Goal: Task Accomplishment & Management: Use online tool/utility

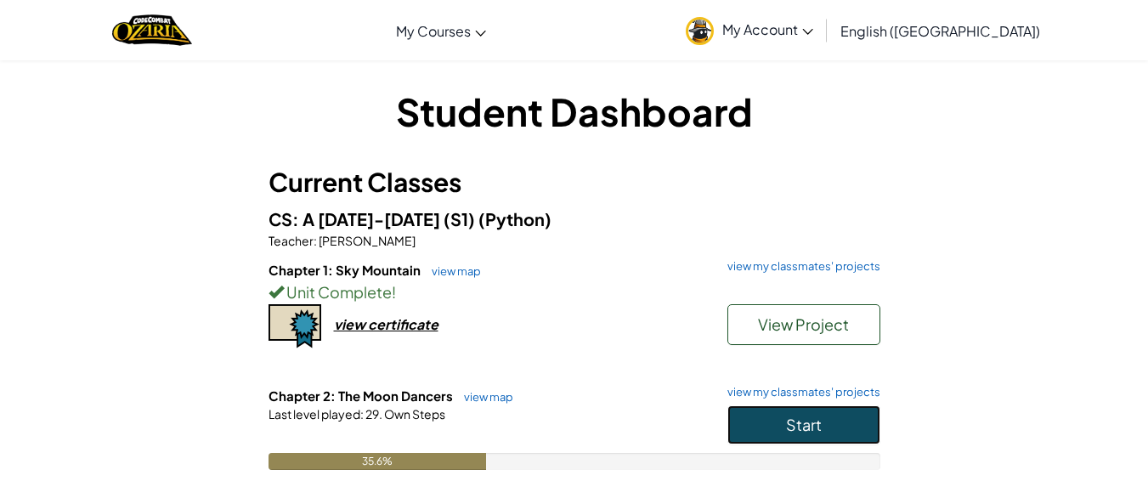
drag, startPoint x: 769, startPoint y: 416, endPoint x: 751, endPoint y: 429, distance: 21.9
click at [751, 429] on button "Start" at bounding box center [803, 424] width 153 height 39
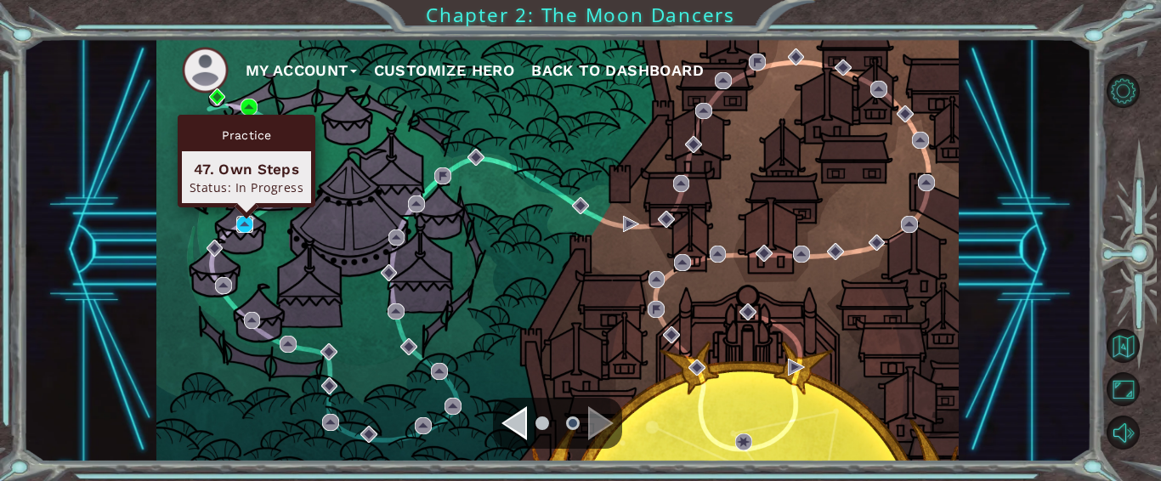
click at [242, 229] on img at bounding box center [244, 224] width 17 height 17
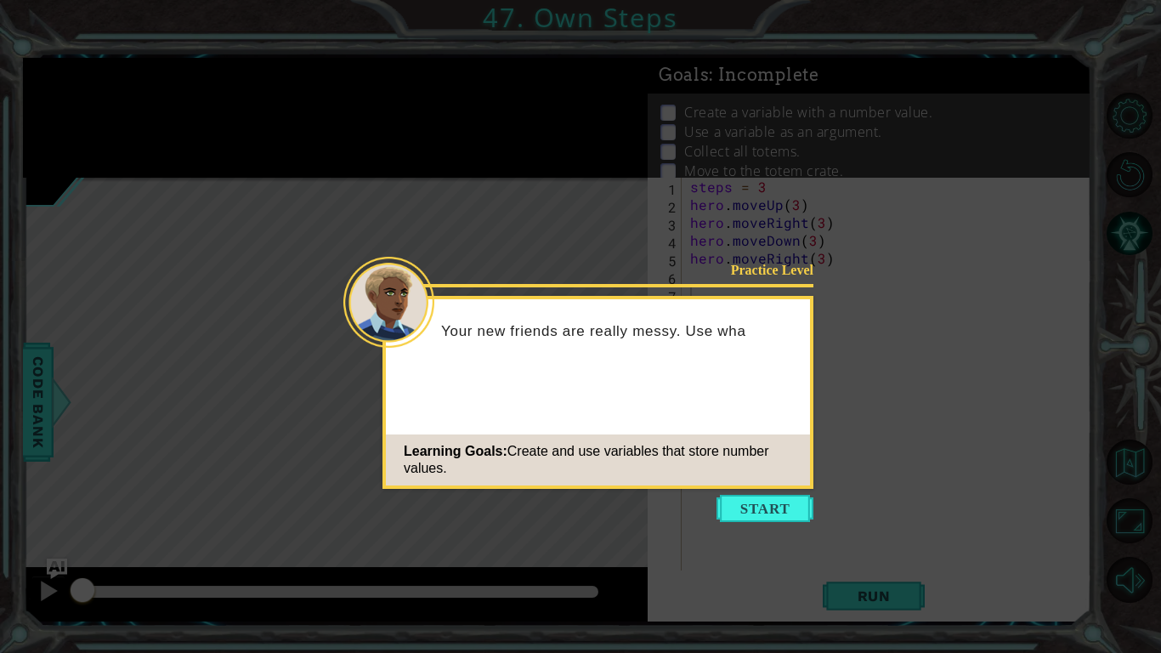
click at [708, 480] on icon at bounding box center [580, 326] width 1161 height 653
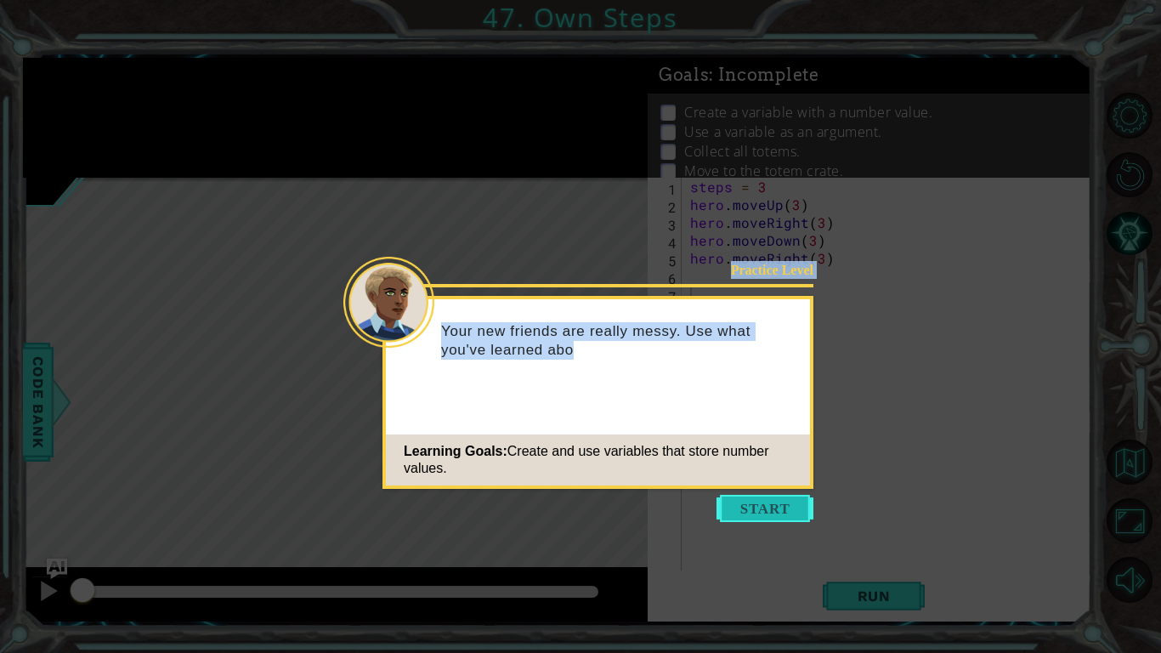
drag, startPoint x: 731, startPoint y: 522, endPoint x: 721, endPoint y: 518, distance: 11.0
click at [721, 480] on body "1 ההההההההההההההההההההההההההההההההההההההההההההההההההההההההההההההההההההההההההההה…" at bounding box center [580, 326] width 1161 height 653
click at [717, 480] on button "Start" at bounding box center [764, 508] width 97 height 27
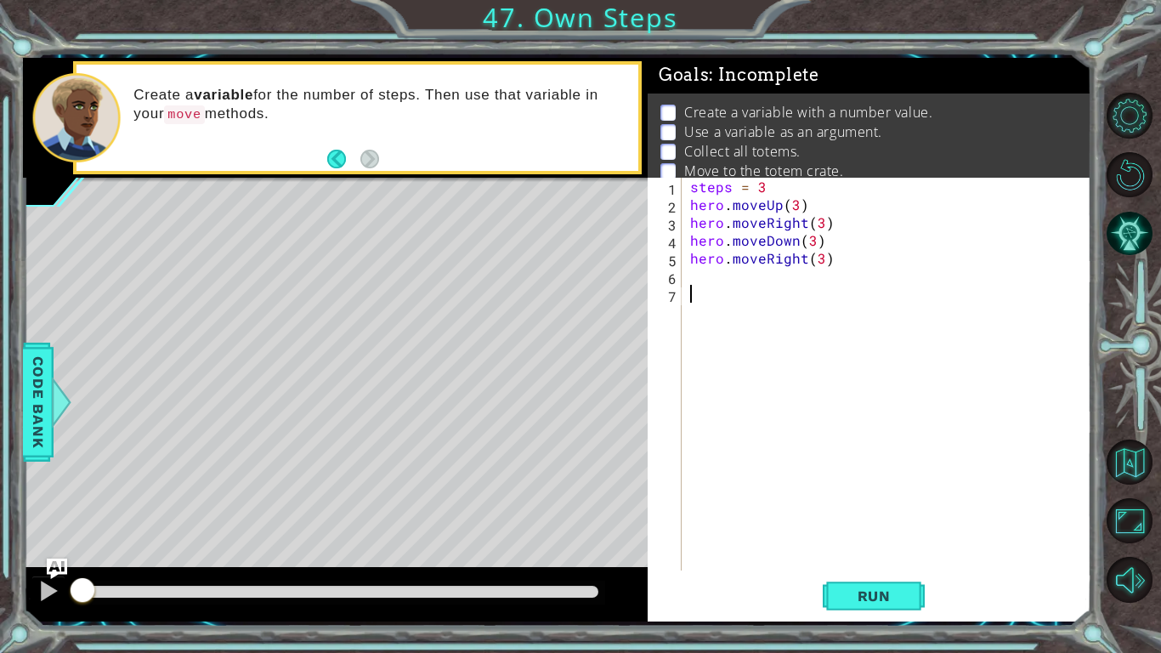
scroll to position [33, 0]
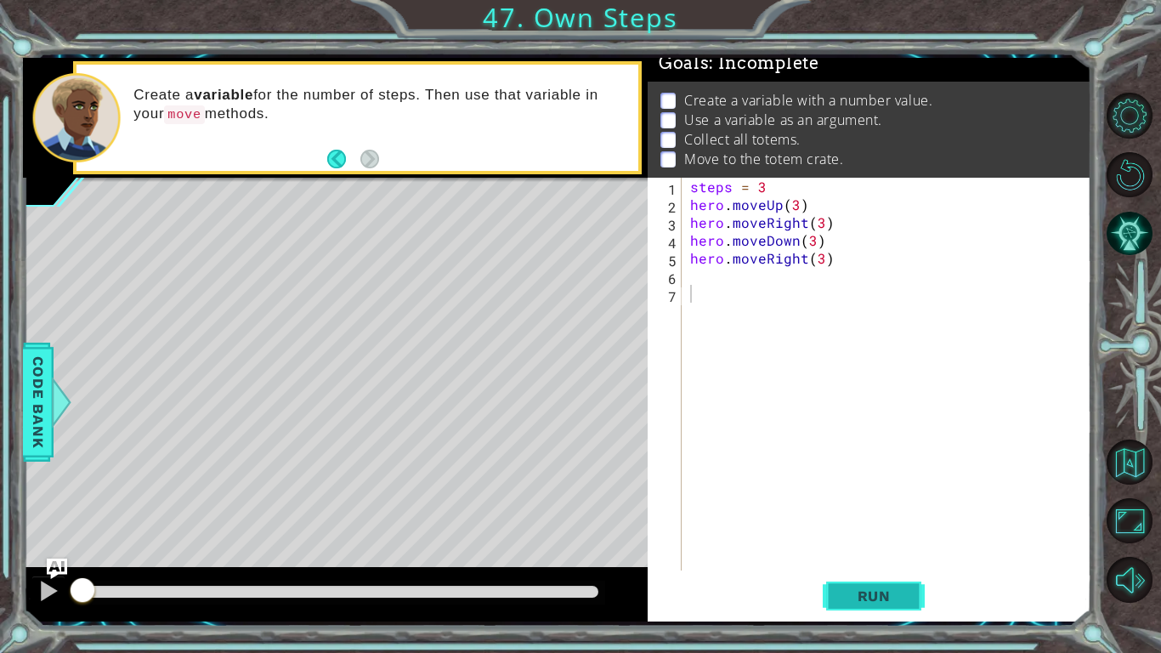
click at [837, 480] on button "Run" at bounding box center [874, 596] width 102 height 44
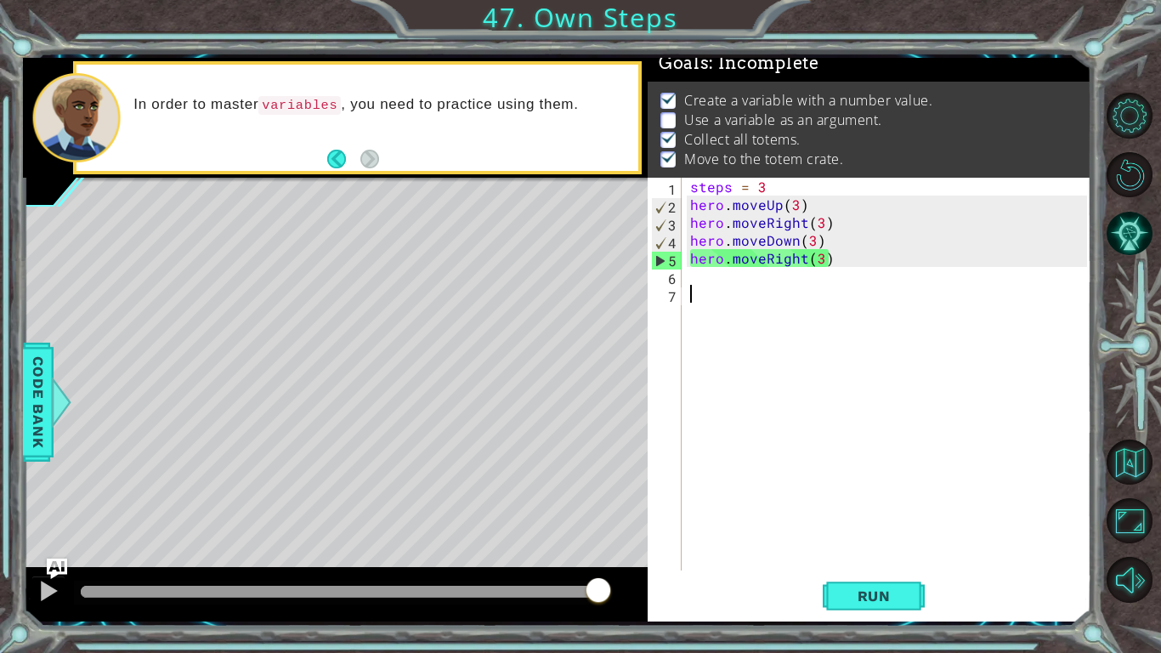
scroll to position [30, 0]
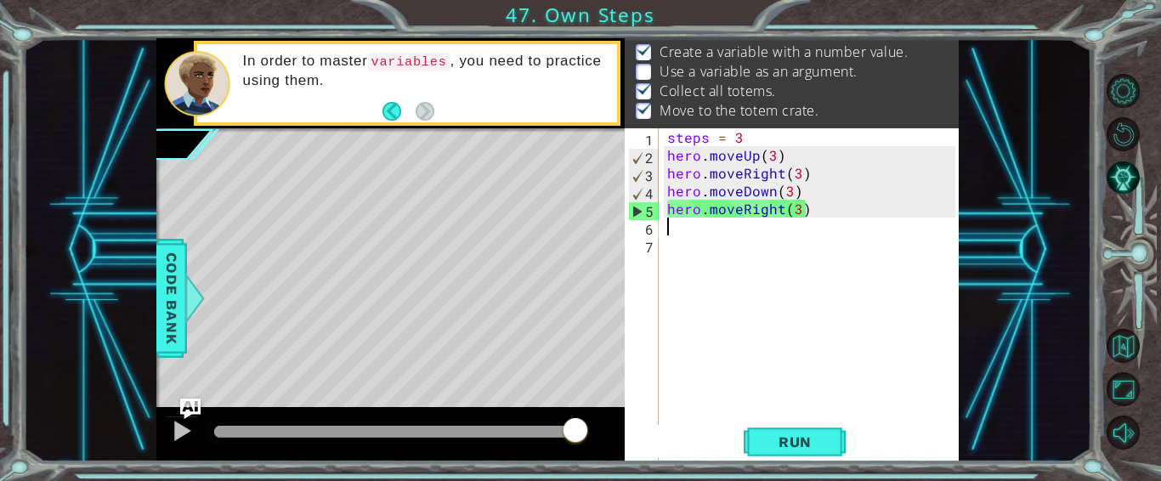
click at [686, 235] on div "steps = 3 hero . moveUp ( 3 ) hero . moveRight ( 3 ) hero . moveDown ( 3 ) hero…" at bounding box center [813, 342] width 299 height 428
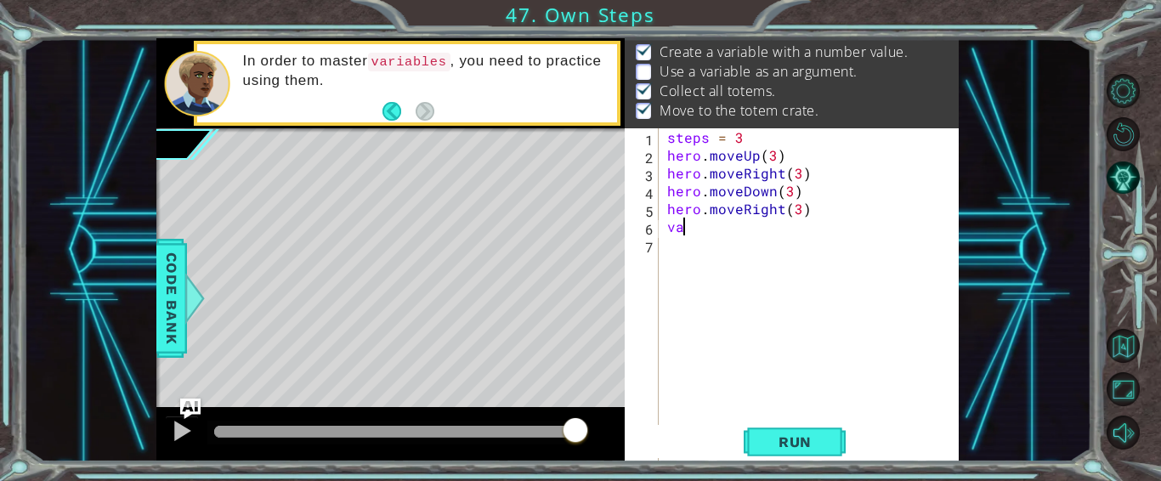
type textarea "v"
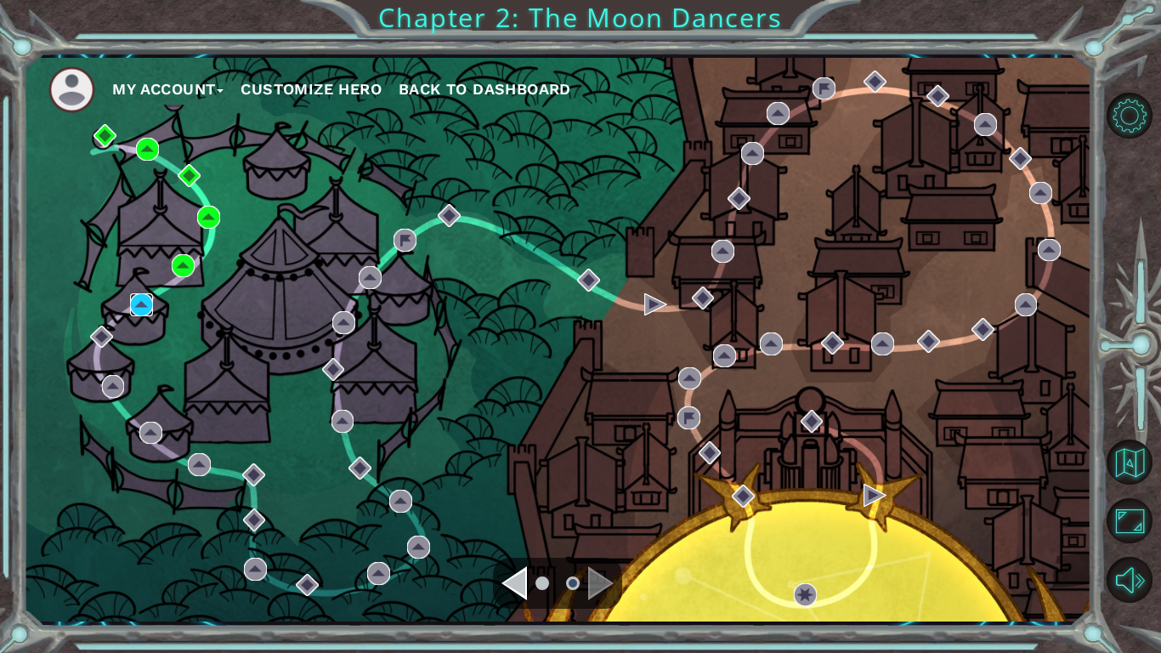
click at [133, 305] on img at bounding box center [141, 304] width 23 height 23
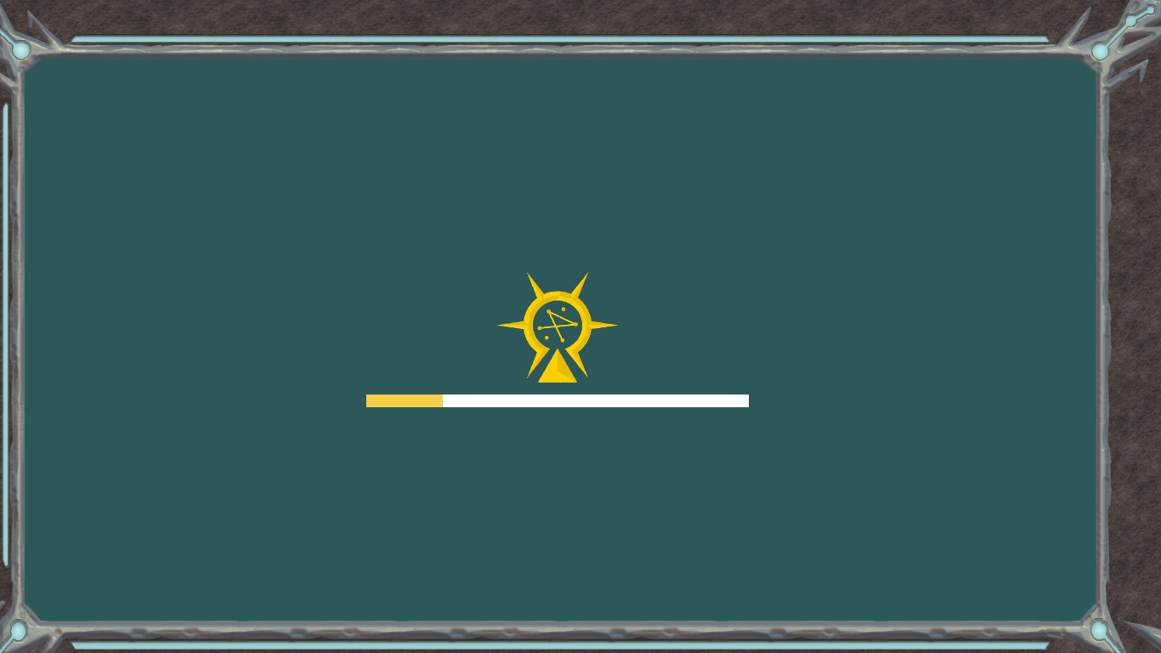
click at [97, 61] on div "Goals Error loading from server. Try refreshing the page. You'll need to join a…" at bounding box center [580, 326] width 1161 height 653
click at [97, 100] on div "Goals Error loading from server. Try refreshing the page. You'll need to join a…" at bounding box center [580, 326] width 1161 height 653
click at [97, 61] on div "Goals Error loading from server. Try refreshing the page. You'll need to join a…" at bounding box center [580, 326] width 1161 height 653
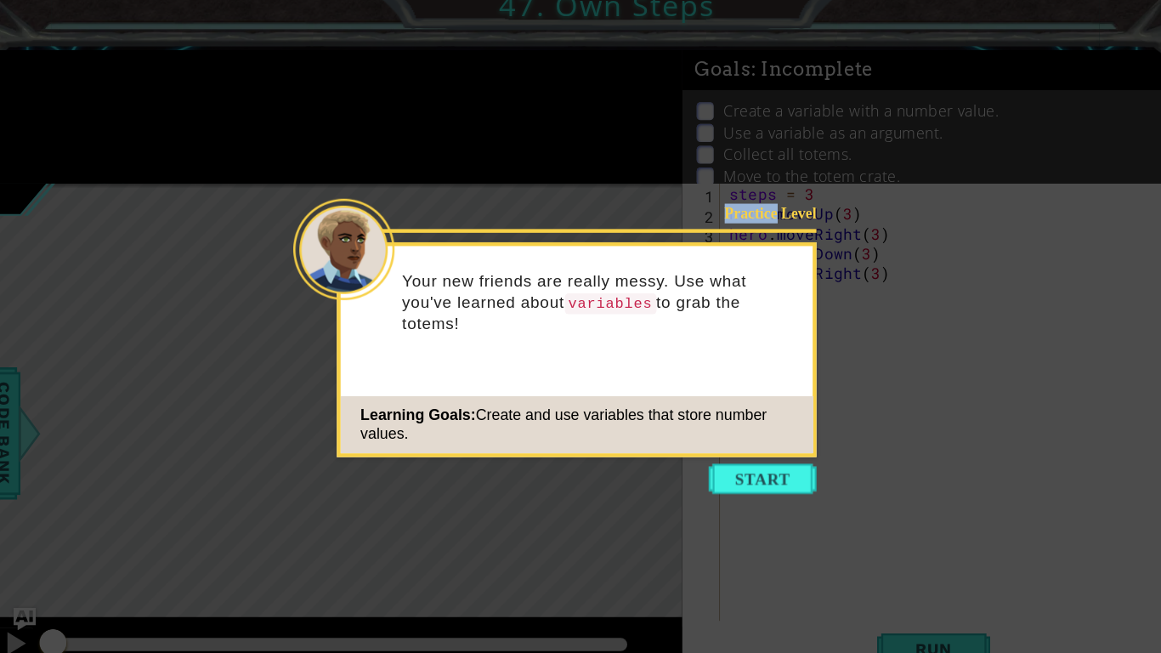
click at [702, 443] on button "Start" at bounding box center [719, 442] width 97 height 27
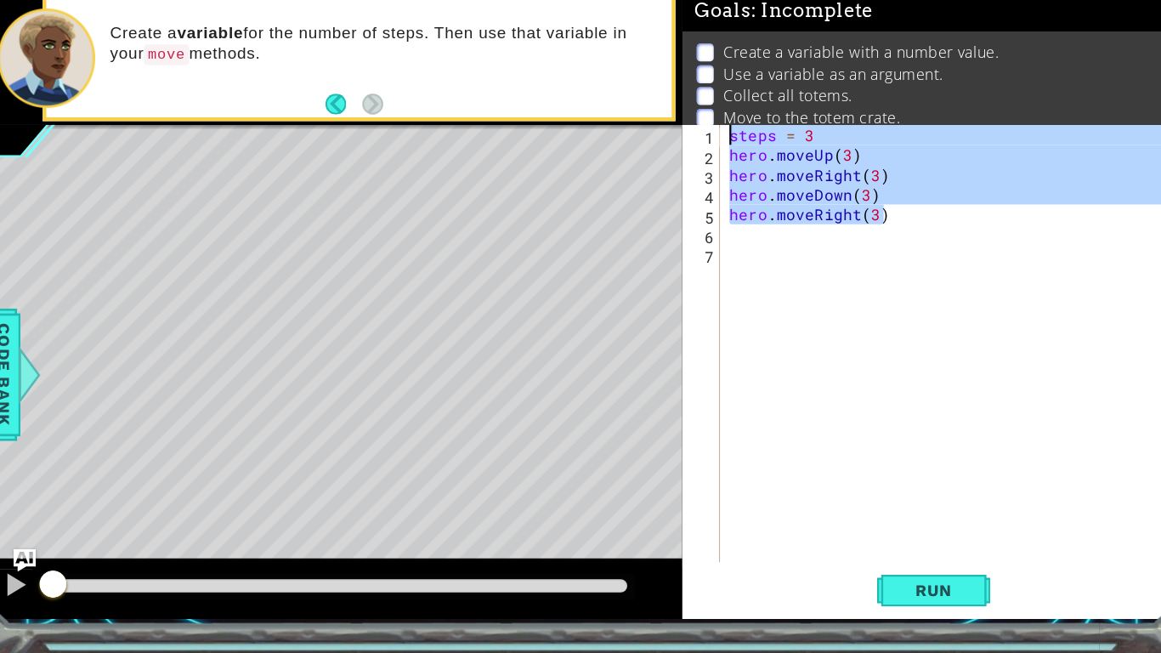
drag, startPoint x: 832, startPoint y: 260, endPoint x: 678, endPoint y: 183, distance: 172.2
click at [678, 183] on div "1 2 3 4 5 6 7 steps = 3 hero . moveUp ( 3 ) hero . moveRight ( 3 ) hero . moveD…" at bounding box center [867, 374] width 439 height 393
click at [710, 206] on div "steps = 3 hero . moveUp ( 3 ) hero . moveRight ( 3 ) hero . moveDown ( 3 ) hero…" at bounding box center [887, 374] width 400 height 393
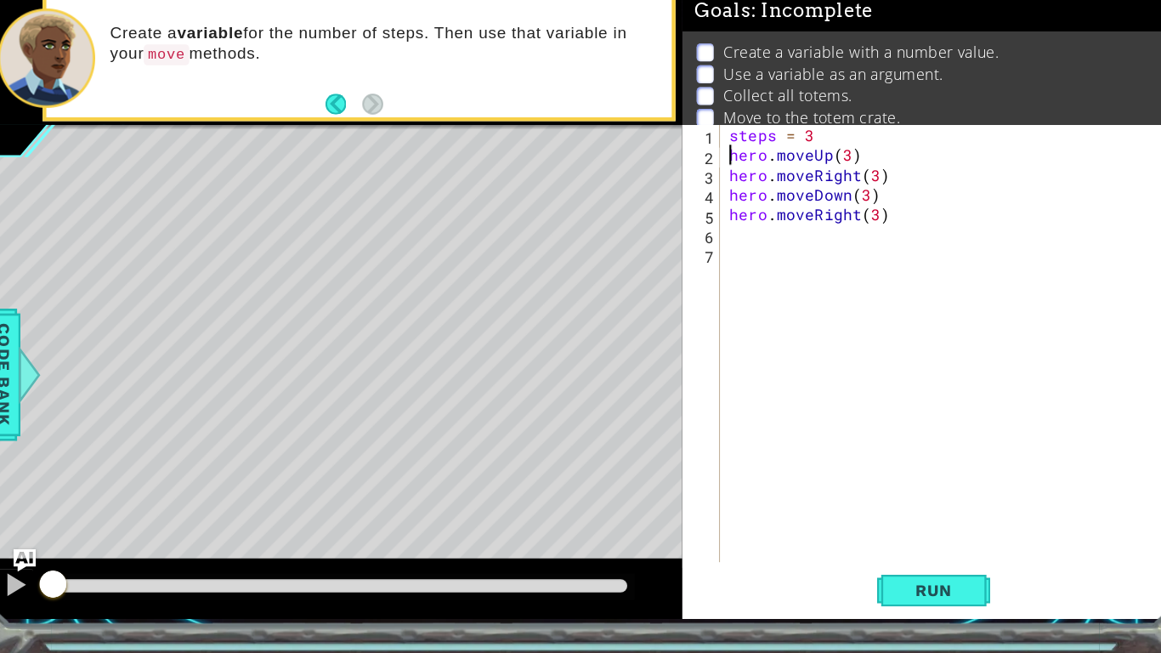
click at [694, 201] on div "steps = 3 hero . moveUp ( 3 ) hero . moveRight ( 3 ) hero . moveDown ( 3 ) hero…" at bounding box center [891, 392] width 409 height 428
click at [784, 203] on div "steps = 3 hero . moveUp ( 3 ) hero . moveRight ( 3 ) hero . moveDown ( 3 ) hero…" at bounding box center [891, 392] width 409 height 428
click at [777, 203] on div "steps = 3 hero . moveUp ( 3 ) hero . moveRight ( 3 ) hero . moveDown ( 3 ) hero…" at bounding box center [891, 392] width 409 height 428
click at [777, 203] on div "steps = 3 hero . moveUp ( 3 ) hero . moveRight ( 3 ) hero . moveDown ( 3 ) hero…" at bounding box center [887, 374] width 400 height 393
click at [778, 206] on div "steps = 3 hero . moveUp ( 3 ) hero . moveRight ( 3 ) hero . moveDown ( 3 ) hero…" at bounding box center [891, 392] width 409 height 428
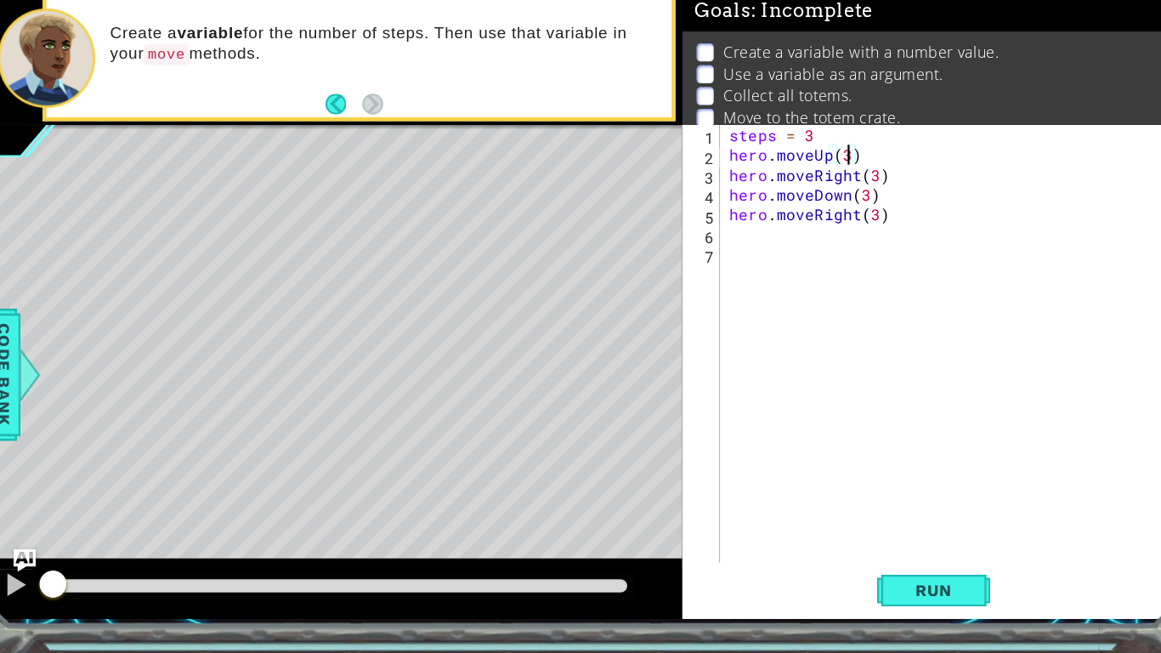
click at [799, 207] on div "steps = 3 hero . moveUp ( 3 ) hero . moveRight ( 3 ) hero . moveDown ( 3 ) hero…" at bounding box center [891, 392] width 409 height 428
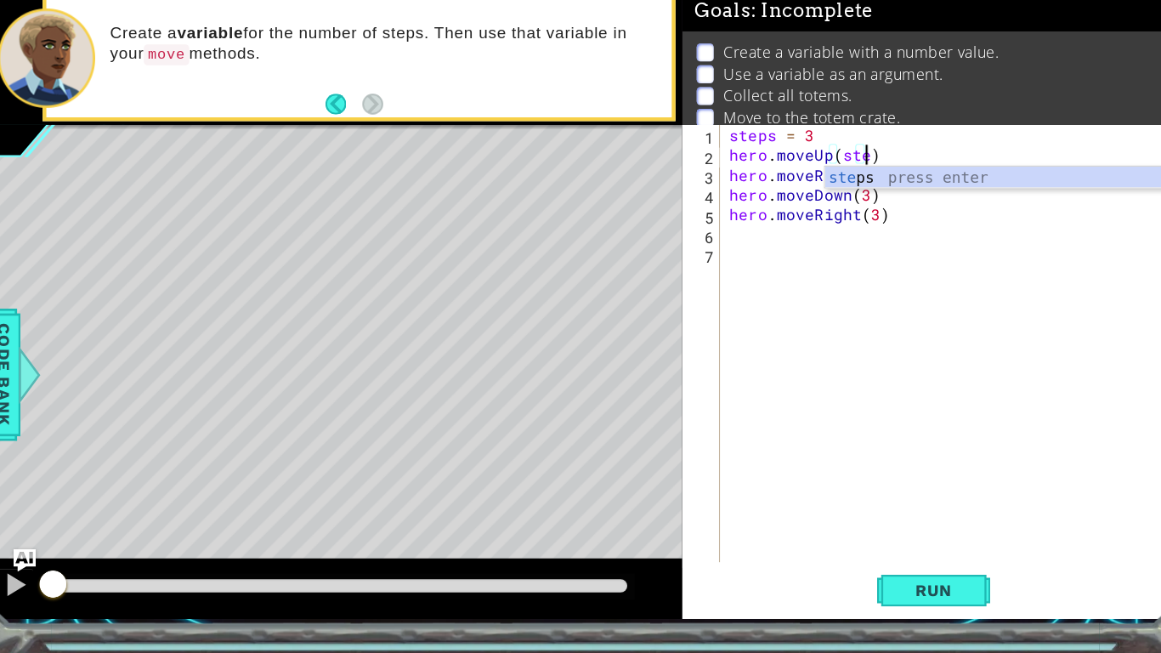
scroll to position [0, 8]
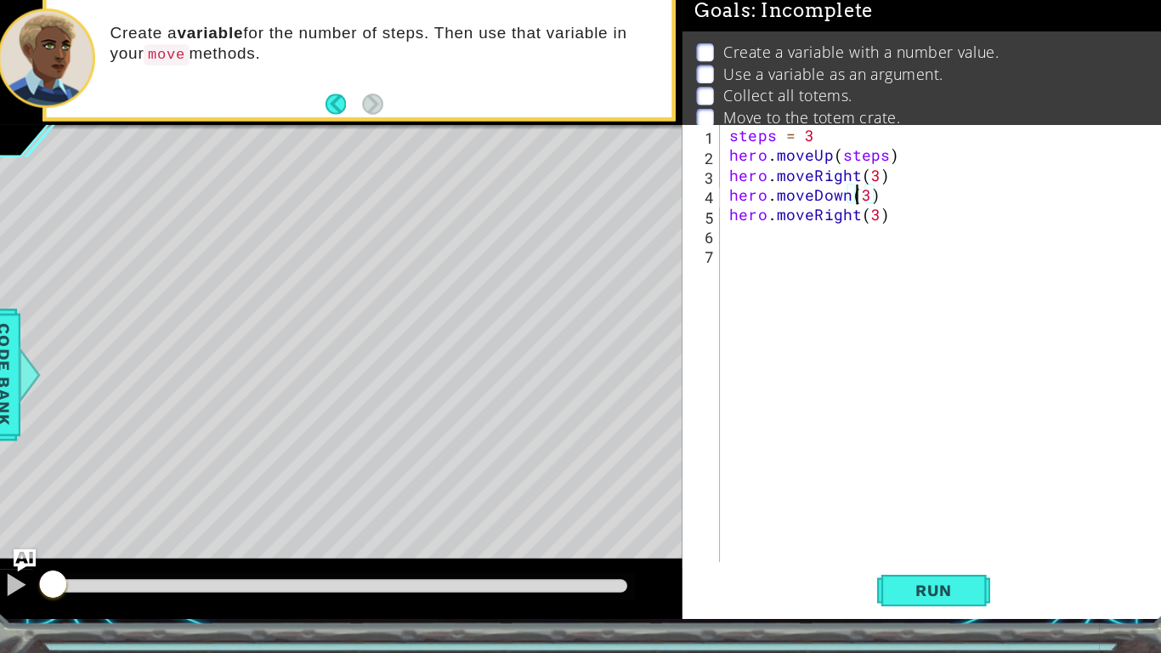
click at [806, 244] on div "steps = 3 hero . moveUp ( steps ) hero . moveRight ( 3 ) hero . moveDown ( 3 ) …" at bounding box center [891, 392] width 409 height 428
click at [853, 480] on span "Run" at bounding box center [873, 595] width 67 height 17
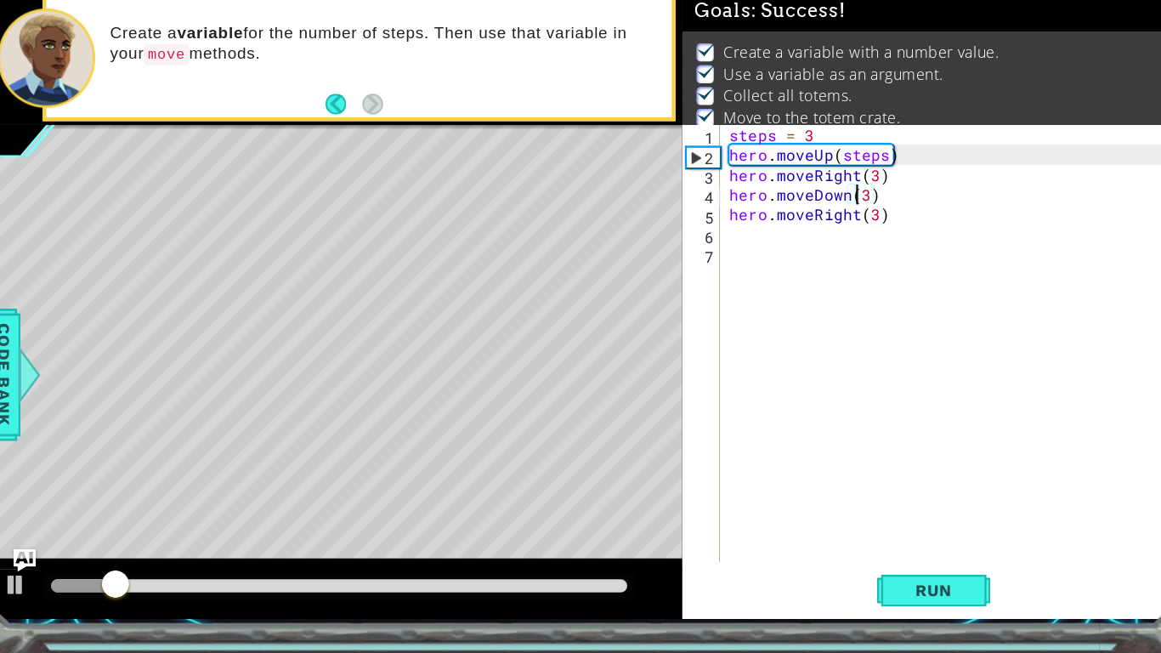
click at [819, 226] on div "steps = 3 hero . moveUp ( steps ) hero . moveRight ( 3 ) hero . moveDown ( 3 ) …" at bounding box center [891, 392] width 409 height 428
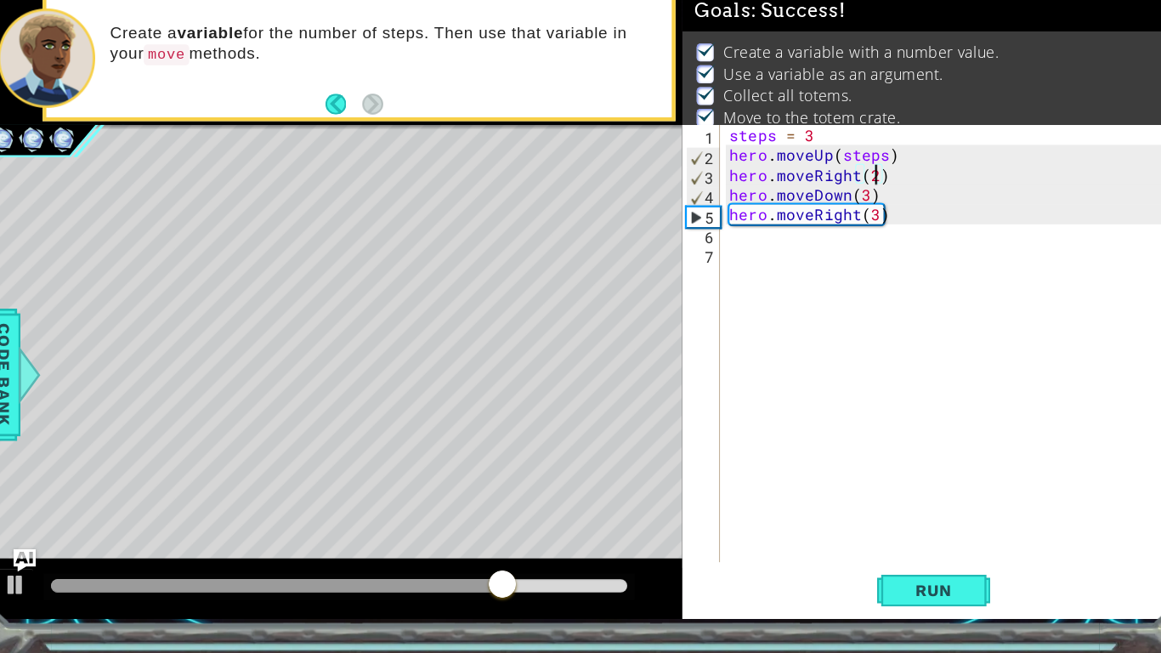
type textarea "hero.moveRight(3)"
click at [812, 401] on div "steps = 3 hero . moveUp ( steps ) hero . moveRight ( 3 ) hero . moveDown ( 3 ) …" at bounding box center [891, 392] width 409 height 428
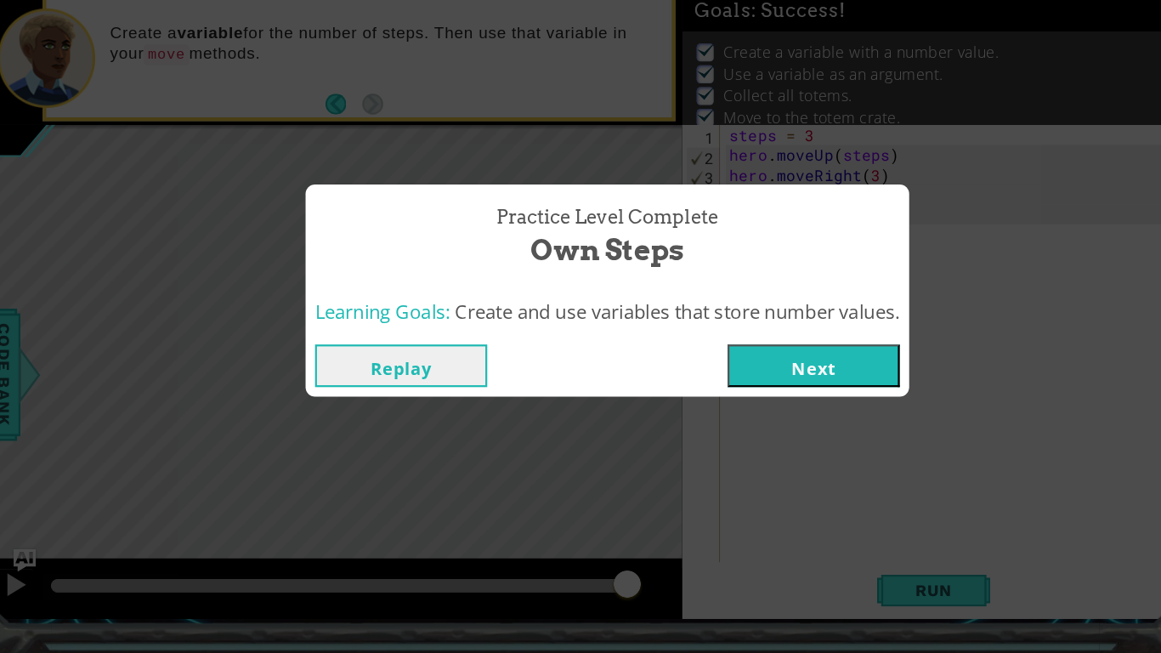
click at [801, 398] on button "Next" at bounding box center [765, 394] width 155 height 38
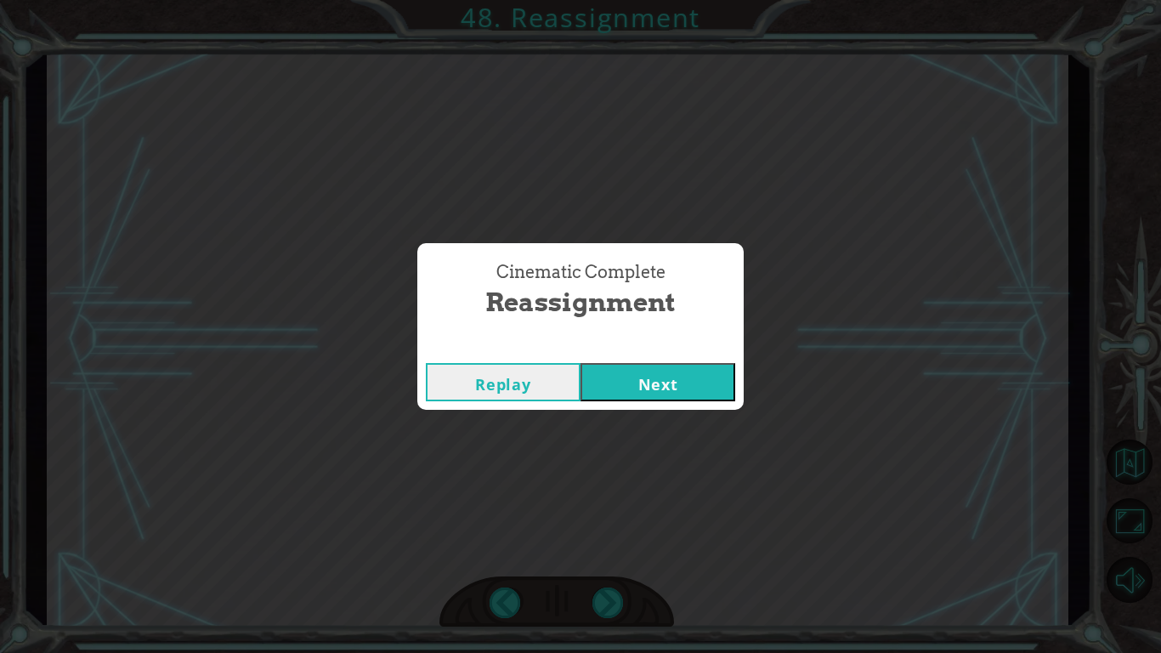
click at [640, 413] on div "Cinematic Complete Reassignment Replay Next" at bounding box center [580, 326] width 1161 height 653
click at [621, 376] on button "Next" at bounding box center [657, 382] width 155 height 38
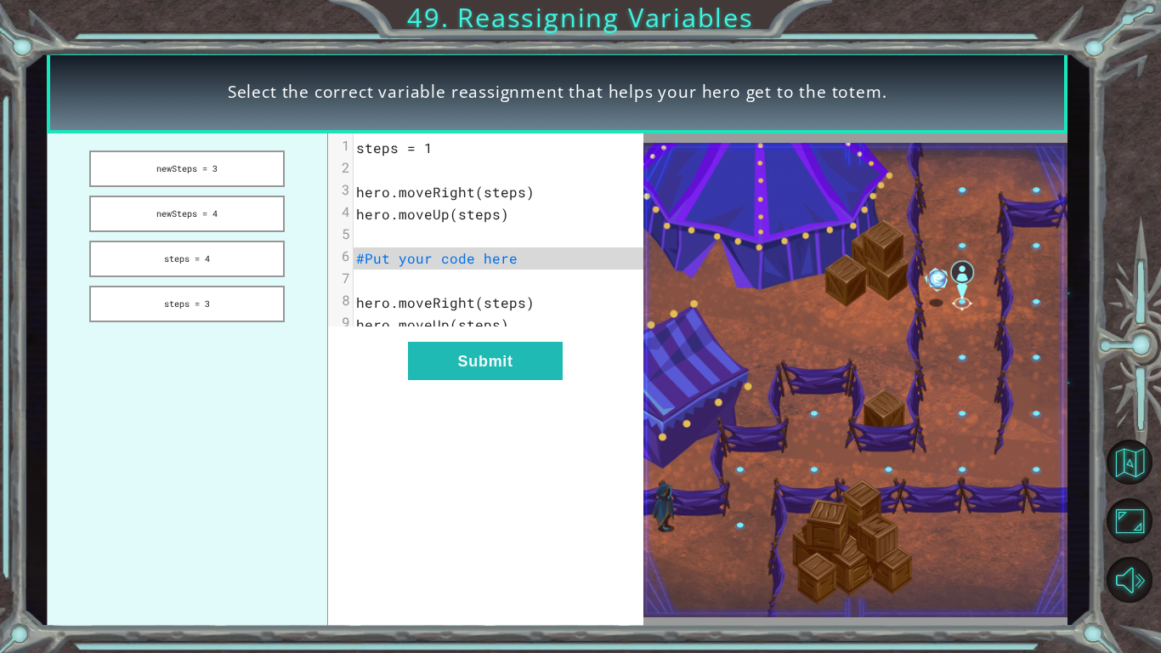
click at [181, 303] on button "steps = 3" at bounding box center [186, 304] width 195 height 37
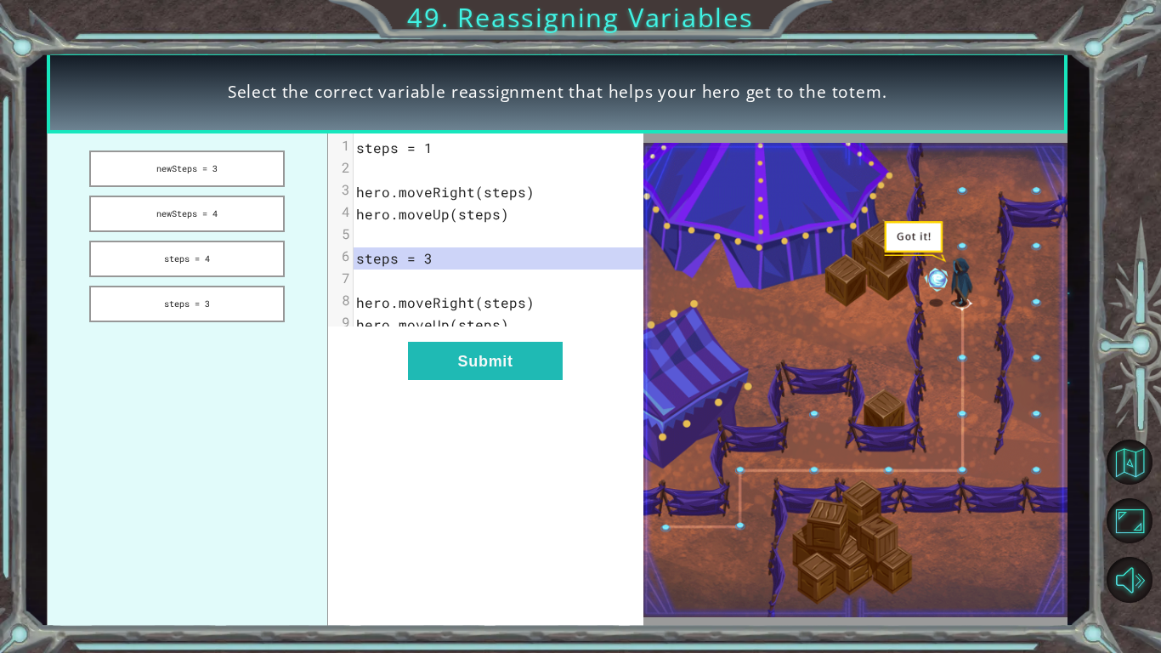
click at [476, 375] on button "Submit" at bounding box center [485, 361] width 155 height 38
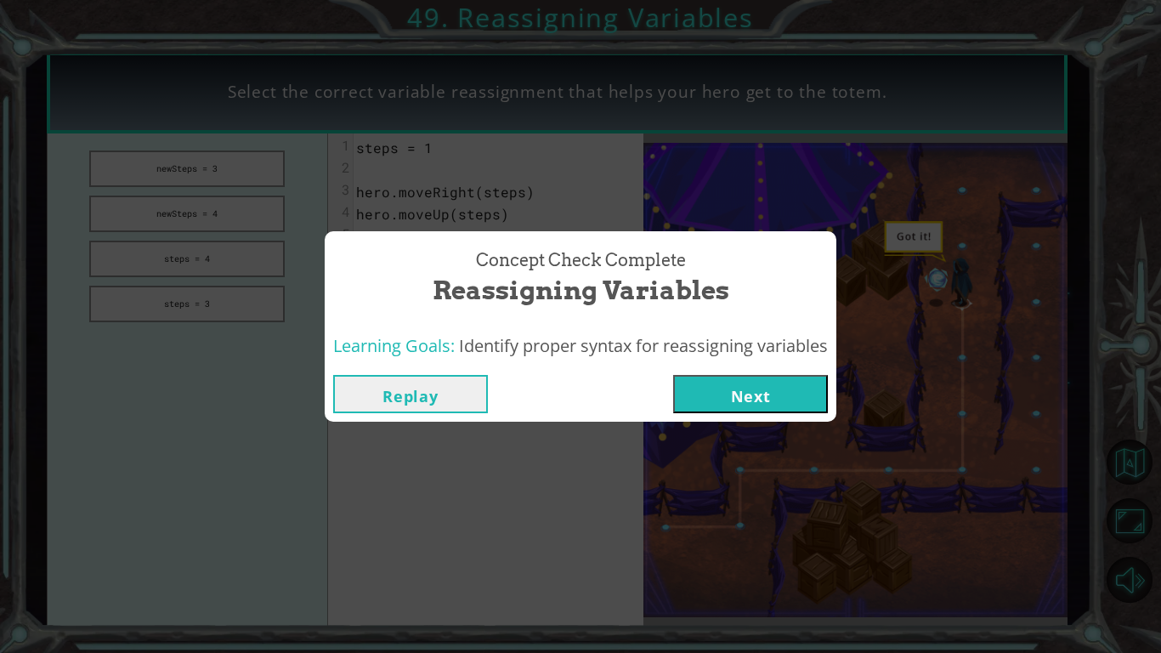
click at [755, 393] on button "Next" at bounding box center [750, 394] width 155 height 38
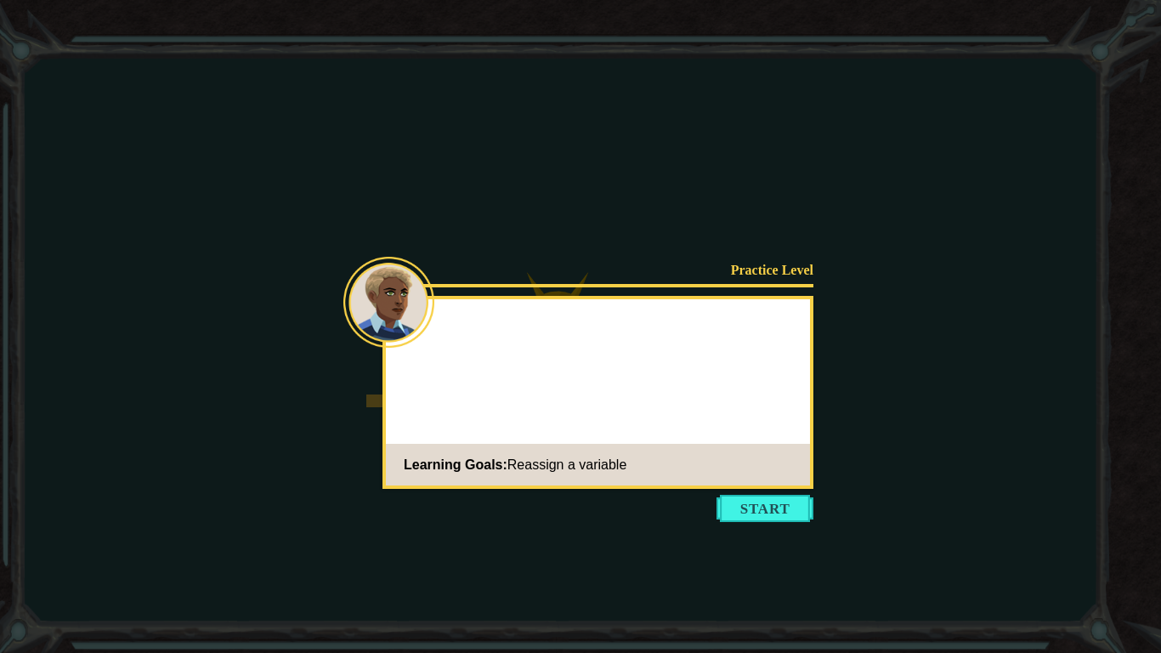
click at [750, 480] on button "Start" at bounding box center [764, 508] width 97 height 27
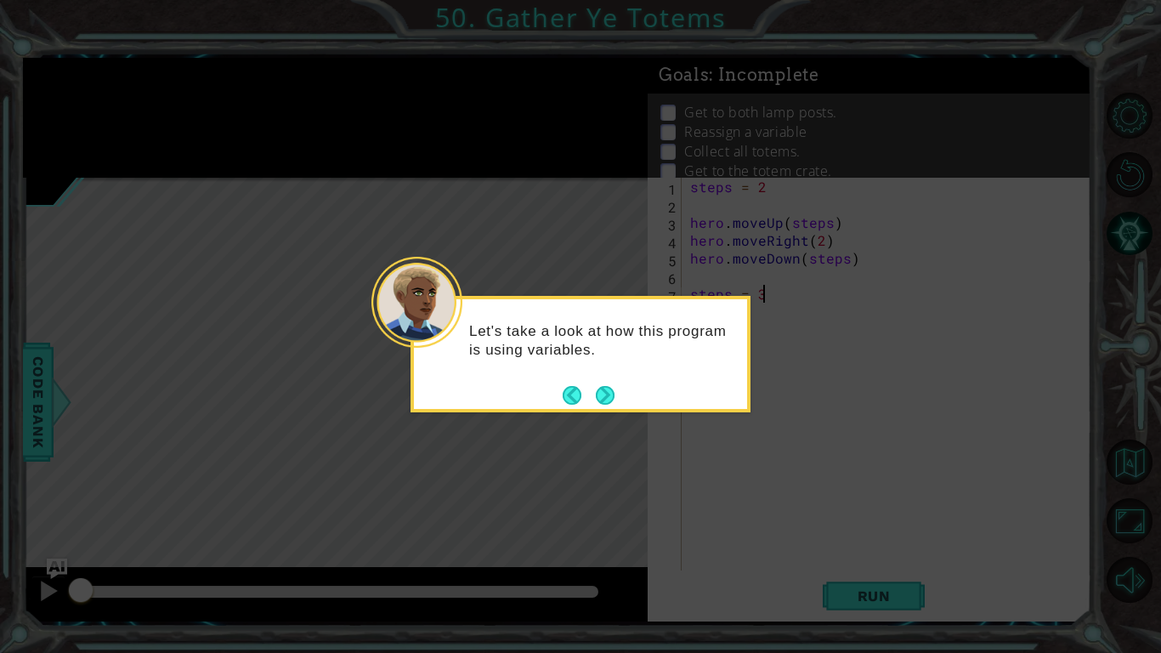
click at [608, 403] on button "Next" at bounding box center [605, 395] width 19 height 19
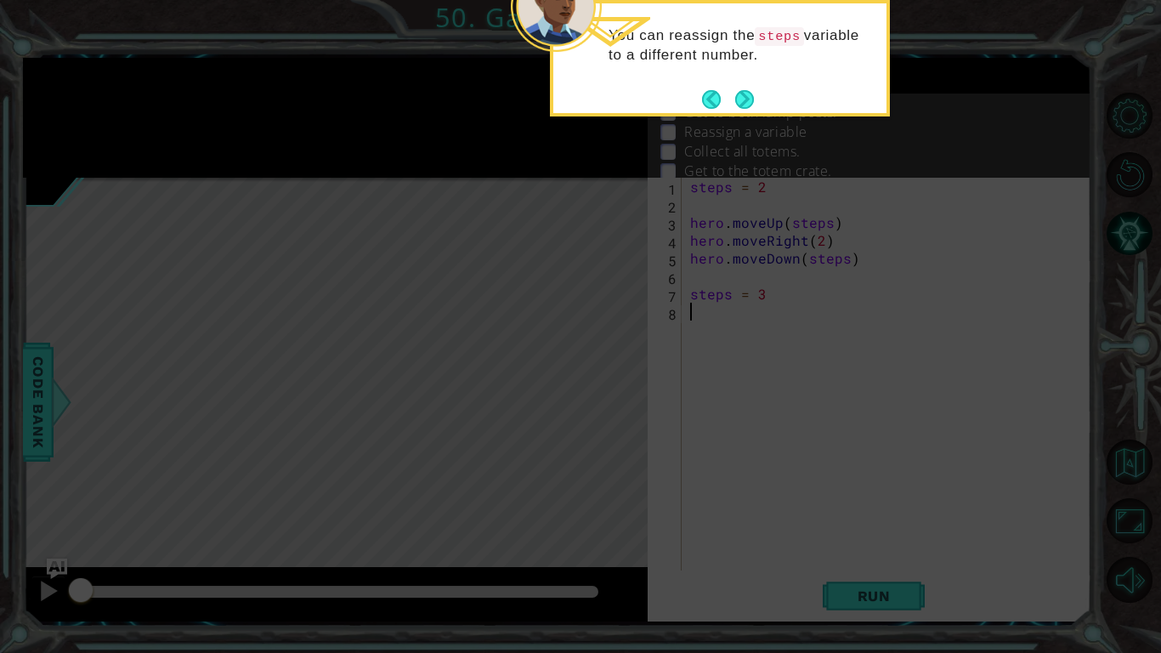
click at [739, 116] on div "You can reassign the steps variable to a different number." at bounding box center [720, 58] width 340 height 116
click at [740, 107] on button "Next" at bounding box center [744, 99] width 19 height 19
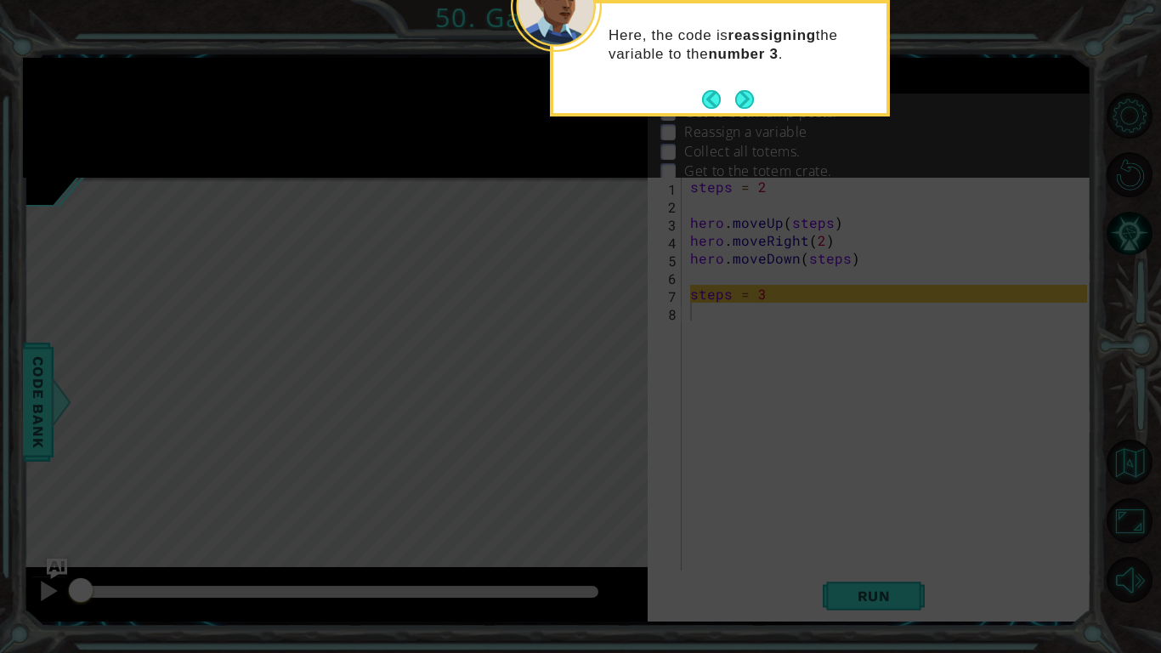
click at [742, 104] on button "Next" at bounding box center [744, 99] width 19 height 19
click at [744, 108] on button "Next" at bounding box center [744, 99] width 19 height 19
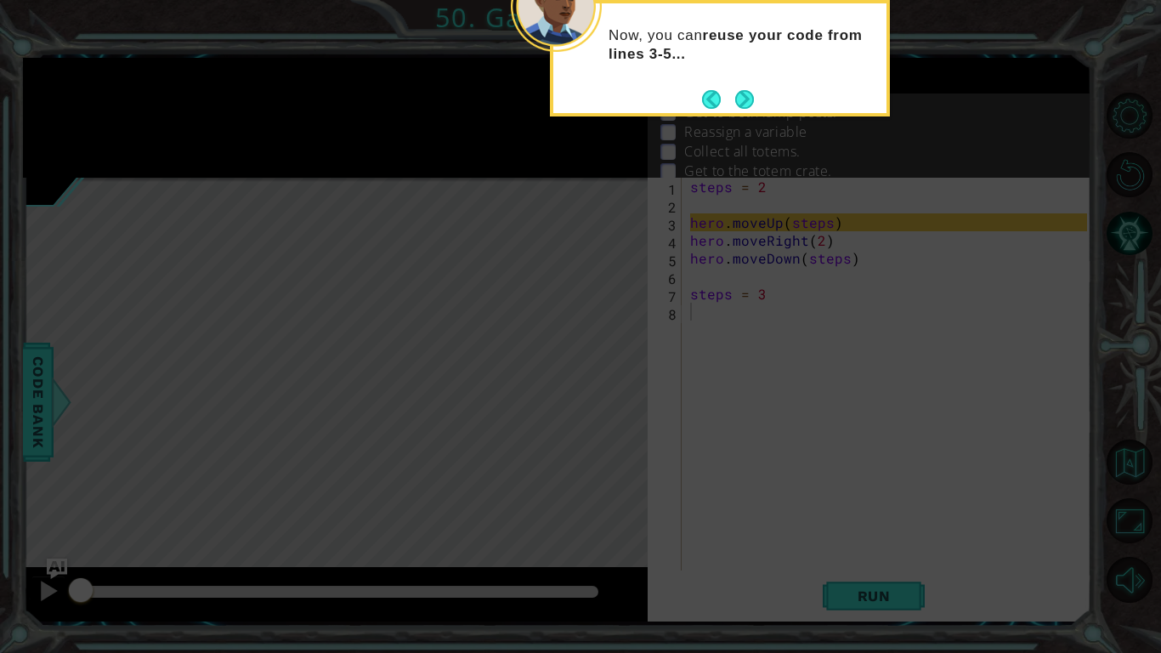
click at [747, 101] on button "Next" at bounding box center [744, 99] width 19 height 19
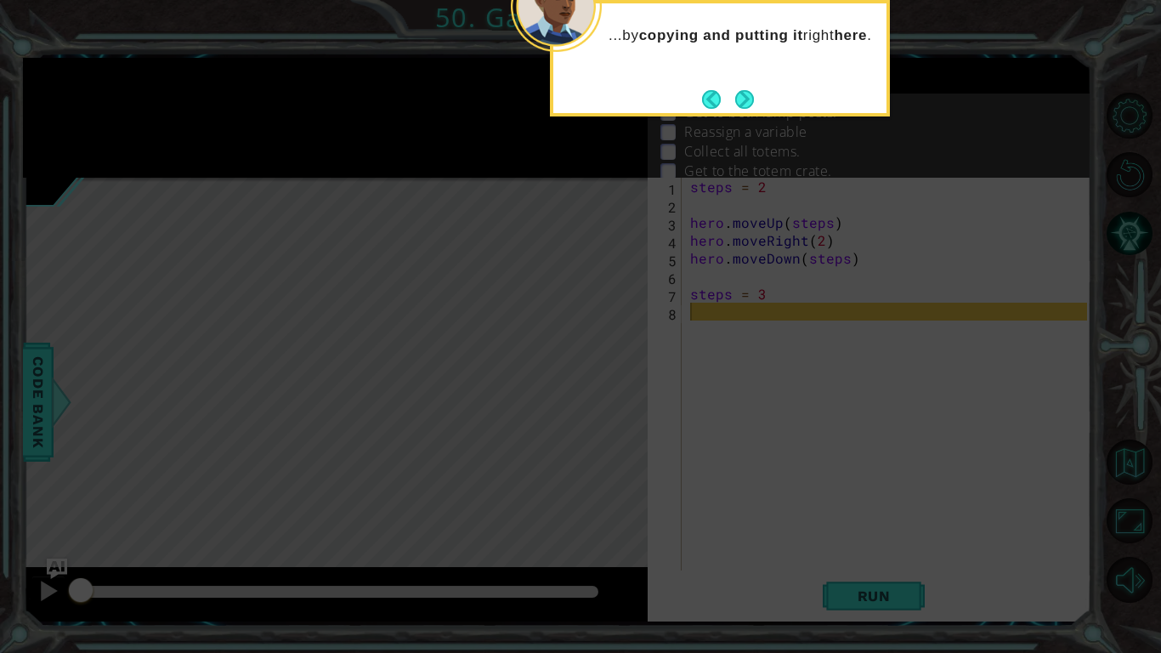
click at [747, 101] on button "Next" at bounding box center [744, 99] width 19 height 19
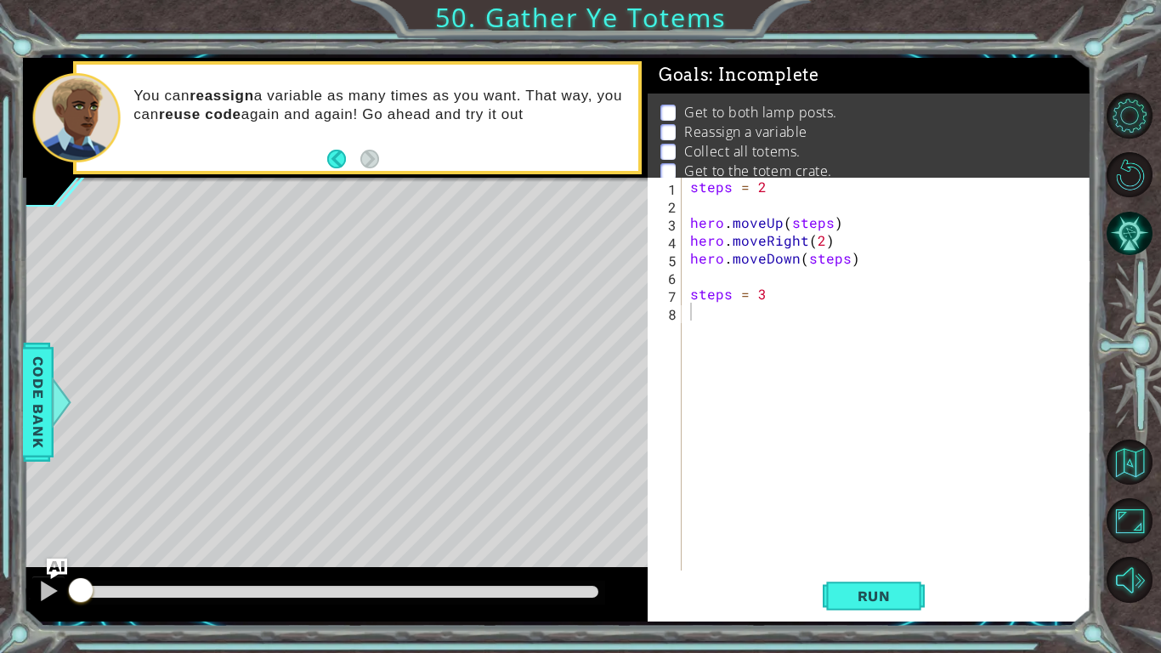
click at [857, 480] on span "Run" at bounding box center [873, 595] width 67 height 17
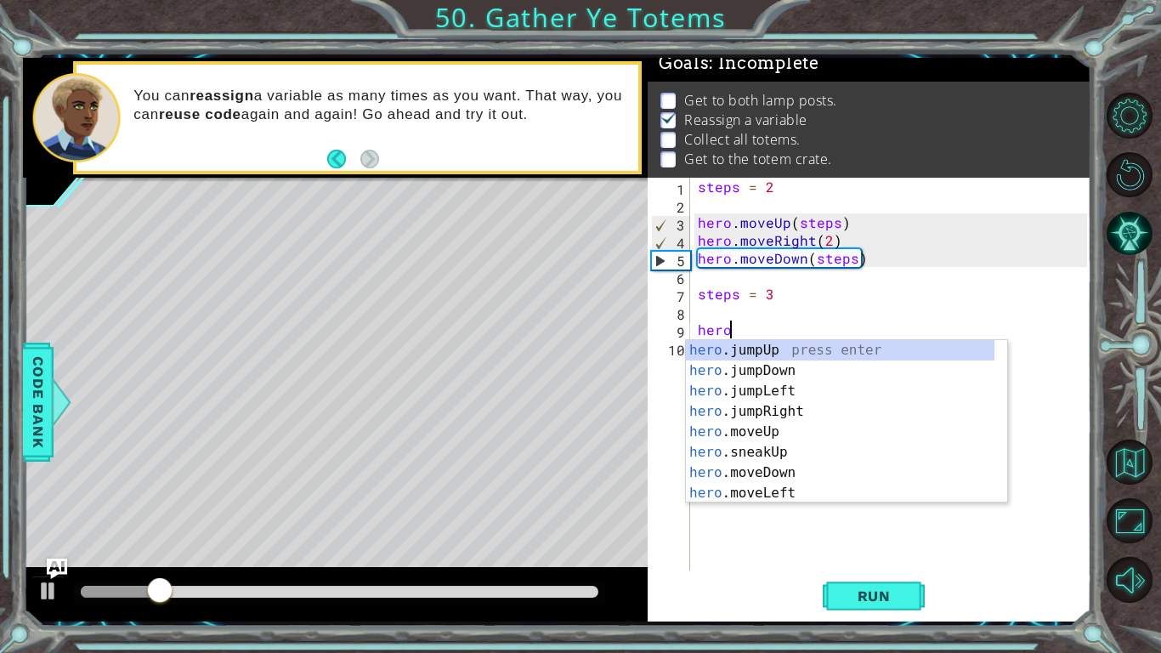
scroll to position [0, 1]
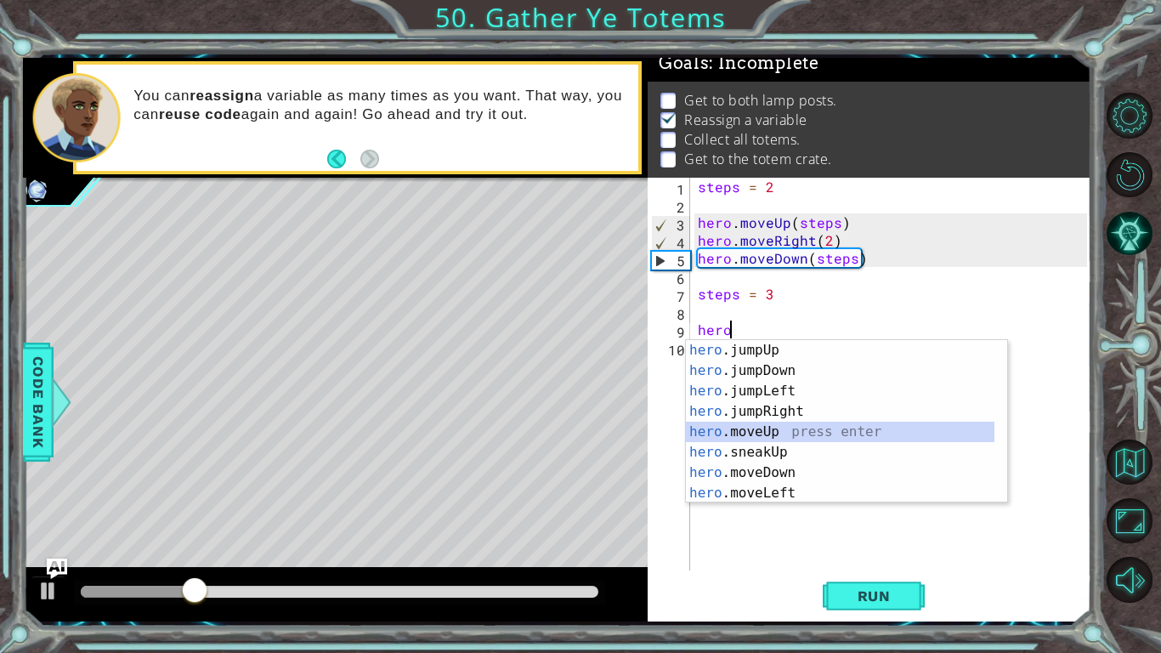
click at [751, 436] on div "hero .jumpUp press enter hero .jumpDown press enter hero .jumpLeft press enter …" at bounding box center [840, 442] width 308 height 204
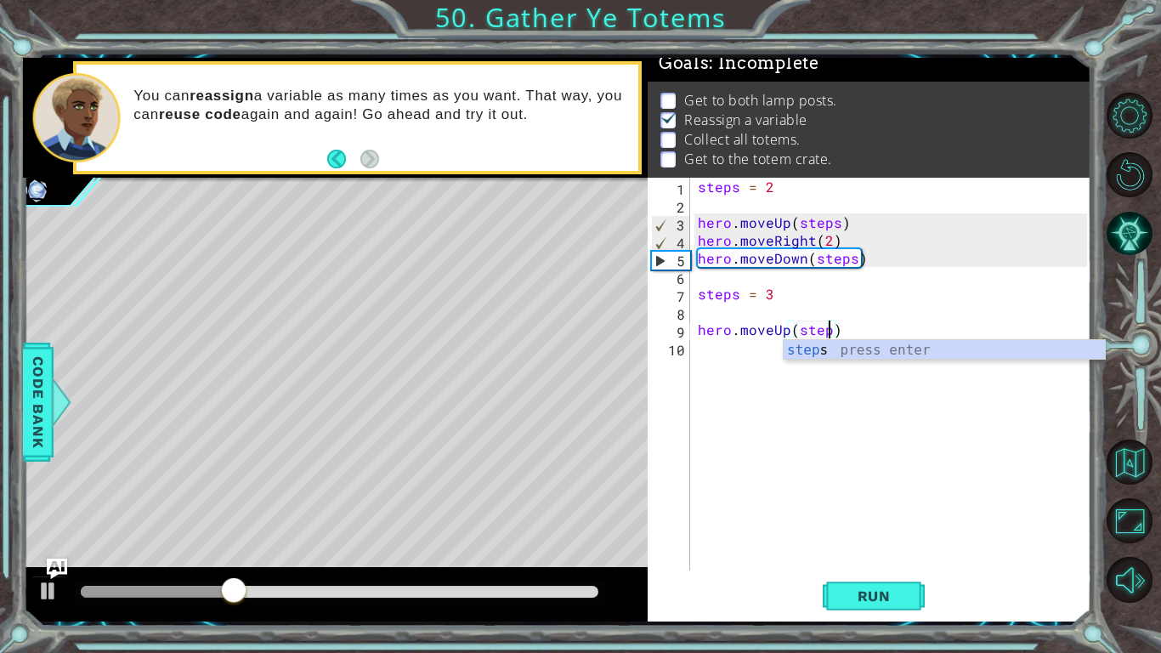
scroll to position [0, 8]
type textarea "hero.moveUp(steps)"
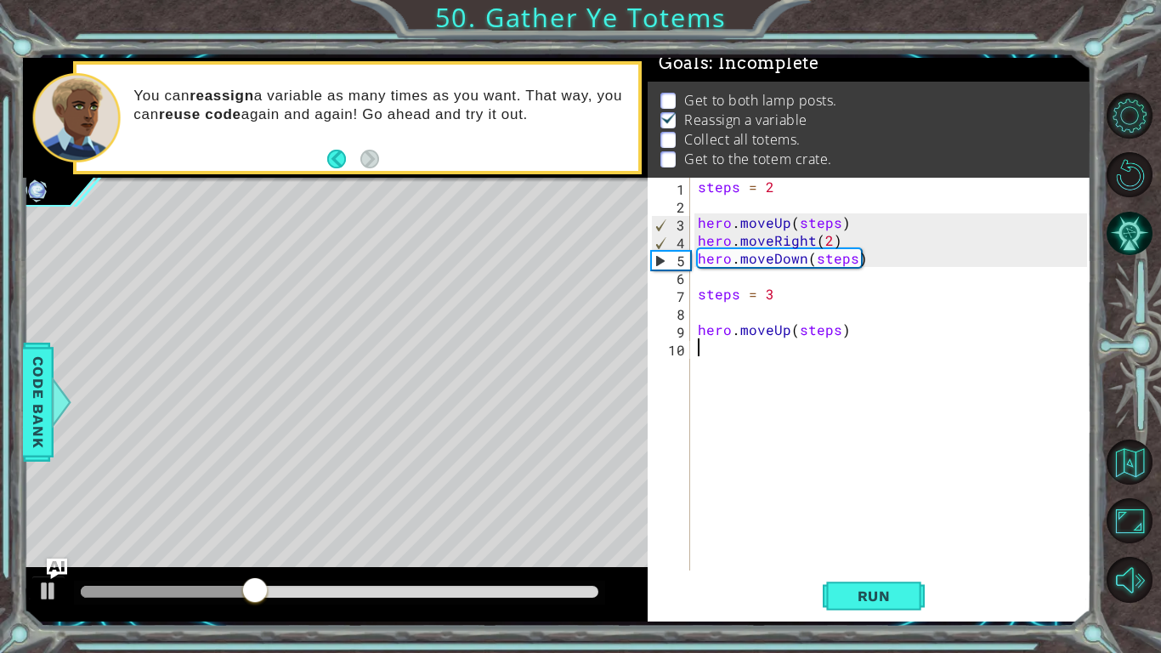
click at [734, 358] on div "steps = 2 hero . moveUp ( steps ) hero . moveRight ( 2 ) hero . moveDown ( step…" at bounding box center [894, 392] width 401 height 428
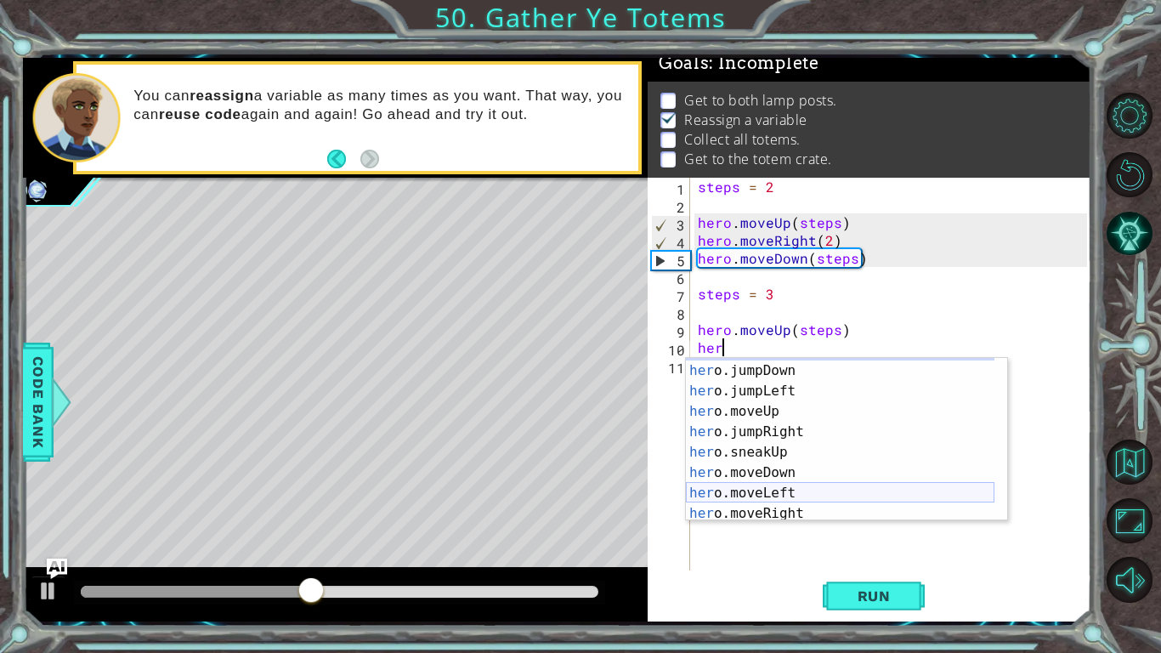
scroll to position [30, 0]
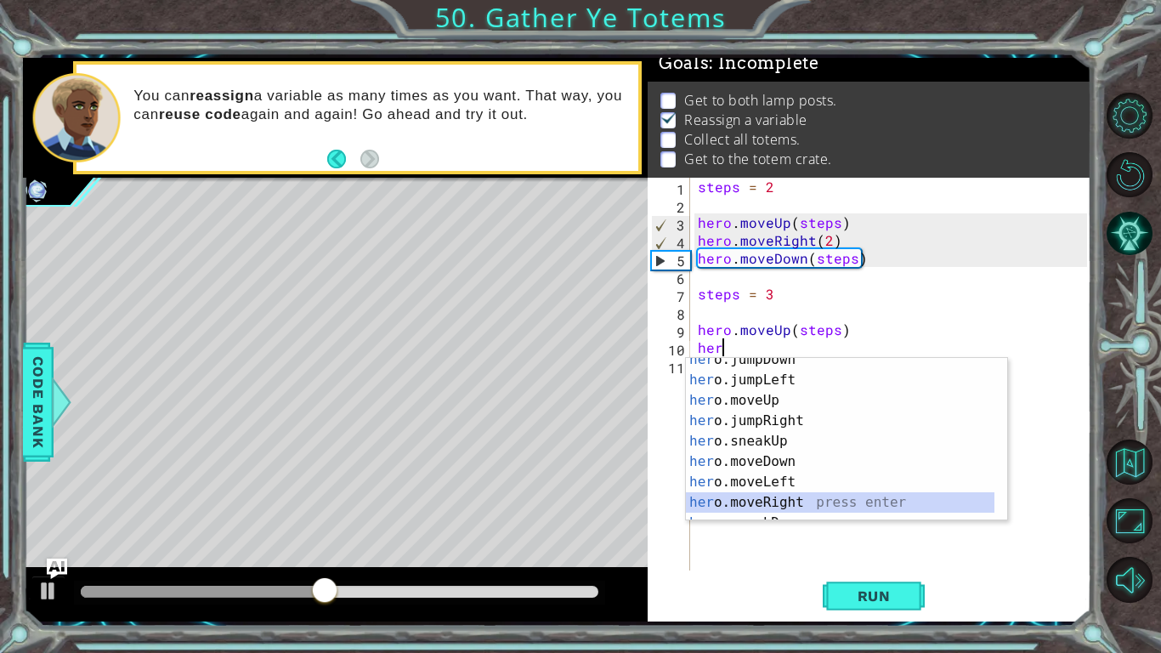
click at [753, 480] on div "her o.jumpDown press enter her o.jumpLeft press enter her o.moveUp press enter …" at bounding box center [840, 451] width 308 height 204
type textarea "hero.moveRight(1)"
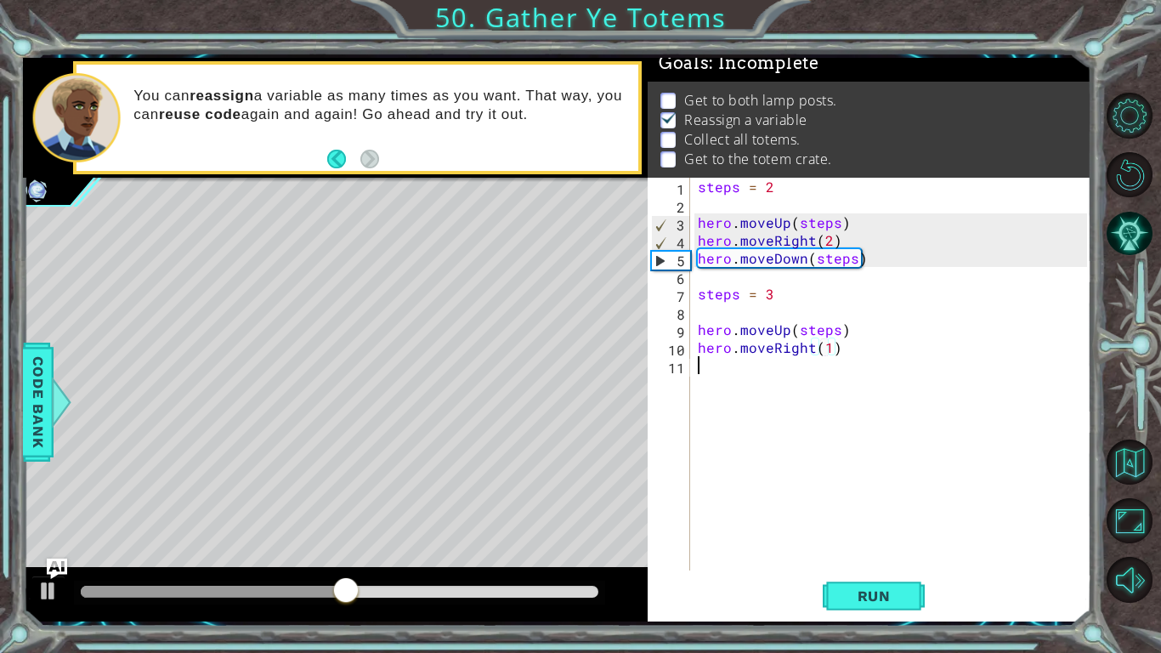
click at [745, 378] on div "steps = 2 hero . moveUp ( steps ) hero . moveRight ( 2 ) hero . moveDown ( step…" at bounding box center [894, 392] width 401 height 428
click at [827, 348] on div "steps = 2 hero . moveUp ( steps ) hero . moveRight ( 2 ) hero . moveDown ( step…" at bounding box center [894, 392] width 401 height 428
type textarea "hero.moveRight(2)"
click at [775, 376] on div "steps = 2 hero . moveUp ( steps ) hero . moveRight ( 2 ) hero . moveDown ( step…" at bounding box center [894, 392] width 401 height 428
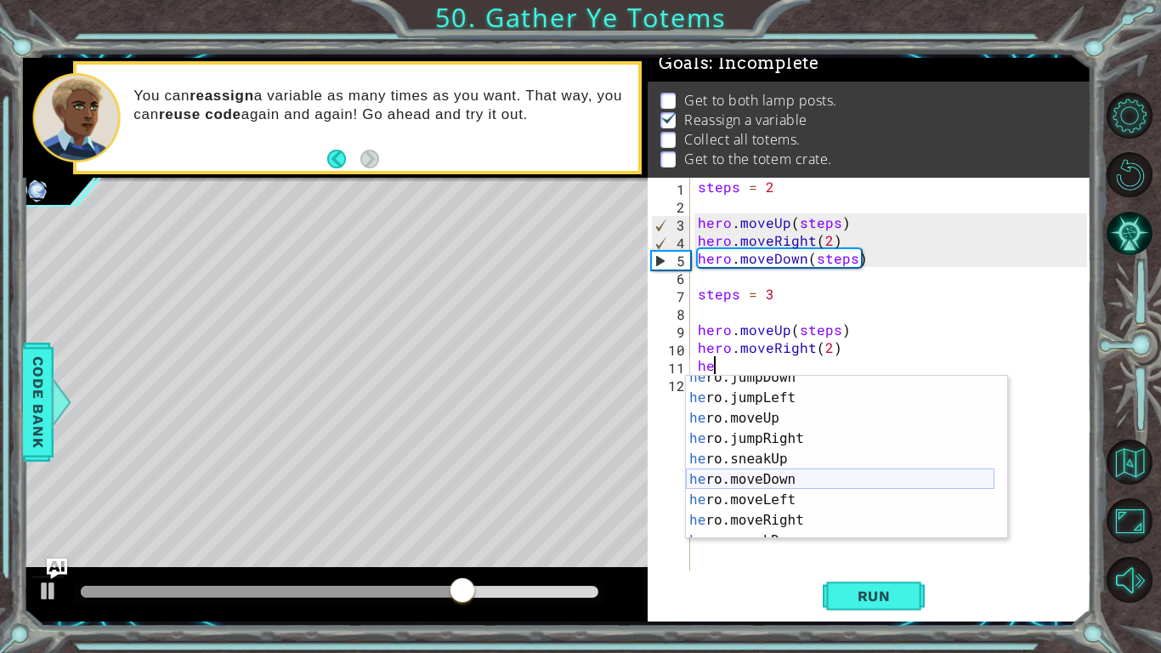
scroll to position [29, 0]
click at [739, 480] on div "he ro.jumpDown press enter he ro.jumpLeft press enter he ro.moveUp press enter …" at bounding box center [840, 469] width 308 height 204
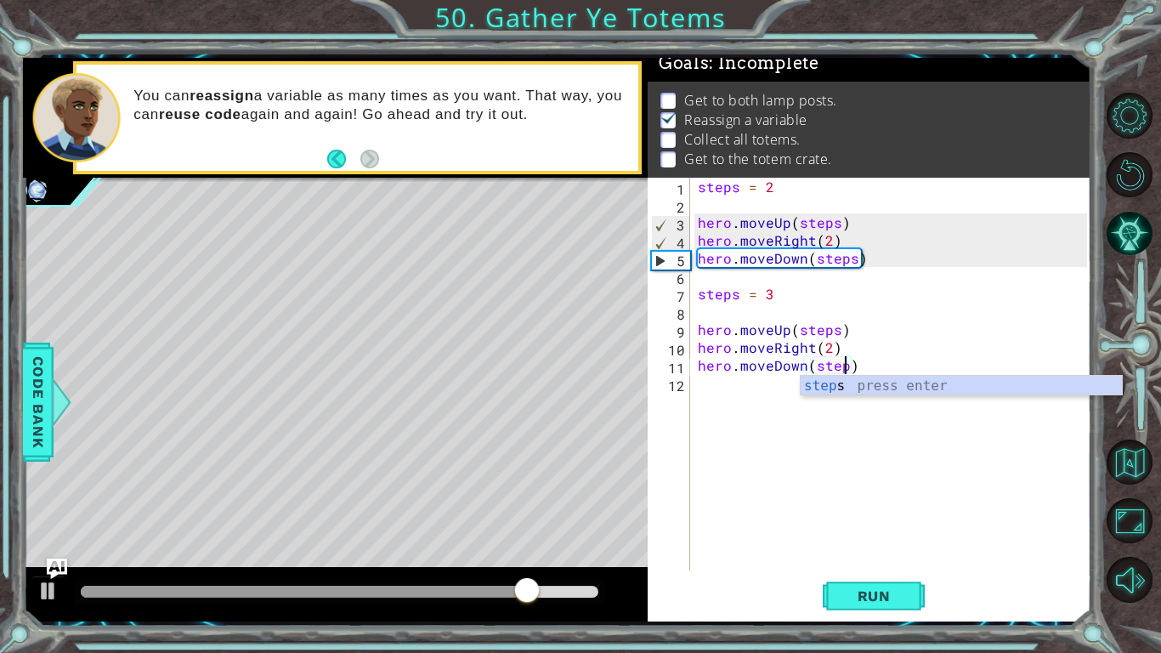
scroll to position [0, 9]
type textarea "hero.moveDown(steps)"
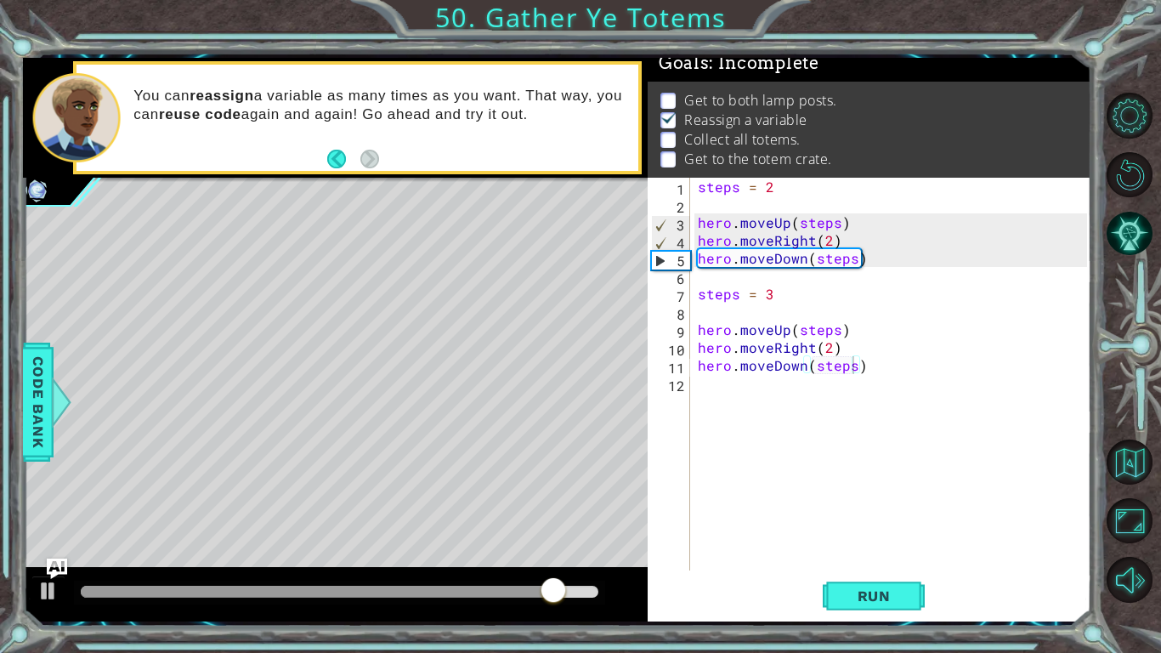
click at [836, 480] on button "Run" at bounding box center [874, 596] width 102 height 44
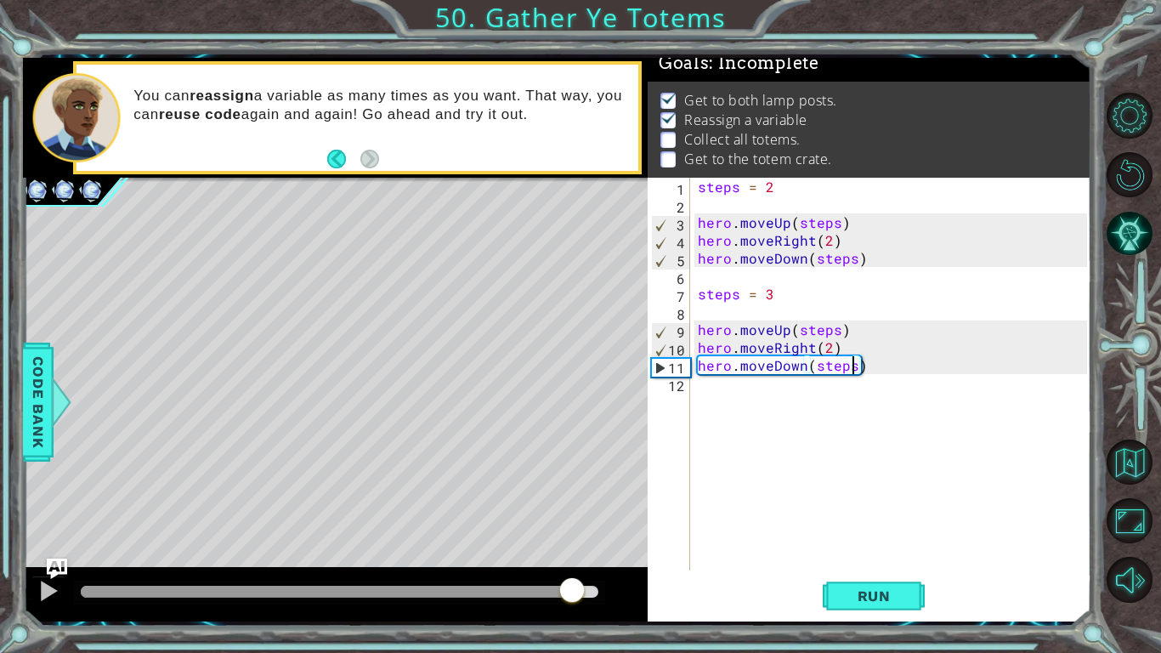
drag, startPoint x: 505, startPoint y: 586, endPoint x: 582, endPoint y: 584, distance: 77.4
click at [582, 480] on div at bounding box center [340, 591] width 518 height 12
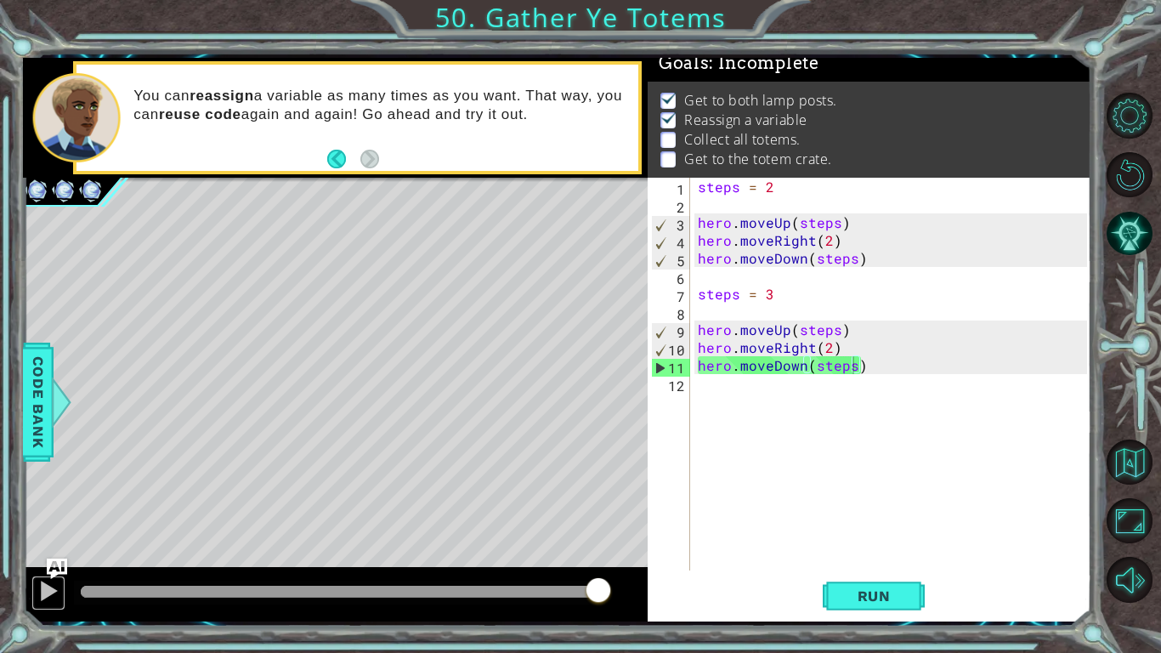
click at [39, 480] on div at bounding box center [48, 591] width 22 height 22
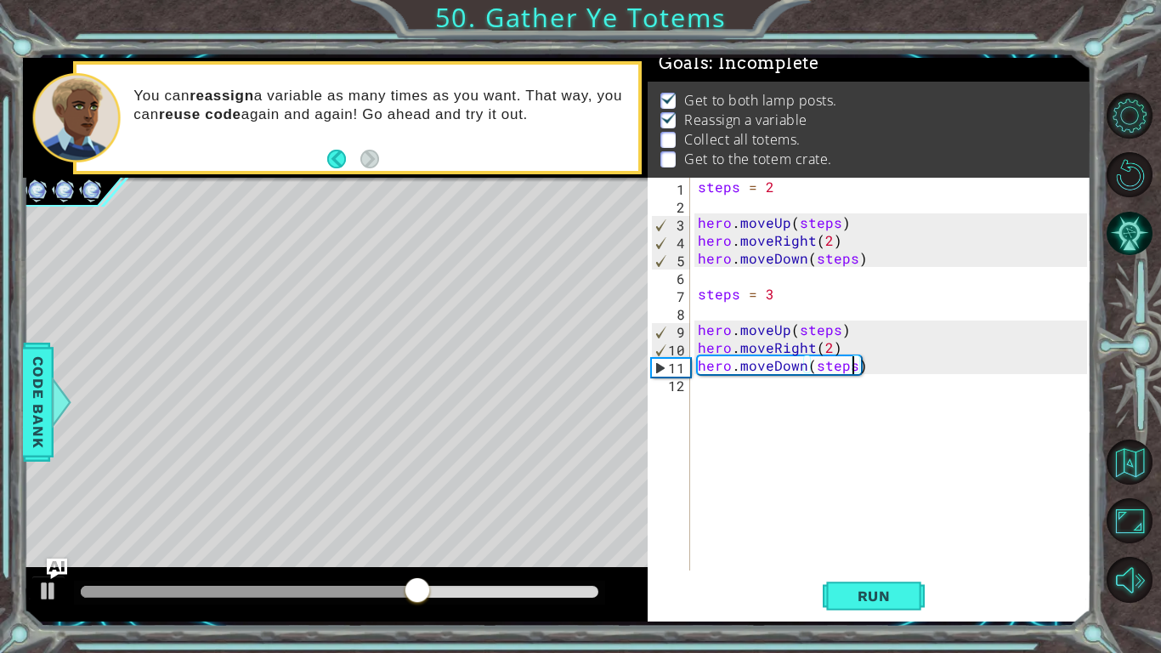
click at [718, 393] on div "steps = 2 hero . moveUp ( steps ) hero . moveRight ( 2 ) hero . moveDown ( step…" at bounding box center [894, 392] width 401 height 428
type textarea "steps = 4"
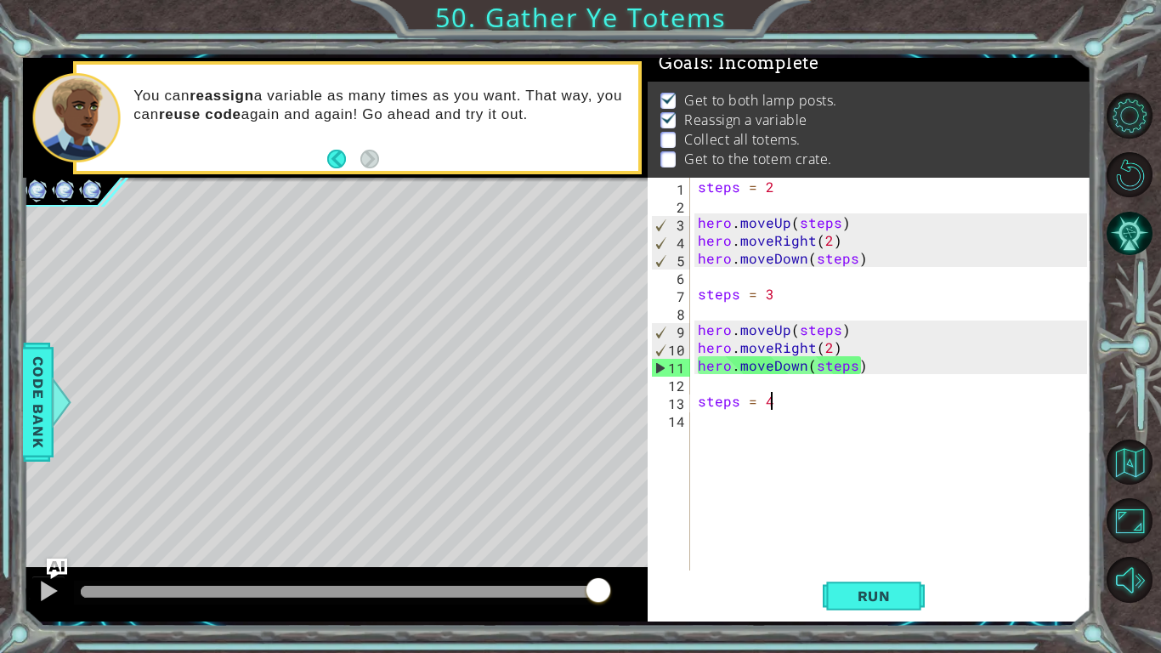
click at [727, 445] on div "steps = 2 hero . moveUp ( steps ) hero . moveRight ( 2 ) hero . moveDown ( step…" at bounding box center [894, 392] width 401 height 428
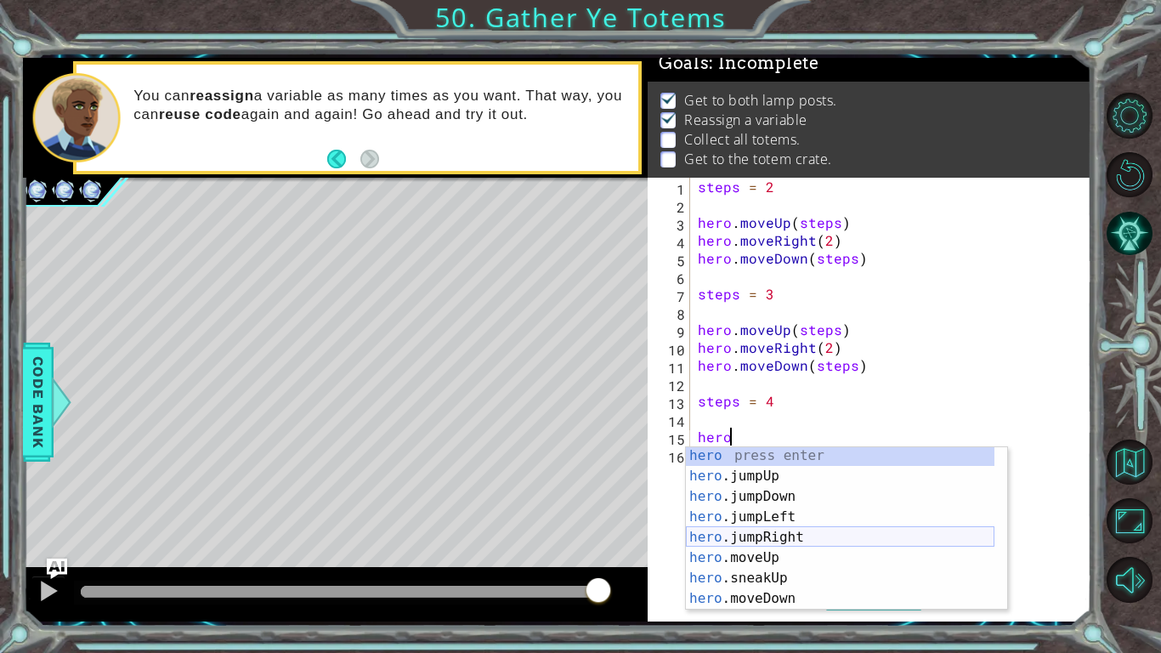
scroll to position [20, 0]
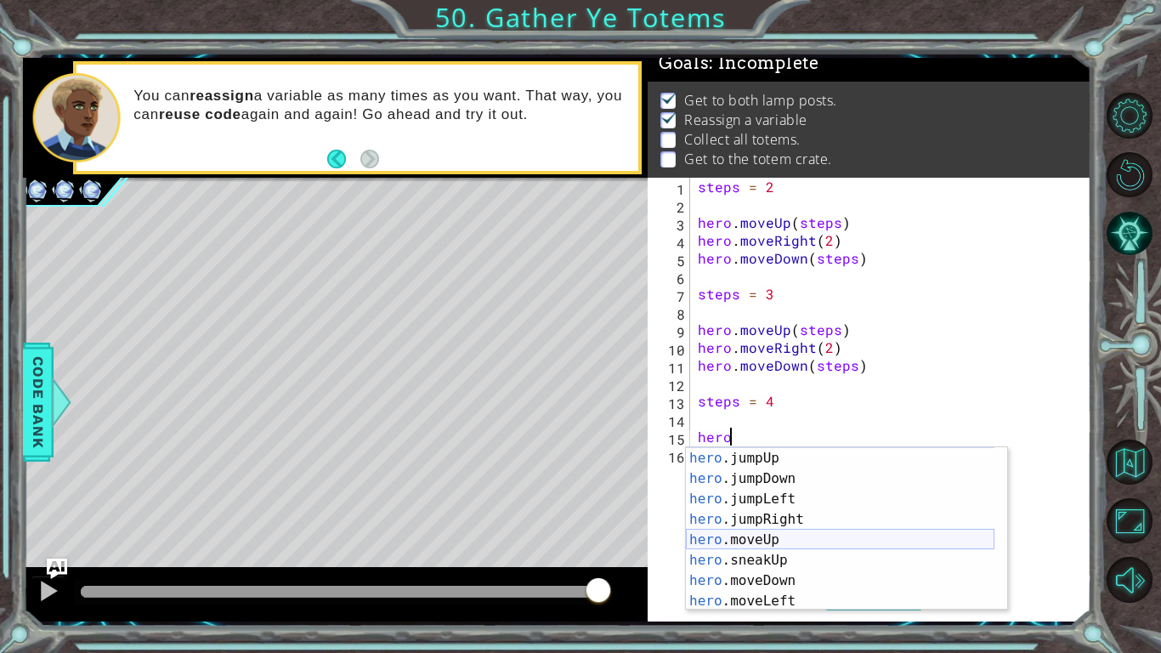
click at [771, 480] on div "hero press enter hero .jumpUp press enter hero .jumpDown press enter hero .jump…" at bounding box center [840, 529] width 308 height 204
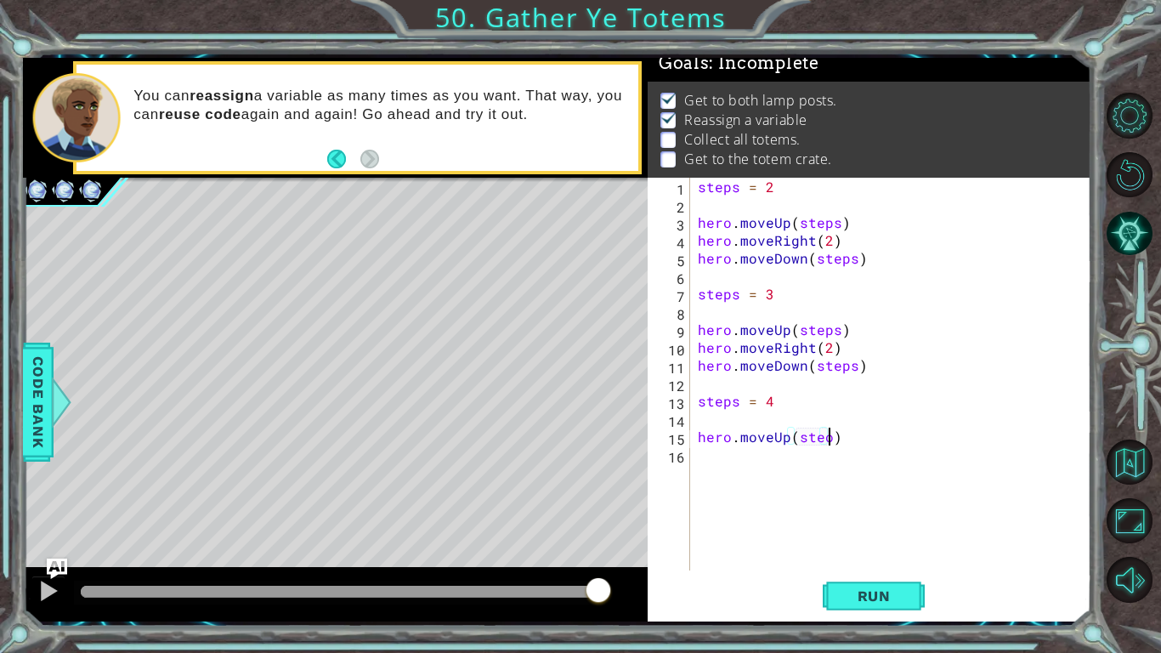
scroll to position [0, 8]
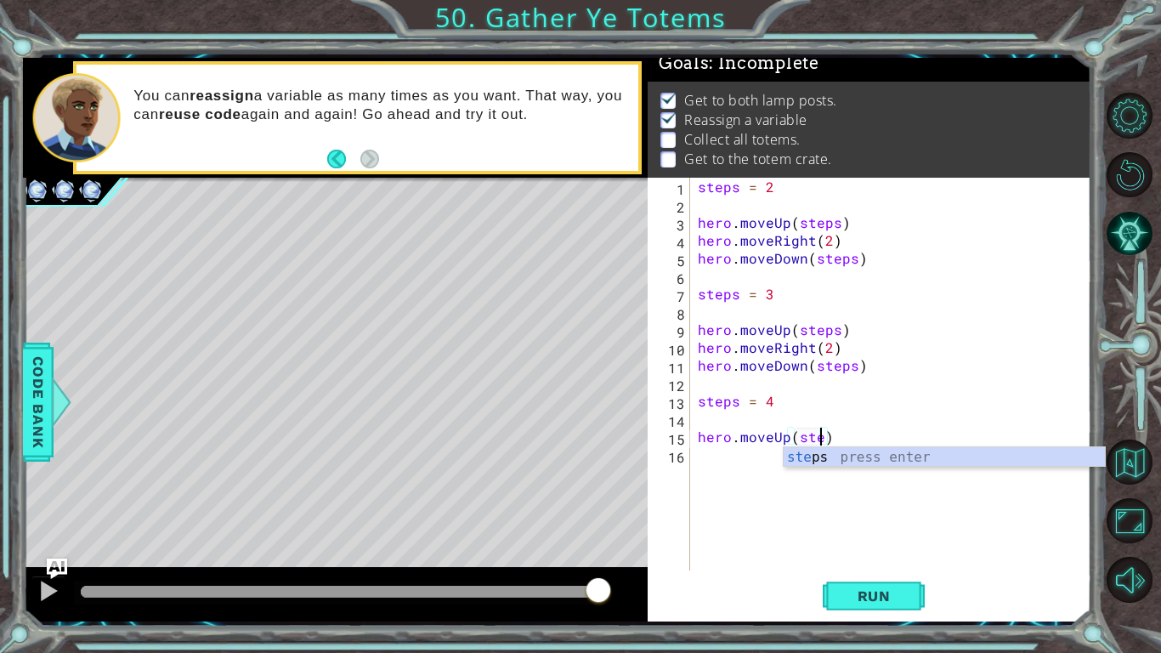
type textarea "hero.moveUp(steps)"
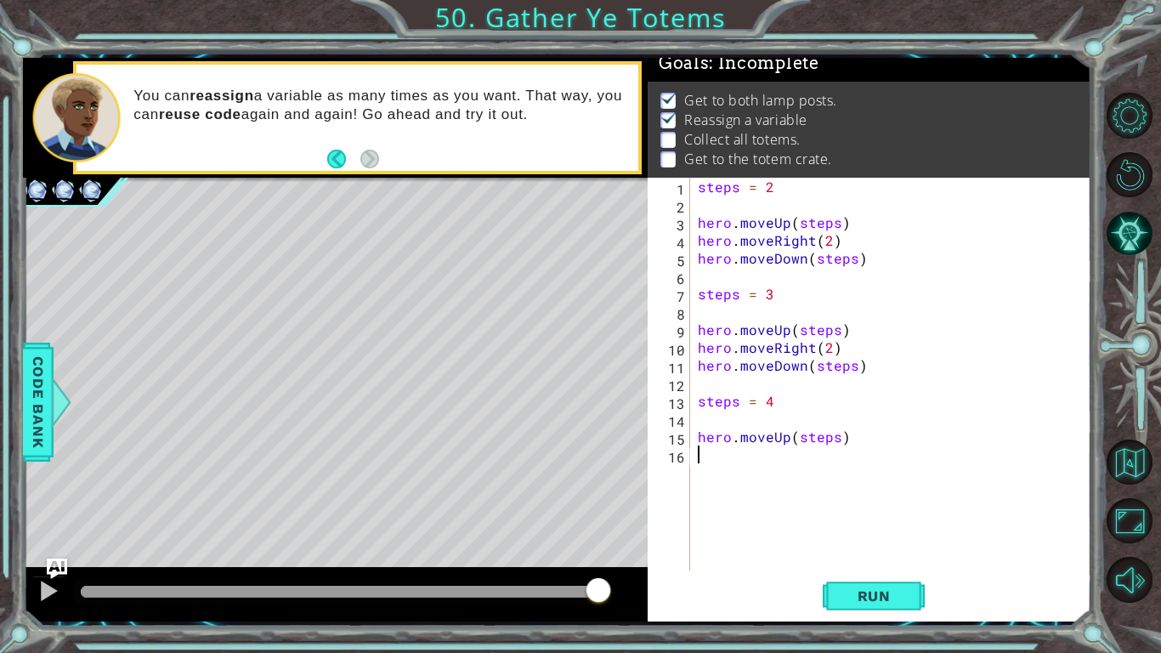
click at [733, 464] on div "steps = 2 hero . moveUp ( steps ) hero . moveRight ( 2 ) hero . moveDown ( step…" at bounding box center [894, 392] width 401 height 428
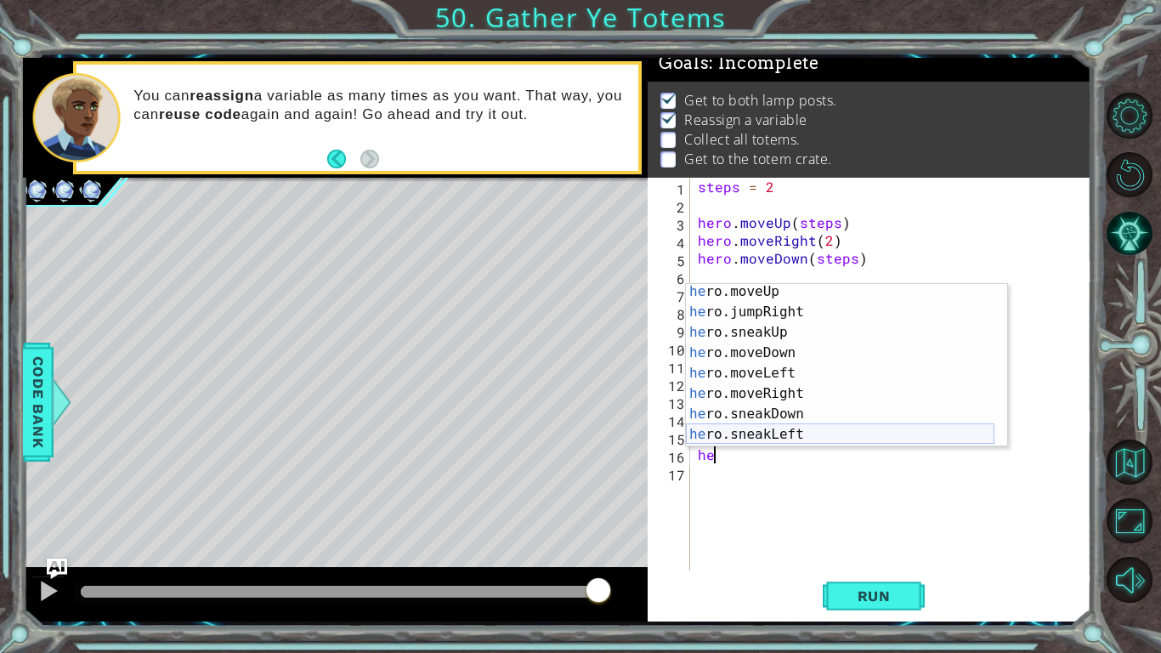
scroll to position [87, 0]
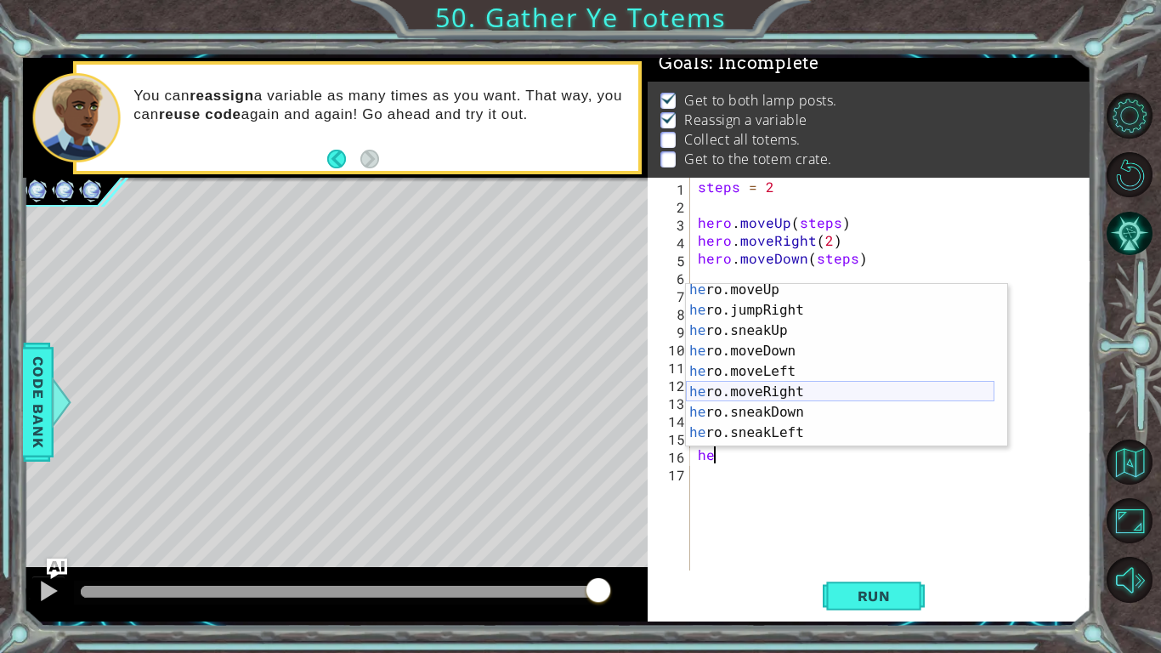
click at [755, 382] on div "he ro.moveUp press enter he ro.jumpRight press enter he ro.sneakUp press enter …" at bounding box center [840, 382] width 308 height 204
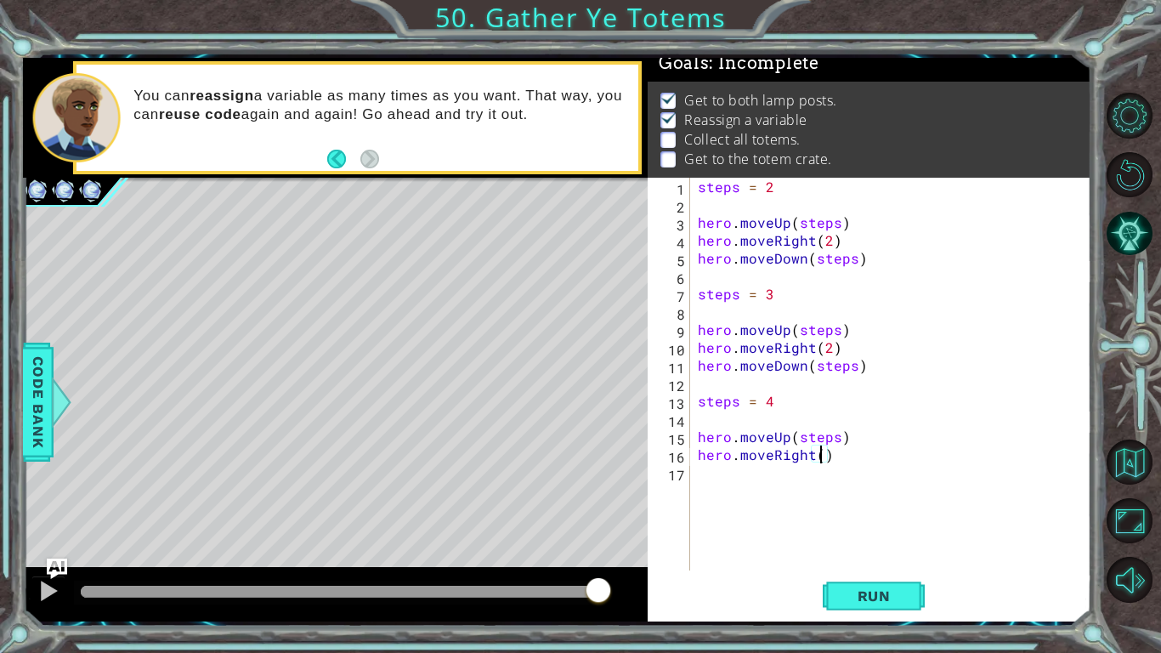
scroll to position [0, 8]
type textarea "hero.moveRight(2)"
click at [835, 480] on button "Run" at bounding box center [874, 596] width 102 height 44
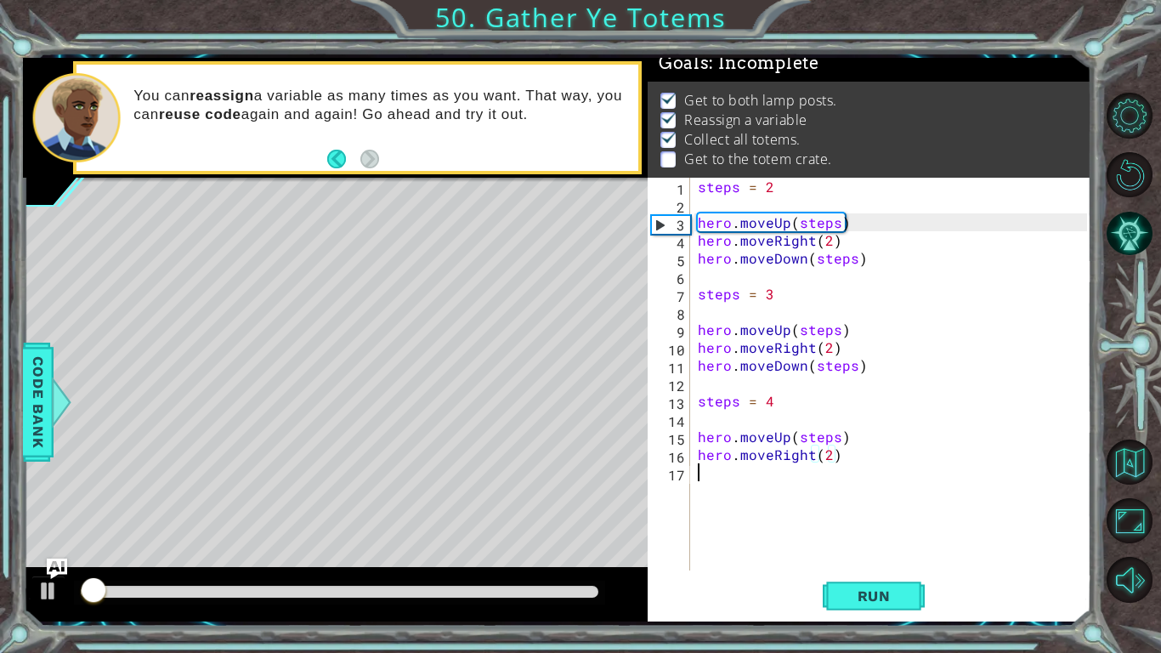
click at [731, 480] on div "steps = 2 hero . moveUp ( steps ) hero . moveRight ( 2 ) hero . moveDown ( step…" at bounding box center [894, 392] width 401 height 428
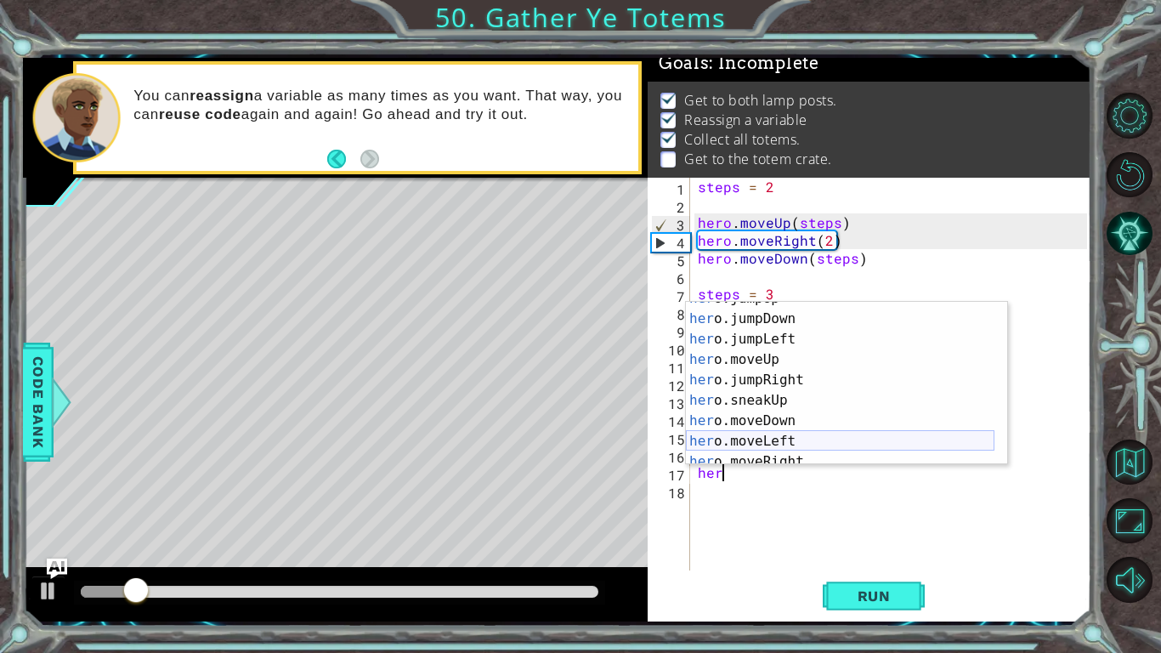
scroll to position [36, 0]
click at [749, 417] on div "her o.jumpUp press enter her o.jumpDown press enter her o.jumpLeft press enter …" at bounding box center [840, 388] width 308 height 204
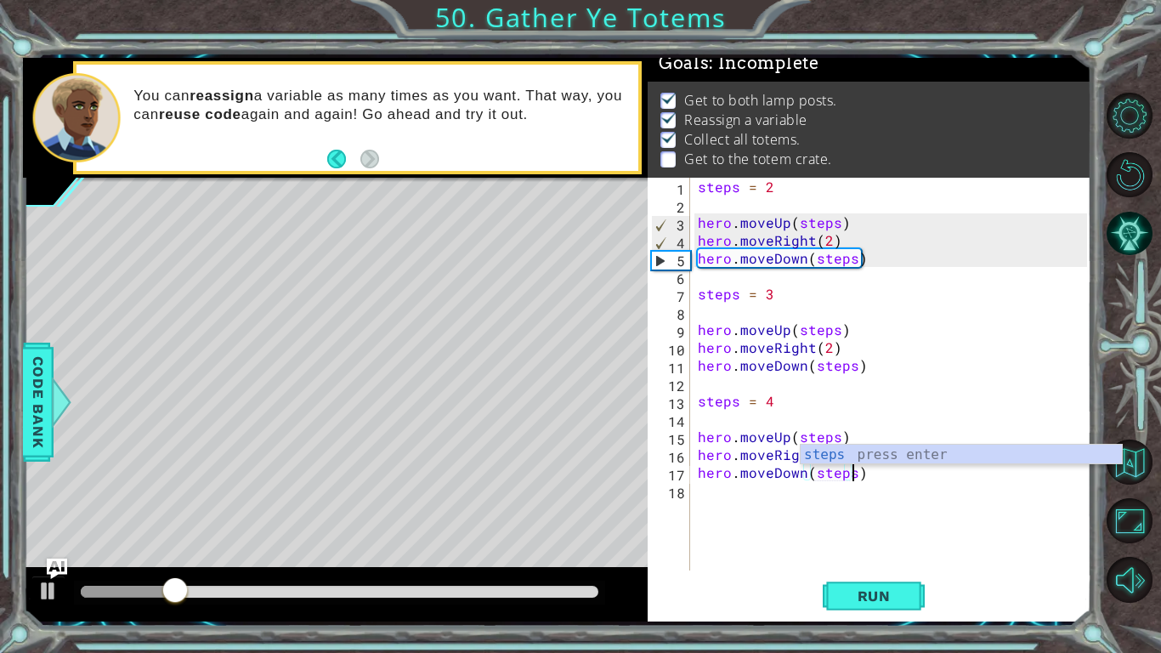
scroll to position [0, 9]
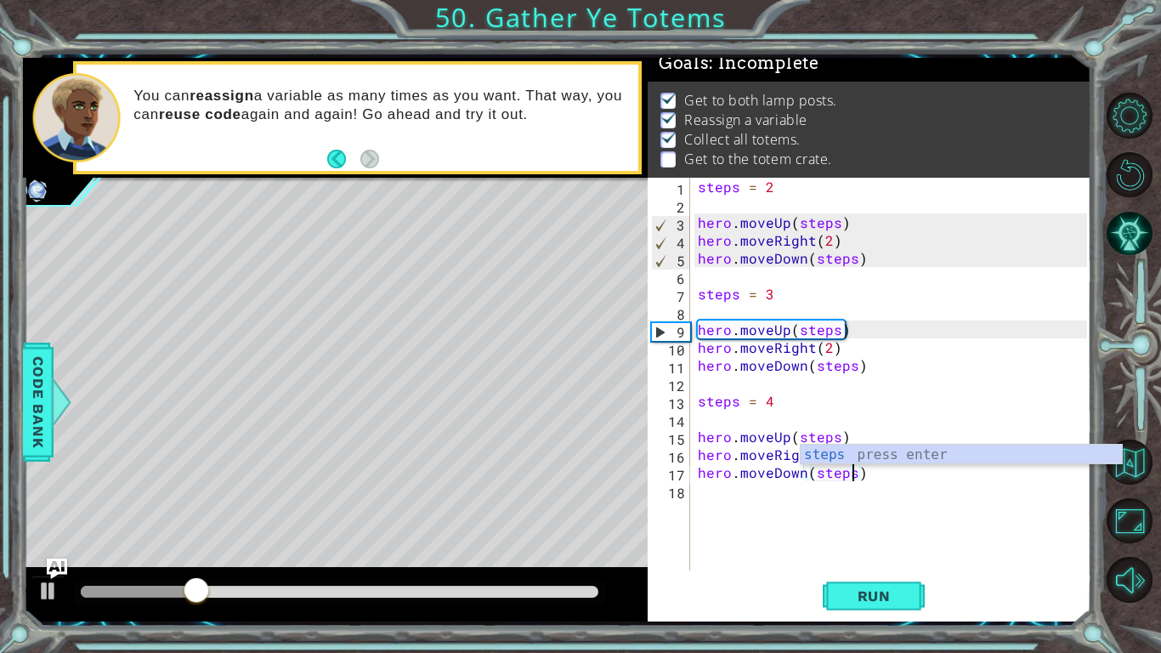
type textarea "hero.moveDown(steps)"
click at [861, 480] on span "Run" at bounding box center [873, 595] width 67 height 17
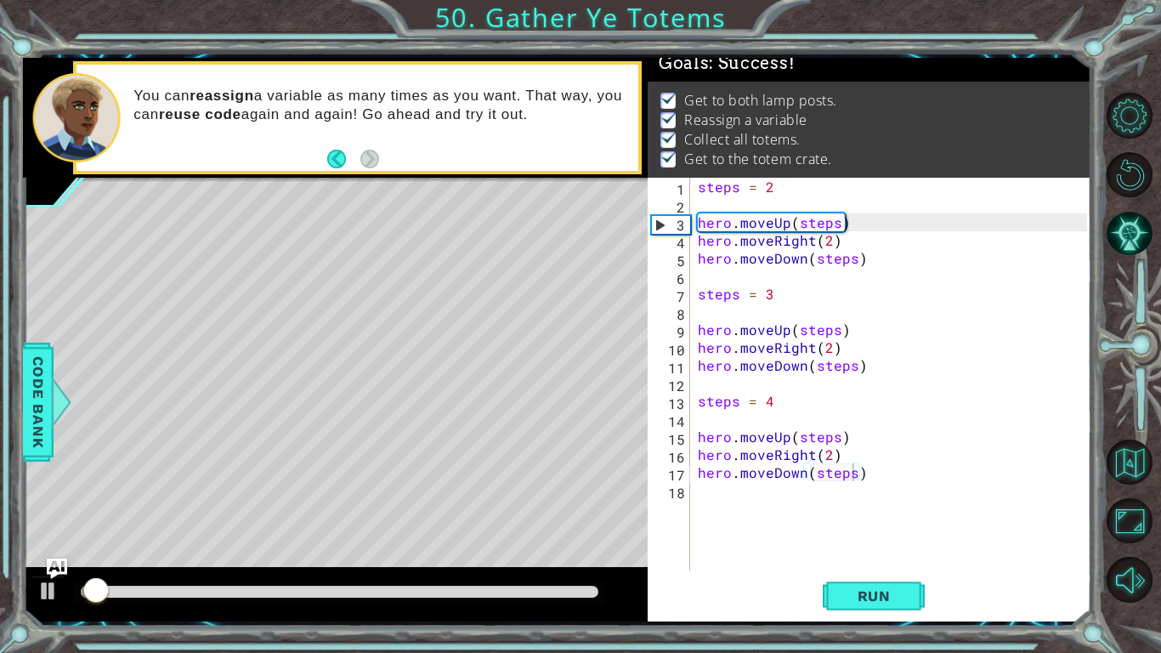
drag, startPoint x: 435, startPoint y: 598, endPoint x: 544, endPoint y: 591, distance: 109.0
click at [544, 480] on div at bounding box center [339, 592] width 531 height 24
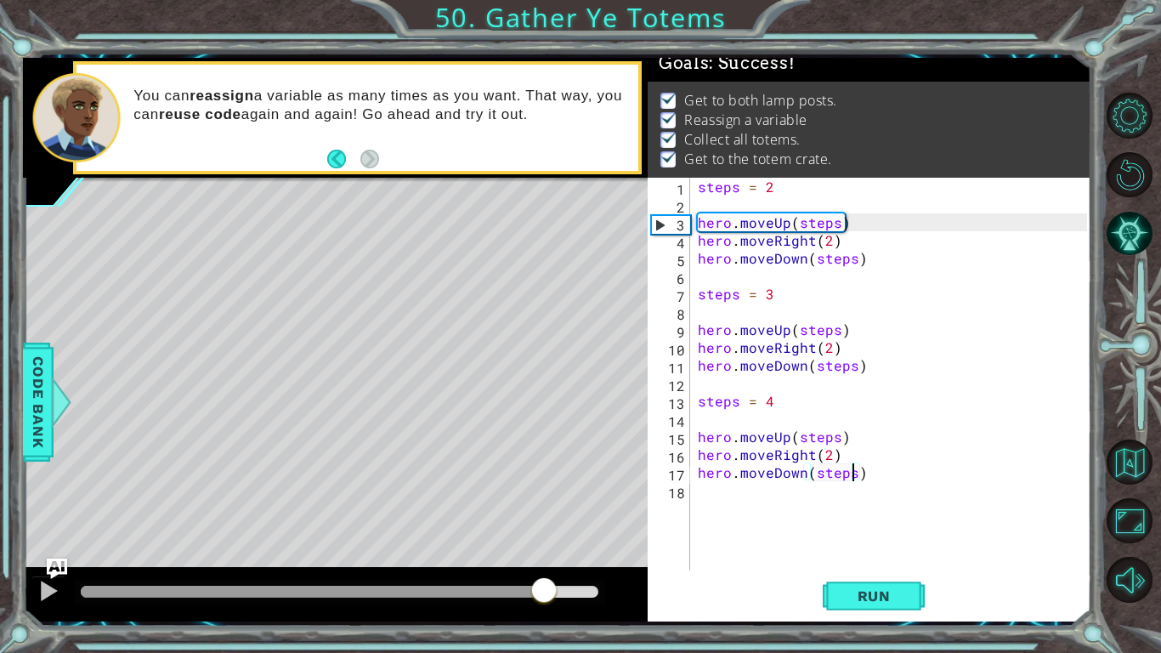
click at [544, 480] on div at bounding box center [340, 591] width 518 height 12
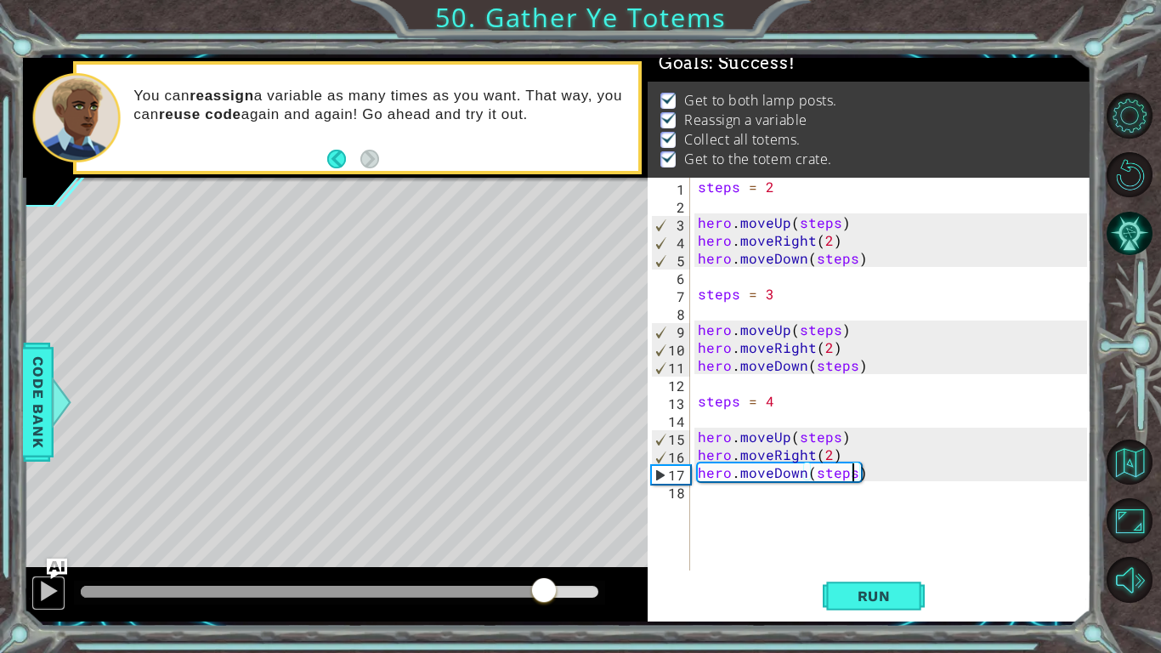
click at [46, 480] on div at bounding box center [48, 591] width 22 height 22
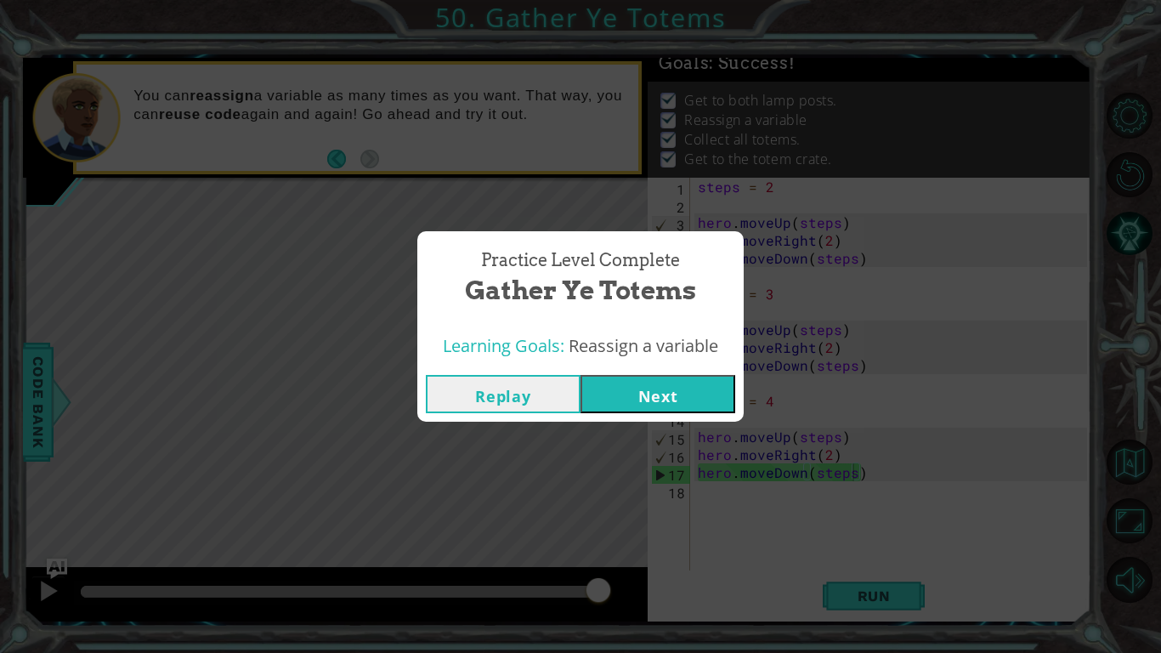
click at [686, 416] on div "Replay Next" at bounding box center [580, 393] width 326 height 55
click at [688, 405] on button "Next" at bounding box center [657, 394] width 155 height 38
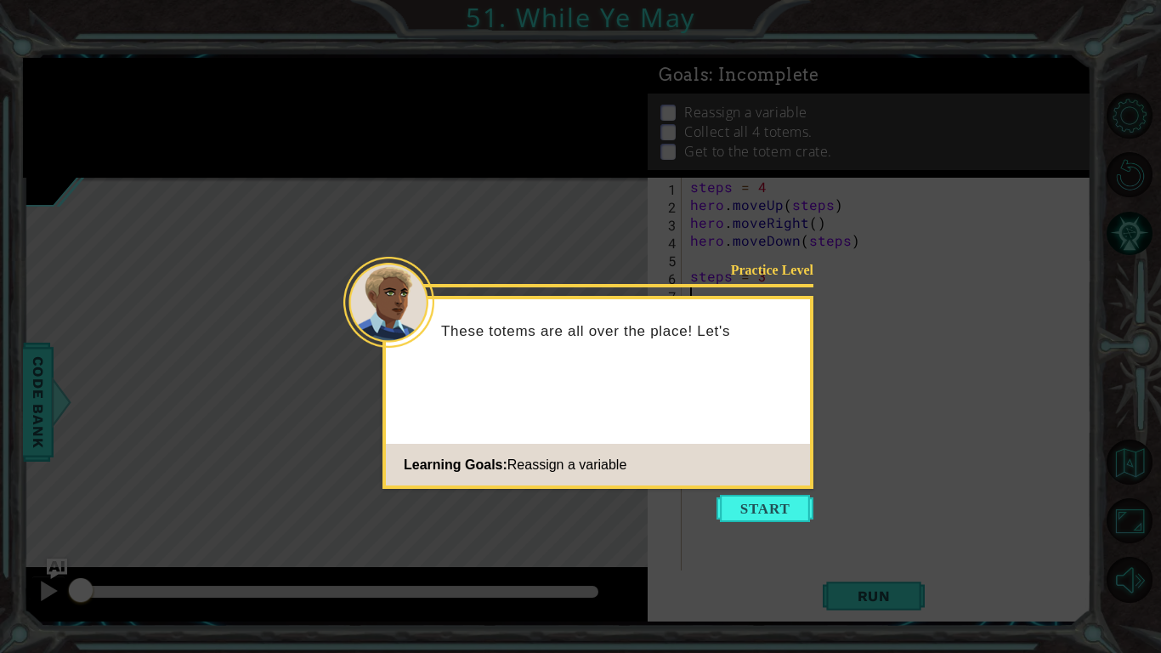
click at [778, 480] on button "Start" at bounding box center [764, 508] width 97 height 27
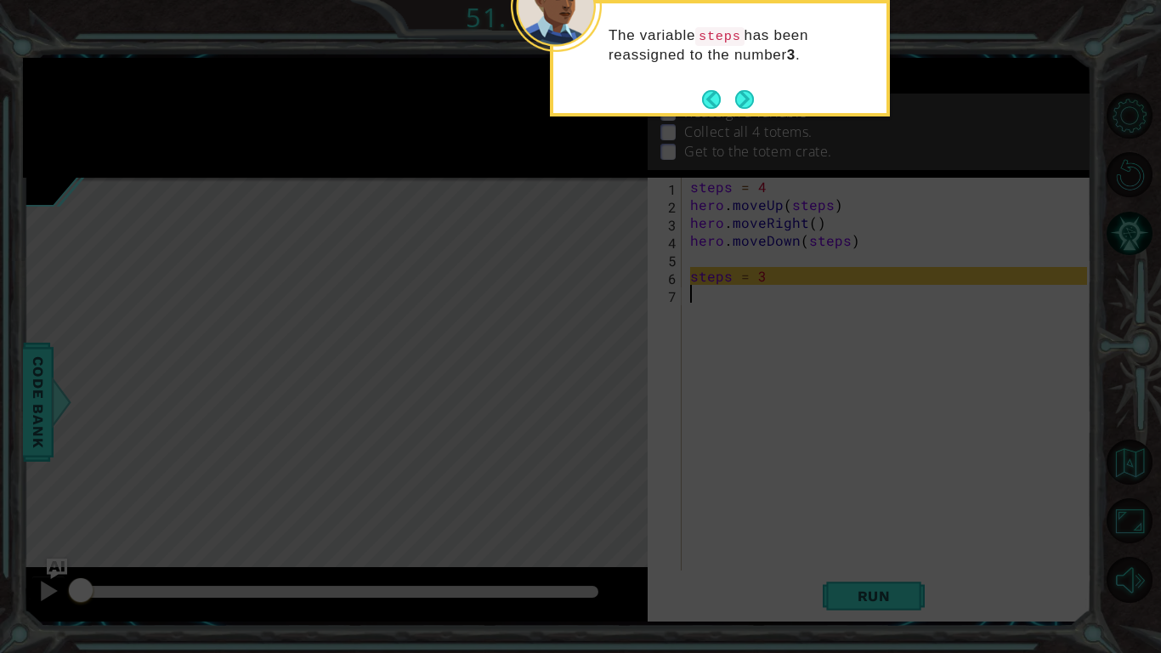
click at [744, 99] on button "Next" at bounding box center [744, 99] width 19 height 19
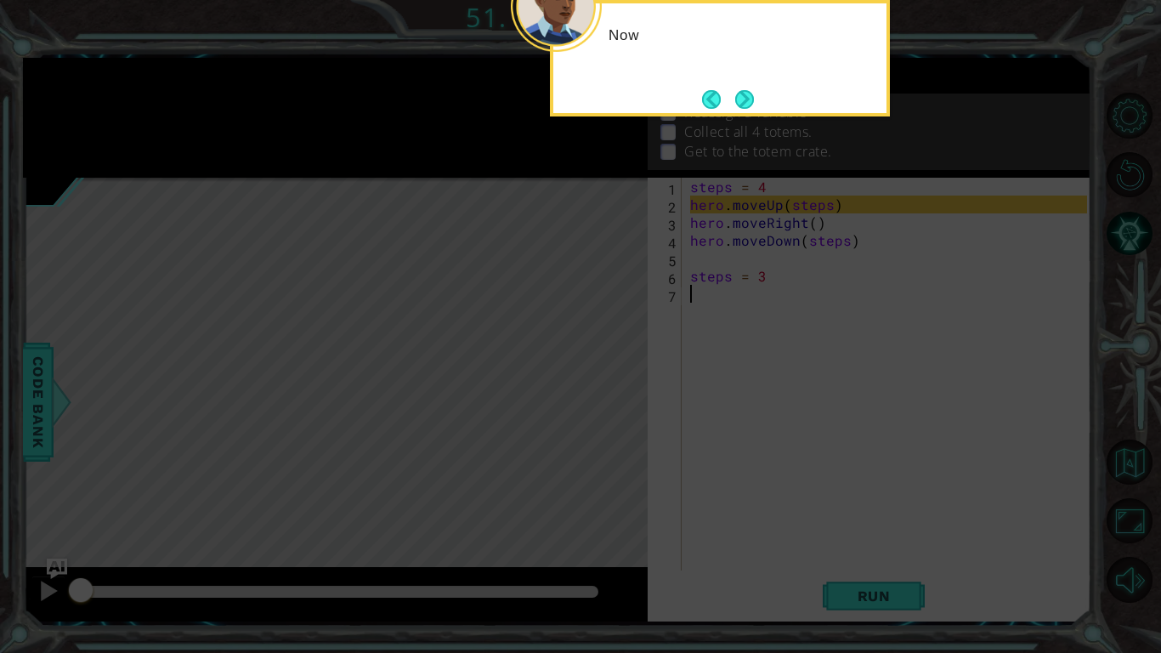
click at [744, 99] on button "Next" at bounding box center [744, 99] width 19 height 19
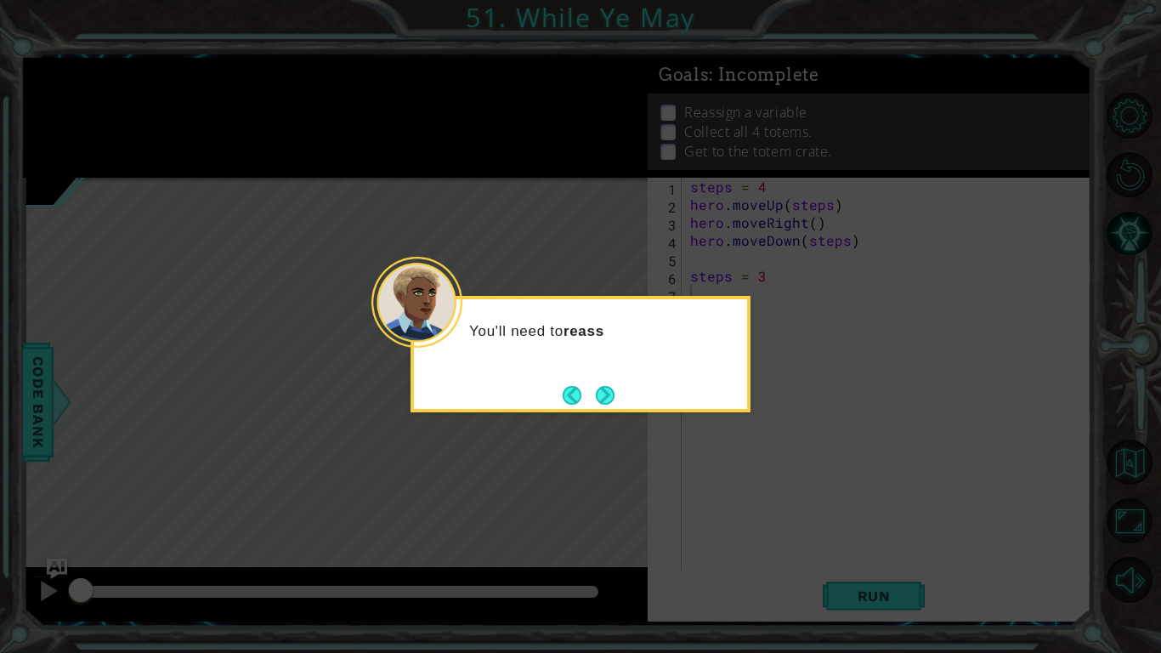
click at [744, 99] on icon at bounding box center [580, 326] width 1161 height 653
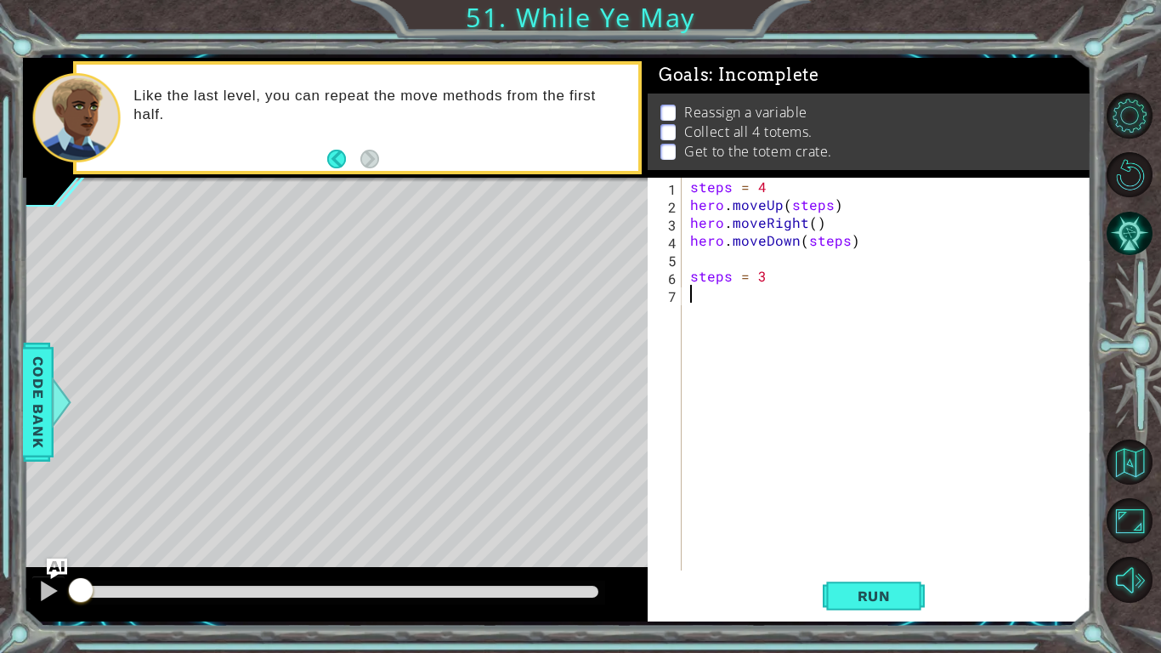
click at [854, 480] on button "Run" at bounding box center [874, 596] width 102 height 44
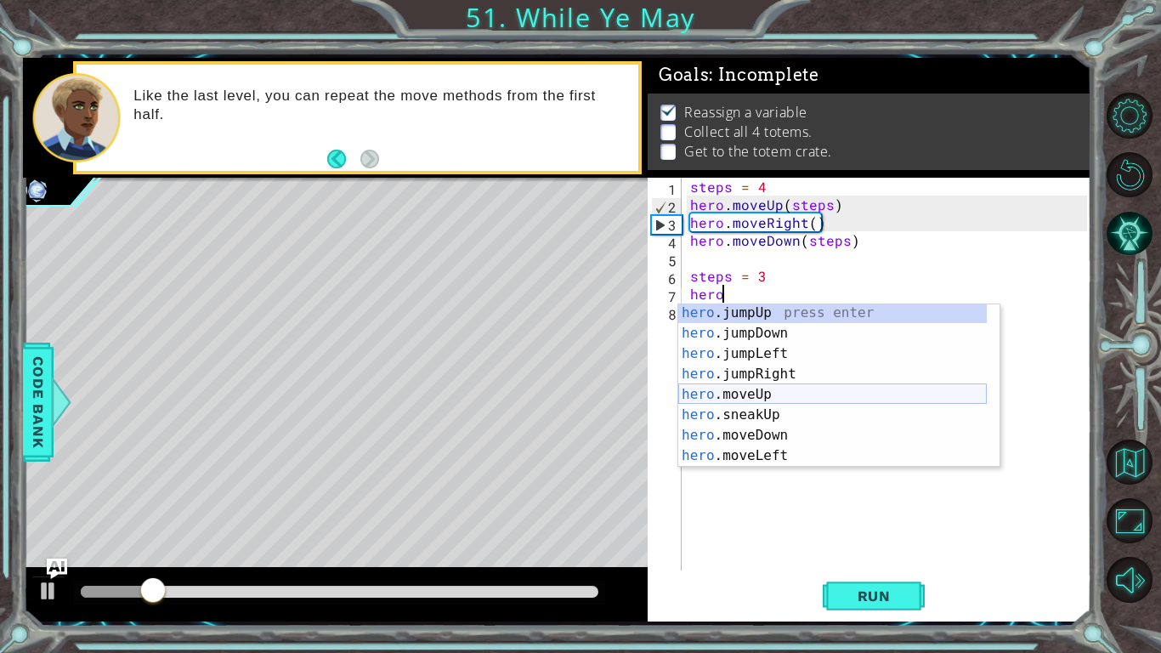
scroll to position [2, 0]
click at [763, 398] on div "hero .jumpUp press enter hero .jumpDown press enter hero .jumpLeft press enter …" at bounding box center [832, 405] width 308 height 204
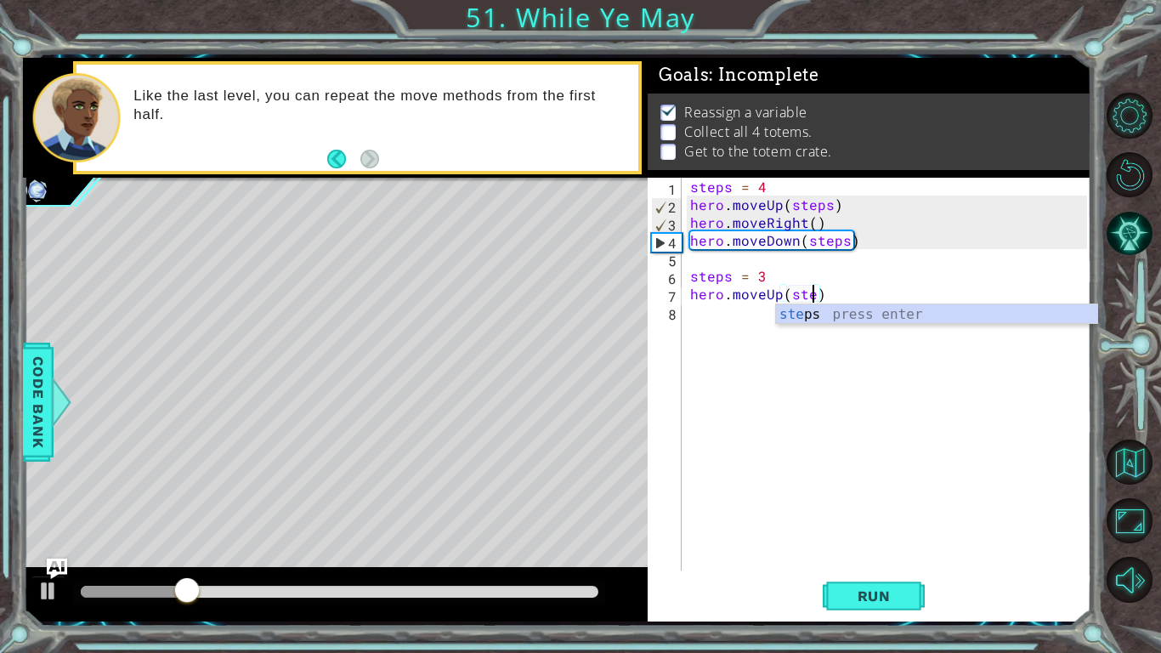
scroll to position [0, 8]
type textarea "hero.moveUp(steps)"
click at [730, 327] on div "steps = 4 hero . moveUp ( steps ) hero . moveRight ( ) hero . moveDown ( steps …" at bounding box center [891, 392] width 409 height 428
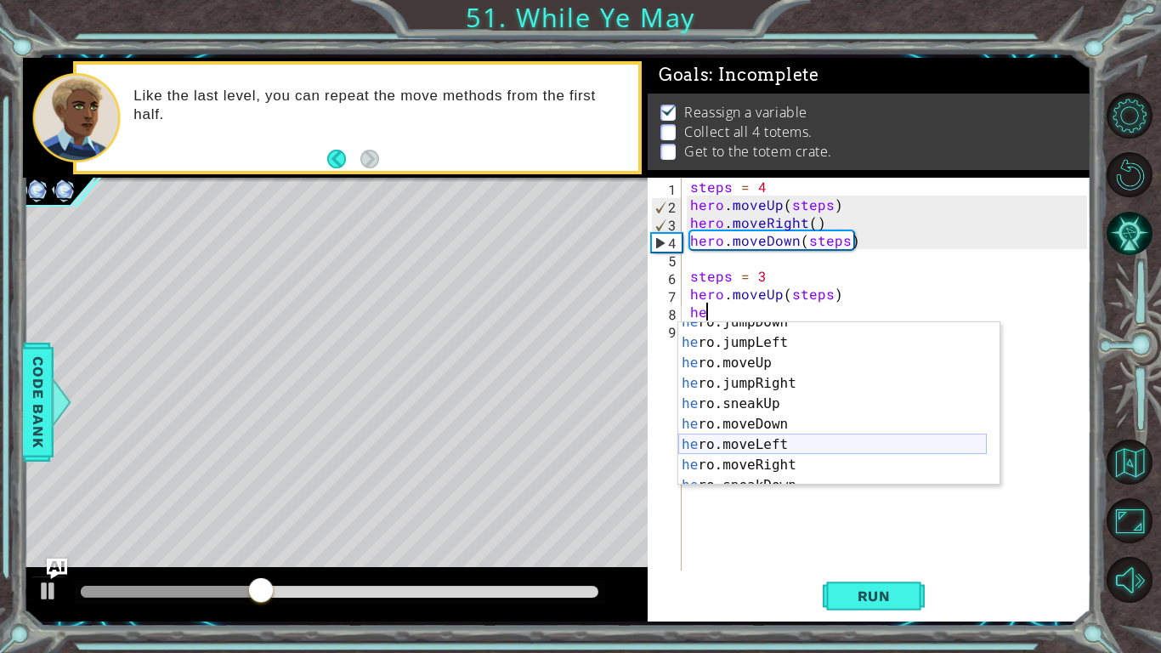
scroll to position [31, 0]
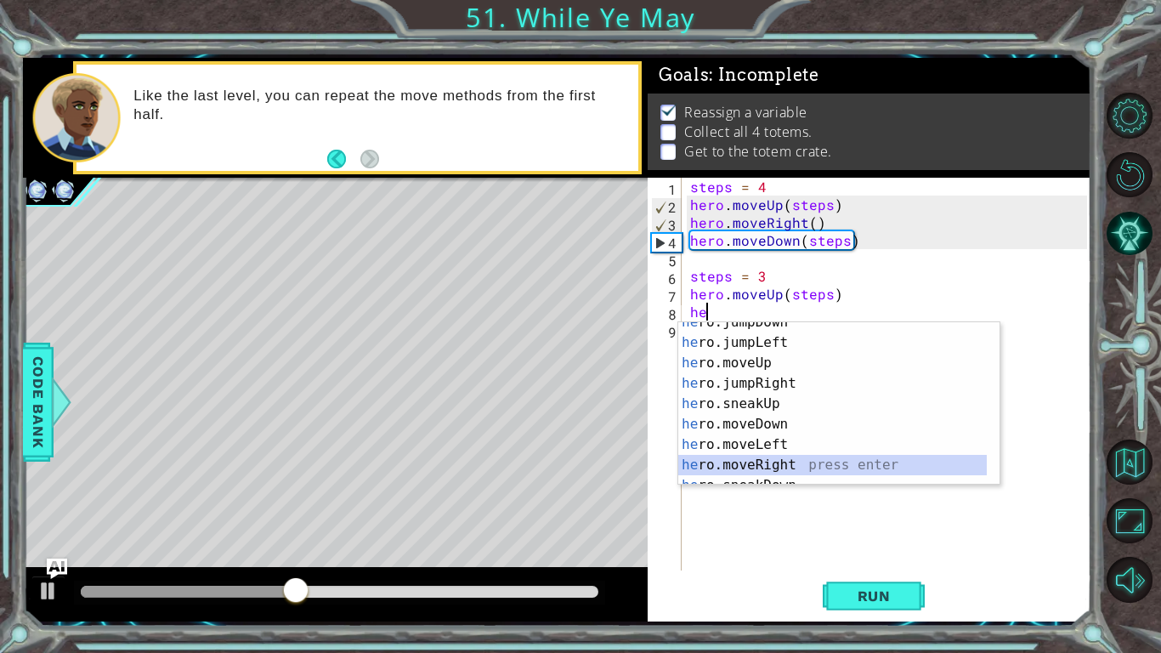
click at [753, 465] on div "he ro.jumpDown press enter he ro.jumpLeft press enter he ro.moveUp press enter …" at bounding box center [832, 414] width 308 height 204
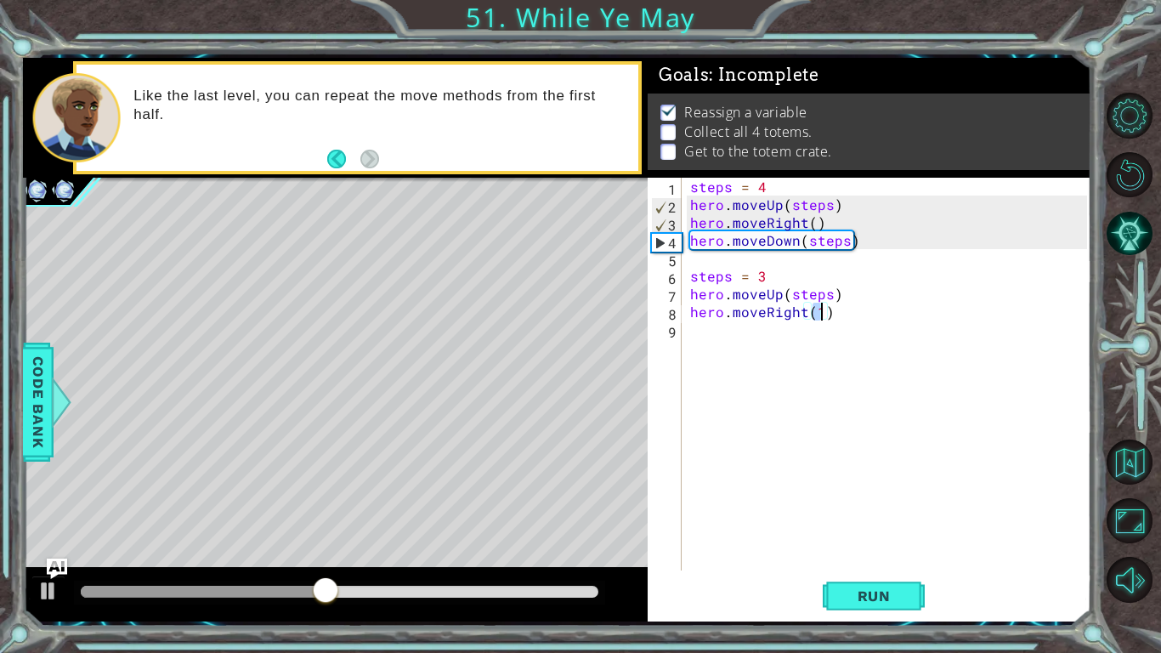
type textarea "hero.moveRight()"
click at [801, 327] on div "steps = 4 hero . moveUp ( steps ) hero . moveRight ( ) hero . moveDown ( steps …" at bounding box center [891, 392] width 409 height 428
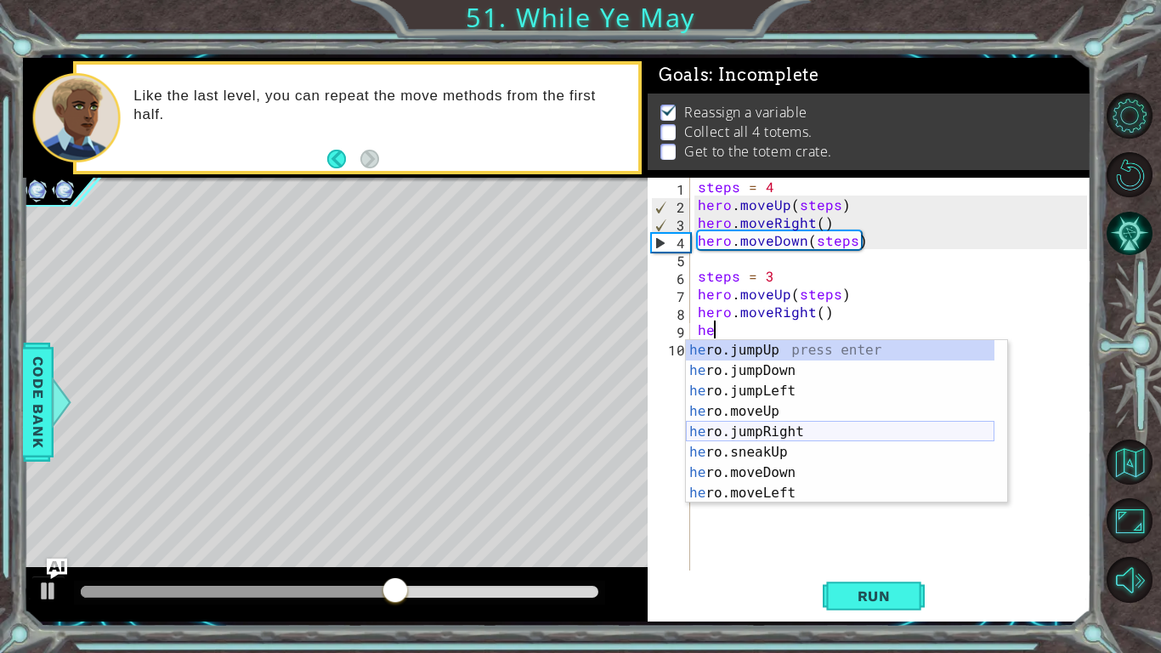
scroll to position [12, 0]
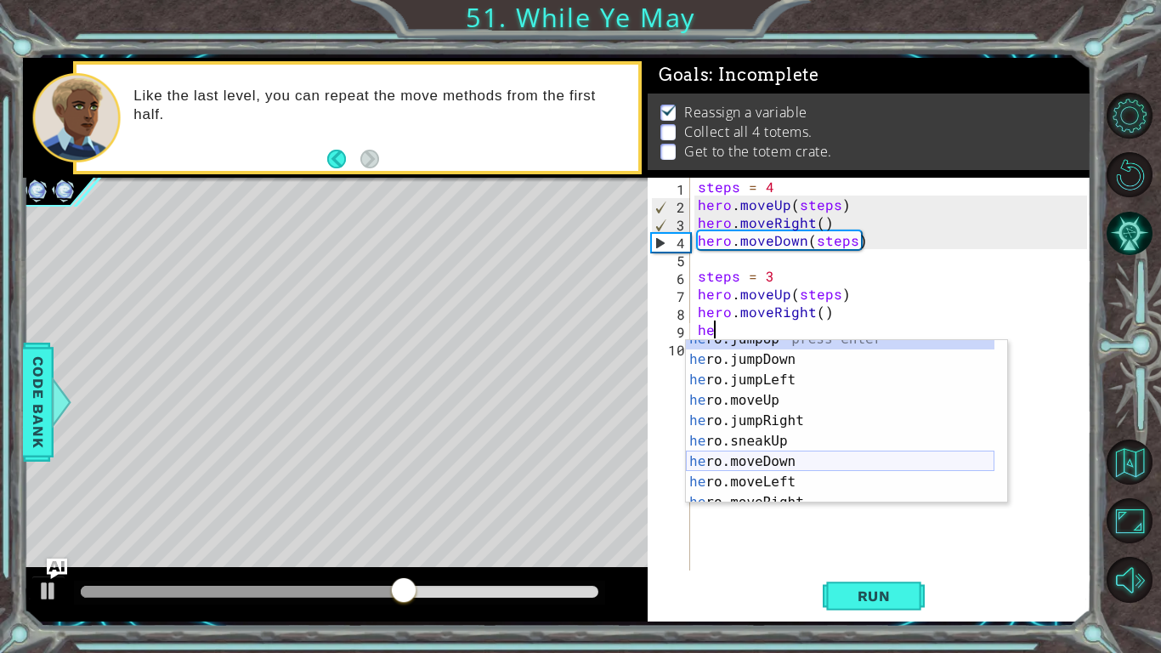
click at [773, 460] on div "he ro.jumpUp press enter he ro.jumpDown press enter he ro.jumpLeft press enter …" at bounding box center [840, 431] width 308 height 204
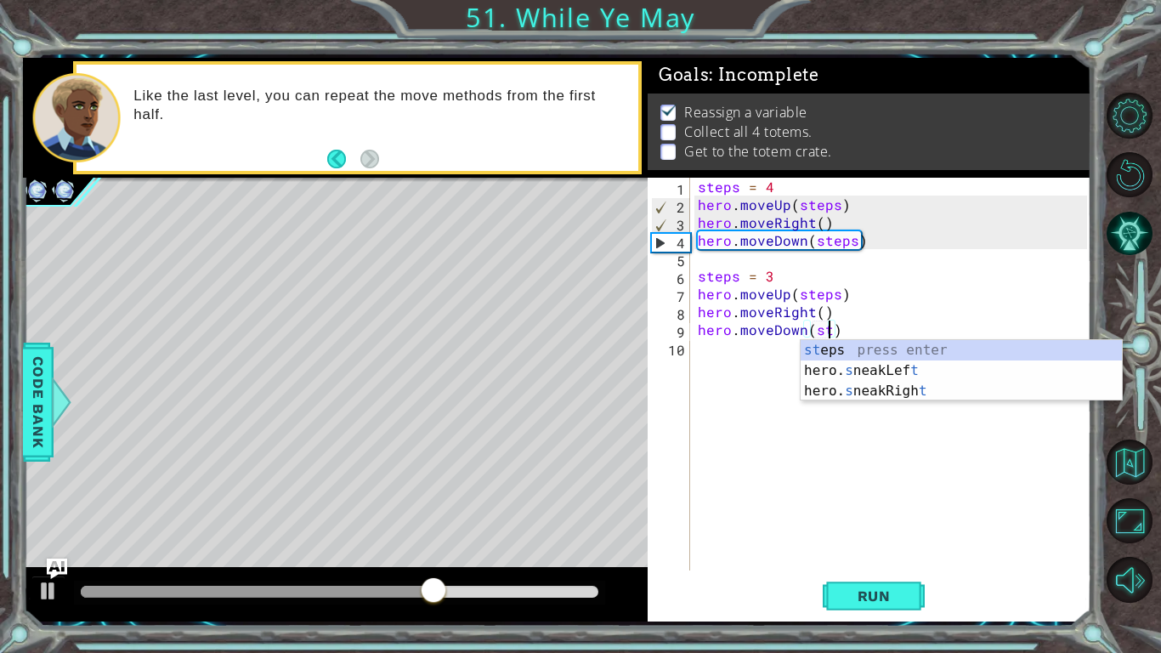
scroll to position [0, 8]
click at [824, 350] on div "st eps press enter hero. s neakLef t press enter hero. s neakRigh t press enter" at bounding box center [960, 391] width 321 height 102
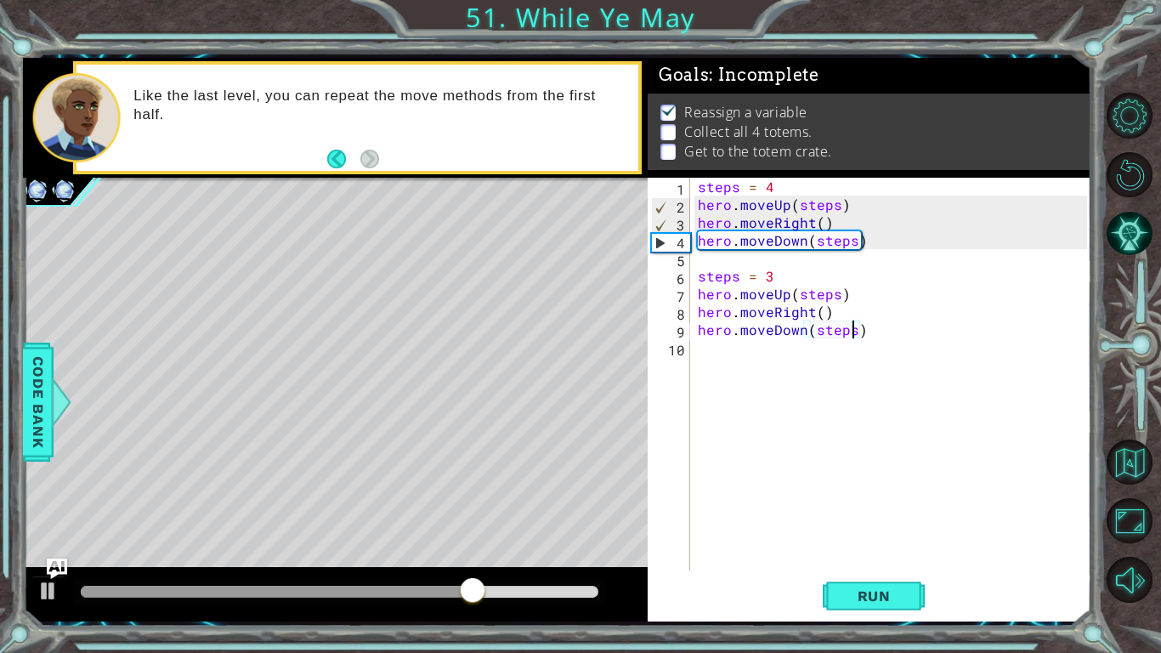
type textarea "hero.moveDown(steps)"
click at [839, 480] on button "Run" at bounding box center [874, 596] width 102 height 44
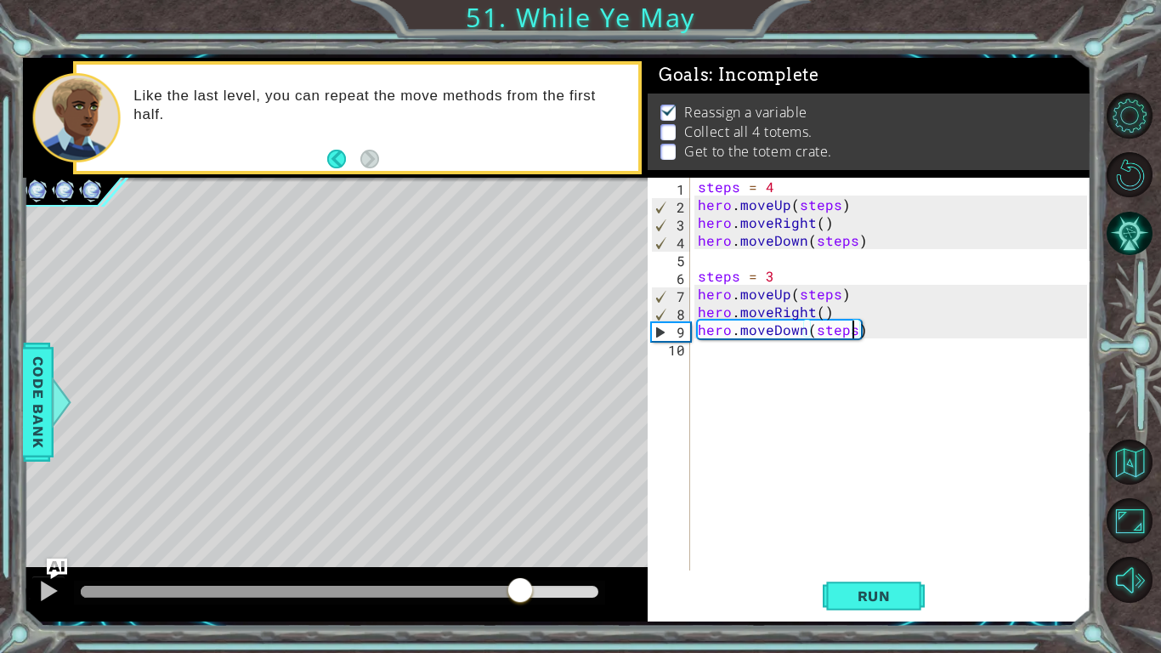
drag, startPoint x: 455, startPoint y: 595, endPoint x: 532, endPoint y: 599, distance: 76.6
click at [532, 480] on div at bounding box center [340, 591] width 518 height 12
drag, startPoint x: 467, startPoint y: 597, endPoint x: 326, endPoint y: 584, distance: 140.8
click at [326, 480] on div at bounding box center [229, 591] width 297 height 12
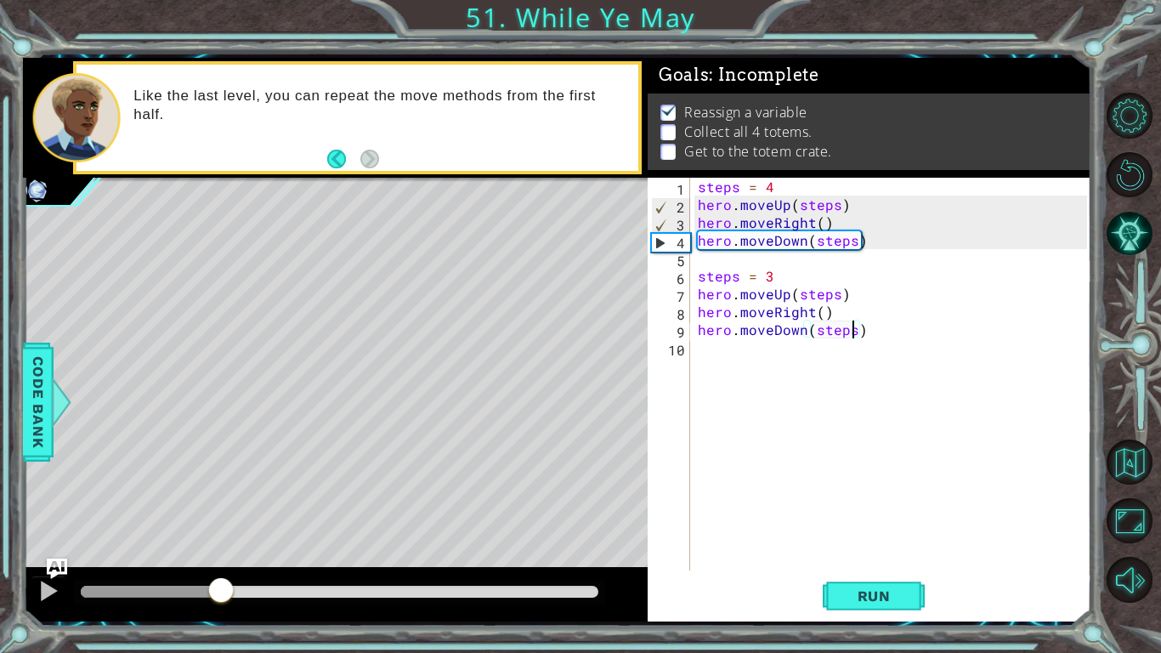
drag, startPoint x: 326, startPoint y: 584, endPoint x: 221, endPoint y: 575, distance: 105.7
click at [221, 480] on div at bounding box center [221, 591] width 31 height 31
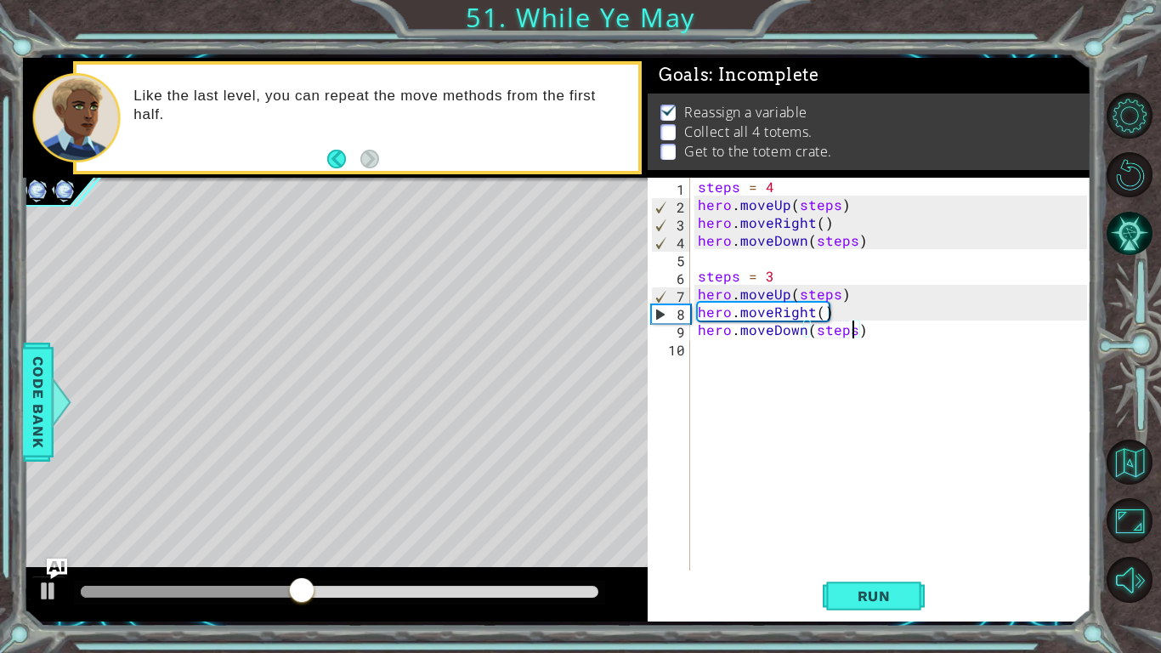
click at [751, 358] on div "steps = 4 hero . moveUp ( steps ) hero . moveRight ( ) hero . moveDown ( steps …" at bounding box center [894, 392] width 401 height 428
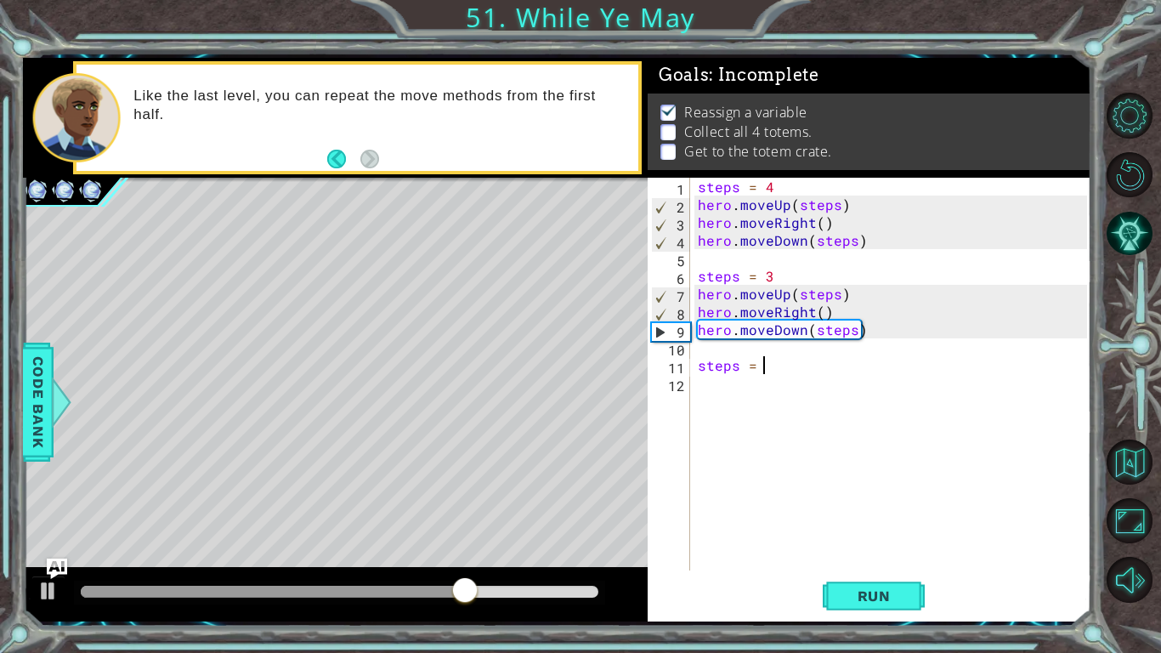
scroll to position [0, 3]
type textarea "steps = 2"
click at [753, 394] on div "steps = 4 hero . moveUp ( steps ) hero . moveRight ( ) hero . moveDown ( steps …" at bounding box center [894, 392] width 401 height 428
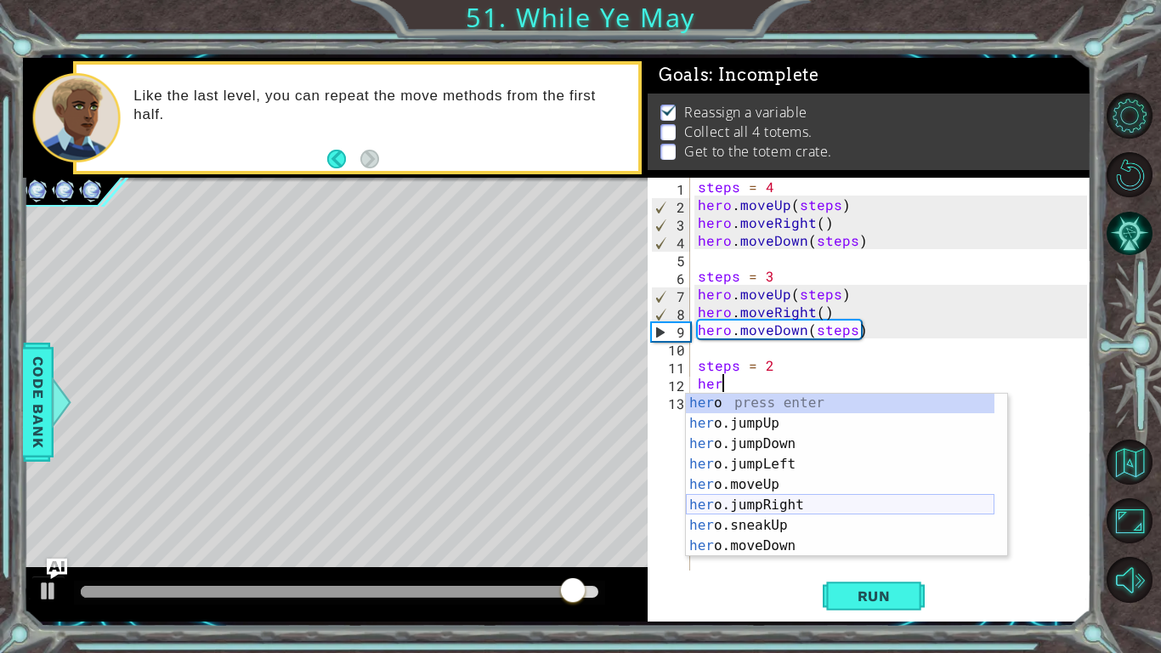
scroll to position [22, 0]
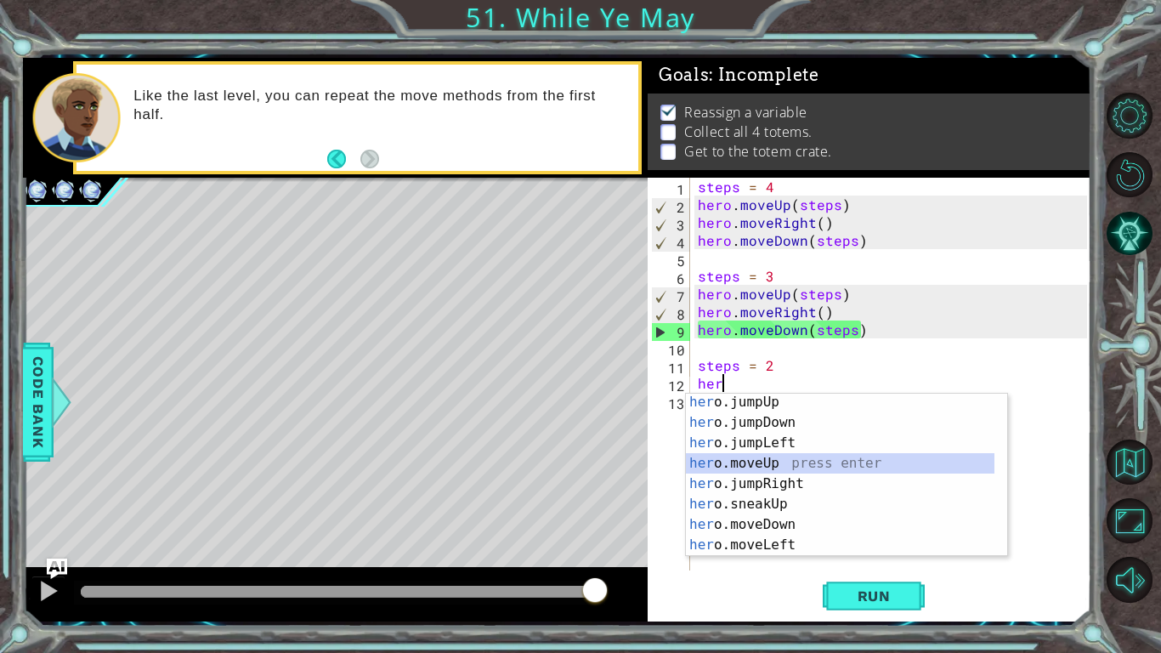
click at [753, 465] on div "her o.jumpUp press enter her o.jumpDown press enter her o.jumpLeft press enter …" at bounding box center [840, 494] width 308 height 204
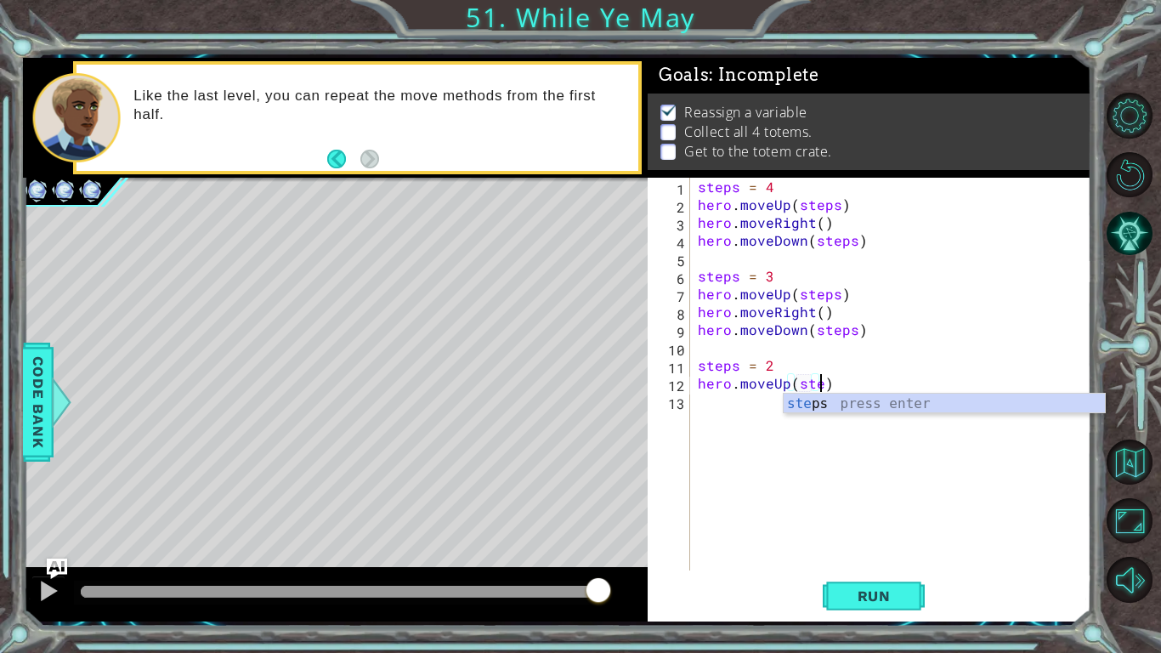
scroll to position [0, 8]
type textarea "hero.moveUp(steps)"
click at [824, 412] on div "steps press enter" at bounding box center [943, 423] width 321 height 61
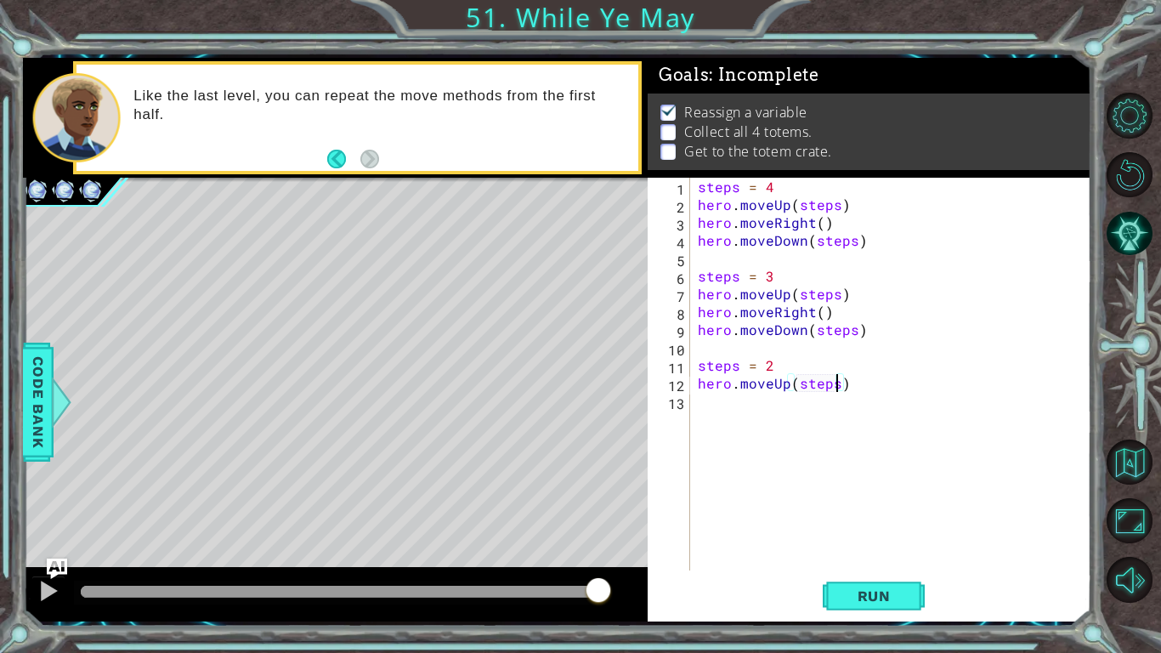
click at [759, 418] on div "steps = 4 hero . moveUp ( steps ) hero . moveRight ( ) hero . moveDown ( steps …" at bounding box center [894, 392] width 401 height 428
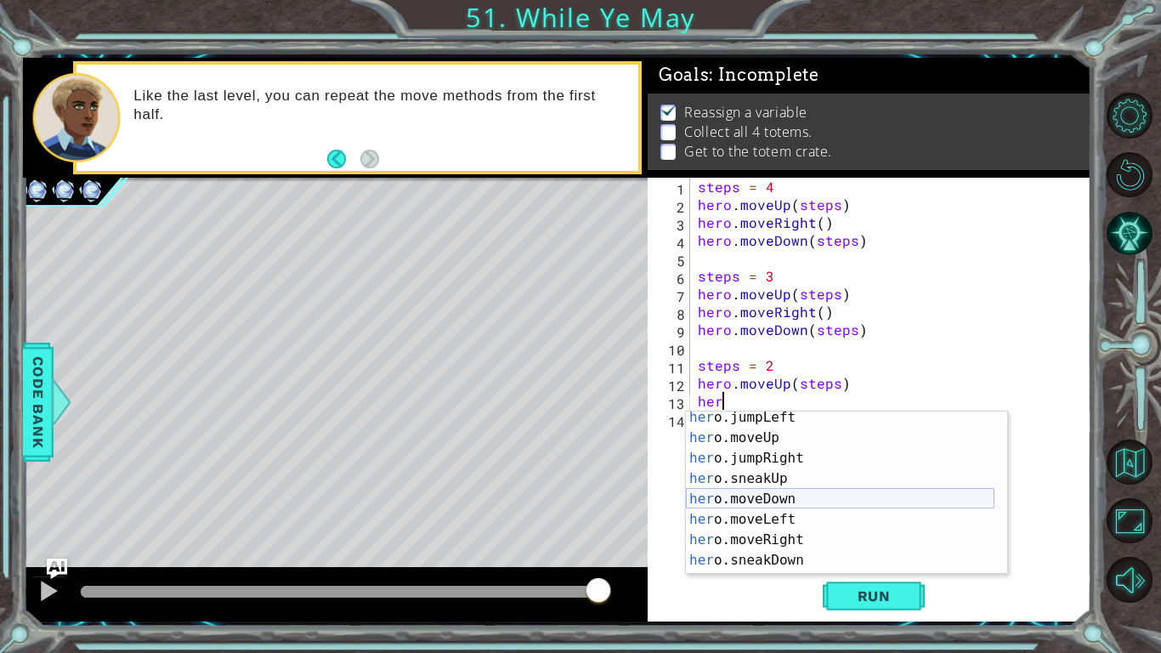
scroll to position [68, 0]
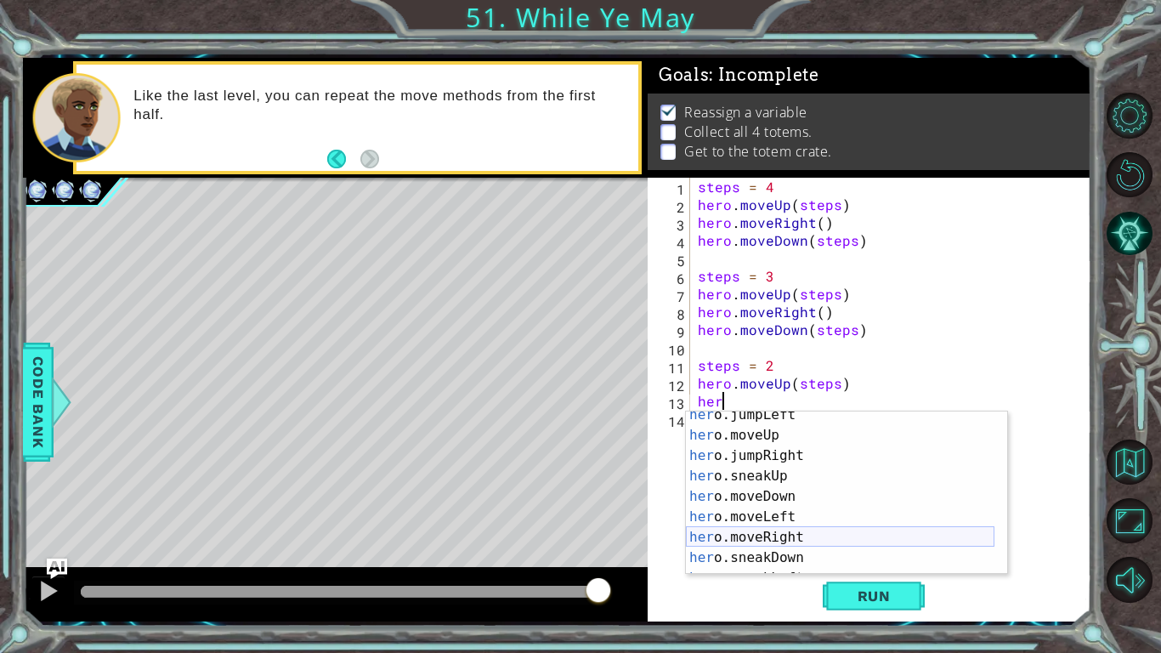
click at [771, 480] on div "her o.jumpLeft press enter her o.moveUp press enter her o.jumpRight press enter…" at bounding box center [840, 506] width 308 height 204
type textarea "hero.moveRight(1)"
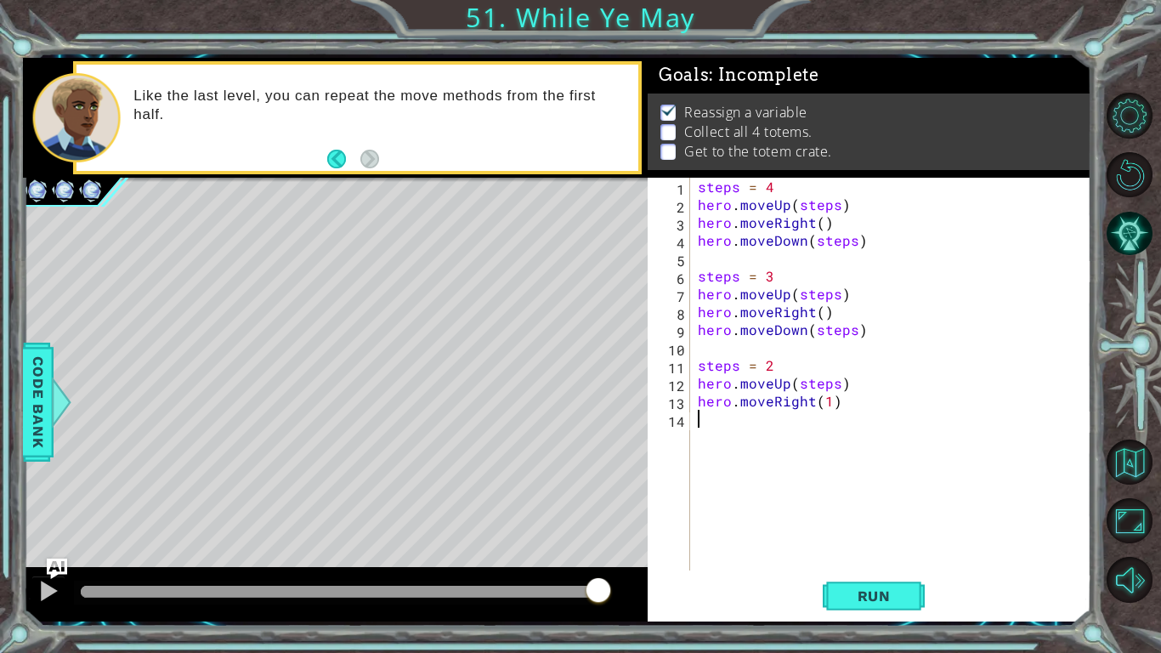
click at [770, 433] on div "steps = 4 hero . moveUp ( steps ) hero . moveRight ( ) hero . moveDown ( steps …" at bounding box center [894, 392] width 401 height 428
click at [827, 410] on div "steps = 4 hero . moveUp ( steps ) hero . moveRight ( ) hero . moveDown ( steps …" at bounding box center [894, 392] width 401 height 428
type textarea "hero.moveRight()"
click at [794, 429] on div "steps = 4 hero . moveUp ( steps ) hero . moveRight ( ) hero . moveDown ( steps …" at bounding box center [894, 392] width 401 height 428
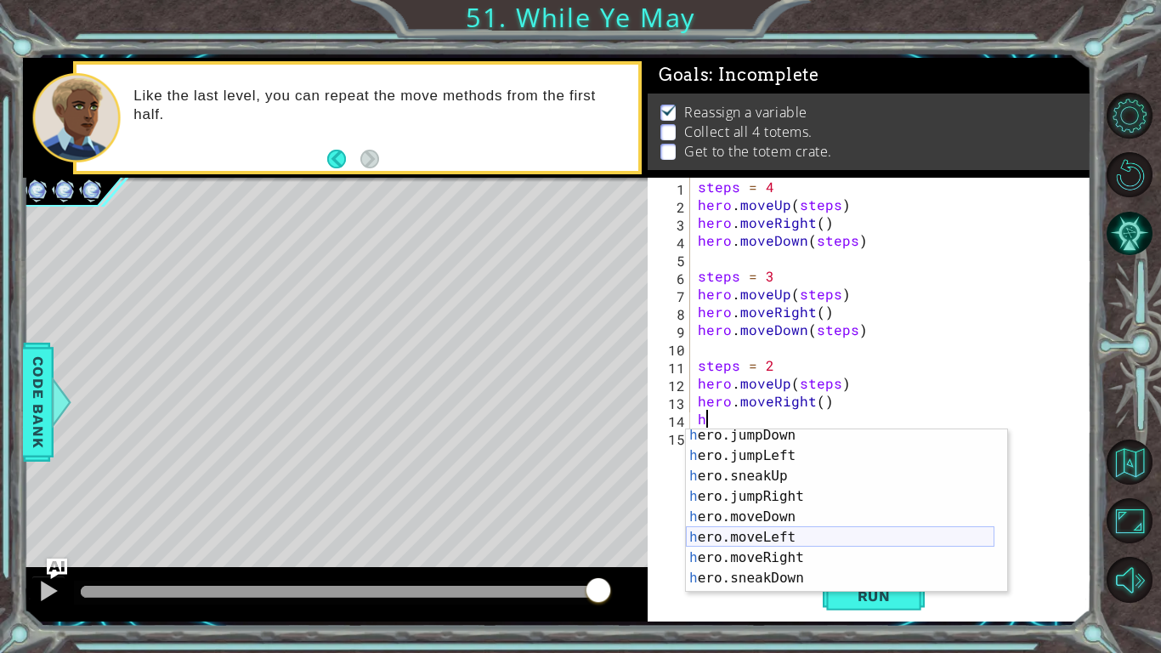
scroll to position [76, 0]
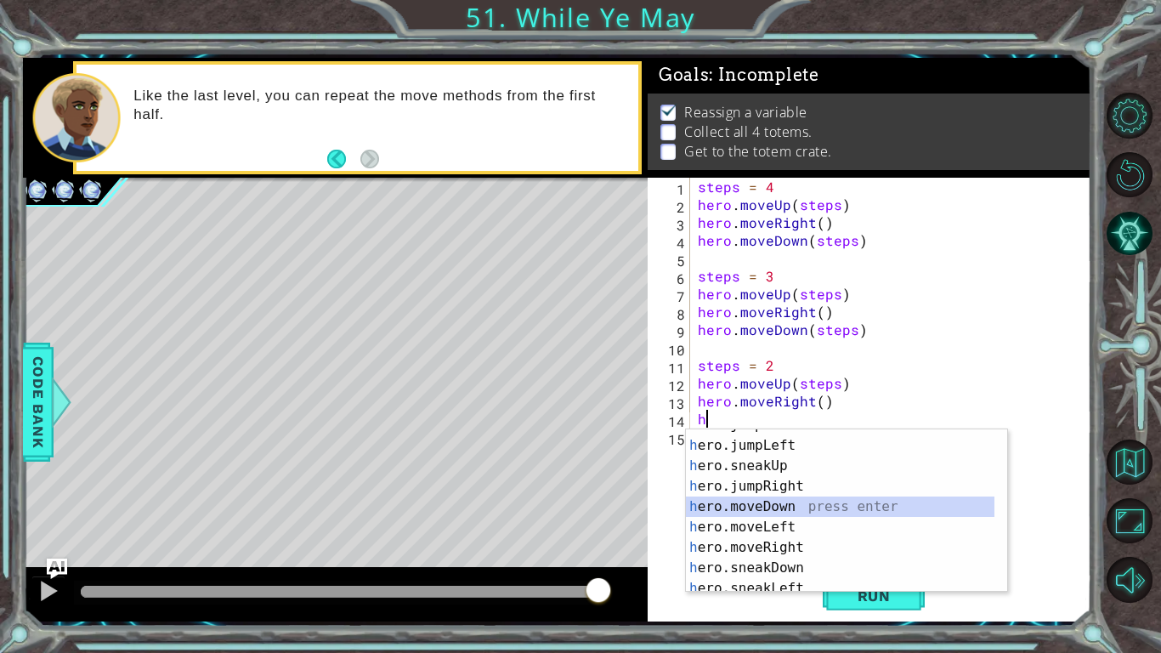
click at [766, 480] on div "h ero.jumpDown press enter h ero.jumpLeft press enter h ero.sneakUp press enter…" at bounding box center [840, 517] width 308 height 204
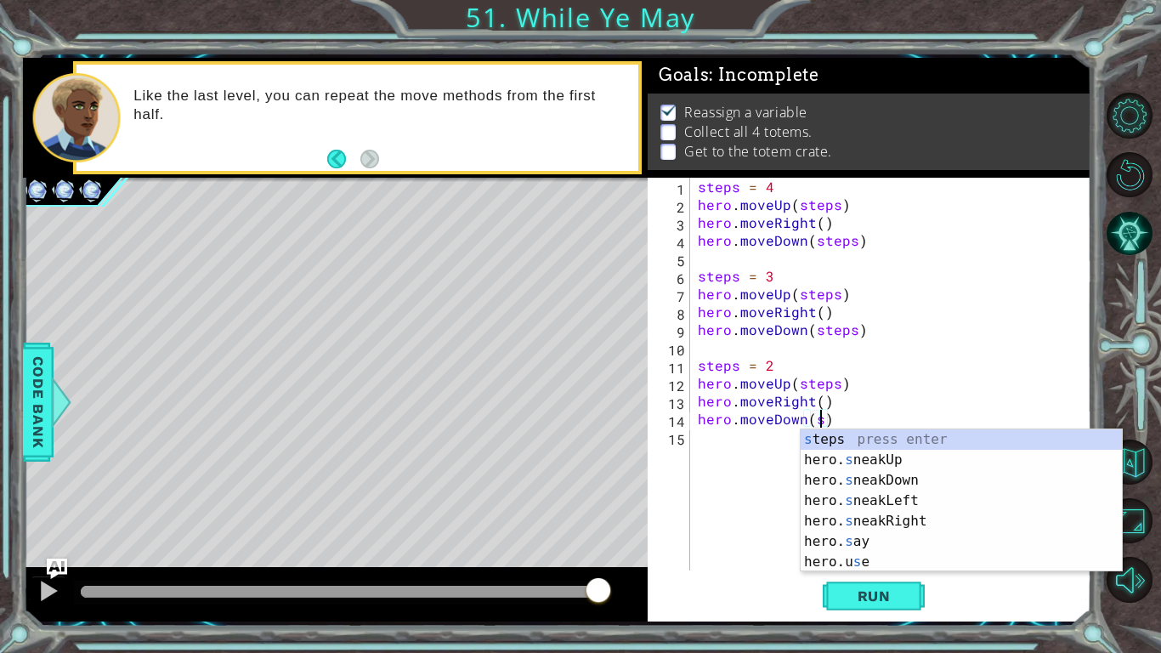
scroll to position [0, 7]
click at [876, 445] on div "s teps press enter hero. s neakUp press enter hero. s neakDown press enter hero…" at bounding box center [960, 521] width 321 height 184
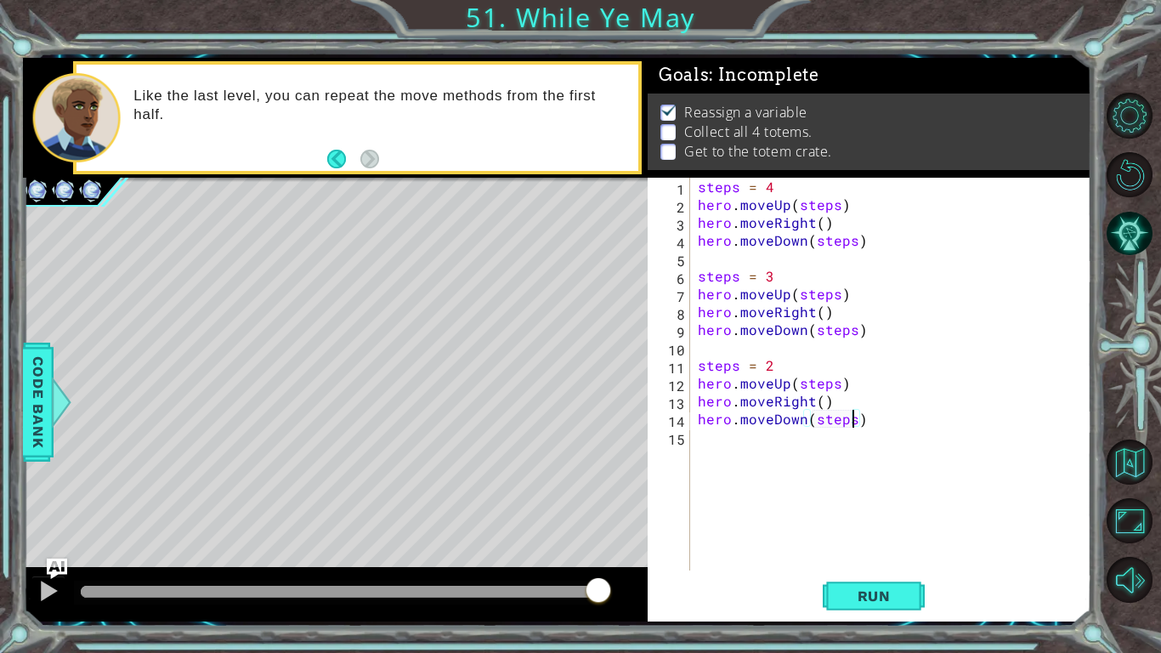
type textarea "hero.moveDown(steps)"
click at [848, 480] on button "Run" at bounding box center [874, 596] width 102 height 44
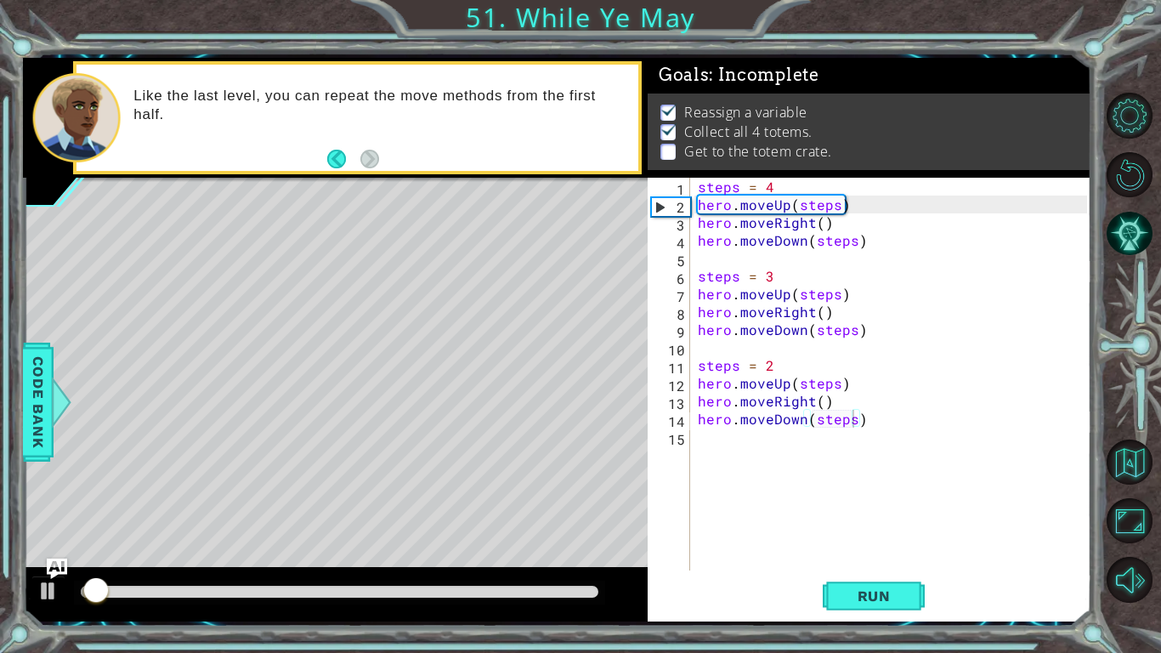
drag, startPoint x: 527, startPoint y: 607, endPoint x: 543, endPoint y: 602, distance: 16.7
click at [543, 480] on div at bounding box center [335, 594] width 625 height 54
click at [552, 480] on div at bounding box center [340, 591] width 518 height 12
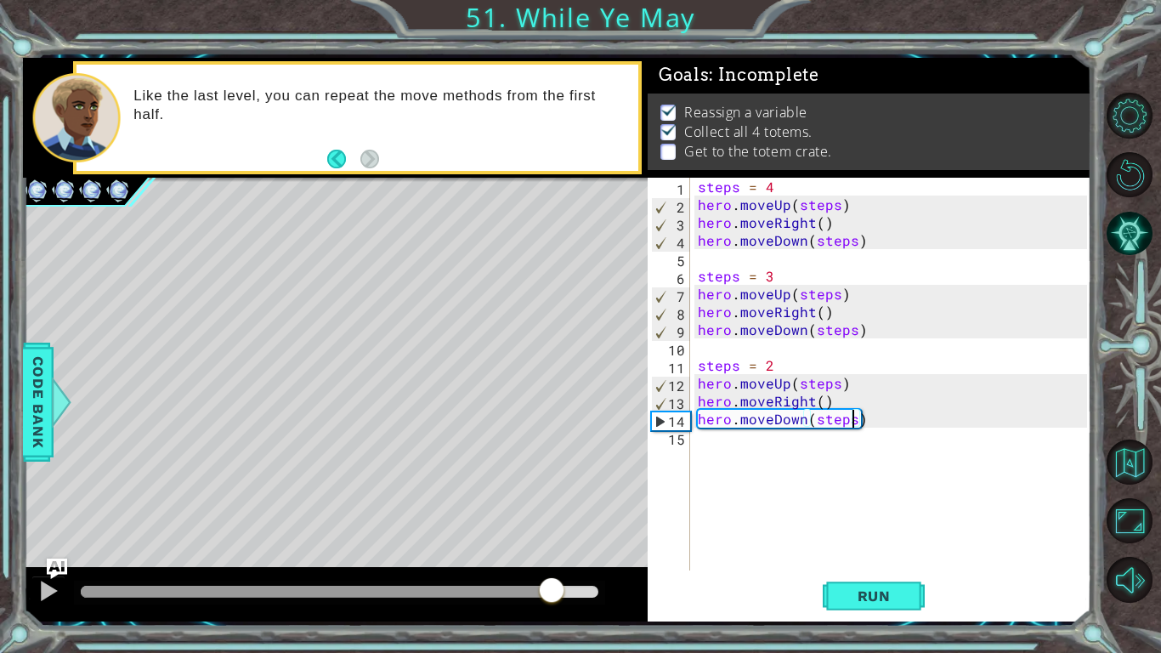
click at [747, 443] on div "steps = 4 hero . moveUp ( steps ) hero . moveRight ( ) hero . moveDown ( steps …" at bounding box center [894, 392] width 401 height 428
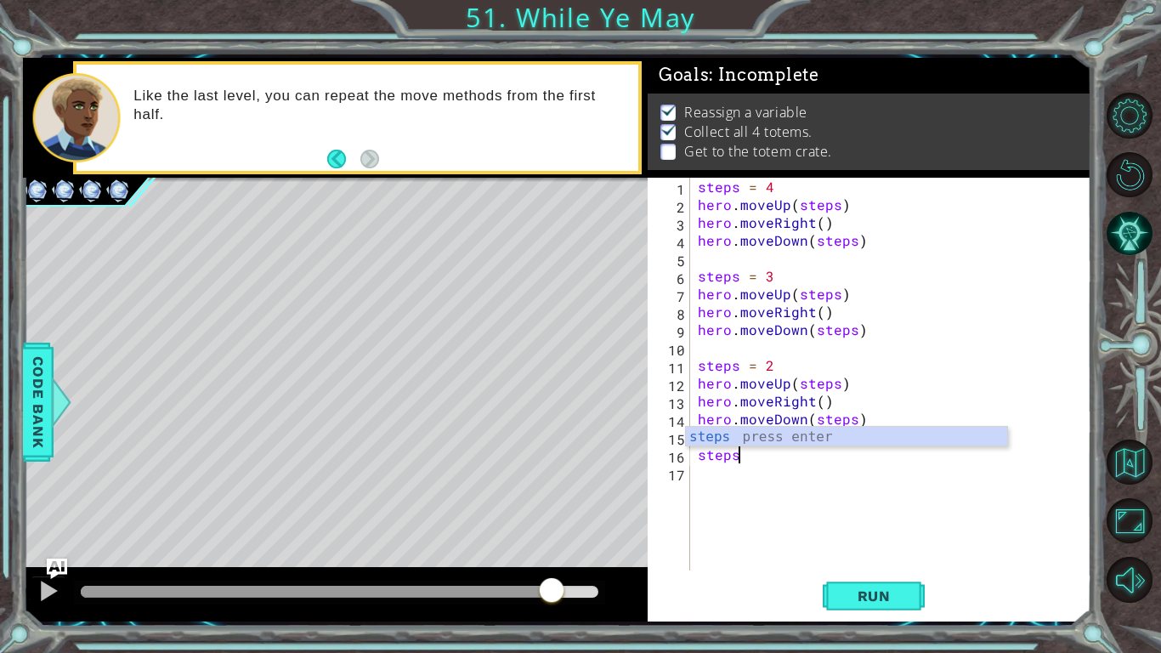
scroll to position [0, 2]
click at [739, 441] on div "steps press enter" at bounding box center [846, 457] width 321 height 61
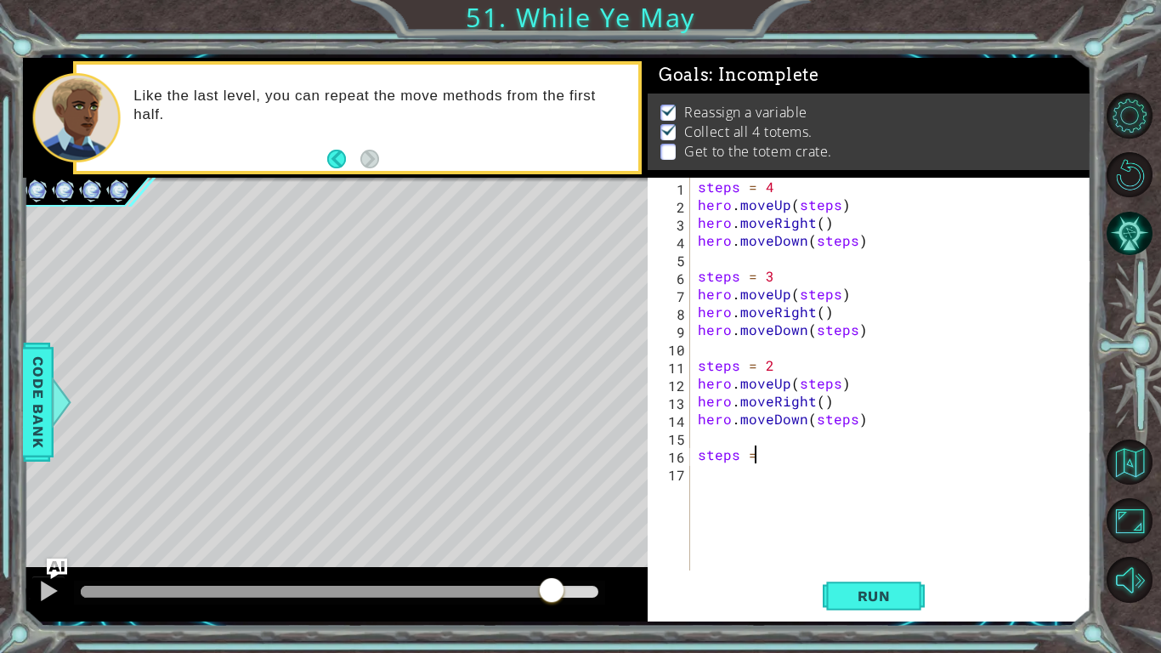
scroll to position [0, 3]
type textarea "steps = 1"
type textarea "h"
click at [712, 480] on div "steps = 4 hero . moveUp ( steps ) hero . moveRight ( ) hero . moveDown ( steps …" at bounding box center [894, 392] width 401 height 428
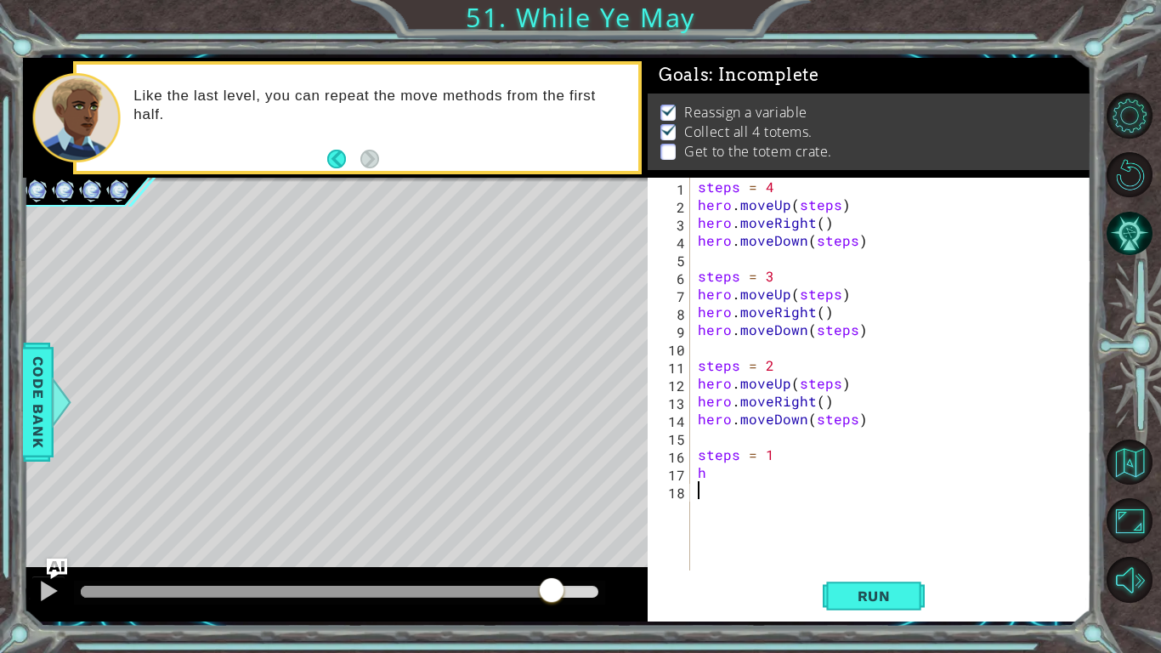
click at [723, 480] on div "steps = 4 hero . moveUp ( steps ) hero . moveRight ( ) hero . moveDown ( steps …" at bounding box center [894, 392] width 401 height 428
click at [716, 473] on div "steps = 4 hero . moveUp ( steps ) hero . moveRight ( ) hero . moveDown ( steps …" at bounding box center [894, 392] width 401 height 428
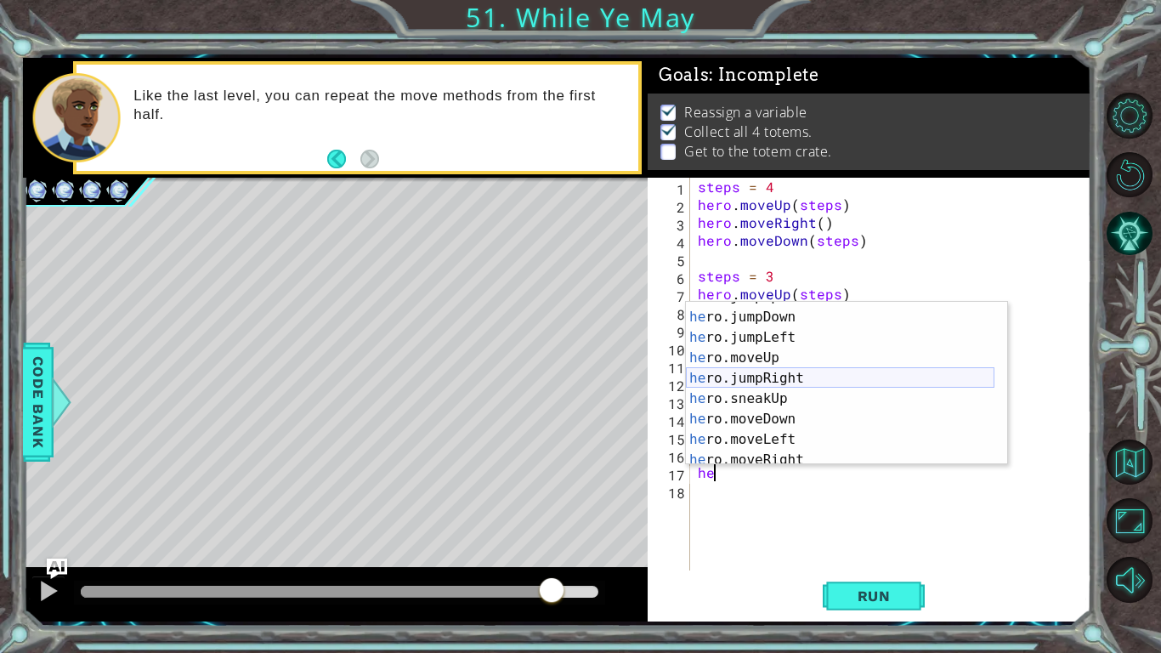
scroll to position [36, 0]
click at [757, 358] on div "he ro.jumpUp press enter he ro.jumpDown press enter he ro.jumpLeft press enter …" at bounding box center [840, 388] width 308 height 204
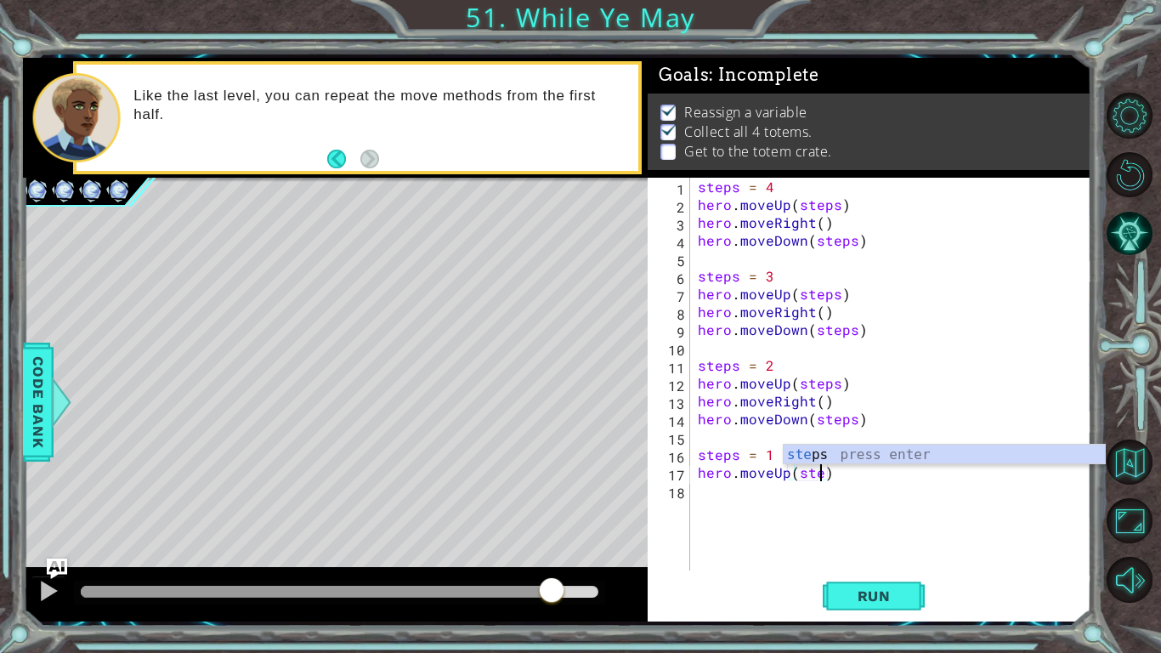
scroll to position [0, 8]
type textarea "hero.moveUp(steps)"
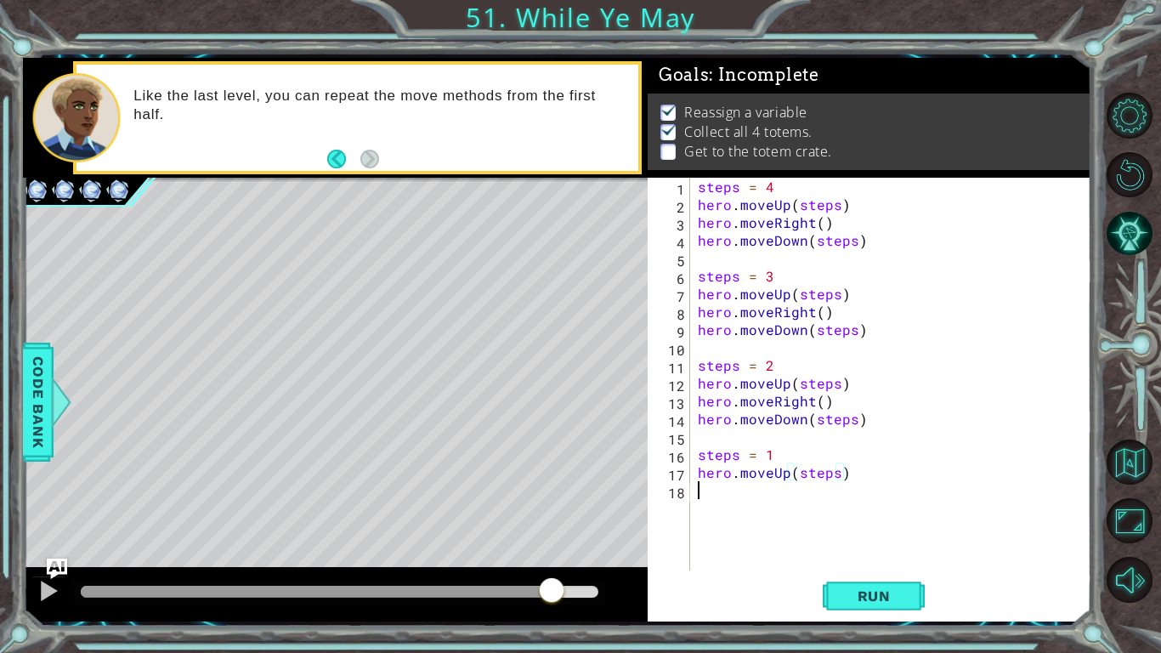
click at [755, 480] on div "steps = 4 hero . moveUp ( steps ) hero . moveRight ( ) hero . moveDown ( steps …" at bounding box center [894, 392] width 401 height 428
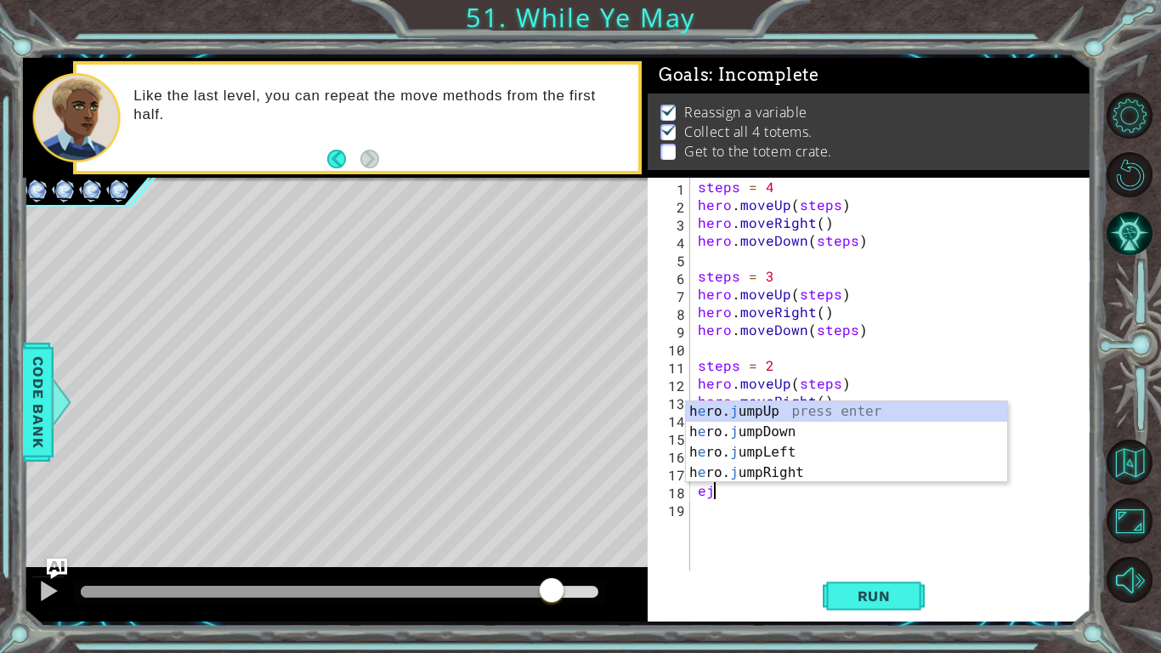
type textarea "e"
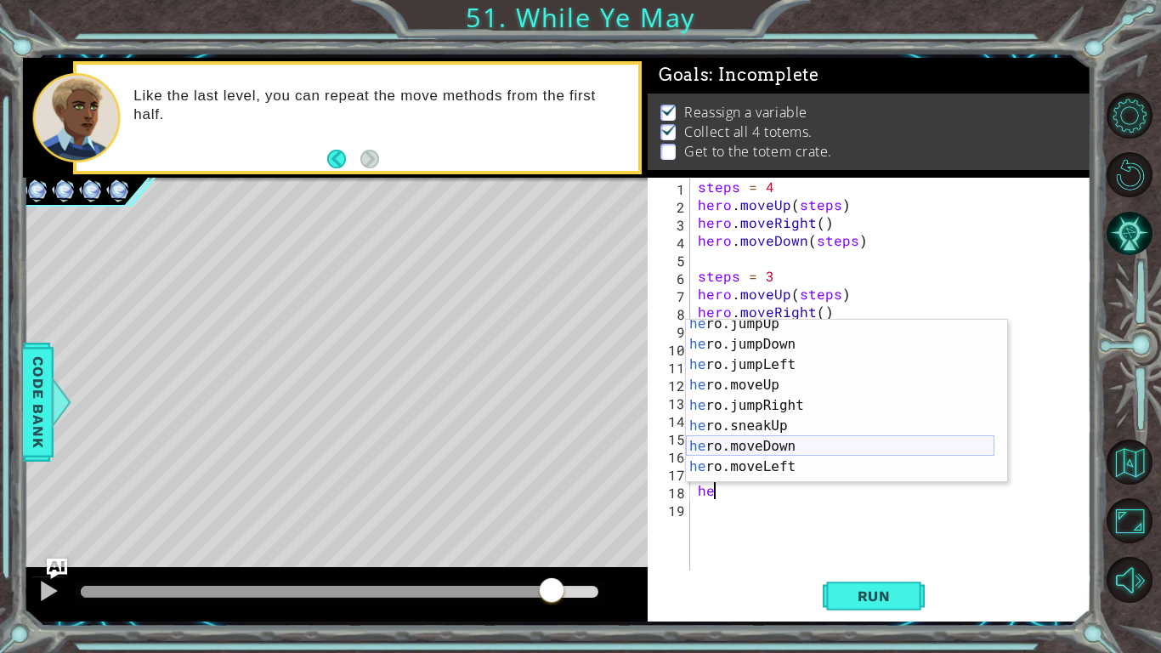
scroll to position [42, 0]
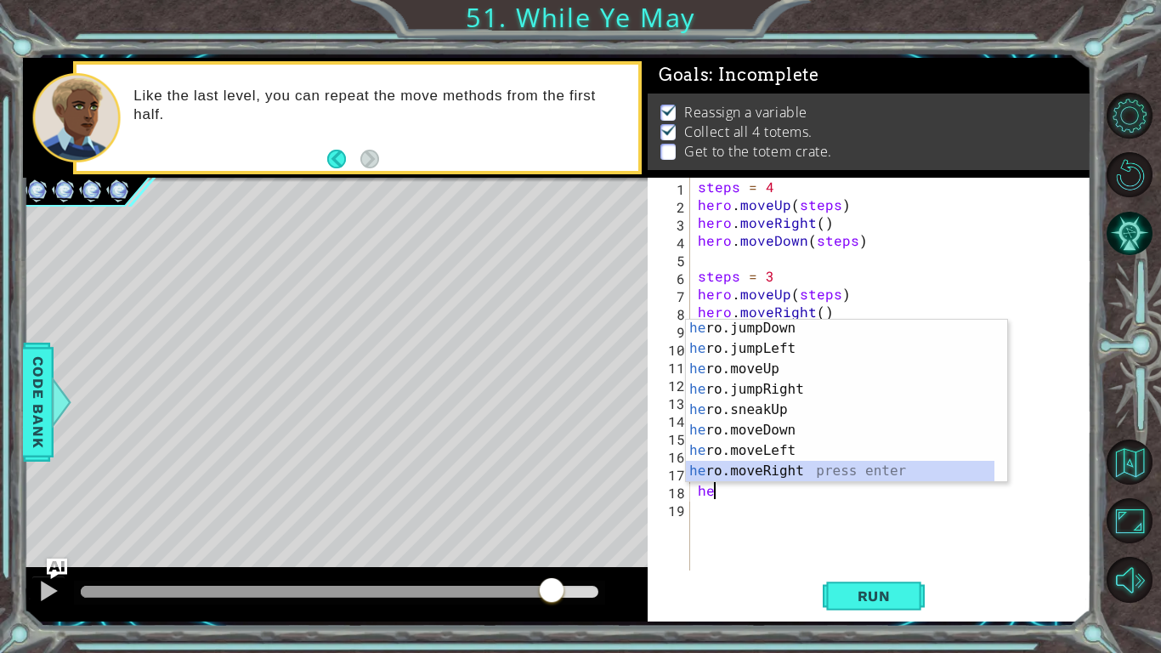
click at [795, 468] on div "he ro.jumpDown press enter he ro.jumpLeft press enter he ro.moveUp press enter …" at bounding box center [840, 420] width 308 height 204
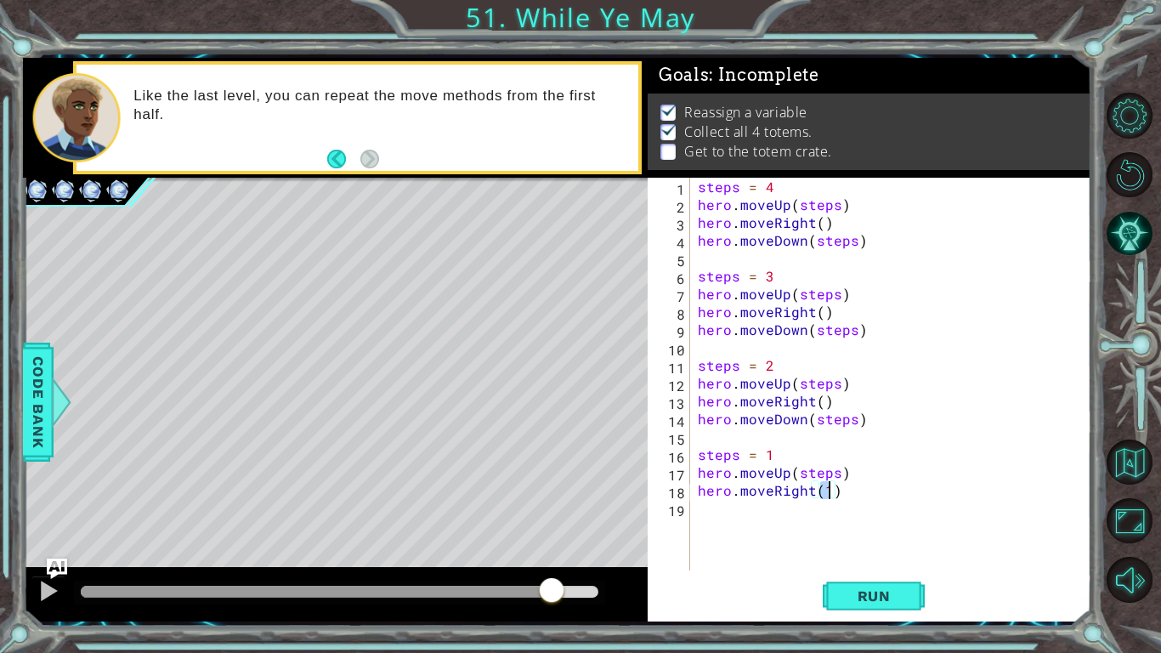
type textarea "hero.moveRight()"
click at [778, 480] on div "steps = 4 hero . moveUp ( steps ) hero . moveRight ( ) hero . moveDown ( steps …" at bounding box center [894, 392] width 401 height 428
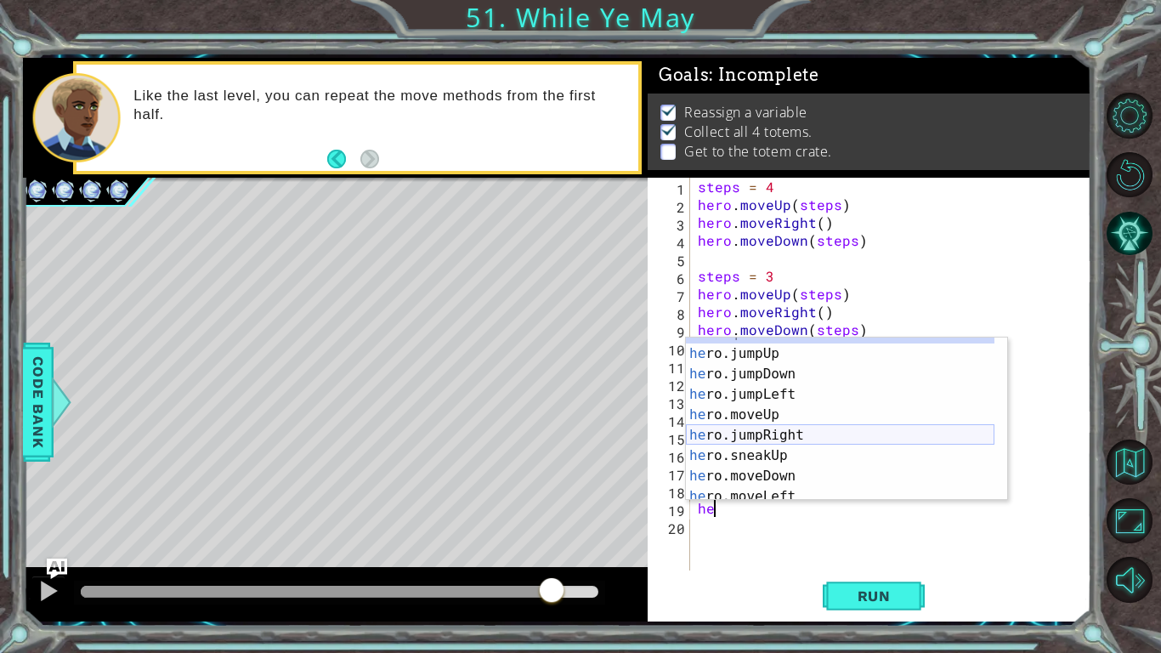
scroll to position [16, 0]
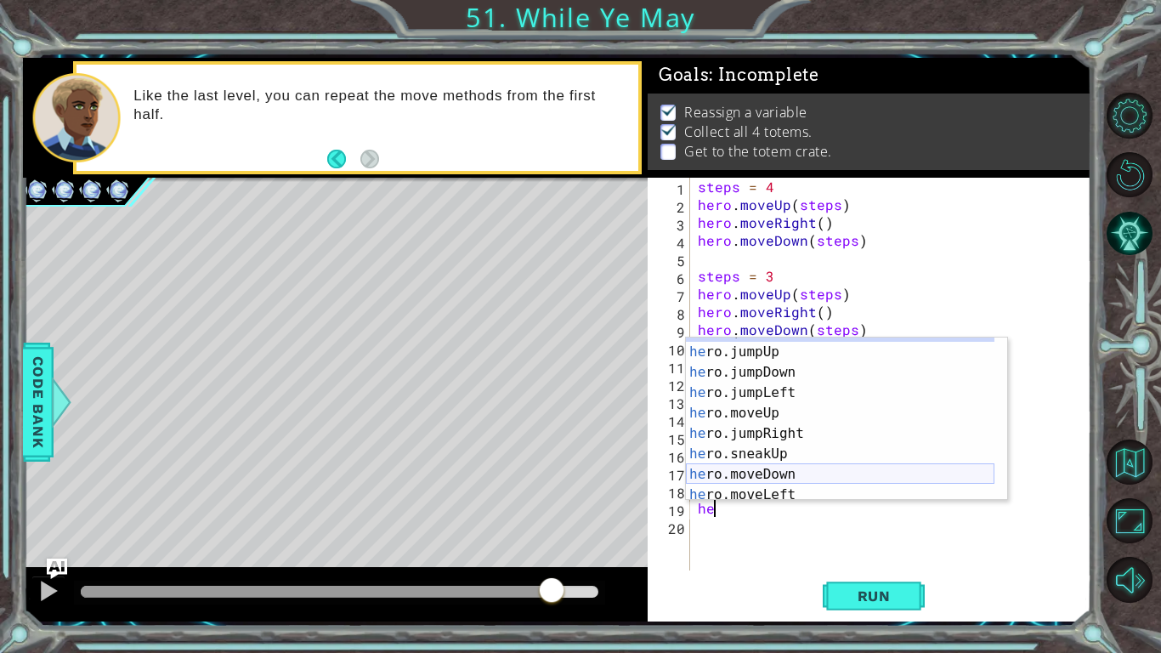
click at [755, 478] on div "he ro press enter he ro.jumpUp press enter he ro.jumpDown press enter he ro.jum…" at bounding box center [840, 423] width 308 height 204
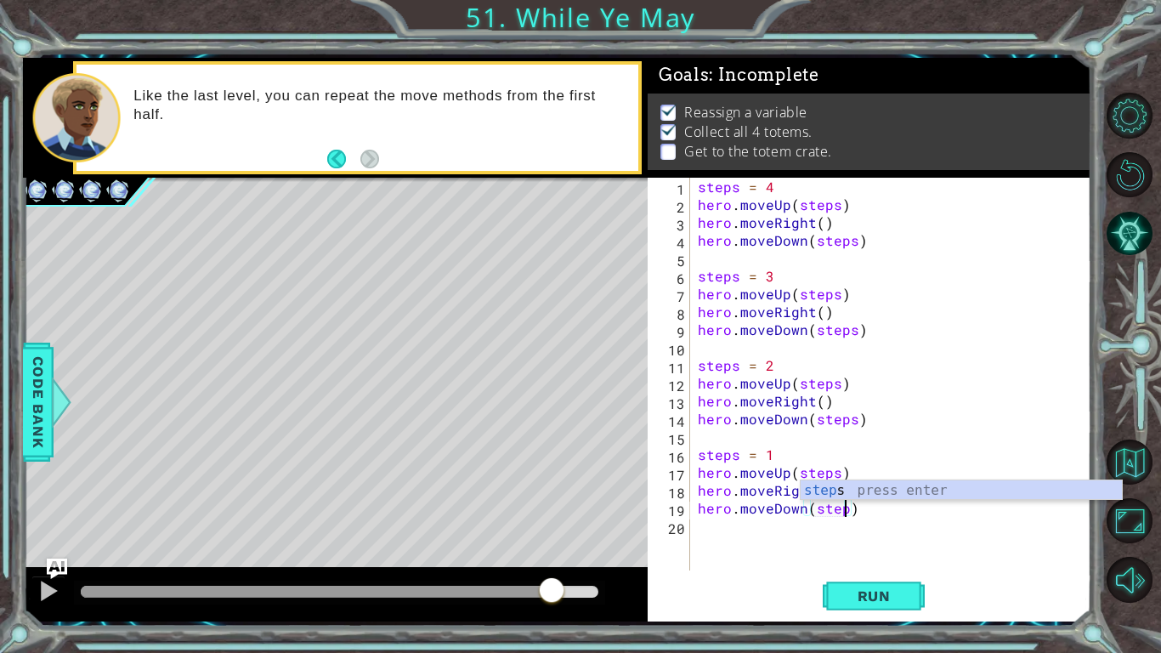
scroll to position [0, 9]
type textarea "hero.moveDown(steps)"
click at [884, 480] on span "Run" at bounding box center [873, 595] width 67 height 17
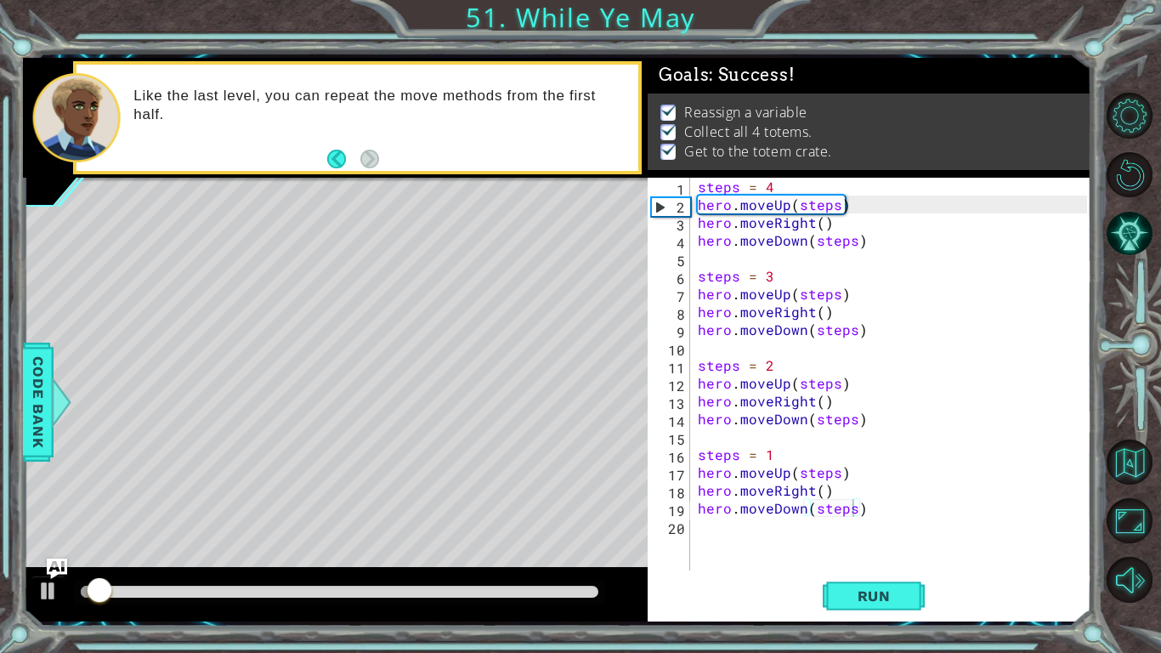
drag, startPoint x: 519, startPoint y: 583, endPoint x: 547, endPoint y: 584, distance: 28.1
click at [547, 480] on div at bounding box center [339, 592] width 531 height 24
click at [519, 480] on div at bounding box center [339, 592] width 531 height 24
click at [549, 480] on div at bounding box center [340, 591] width 518 height 12
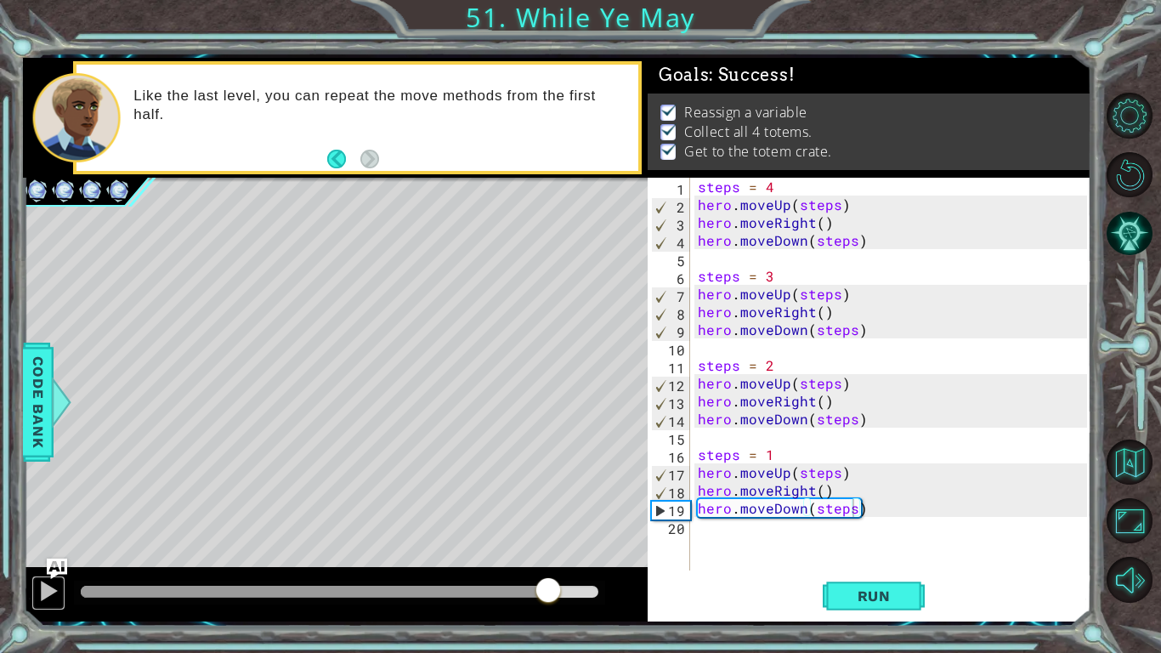
click at [51, 480] on div at bounding box center [48, 591] width 22 height 22
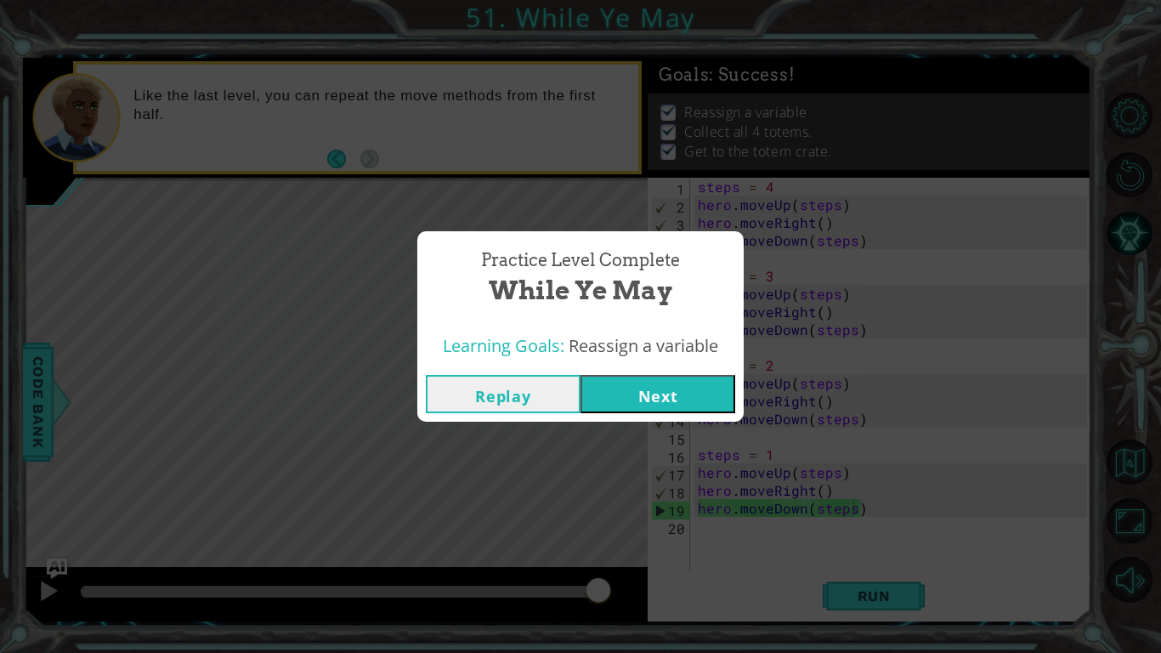
click at [672, 394] on button "Next" at bounding box center [657, 394] width 155 height 38
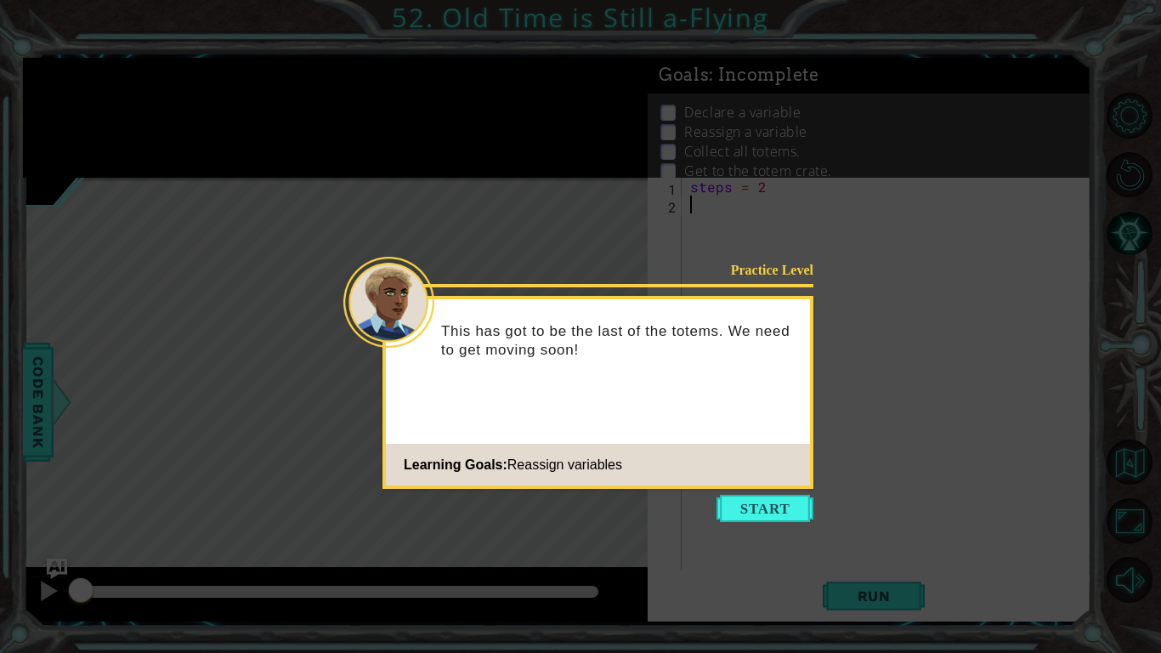
click at [775, 480] on button "Start" at bounding box center [764, 508] width 97 height 27
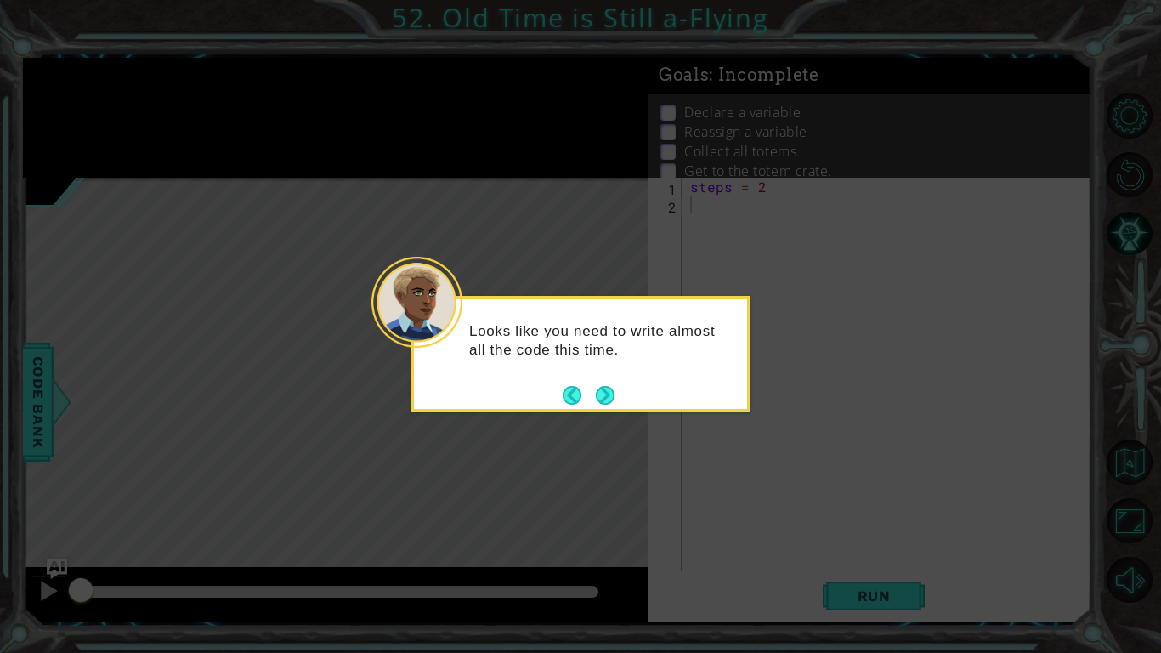
click at [609, 396] on button "Next" at bounding box center [605, 395] width 19 height 19
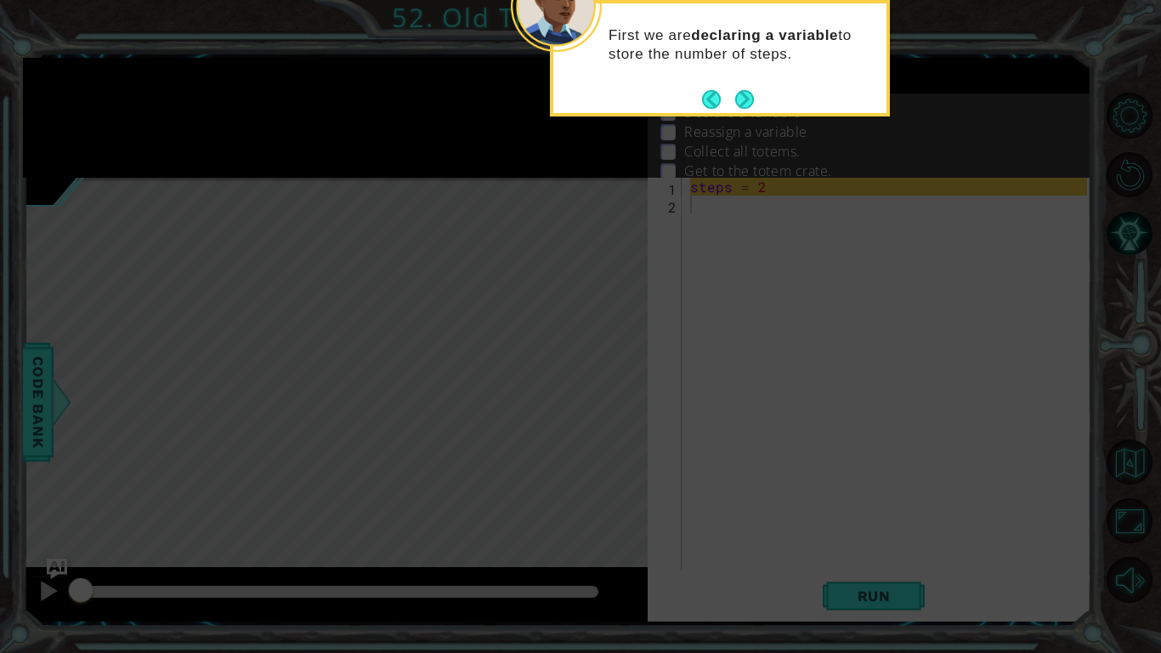
click at [749, 96] on button "Next" at bounding box center [744, 99] width 19 height 19
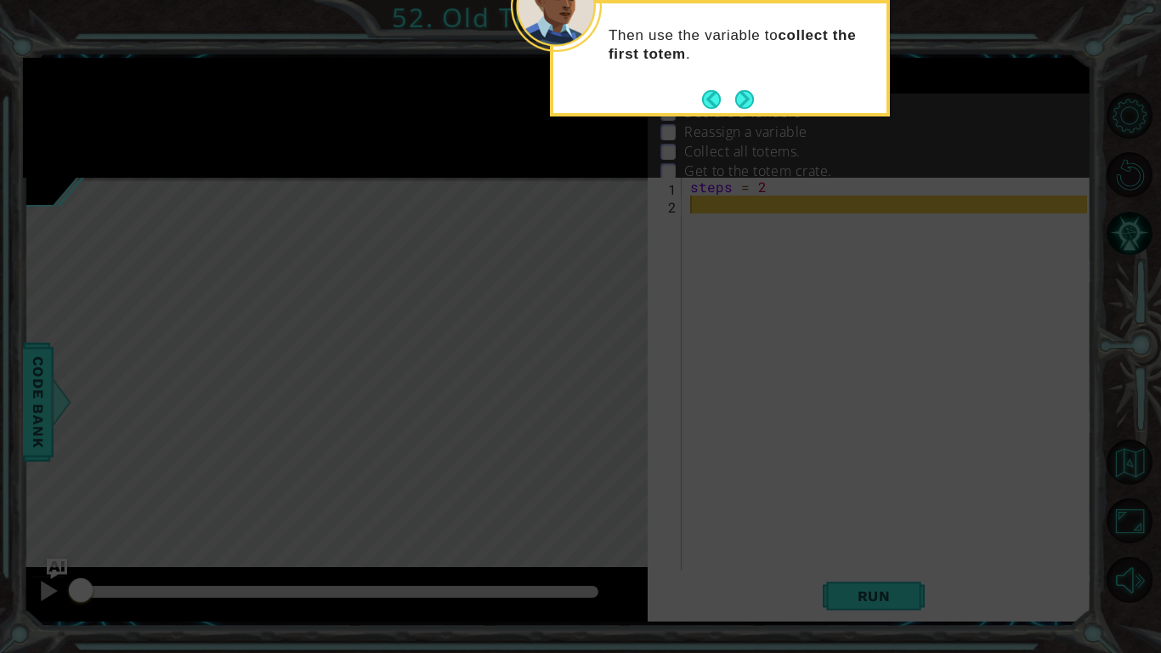
click at [746, 116] on icon at bounding box center [580, 105] width 1161 height 1094
click at [742, 101] on button "Next" at bounding box center [744, 99] width 19 height 19
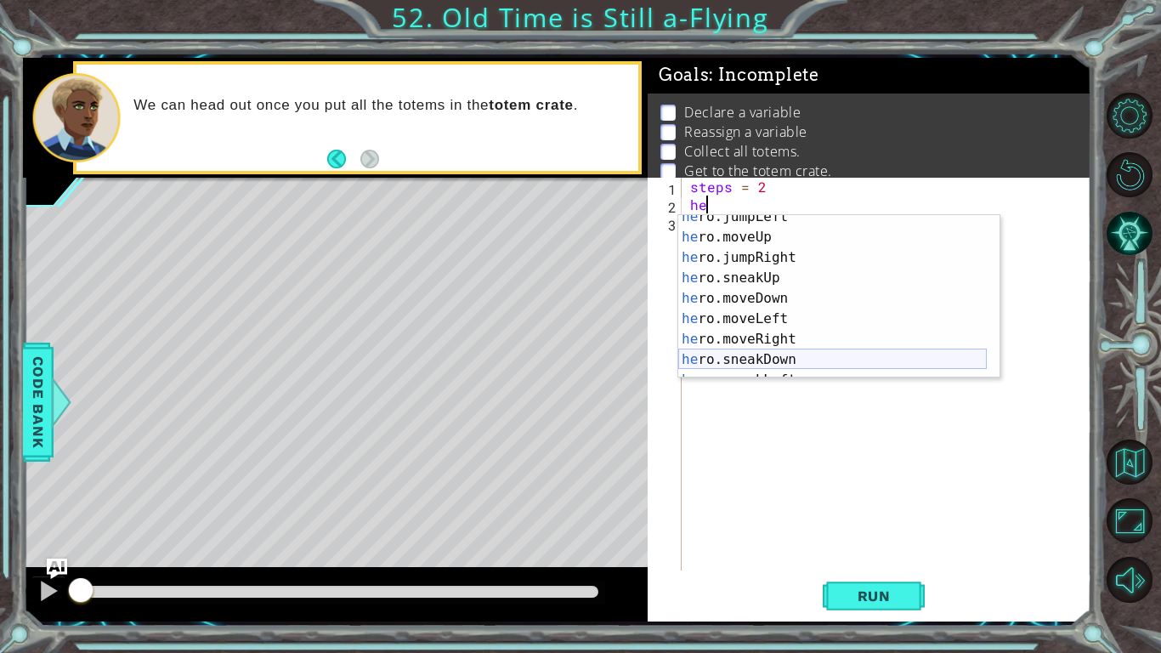
scroll to position [56, 0]
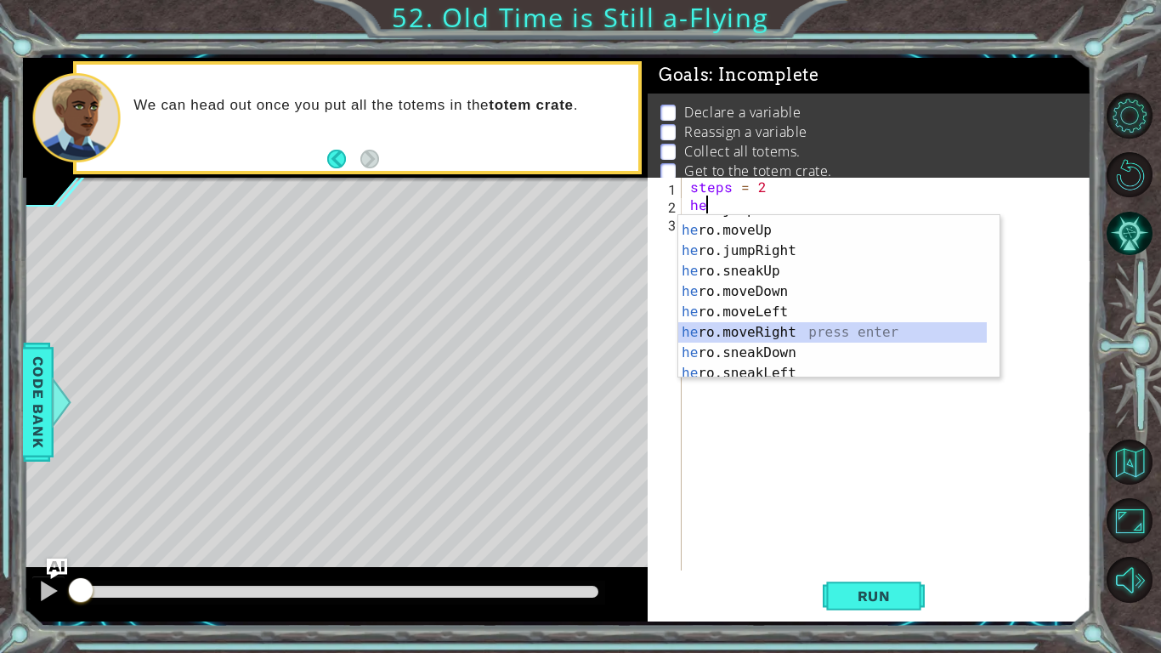
click at [756, 335] on div "he ro.jumpLeft press enter he ro.moveUp press enter he ro.jumpRight press enter…" at bounding box center [832, 302] width 308 height 204
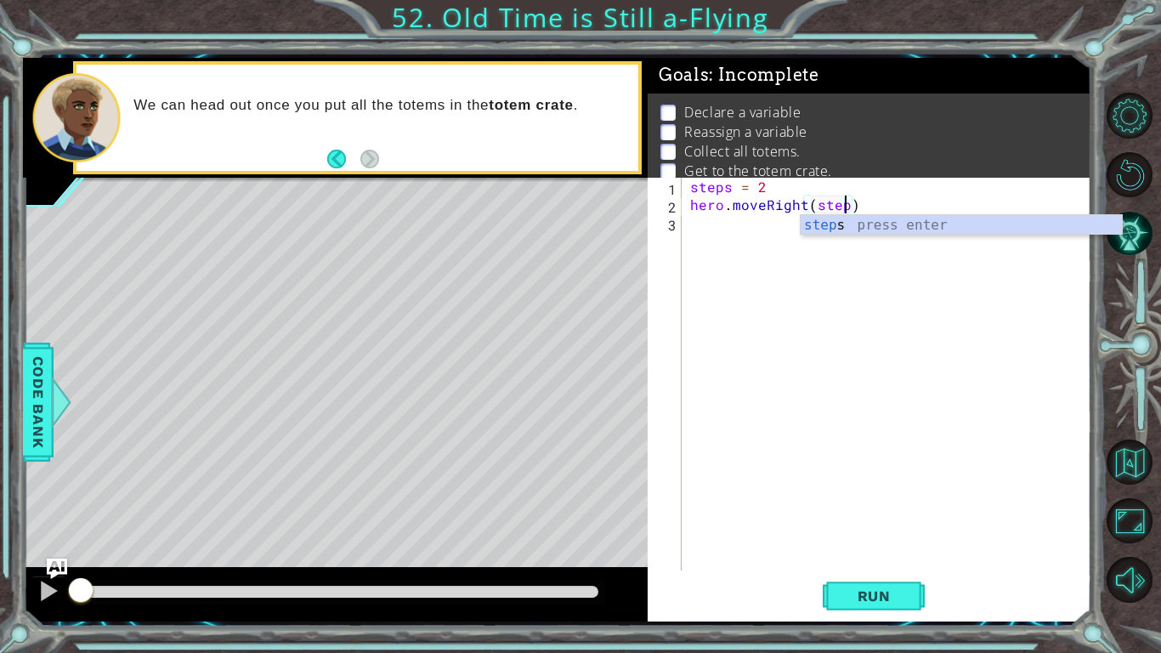
scroll to position [0, 9]
type textarea "hero.moveRight(steps)"
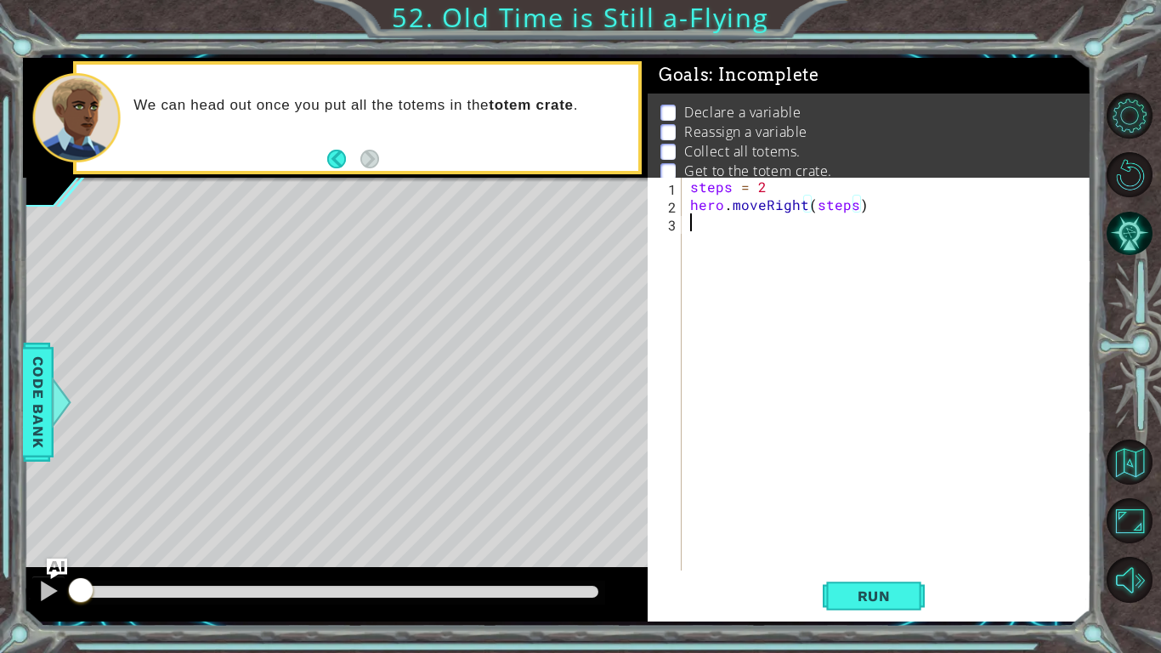
click at [815, 239] on div "steps = 2 hero . moveRight ( steps )" at bounding box center [891, 392] width 409 height 428
click at [858, 480] on span "Run" at bounding box center [873, 595] width 67 height 17
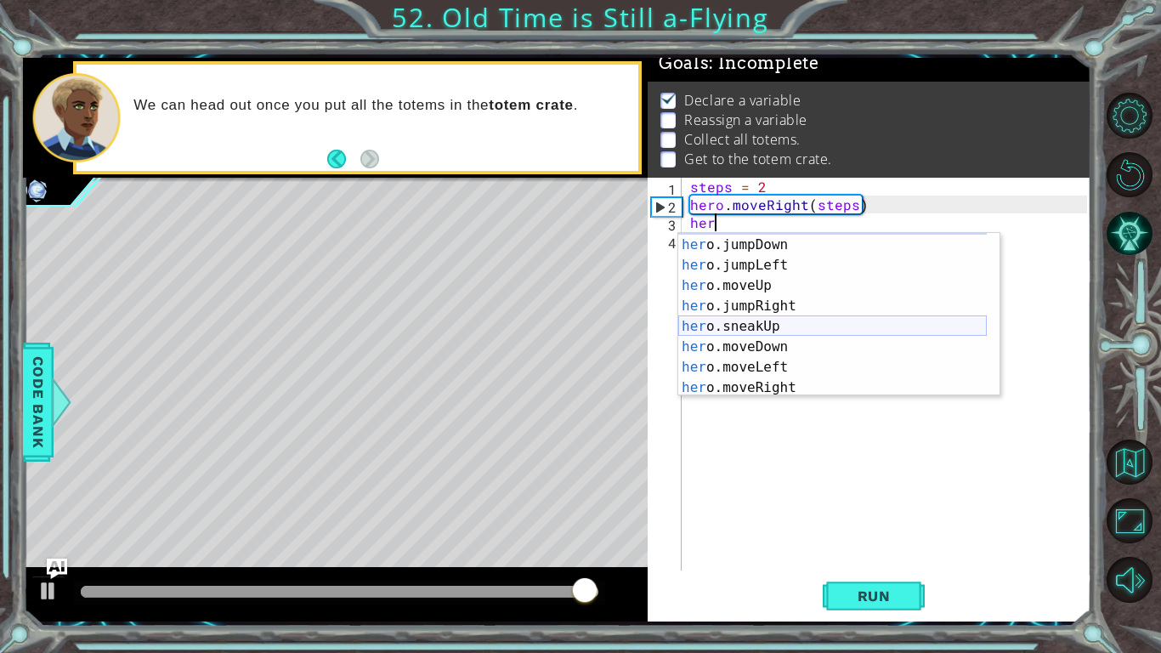
scroll to position [28, 0]
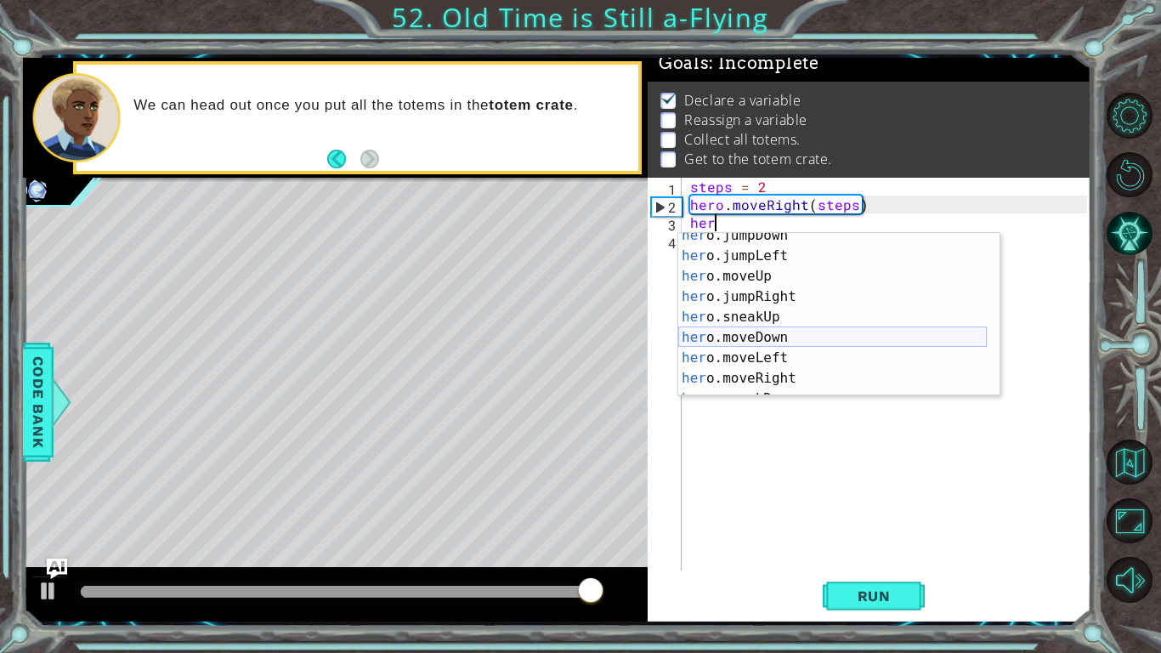
click at [757, 329] on div "her o.jumpDown press enter her o.jumpLeft press enter her o.moveUp press enter …" at bounding box center [832, 327] width 308 height 204
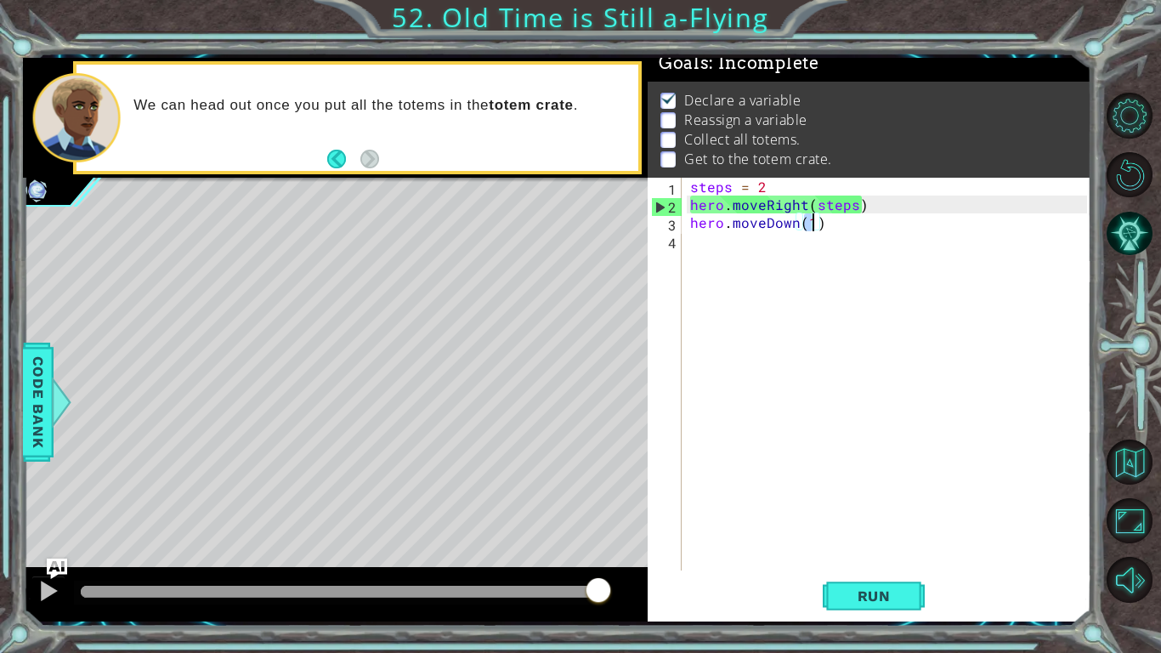
type textarea "hero.moveDown(1)"
click at [856, 480] on span "Run" at bounding box center [873, 595] width 67 height 17
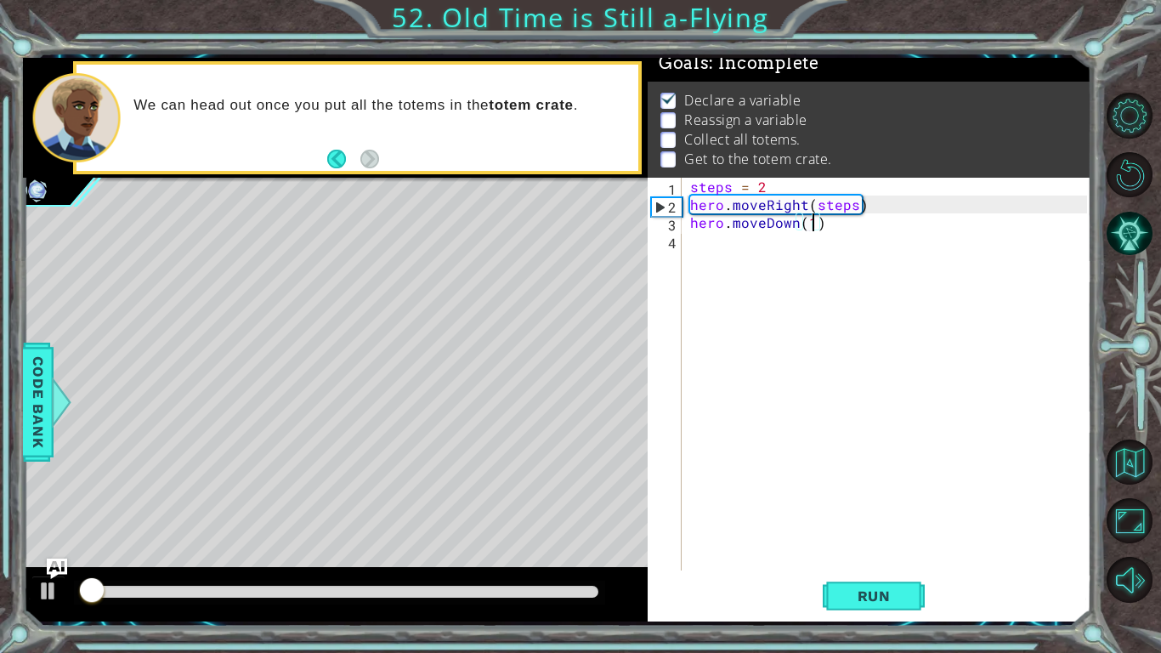
click at [544, 480] on div at bounding box center [340, 591] width 518 height 12
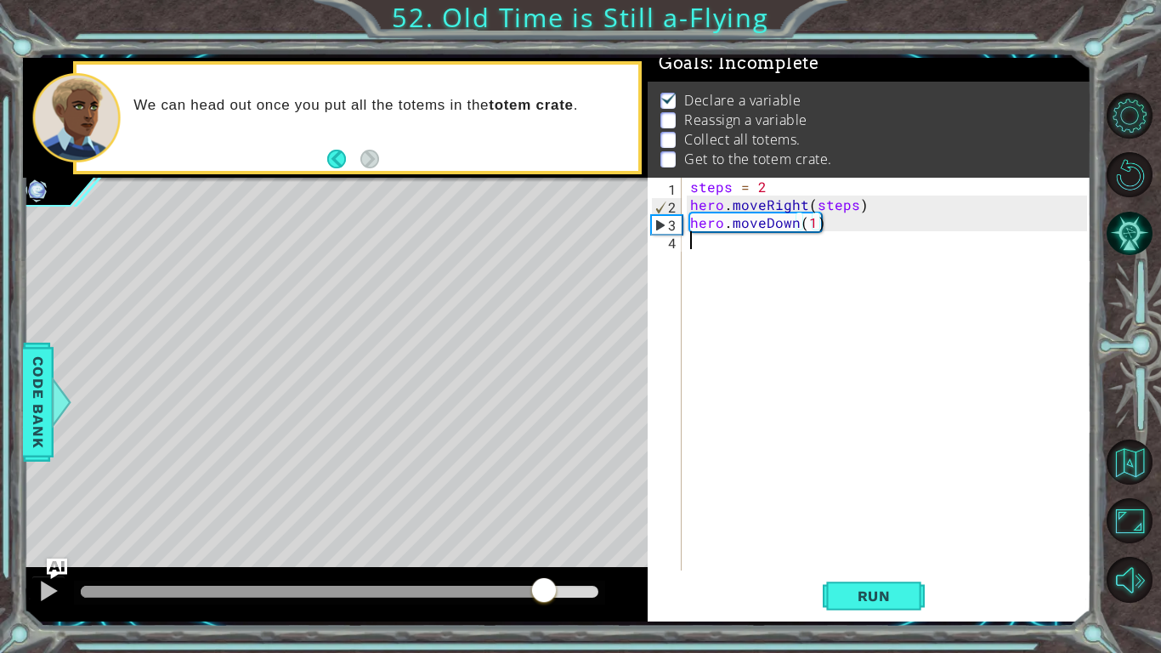
click at [721, 253] on div "steps = 2 hero . moveRight ( steps ) hero . moveDown ( 1 )" at bounding box center [891, 392] width 409 height 428
click at [23, 346] on div "Code Bank" at bounding box center [38, 401] width 31 height 119
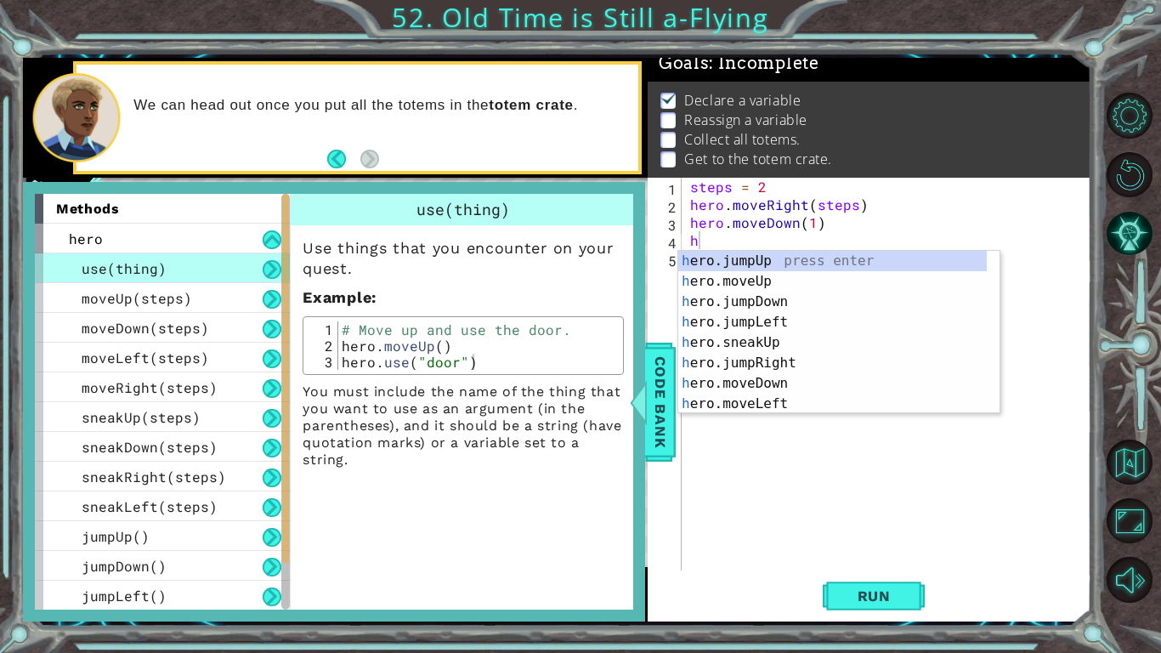
click at [650, 404] on span "Code Bank" at bounding box center [660, 401] width 27 height 104
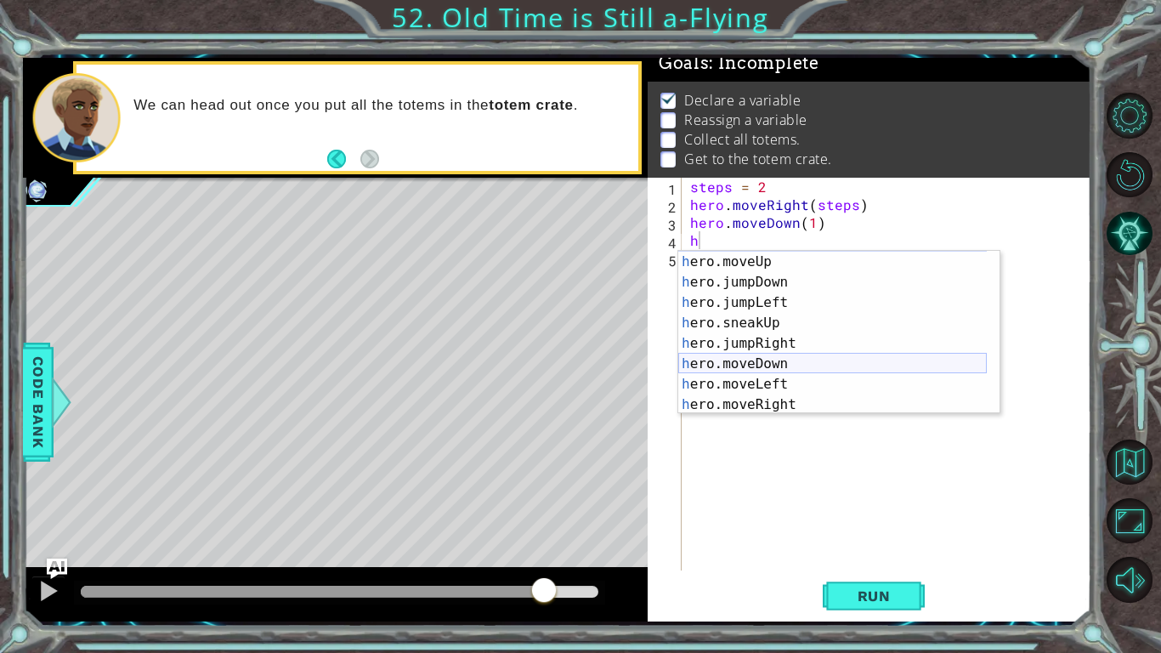
scroll to position [20, 0]
click at [767, 389] on div "h ero.jumpUp press enter h ero.moveUp press enter h ero.jumpDown press enter h …" at bounding box center [832, 333] width 308 height 204
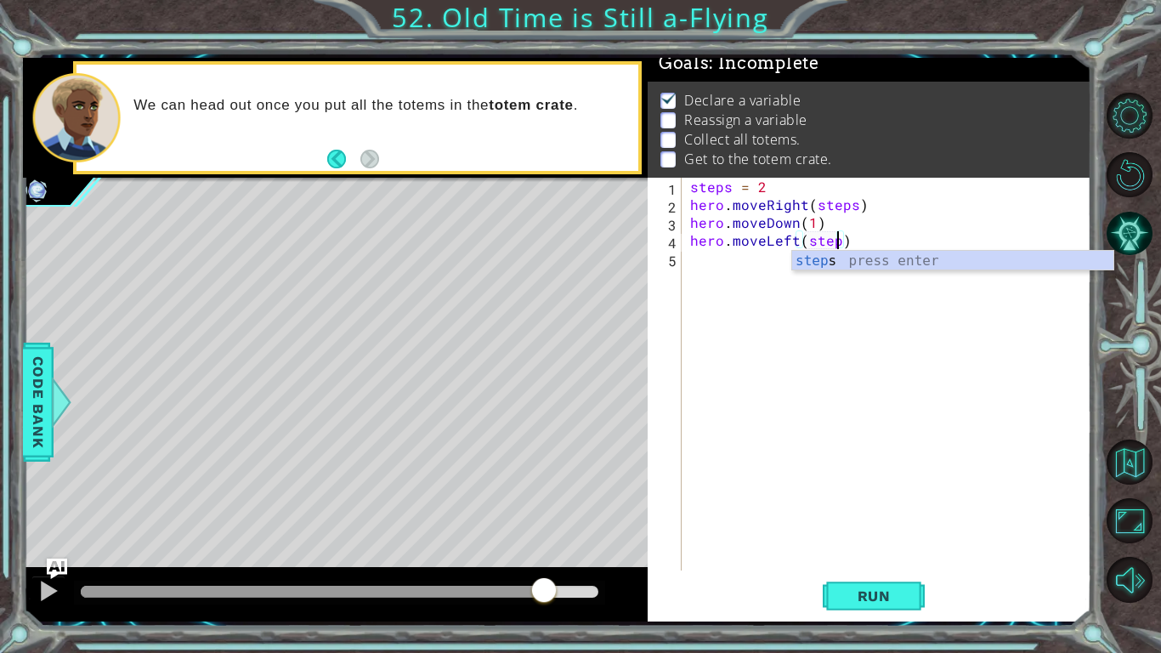
scroll to position [0, 9]
type textarea "hero.moveLeft(steps)"
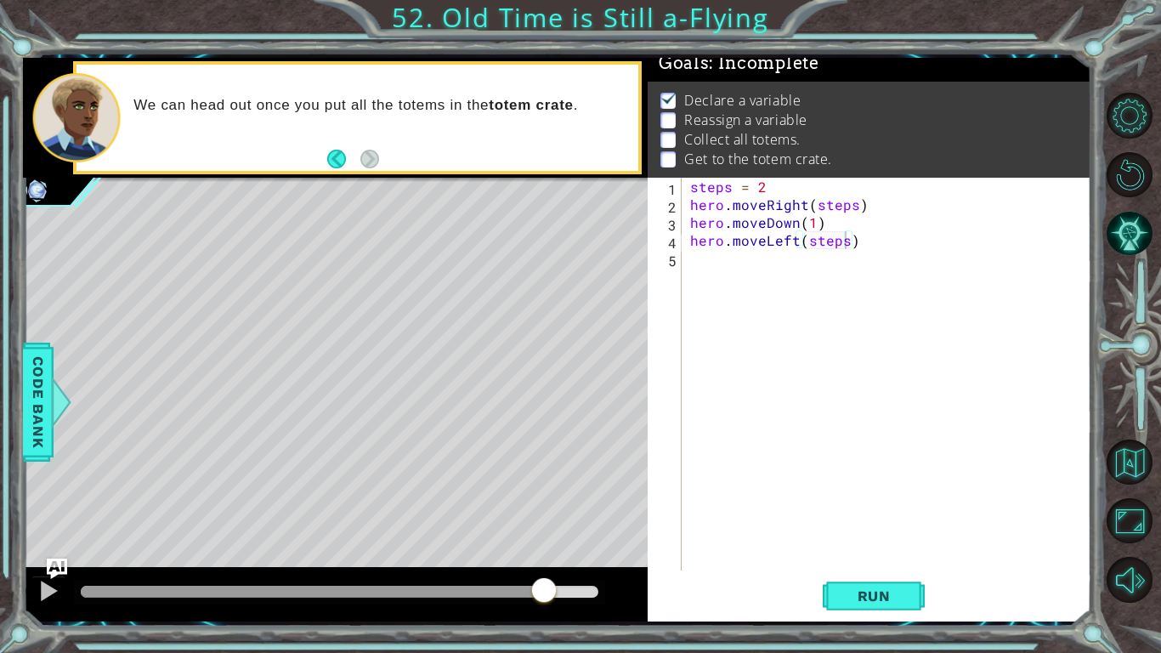
click at [868, 480] on span "Run" at bounding box center [873, 595] width 67 height 17
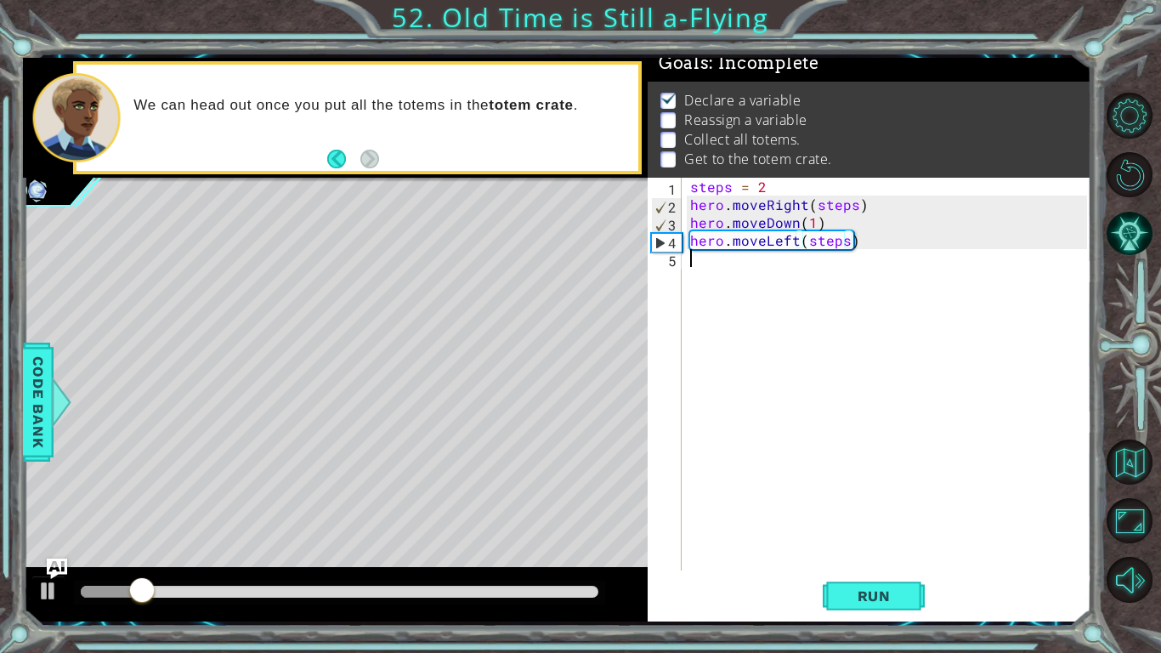
click at [748, 276] on div "steps = 2 hero . moveRight ( steps ) hero . moveDown ( 1 ) hero . moveLeft ( st…" at bounding box center [891, 392] width 409 height 428
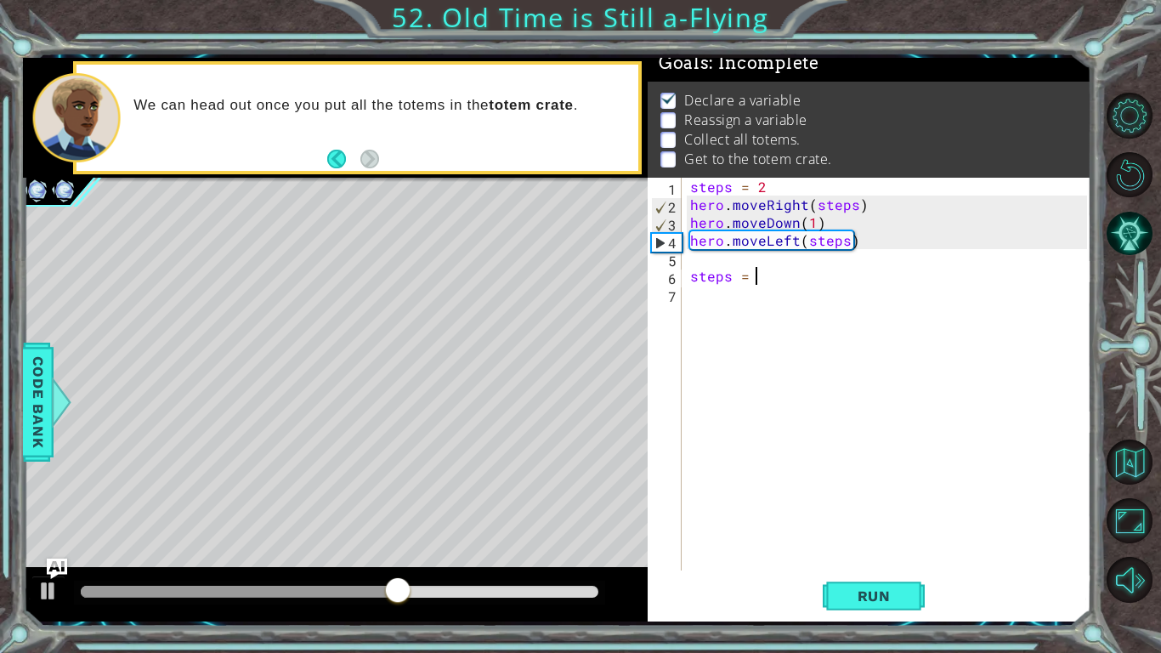
type textarea "steps = 3"
click at [738, 299] on div "steps = 2 hero . moveRight ( steps ) hero . moveDown ( 1 ) hero . moveLeft ( st…" at bounding box center [891, 392] width 409 height 428
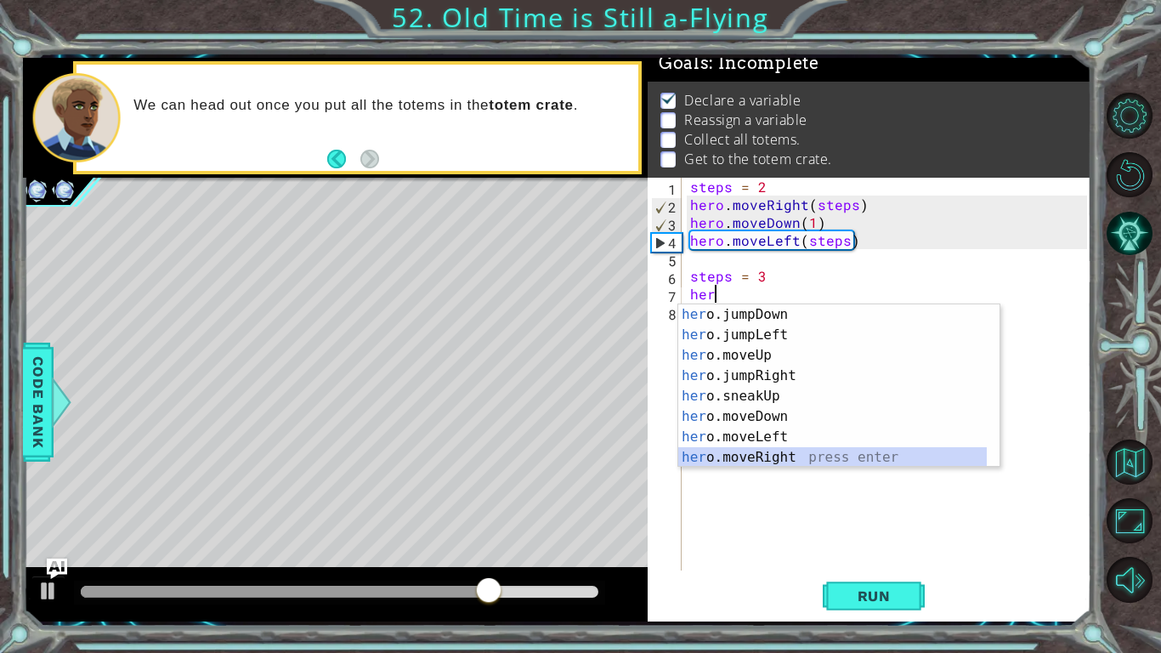
scroll to position [20, 0]
click at [739, 461] on div "her o.jumpDown press enter her o.jumpLeft press enter her o.moveUp press enter …" at bounding box center [832, 406] width 308 height 204
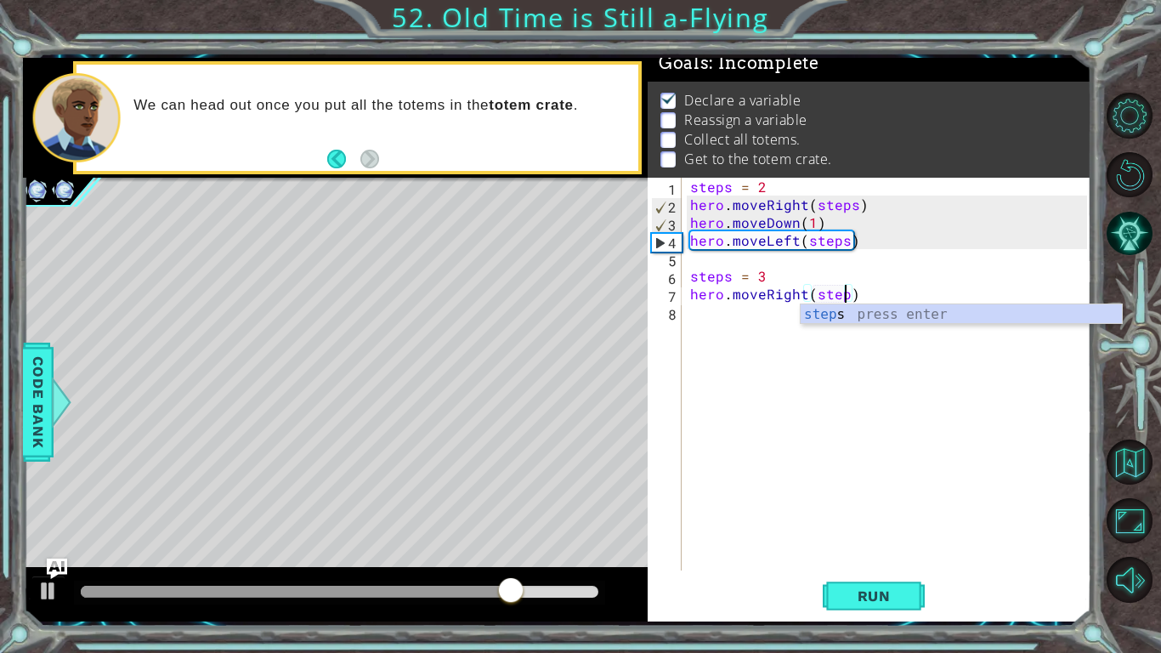
scroll to position [0, 9]
type textarea "hero.moveRight(steps)"
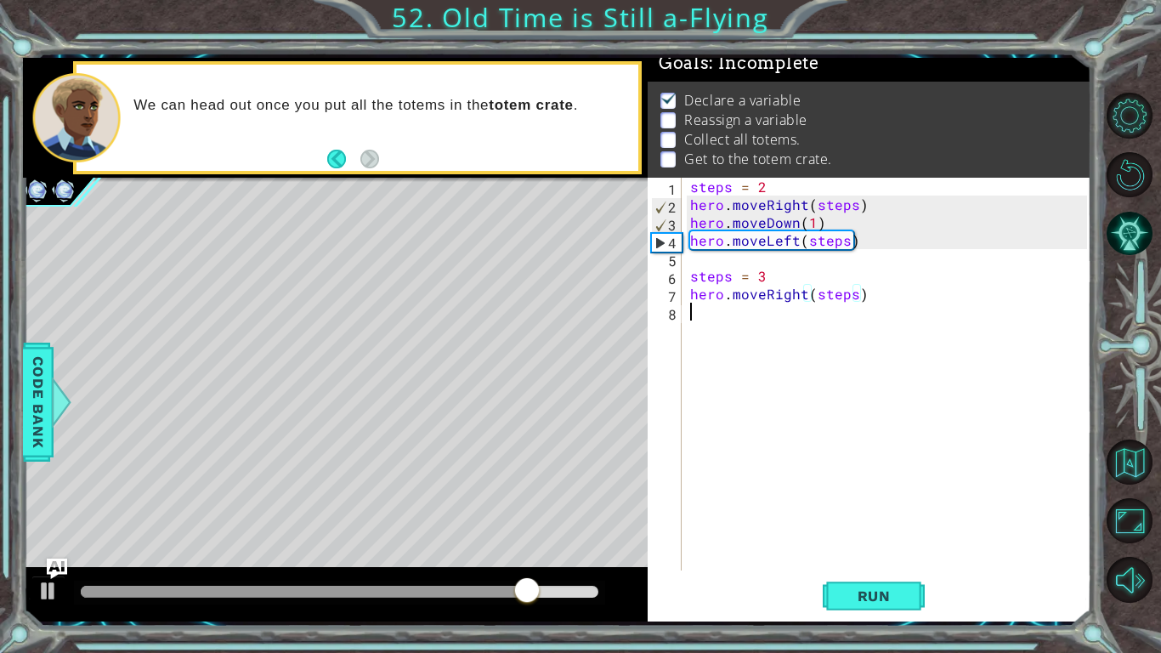
click at [758, 316] on div "steps = 2 hero . moveRight ( steps ) hero . moveDown ( 1 ) hero . moveLeft ( st…" at bounding box center [891, 392] width 409 height 428
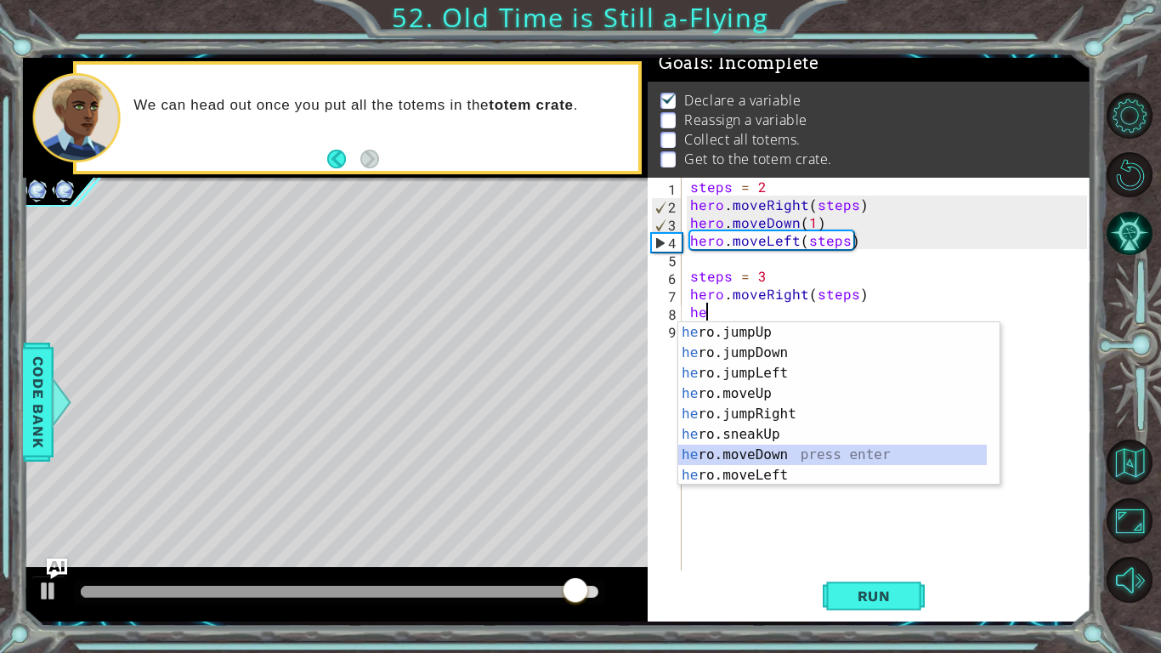
click at [736, 454] on div "he ro.jumpUp press enter he ro.jumpDown press enter he ro.jumpLeft press enter …" at bounding box center [832, 424] width 308 height 204
type textarea "hero.moveDown(1)"
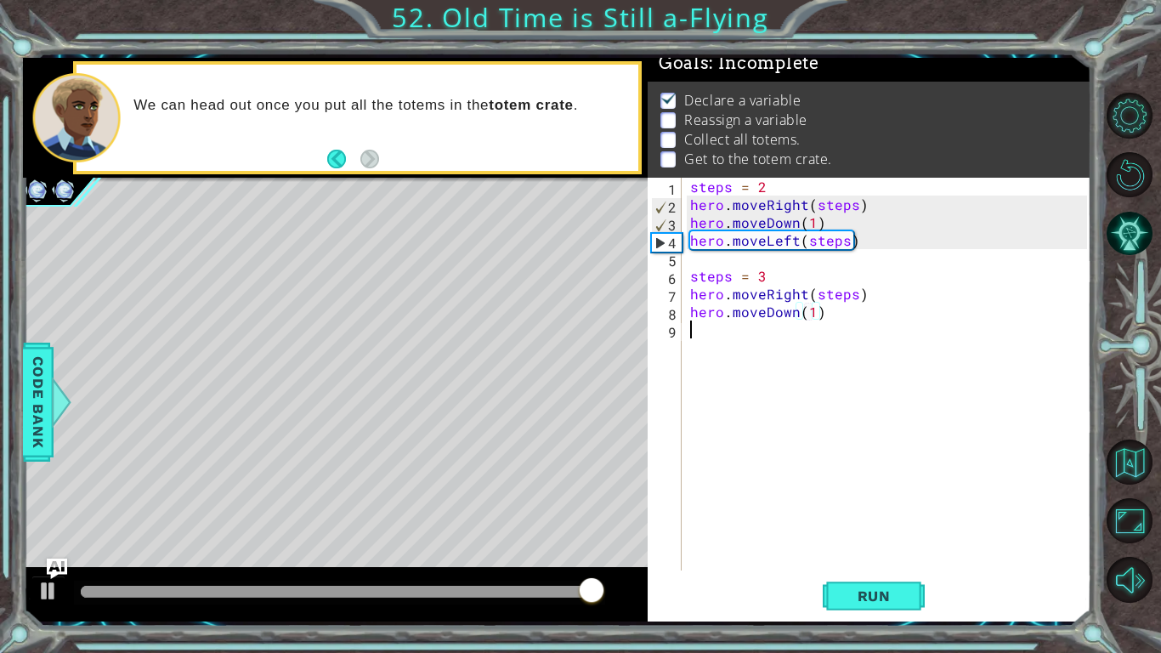
click at [790, 334] on div "steps = 2 hero . moveRight ( steps ) hero . moveDown ( 1 ) hero . moveLeft ( st…" at bounding box center [891, 392] width 409 height 428
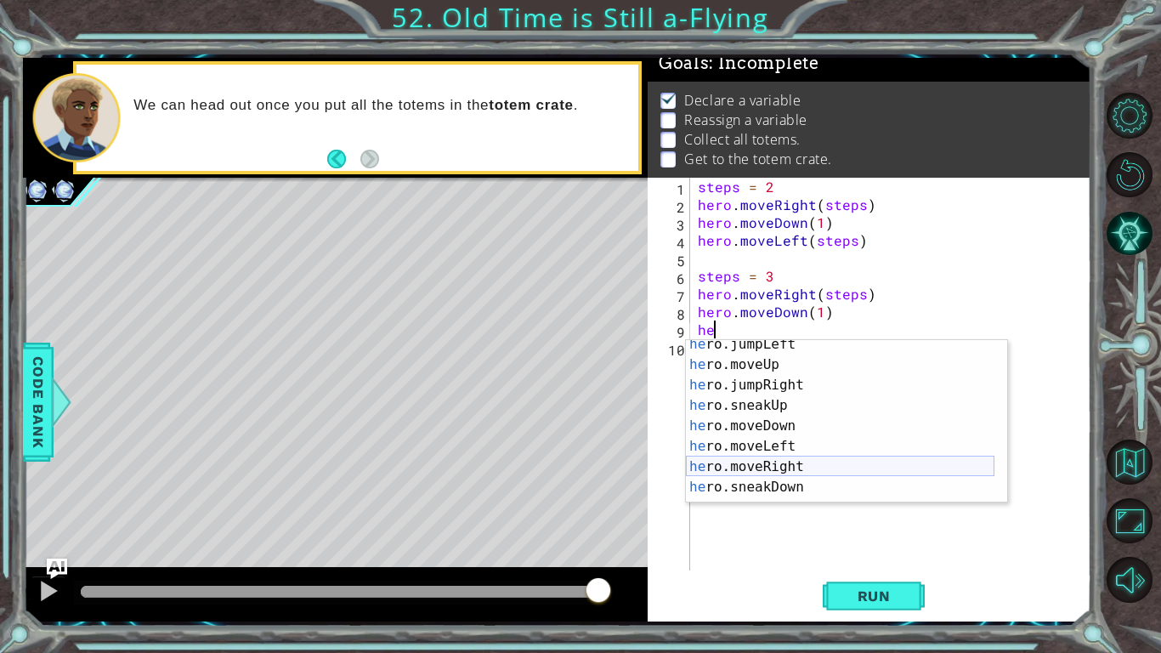
scroll to position [49, 0]
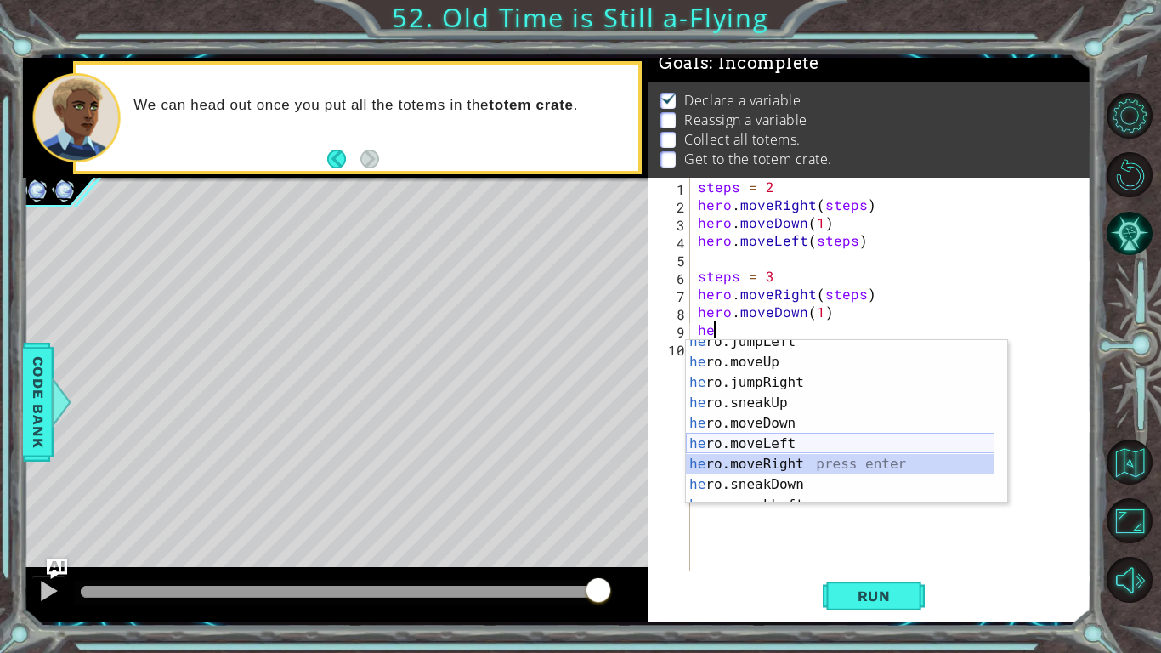
drag, startPoint x: 751, startPoint y: 469, endPoint x: 771, endPoint y: 444, distance: 32.1
click at [771, 444] on div "he ro.jumpLeft press enter he ro.moveUp press enter he ro.jumpRight press enter…" at bounding box center [840, 433] width 308 height 204
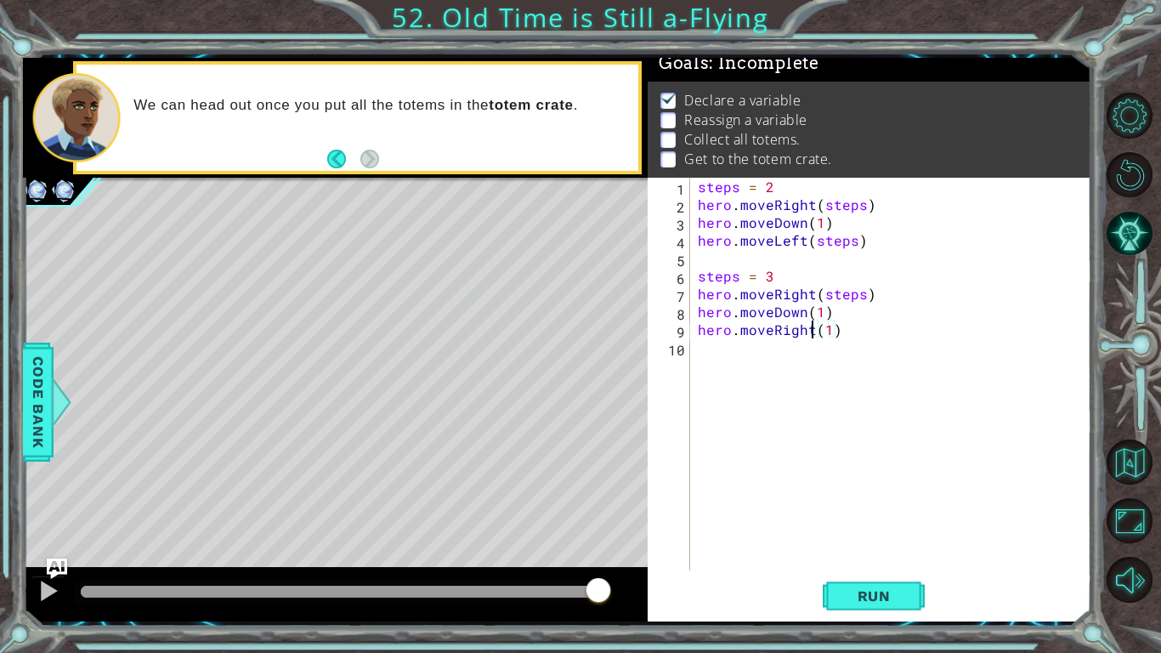
click at [809, 334] on div "steps = 2 hero . moveRight ( steps ) hero . moveDown ( 1 ) hero . moveLeft ( st…" at bounding box center [894, 392] width 401 height 428
click at [820, 332] on div "steps = 2 hero . moveRight ( steps ) hero . moveDown ( 1 ) hero . moveLeft ( st…" at bounding box center [894, 392] width 401 height 428
click at [860, 480] on span "Run" at bounding box center [873, 595] width 67 height 17
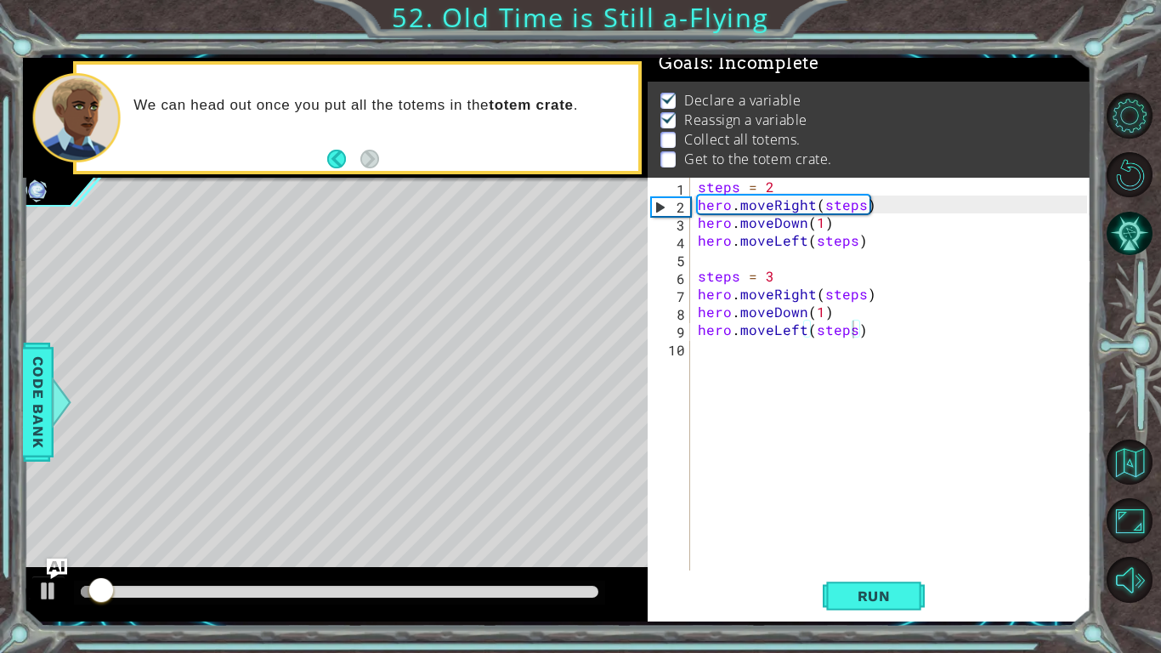
drag, startPoint x: 420, startPoint y: 597, endPoint x: 484, endPoint y: 577, distance: 66.9
click at [484, 480] on div at bounding box center [335, 594] width 625 height 54
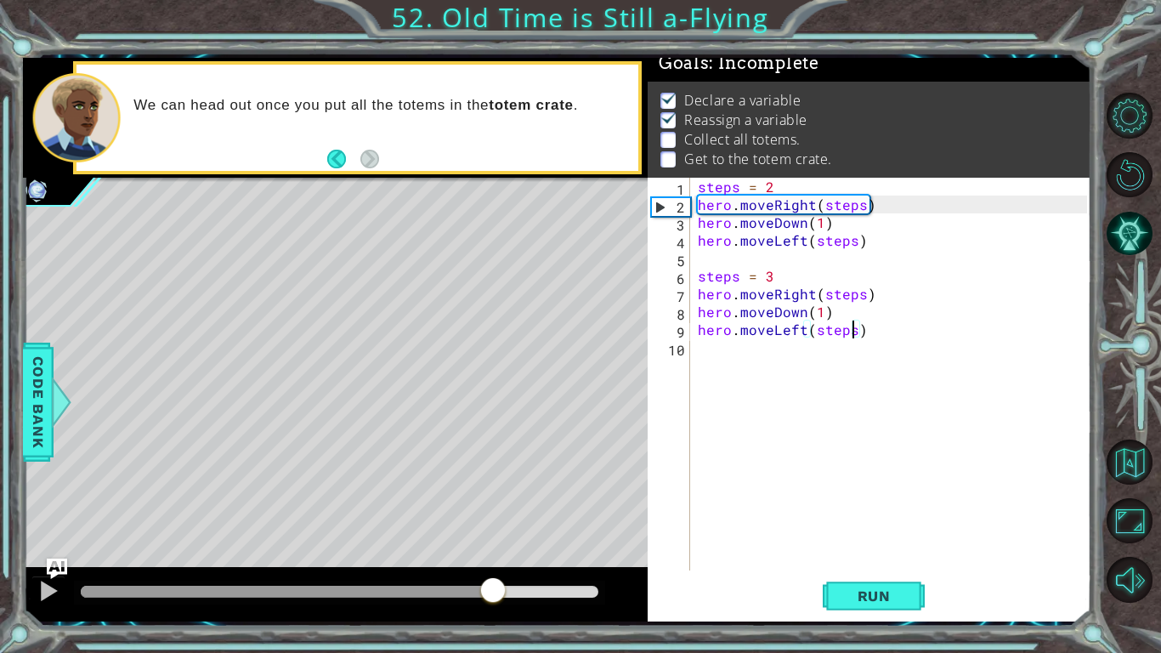
click at [493, 480] on div at bounding box center [340, 591] width 518 height 12
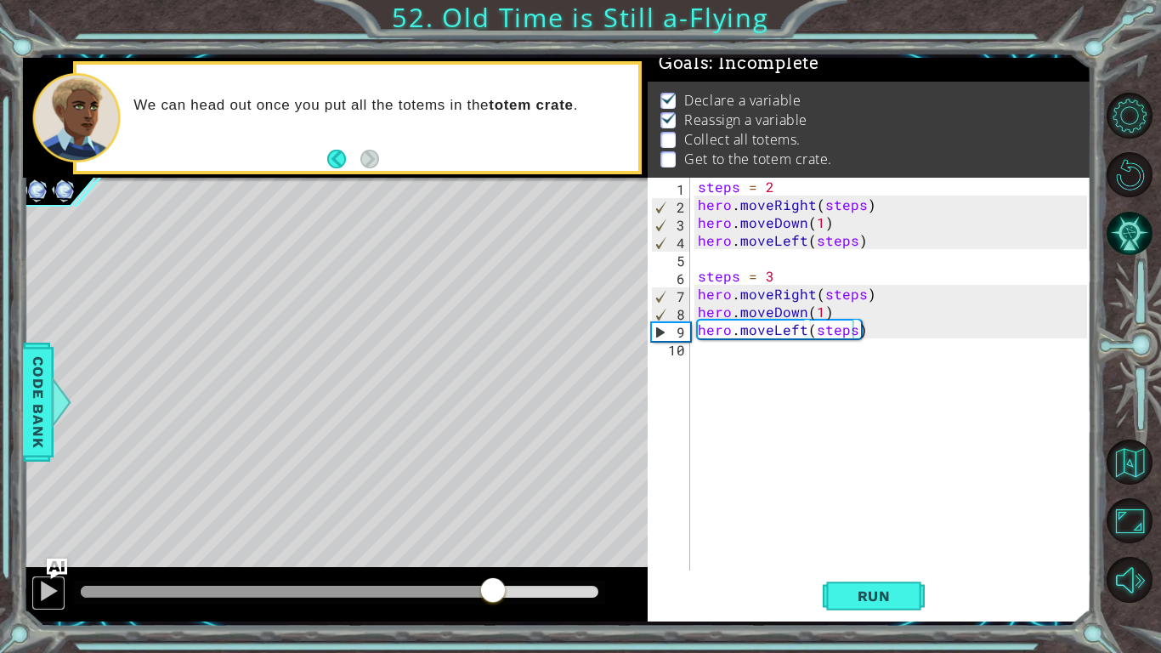
click at [41, 480] on button at bounding box center [48, 592] width 34 height 35
drag, startPoint x: 483, startPoint y: 591, endPoint x: 309, endPoint y: 585, distance: 173.5
click at [309, 480] on div at bounding box center [218, 591] width 274 height 12
click at [45, 480] on div at bounding box center [48, 591] width 22 height 22
click at [257, 480] on div at bounding box center [339, 592] width 531 height 24
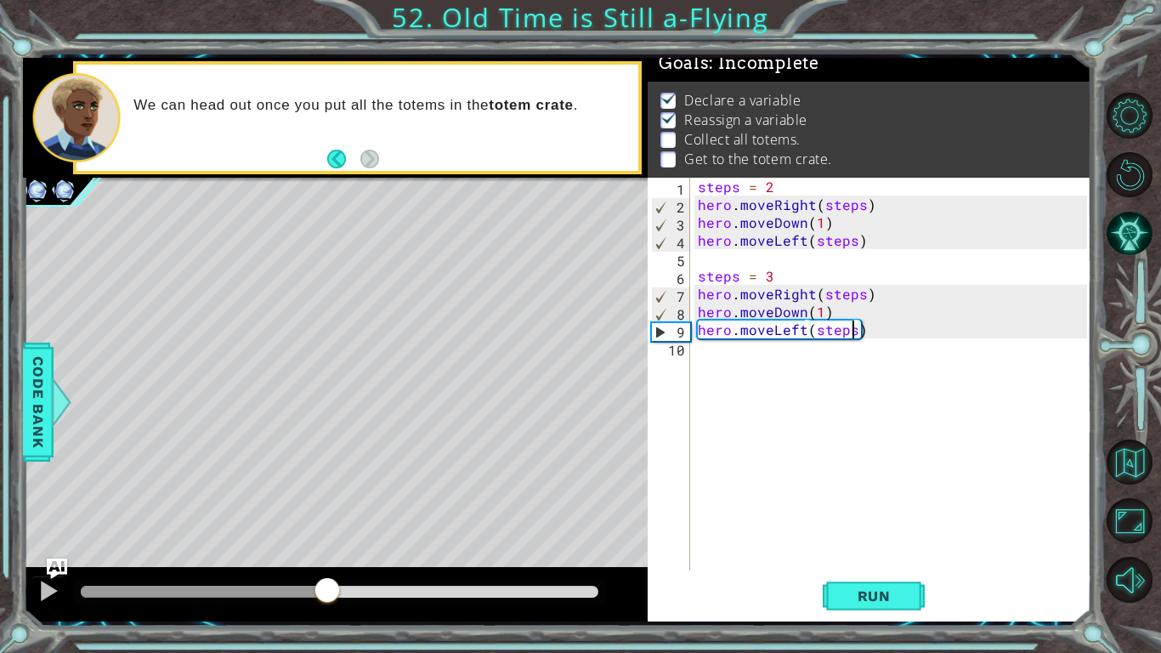
click at [265, 480] on div at bounding box center [204, 591] width 246 height 12
click at [37, 480] on div at bounding box center [48, 591] width 22 height 22
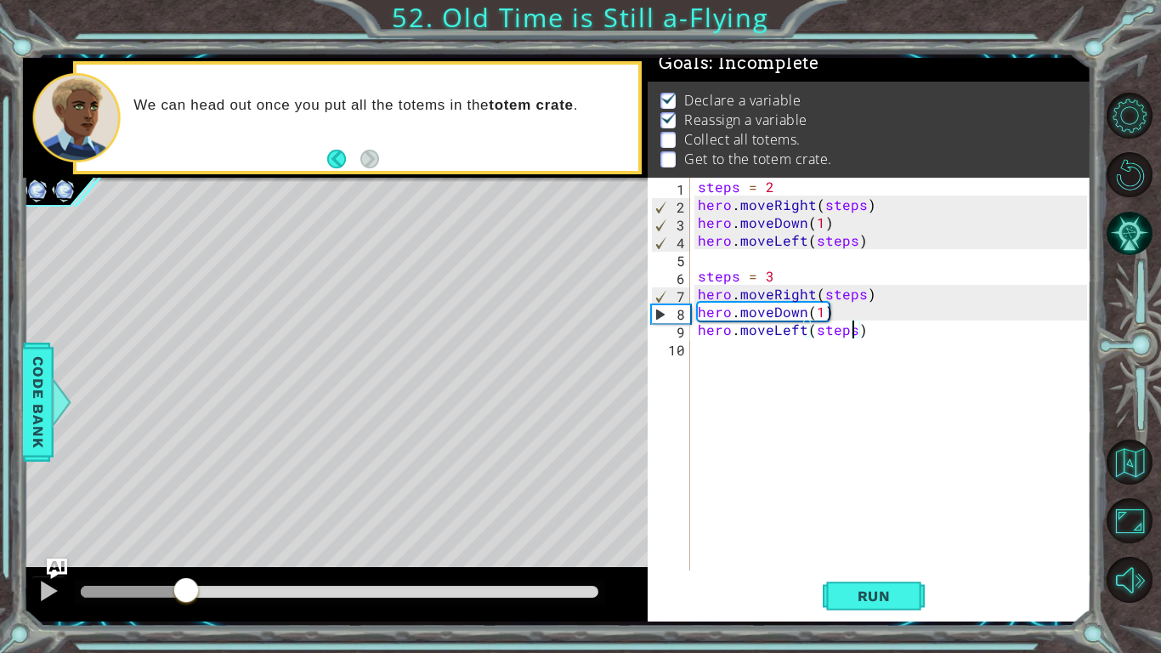
drag, startPoint x: 195, startPoint y: 591, endPoint x: 181, endPoint y: 591, distance: 13.6
click at [181, 480] on div at bounding box center [133, 591] width 105 height 12
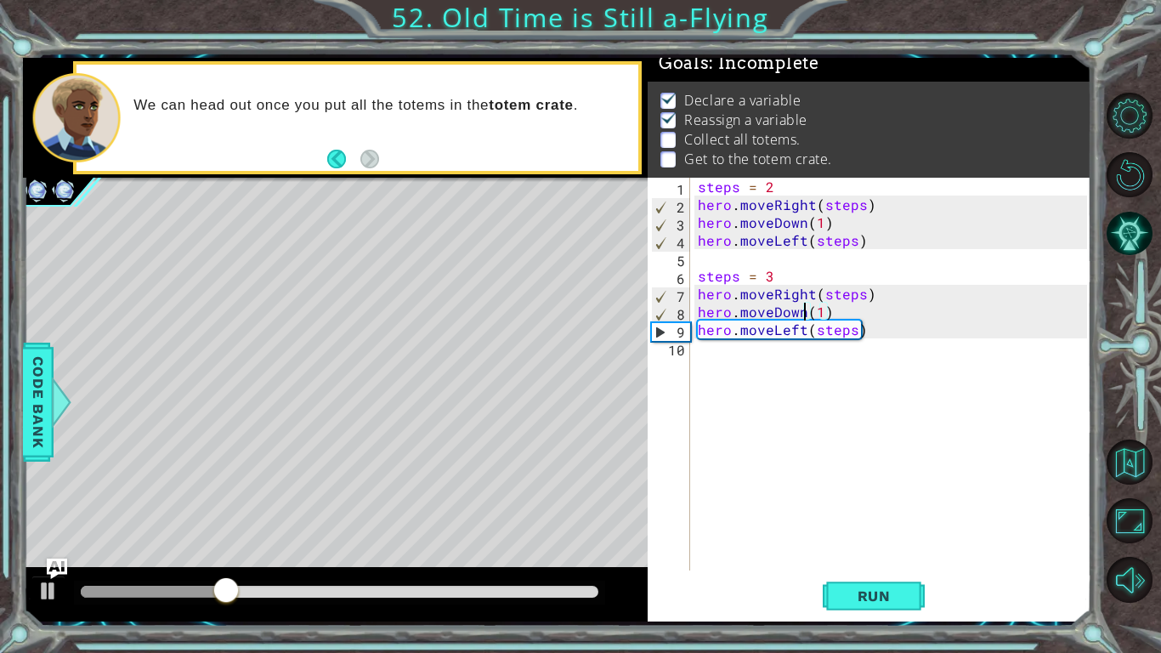
click at [804, 313] on div "steps = 2 hero . moveRight ( steps ) hero . moveDown ( 1 ) hero . moveLeft ( st…" at bounding box center [894, 392] width 401 height 428
click at [858, 295] on div "steps = 2 hero . moveRight ( steps ) hero . moveDown ( 1 ) hero . moveLeft ( st…" at bounding box center [894, 392] width 401 height 428
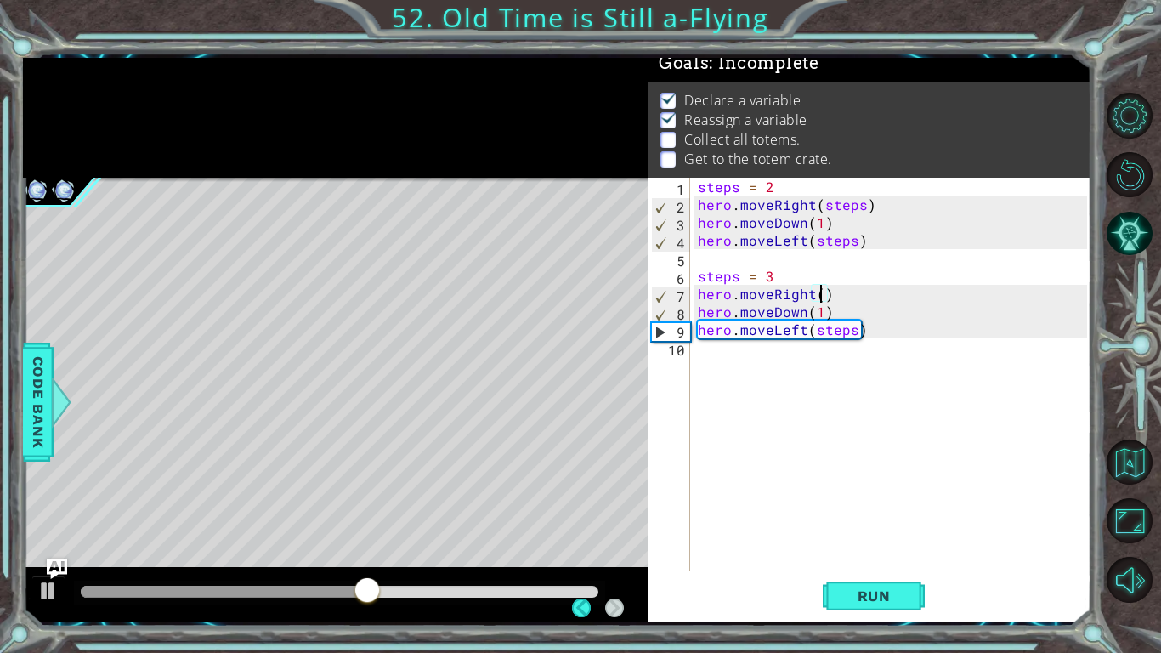
scroll to position [0, 0]
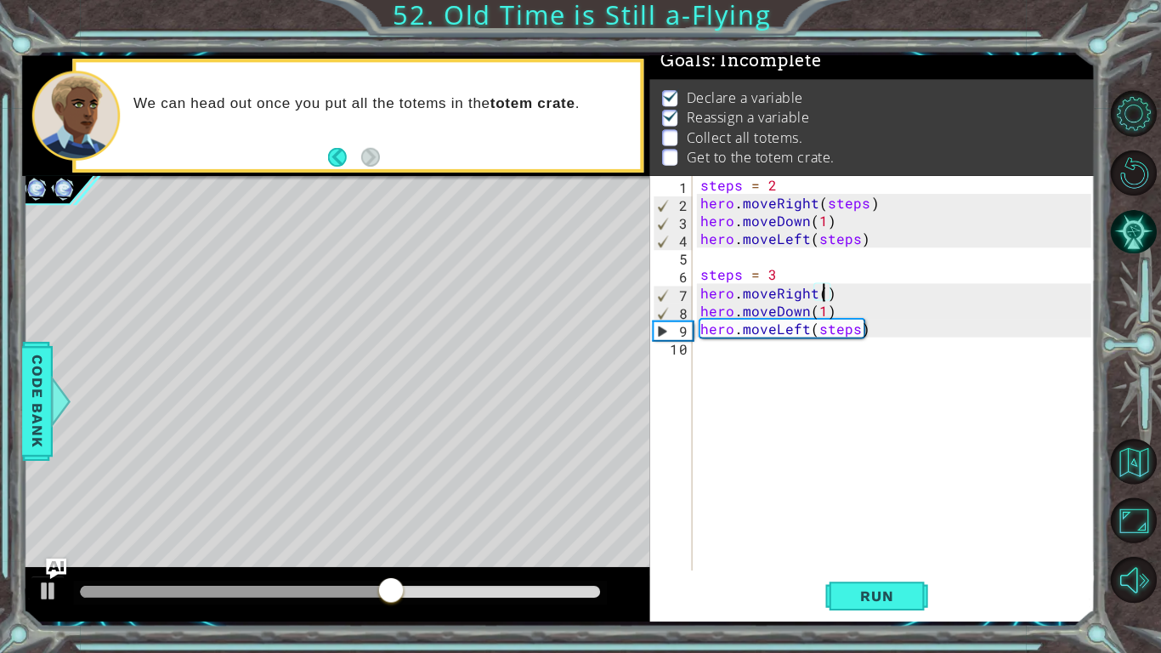
click at [891, 328] on div "steps = 2 hero . moveRight ( steps ) hero . moveDown ( 1 ) hero . moveLeft ( st…" at bounding box center [894, 392] width 401 height 428
click at [827, 318] on div "steps = 2 hero . moveRight ( steps ) hero . moveDown ( 1 ) hero . moveLeft ( st…" at bounding box center [894, 392] width 401 height 428
click at [849, 324] on div "steps = 2 hero . moveRight ( steps ) hero . moveDown ( 1 ) hero . moveLeft ( st…" at bounding box center [894, 392] width 401 height 428
click at [846, 305] on div "steps = 2 hero . moveRight ( steps ) hero . moveDown ( 1 ) hero . moveLeft ( st…" at bounding box center [894, 392] width 401 height 428
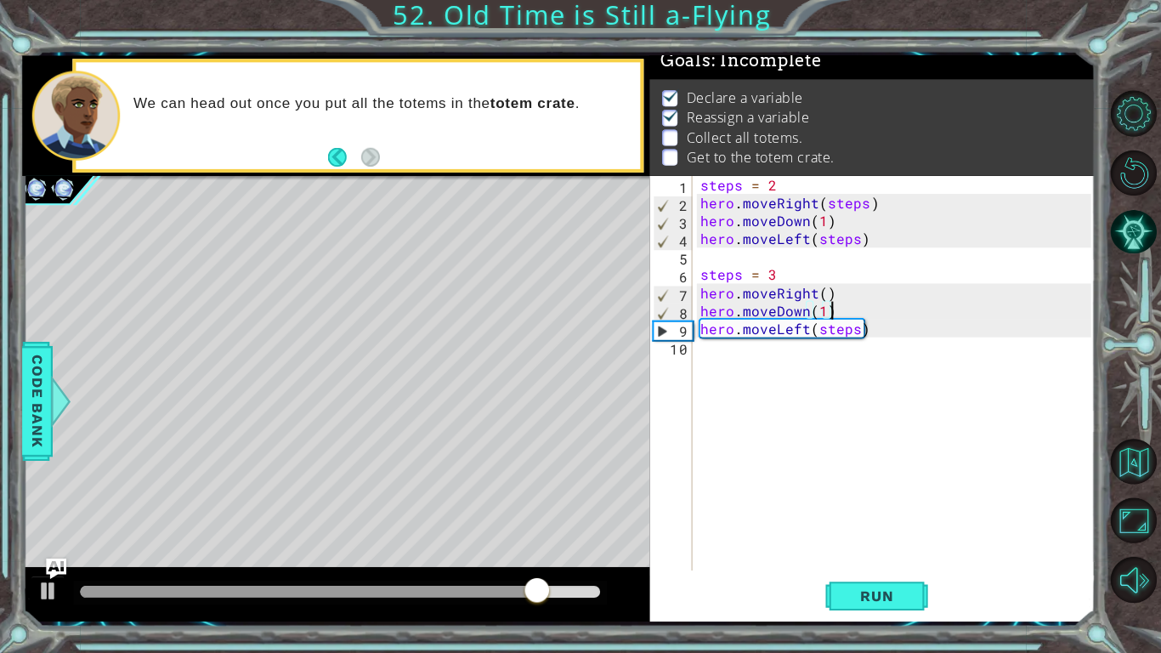
click at [817, 297] on div "steps = 2 hero . moveRight ( steps ) hero . moveDown ( 1 ) hero . moveLeft ( st…" at bounding box center [894, 392] width 401 height 428
drag, startPoint x: 379, startPoint y: 582, endPoint x: 291, endPoint y: 595, distance: 89.3
click at [291, 480] on div at bounding box center [339, 592] width 531 height 24
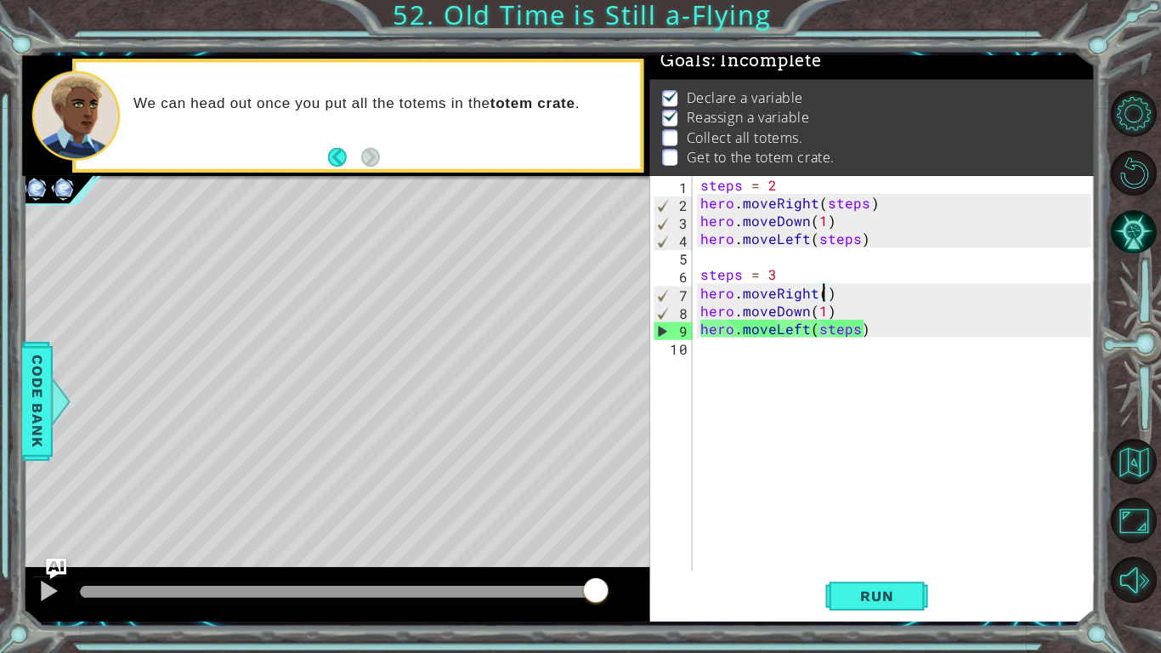
click at [258, 480] on div at bounding box center [337, 591] width 512 height 12
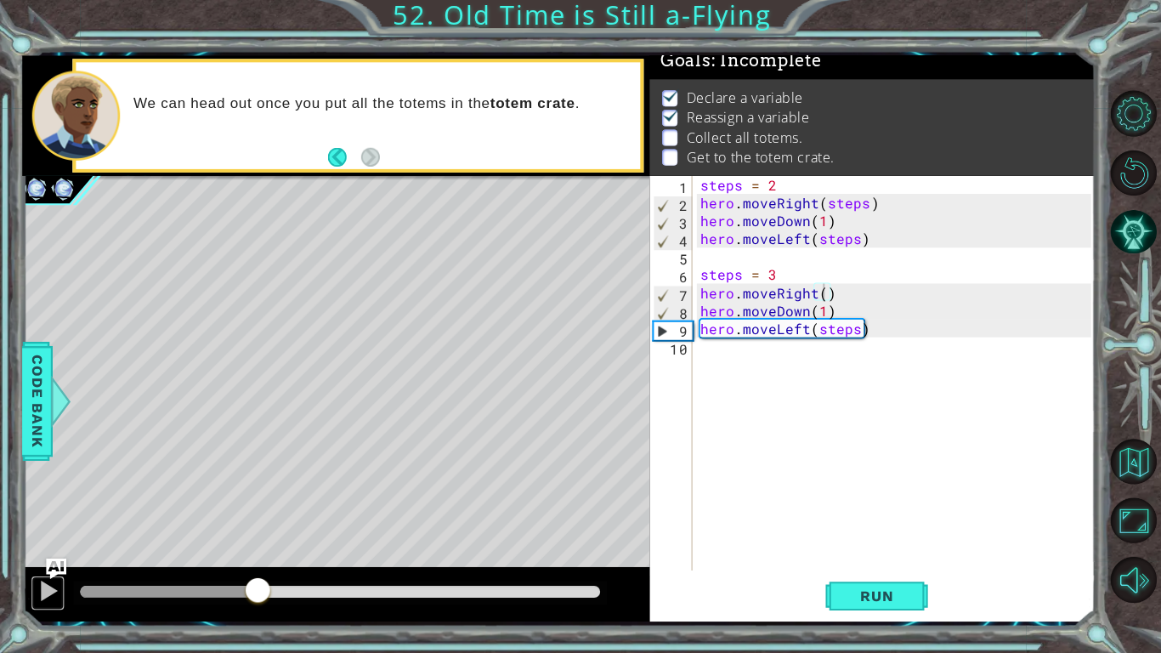
click at [47, 480] on div at bounding box center [48, 591] width 22 height 22
click at [303, 480] on div at bounding box center [339, 592] width 531 height 24
click at [275, 480] on div at bounding box center [178, 591] width 195 height 12
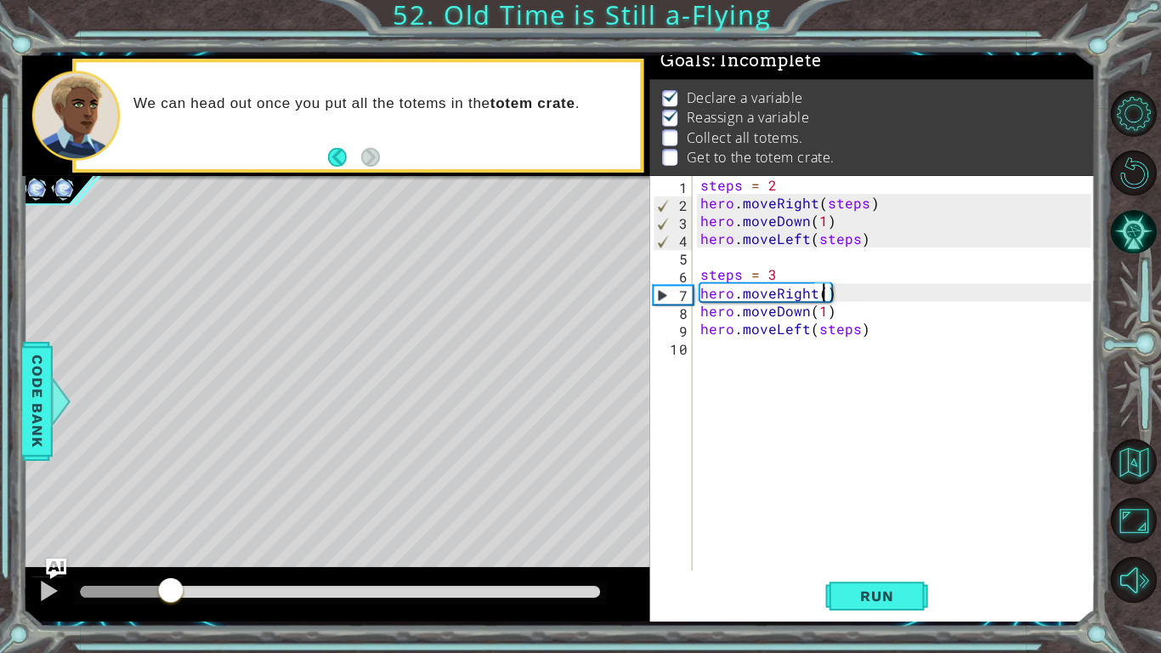
drag, startPoint x: 270, startPoint y: 591, endPoint x: 170, endPoint y: 590, distance: 100.3
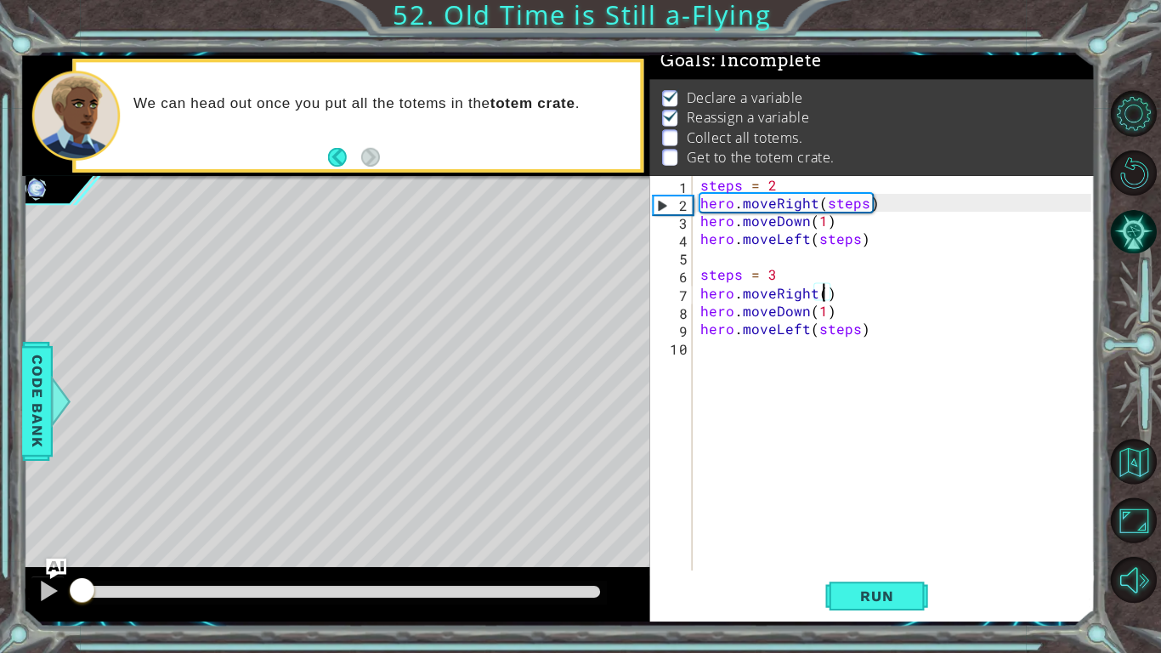
drag, startPoint x: 179, startPoint y: 582, endPoint x: 70, endPoint y: 585, distance: 109.6
click at [70, 480] on div at bounding box center [82, 591] width 31 height 31
click at [37, 480] on div at bounding box center [48, 591] width 22 height 22
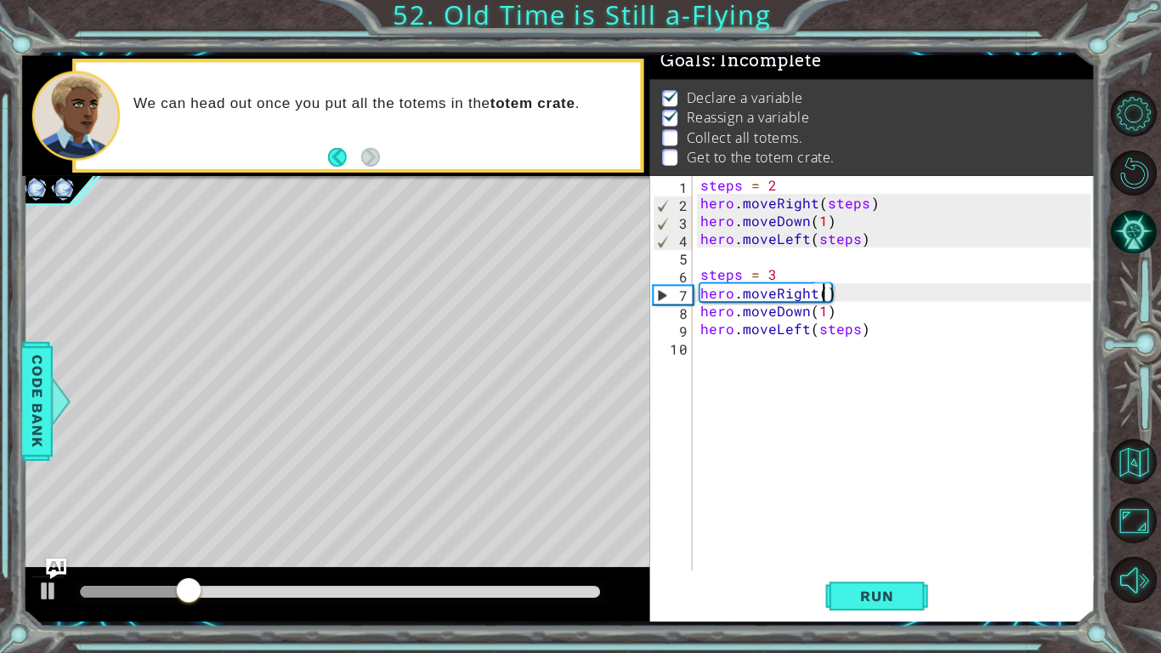
scroll to position [0, 8]
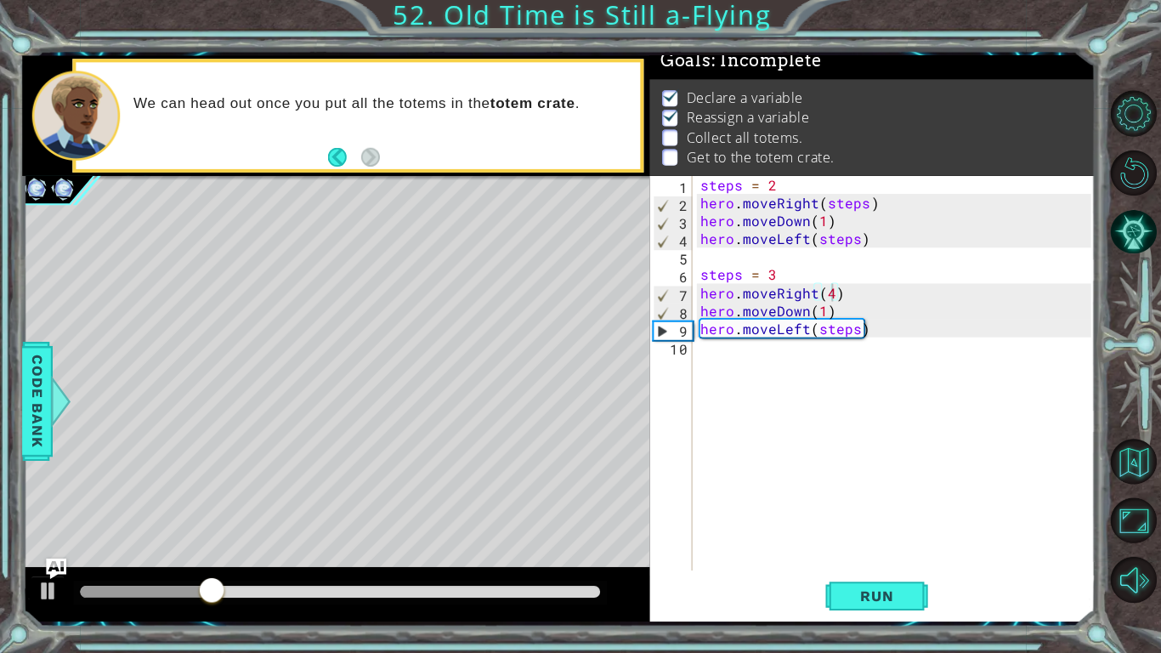
click at [841, 480] on span "Run" at bounding box center [873, 595] width 67 height 17
click at [771, 274] on div "steps = 2 hero . moveRight ( steps ) hero . moveDown ( 1 ) hero . moveLeft ( st…" at bounding box center [894, 392] width 401 height 428
click at [829, 299] on div "steps = 2 hero . moveRight ( steps ) hero . moveDown ( 1 ) hero . moveLeft ( st…" at bounding box center [894, 392] width 401 height 428
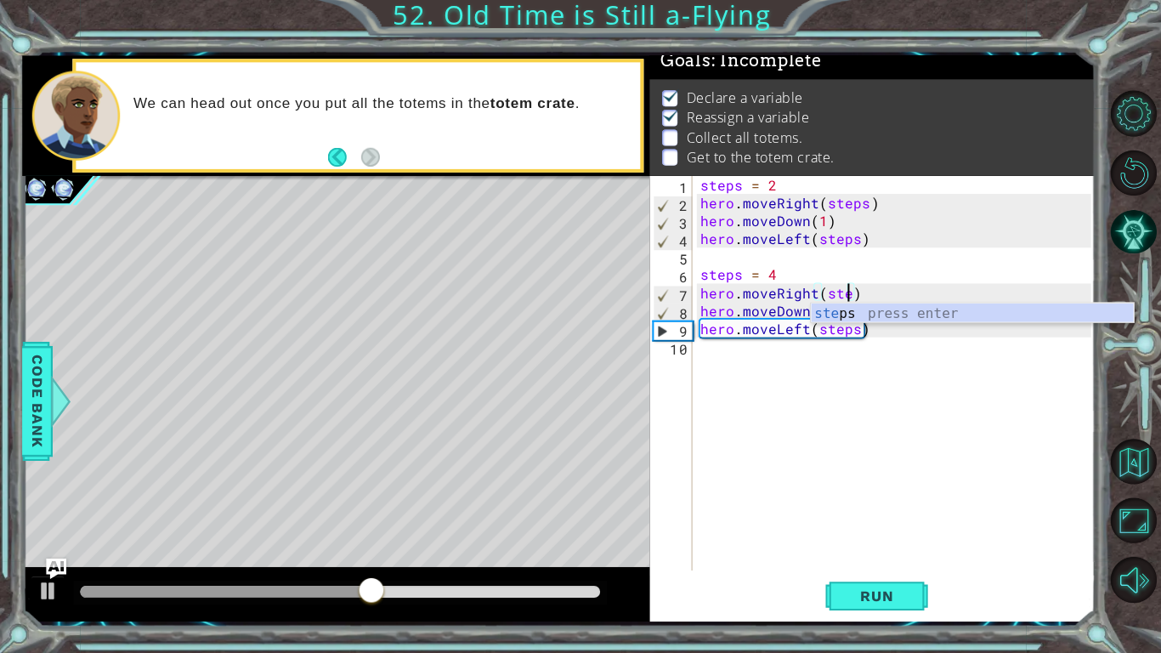
scroll to position [0, 9]
type textarea "hero.moveRight(steps)"
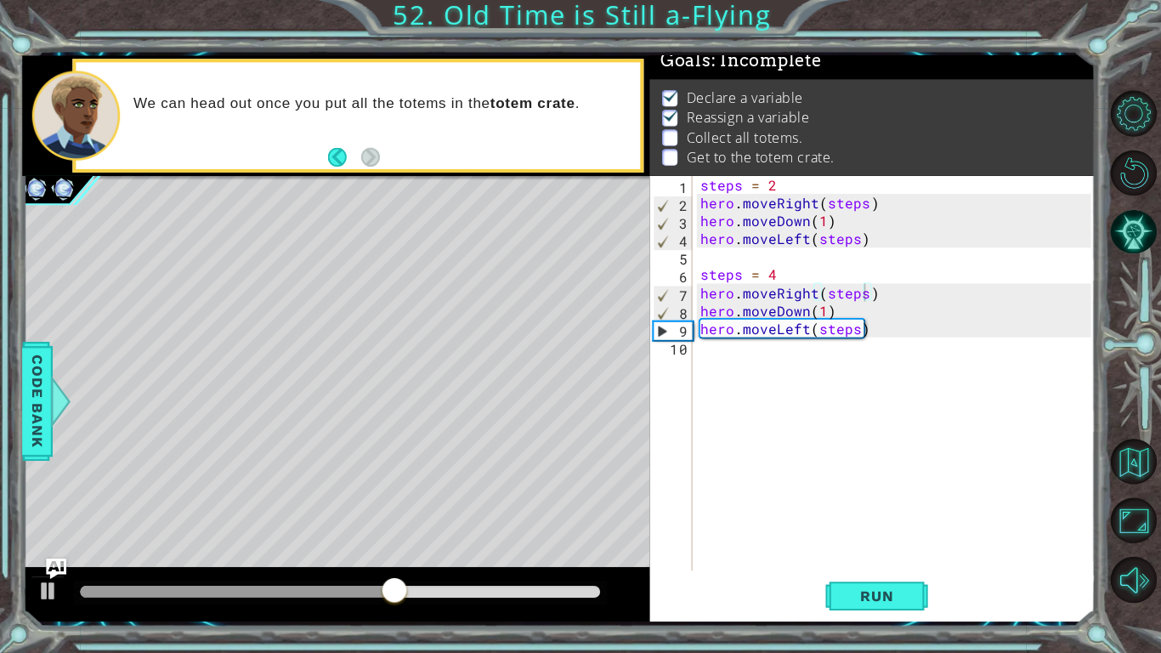
click at [854, 480] on button "Run" at bounding box center [874, 596] width 102 height 44
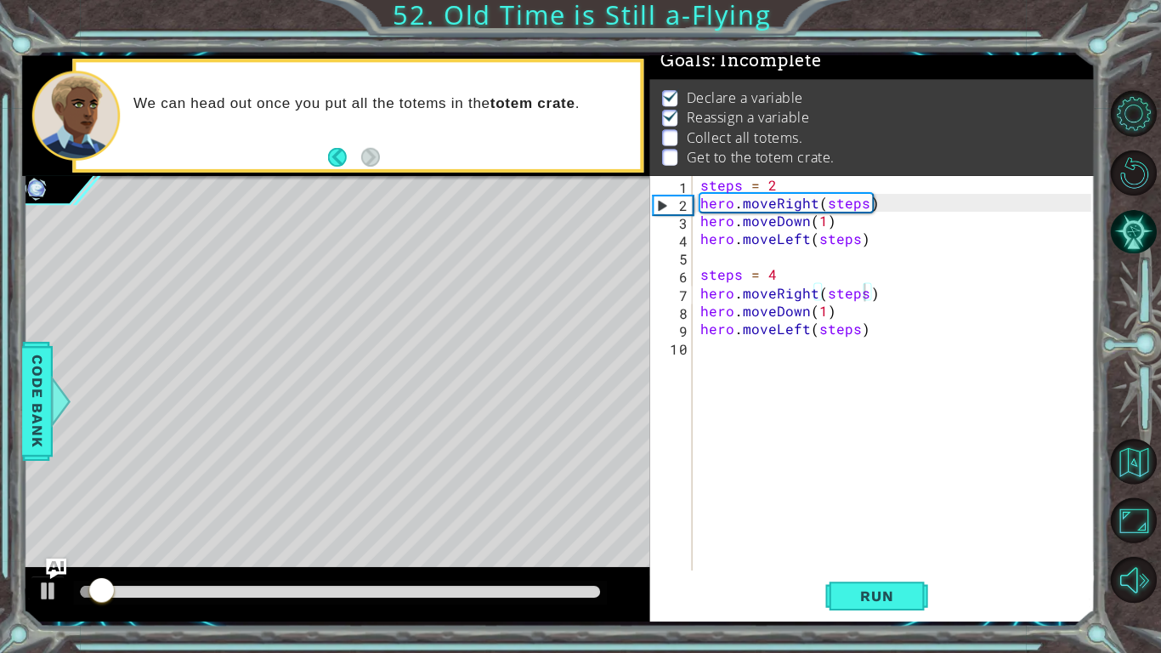
drag, startPoint x: 159, startPoint y: 582, endPoint x: 220, endPoint y: 579, distance: 61.3
click at [220, 480] on div at bounding box center [339, 592] width 531 height 24
click at [241, 480] on div at bounding box center [340, 591] width 518 height 12
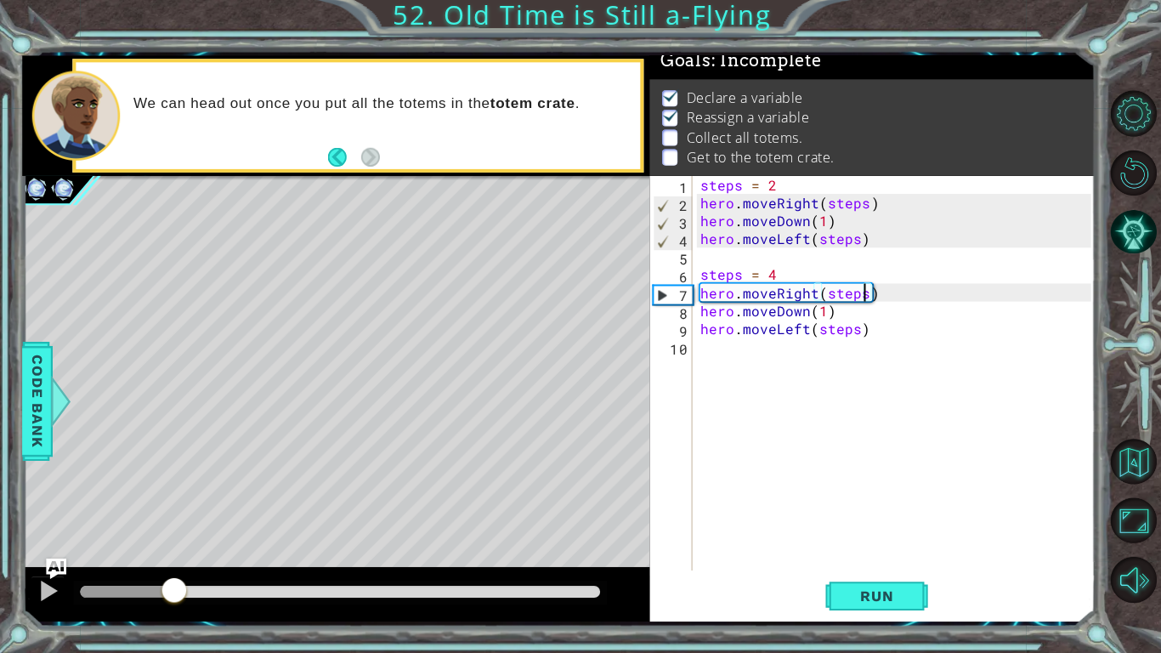
drag, startPoint x: 279, startPoint y: 596, endPoint x: 174, endPoint y: 585, distance: 105.1
click at [174, 480] on div at bounding box center [340, 591] width 518 height 12
click at [54, 480] on div at bounding box center [48, 591] width 22 height 22
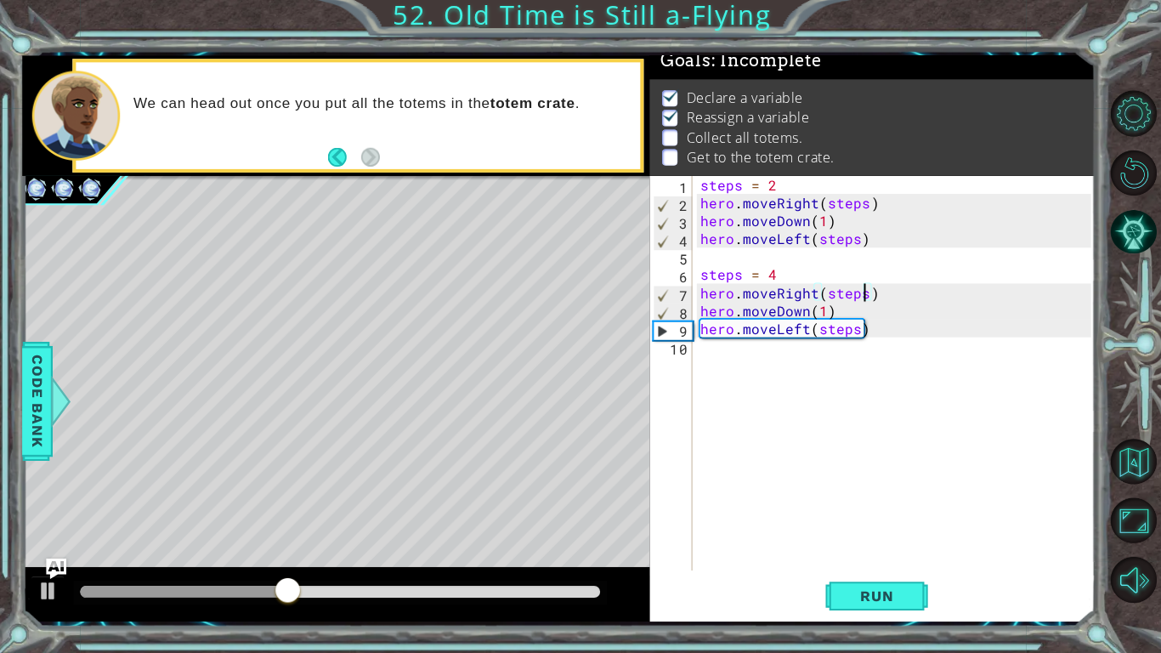
click at [738, 368] on div "steps = 2 hero . moveRight ( steps ) hero . moveDown ( 1 ) hero . moveLeft ( st…" at bounding box center [894, 392] width 401 height 428
type textarea "steps = 6"
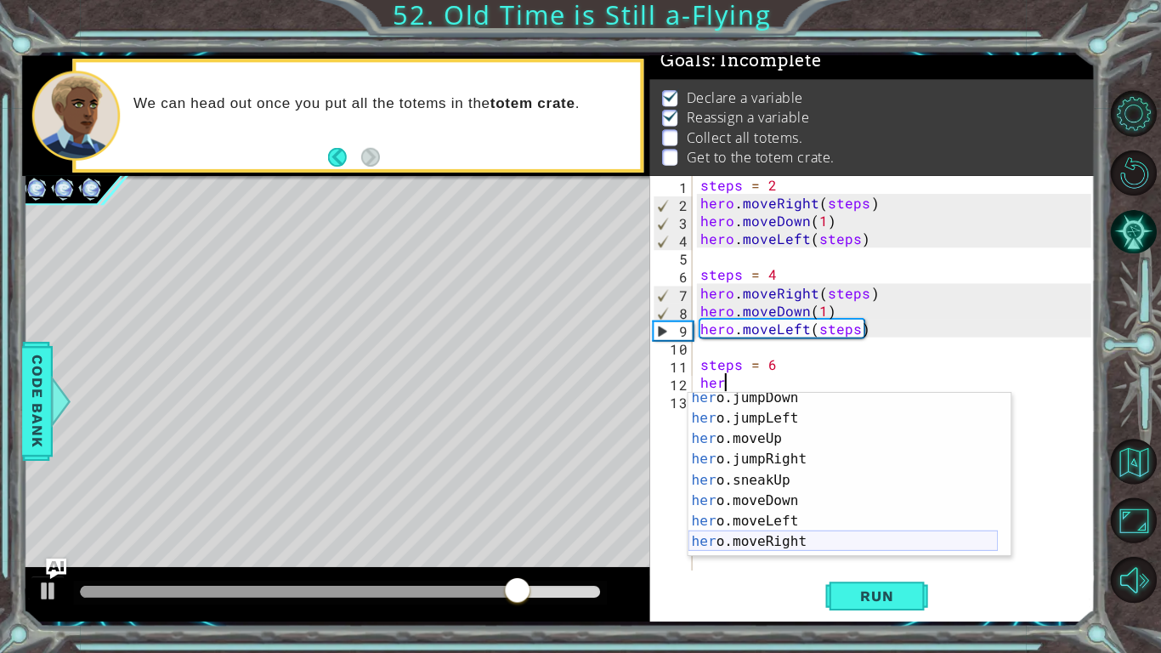
scroll to position [47, 0]
click at [732, 480] on div "her o.jumpDown press enter her o.jumpLeft press enter her o.moveUp press enter …" at bounding box center [840, 489] width 308 height 204
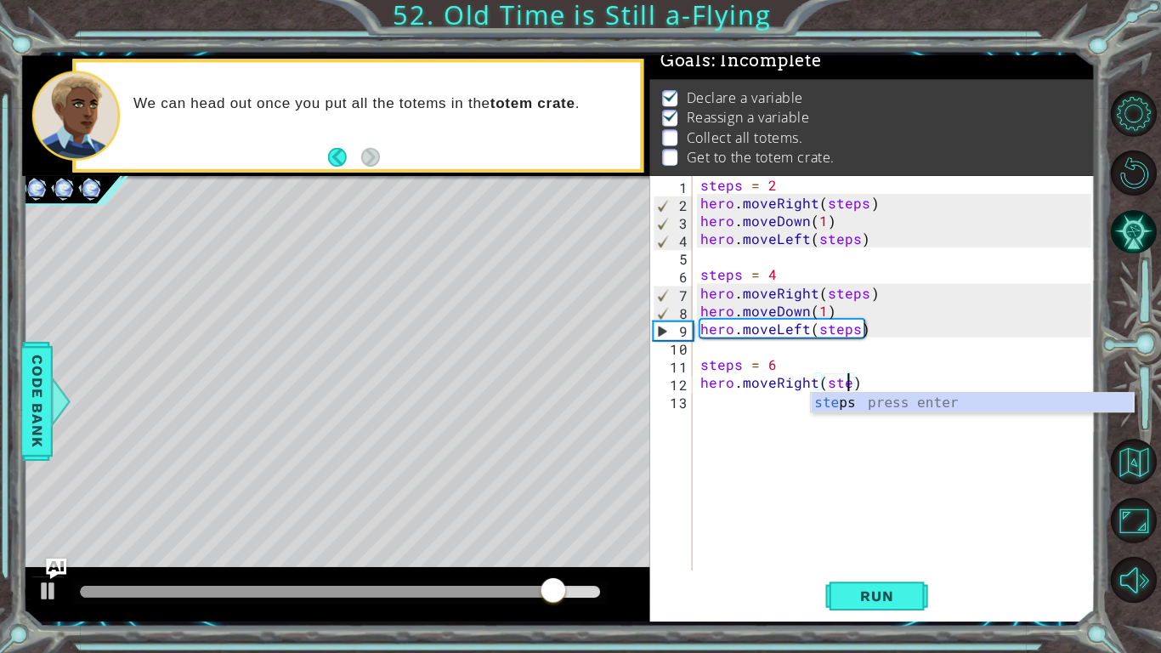
scroll to position [0, 9]
type textarea "hero.moveRight(steps)"
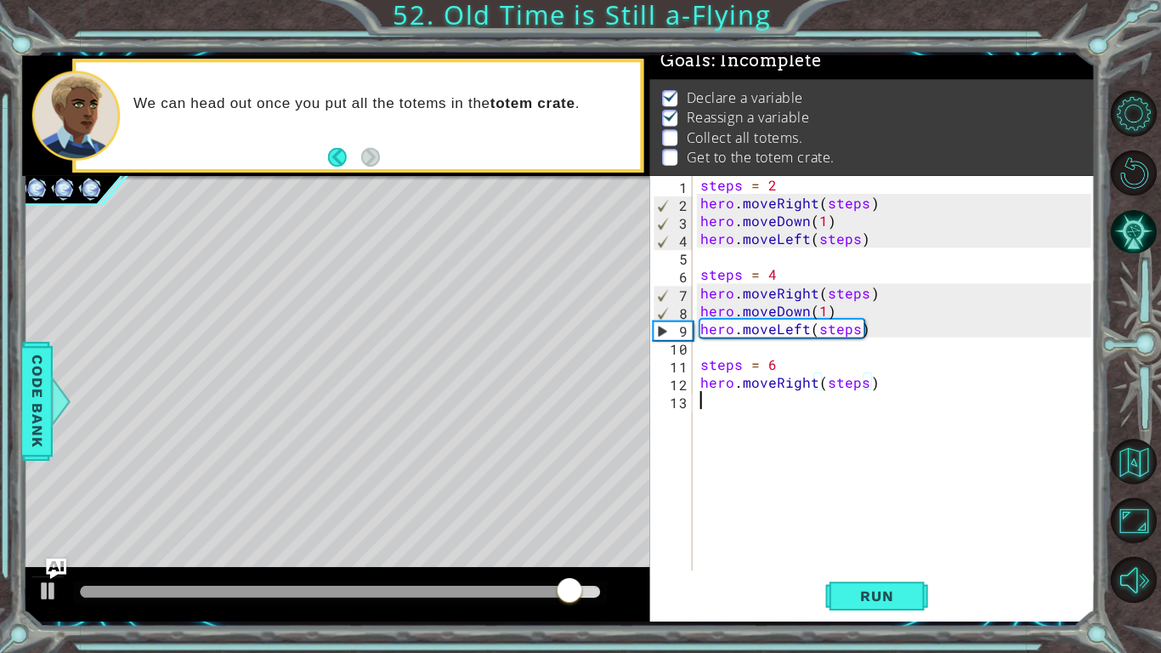
click at [763, 402] on div "steps = 2 hero . moveRight ( steps ) hero . moveDown ( 1 ) hero . moveLeft ( st…" at bounding box center [894, 392] width 401 height 428
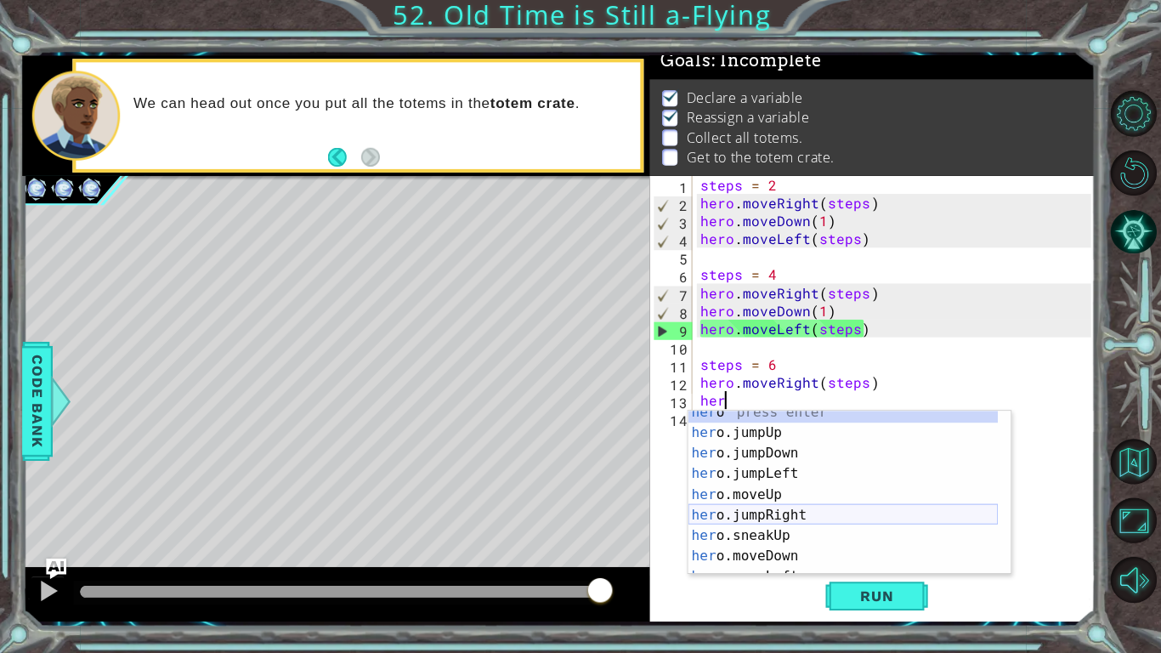
scroll to position [9, 0]
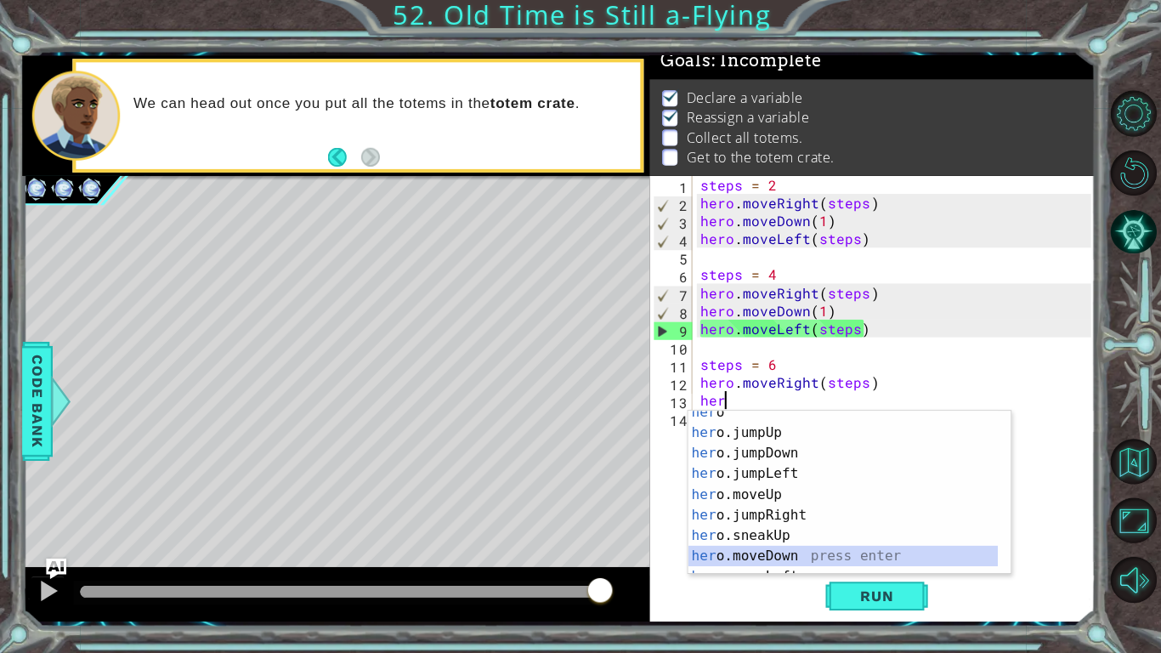
click at [731, 480] on div "her o press enter her o.jumpUp press enter her o.jumpDown press enter her o.jum…" at bounding box center [840, 505] width 308 height 204
type textarea "hero.moveDown(1)"
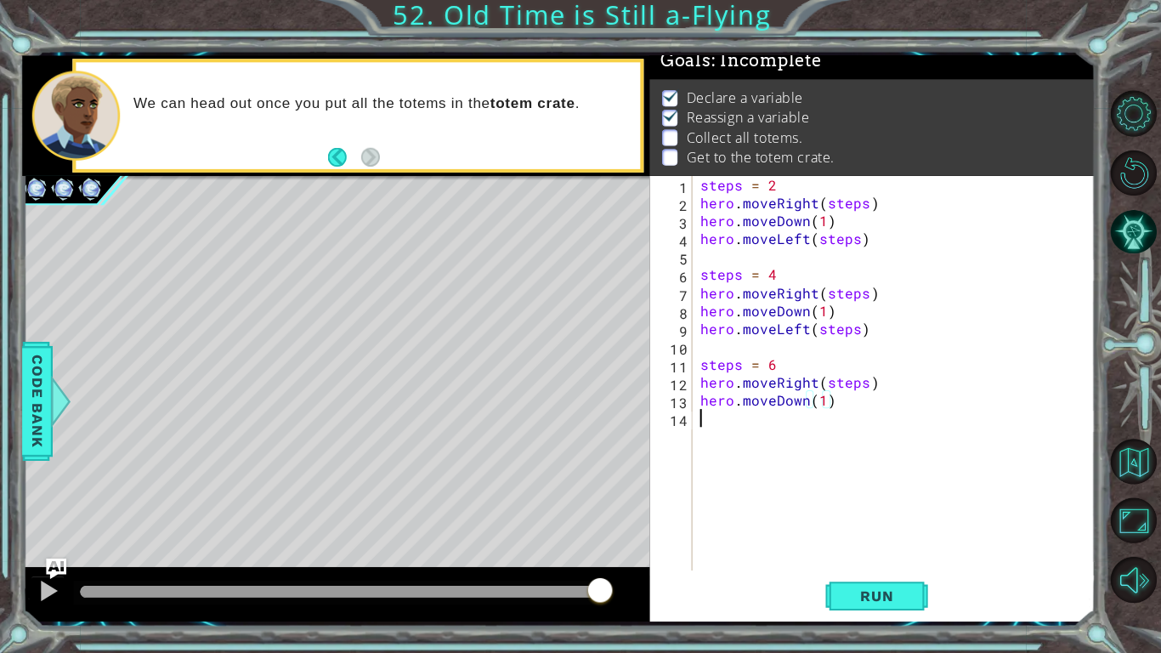
click at [729, 427] on div "steps = 2 hero . moveRight ( steps ) hero . moveDown ( 1 ) hero . moveLeft ( st…" at bounding box center [894, 392] width 401 height 428
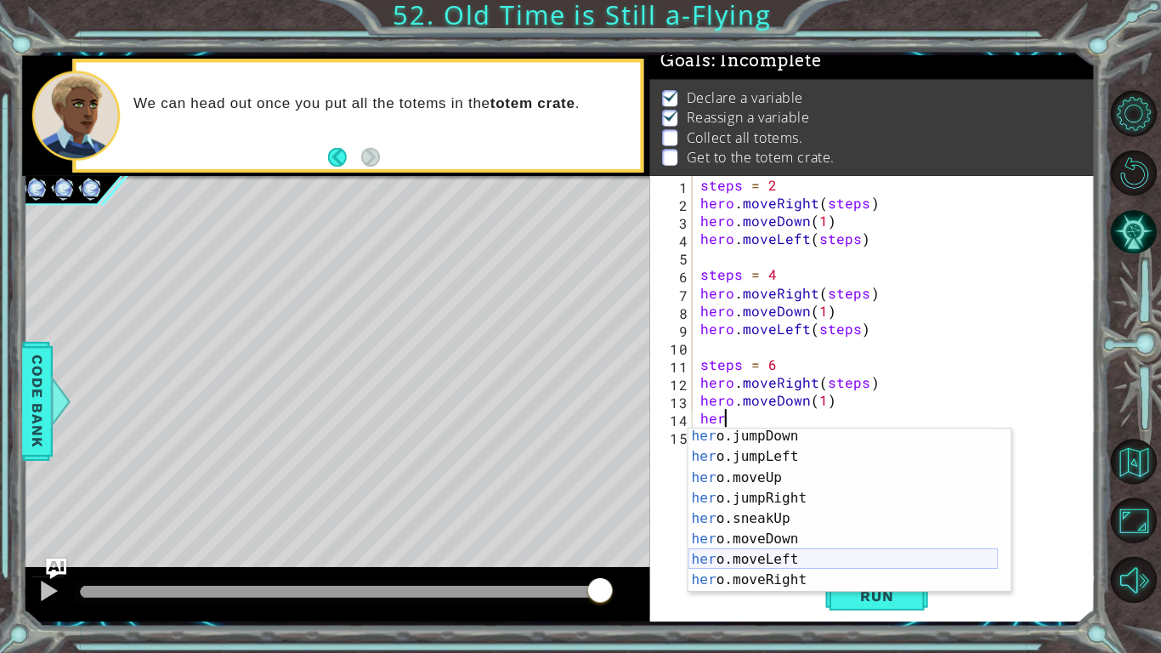
scroll to position [44, 0]
click at [716, 480] on div "her o.jumpDown press enter her o.jumpLeft press enter her o.moveUp press enter …" at bounding box center [840, 529] width 308 height 204
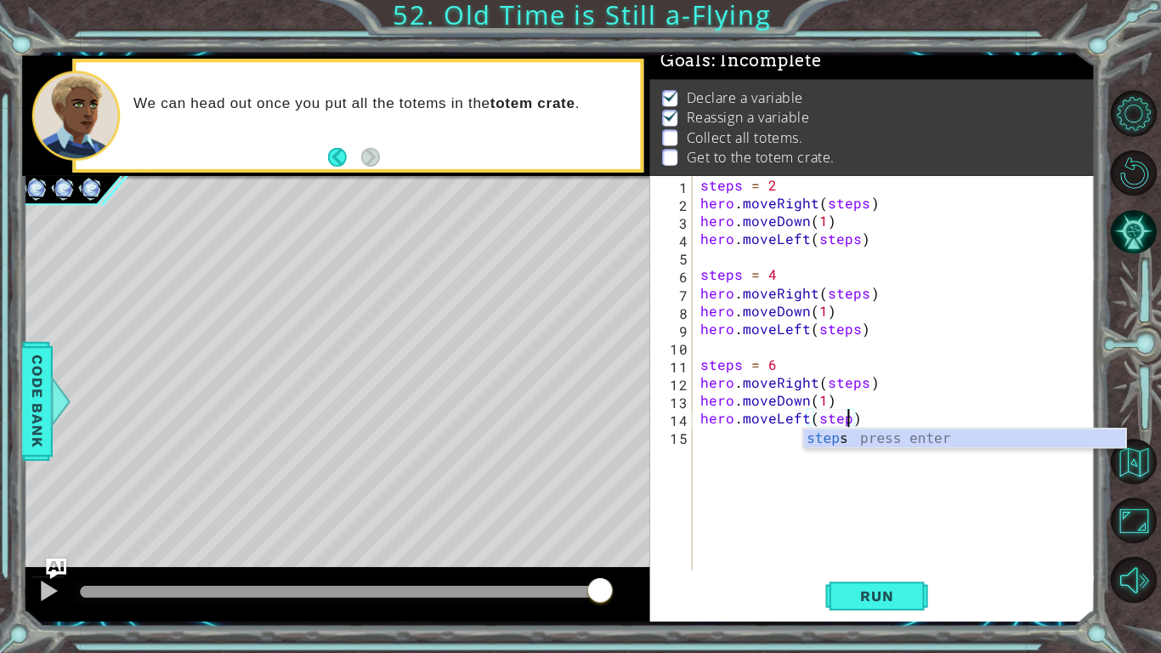
scroll to position [0, 9]
type textarea "hero.moveLeft(steps)"
click at [886, 480] on button "Run" at bounding box center [874, 596] width 102 height 44
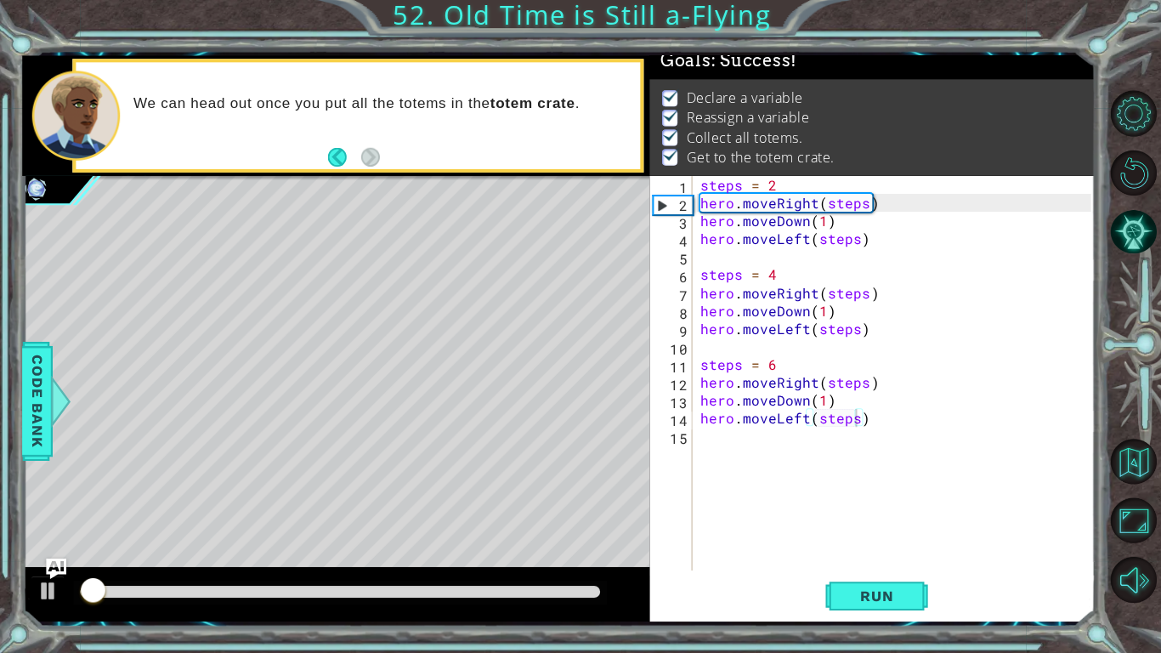
click at [493, 480] on div at bounding box center [339, 592] width 531 height 24
click at [465, 480] on div at bounding box center [340, 591] width 518 height 12
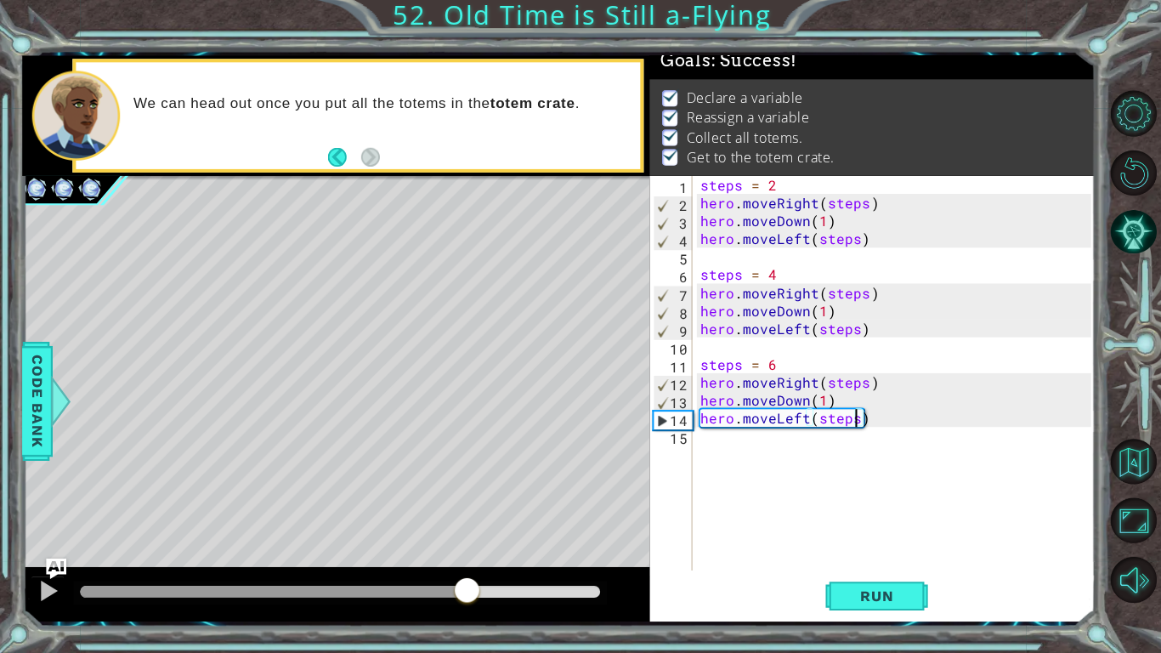
click at [25, 480] on div at bounding box center [335, 594] width 625 height 54
click at [50, 480] on div at bounding box center [48, 591] width 22 height 22
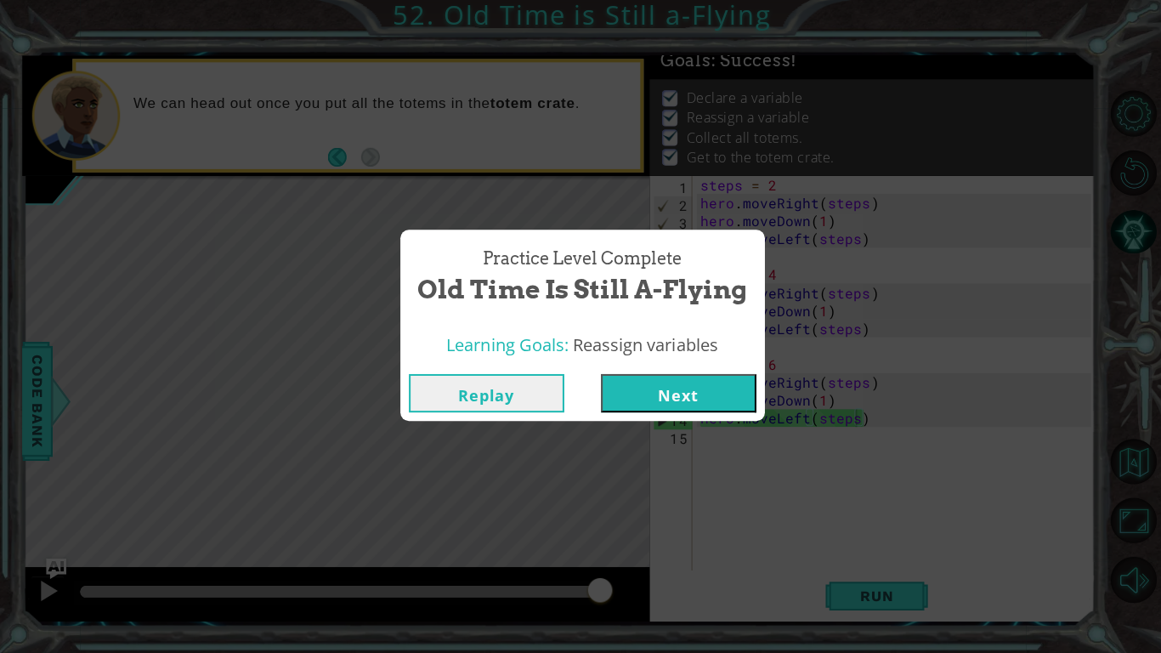
click at [697, 398] on button "Next" at bounding box center [676, 394] width 155 height 38
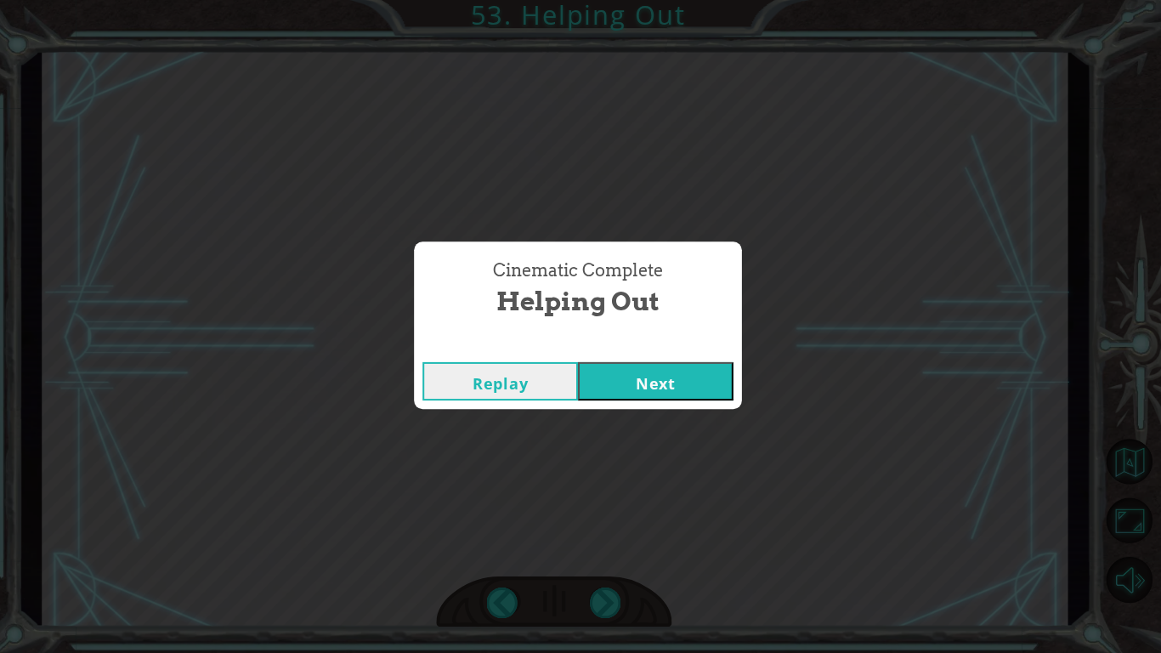
click at [622, 372] on button "Next" at bounding box center [657, 382] width 155 height 38
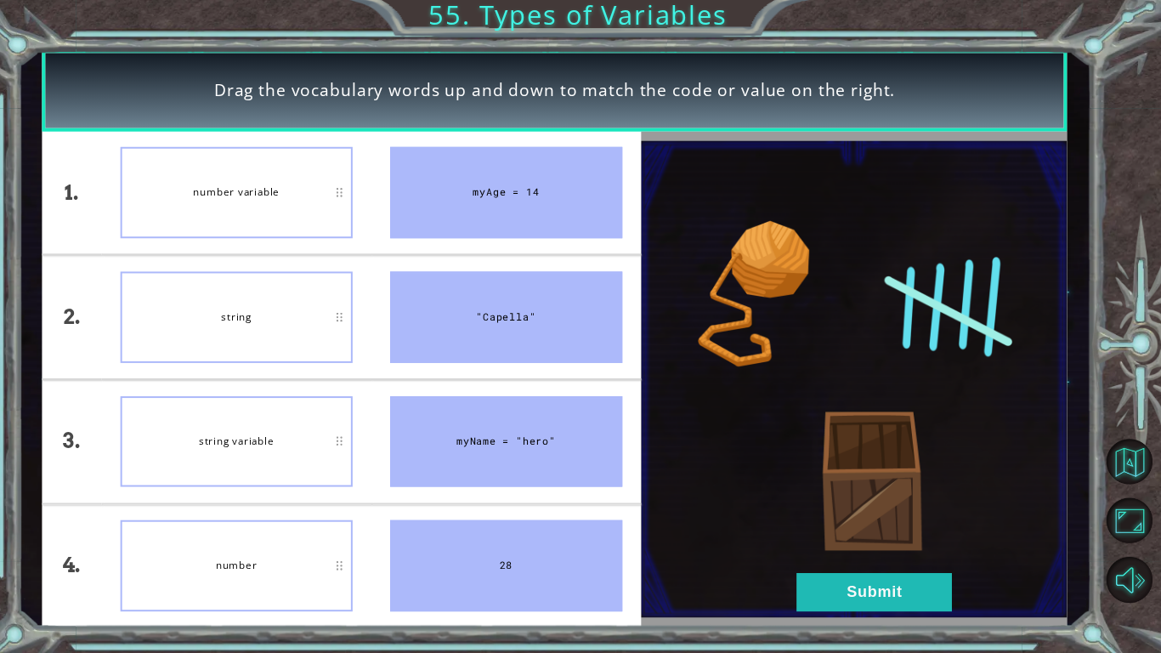
click at [819, 480] on button "Submit" at bounding box center [875, 592] width 155 height 38
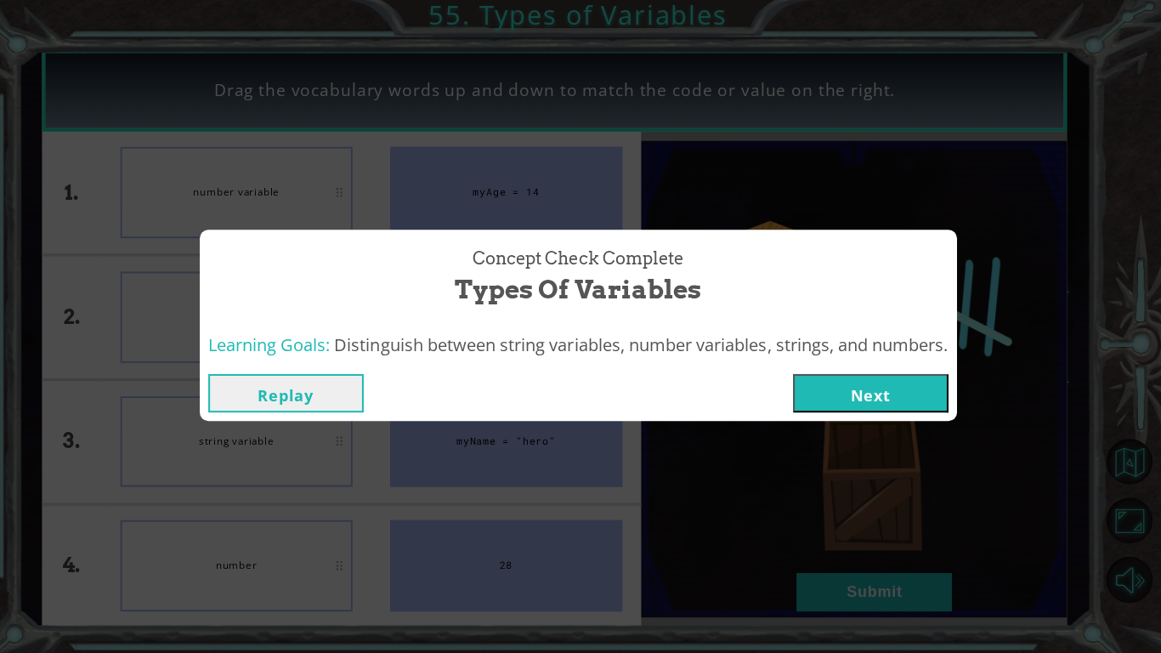
click at [868, 395] on button "Next" at bounding box center [872, 394] width 155 height 38
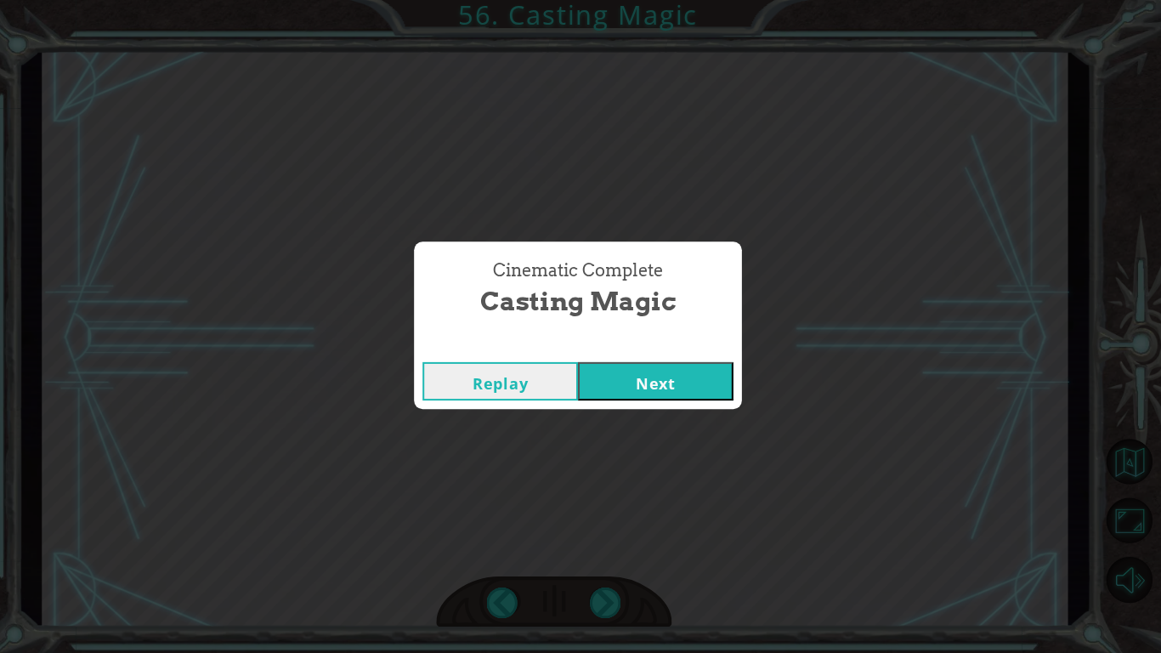
click at [716, 395] on button "Next" at bounding box center [657, 382] width 155 height 38
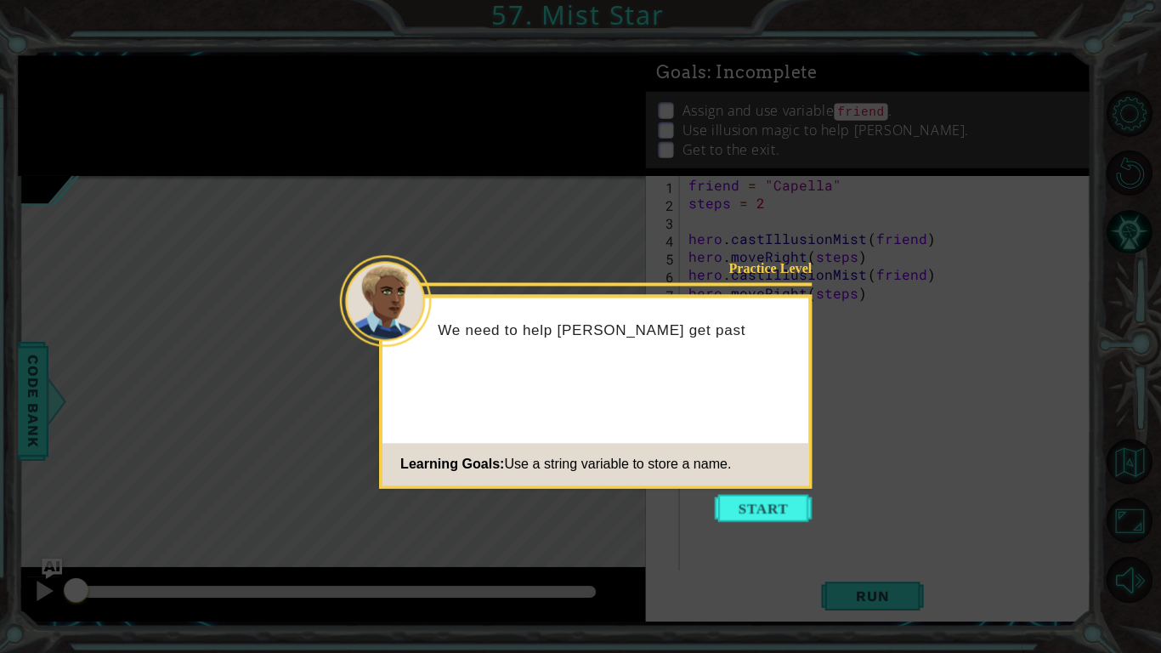
click at [772, 480] on button "Start" at bounding box center [764, 508] width 97 height 27
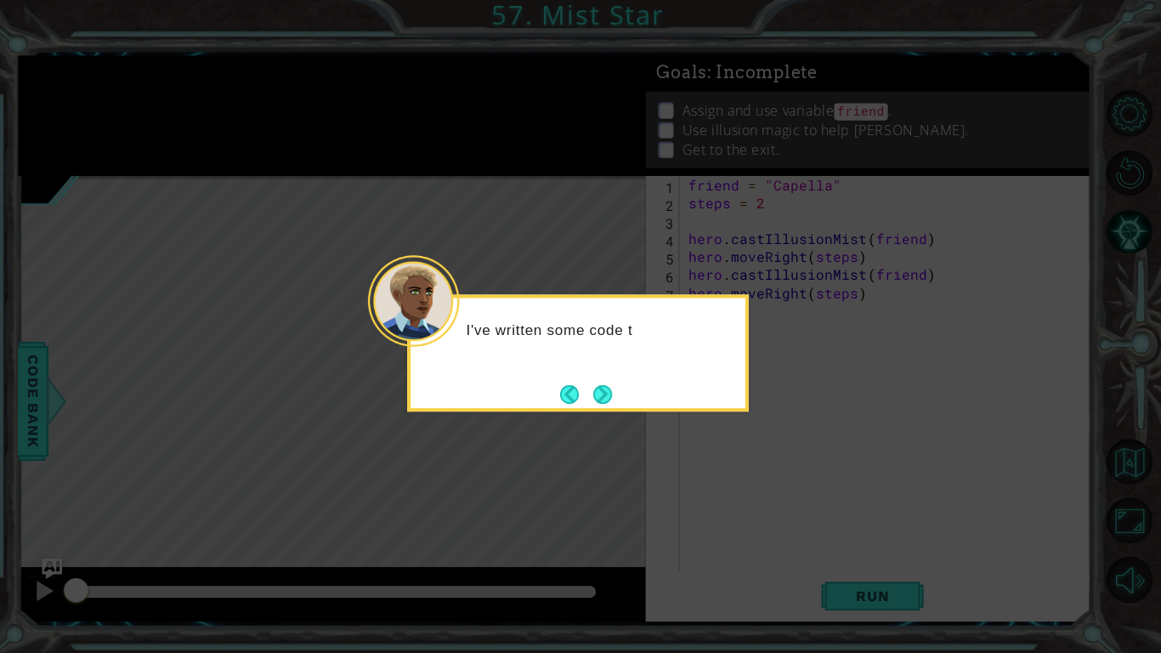
click at [603, 393] on button "Next" at bounding box center [605, 395] width 19 height 19
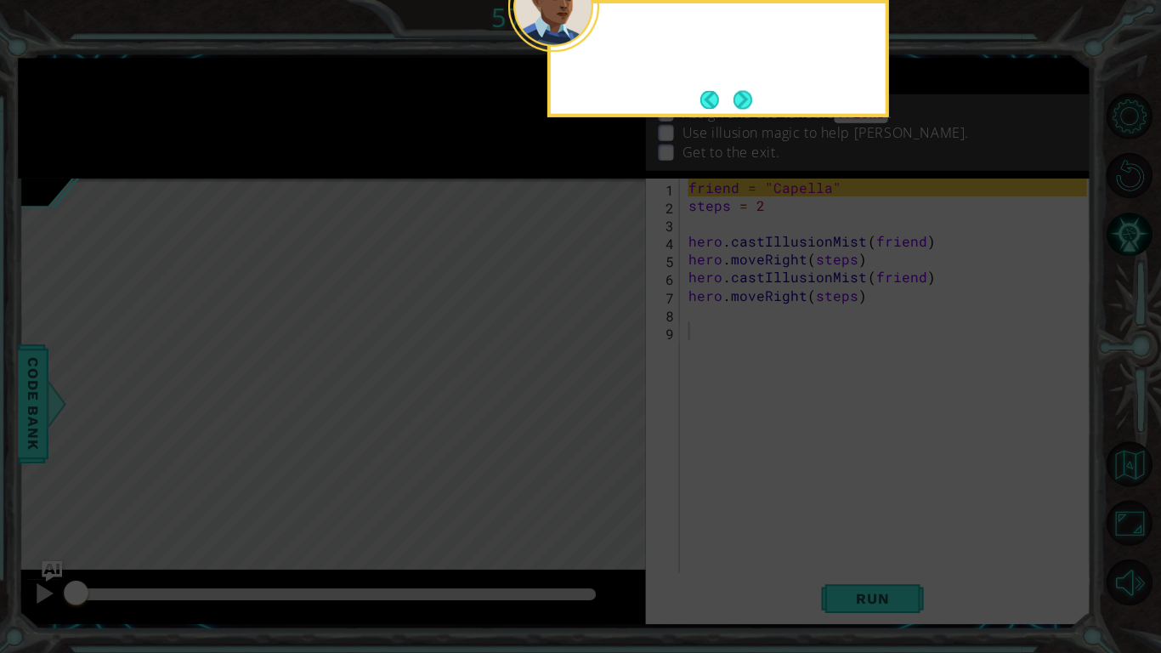
click at [603, 391] on icon at bounding box center [580, 105] width 1161 height 1094
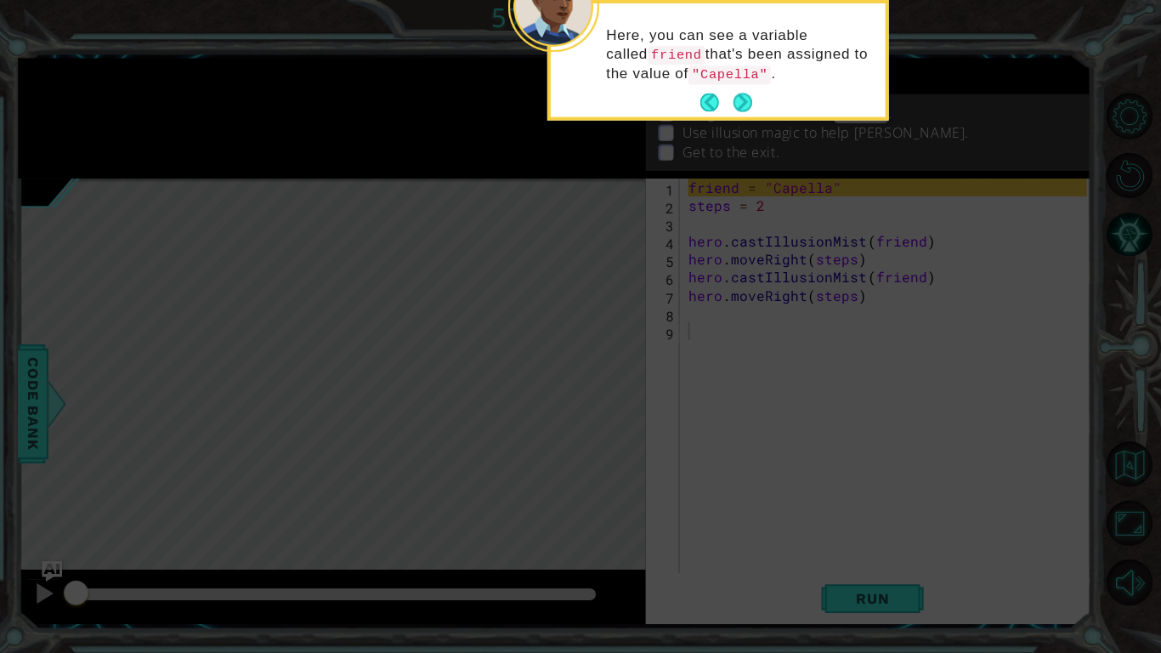
click at [740, 108] on button "Next" at bounding box center [744, 102] width 19 height 19
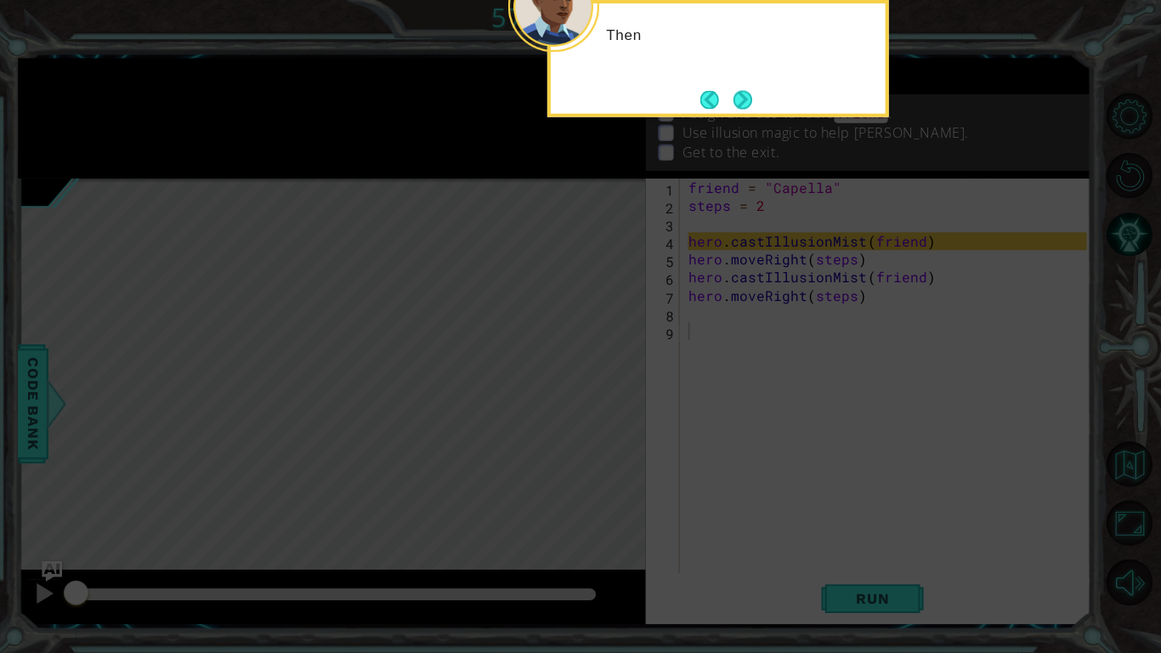
click at [740, 108] on button "Next" at bounding box center [745, 99] width 20 height 20
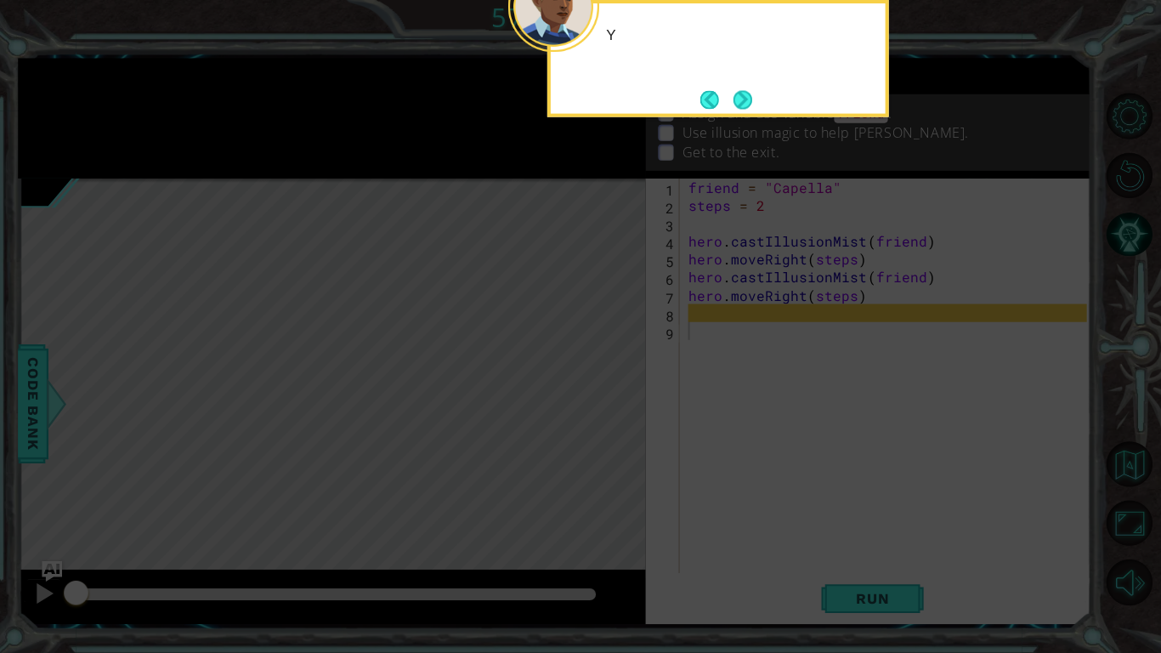
click at [739, 108] on button "Next" at bounding box center [744, 99] width 19 height 19
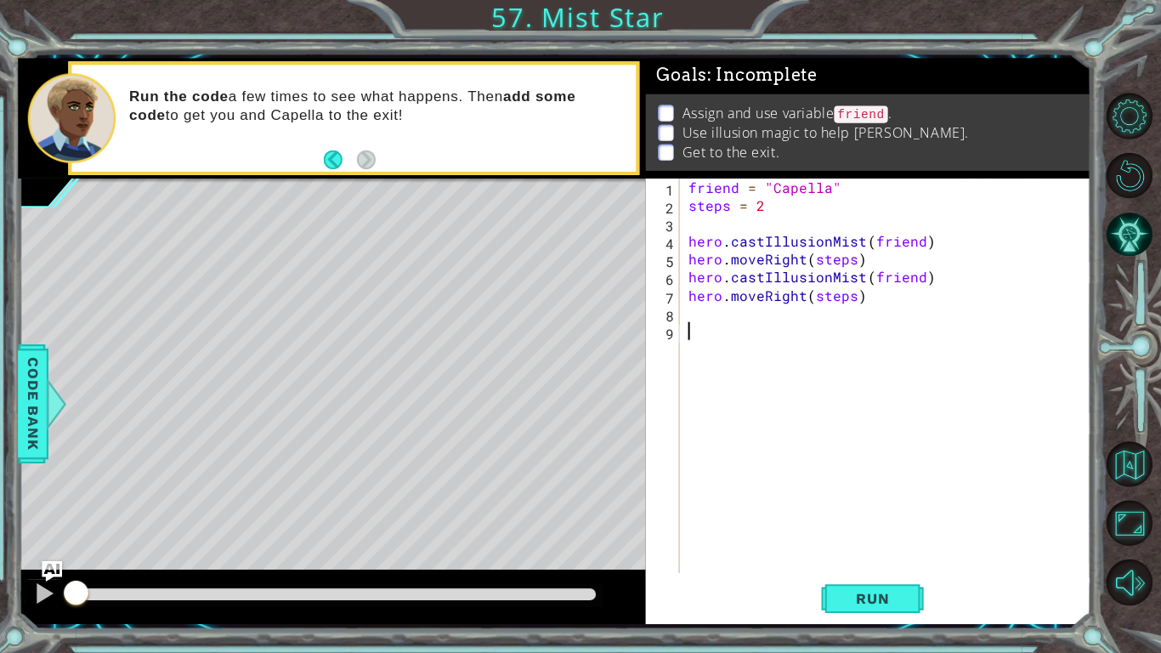
click at [1135, 467] on button "Back to Map" at bounding box center [1129, 462] width 46 height 46
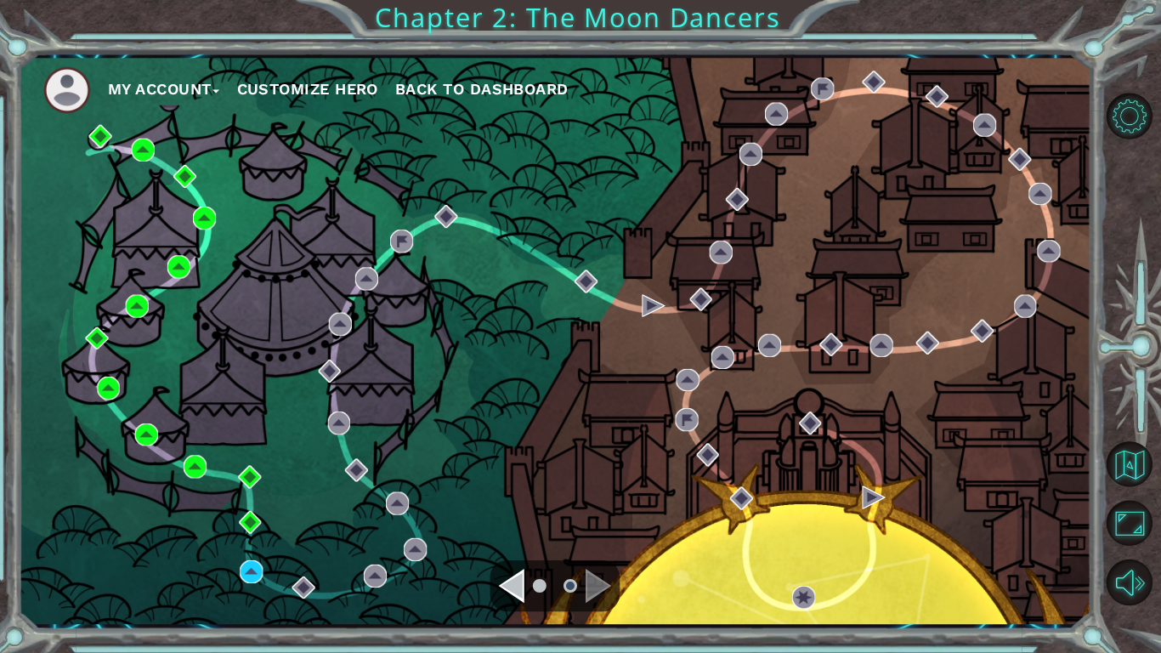
drag, startPoint x: 518, startPoint y: 582, endPoint x: 490, endPoint y: 570, distance: 29.7
drag, startPoint x: 490, startPoint y: 570, endPoint x: 516, endPoint y: 586, distance: 30.2
click at [516, 480] on div "Navigate to the previous page" at bounding box center [513, 583] width 25 height 34
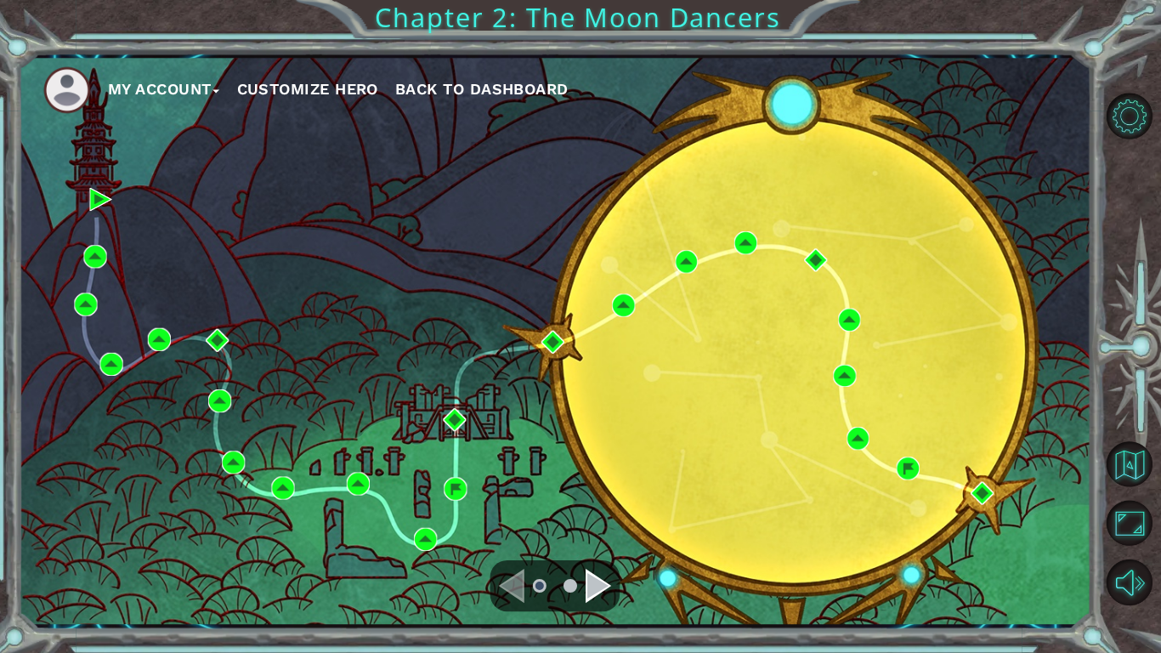
click at [588, 480] on div "Navigate to the next page" at bounding box center [600, 583] width 25 height 34
